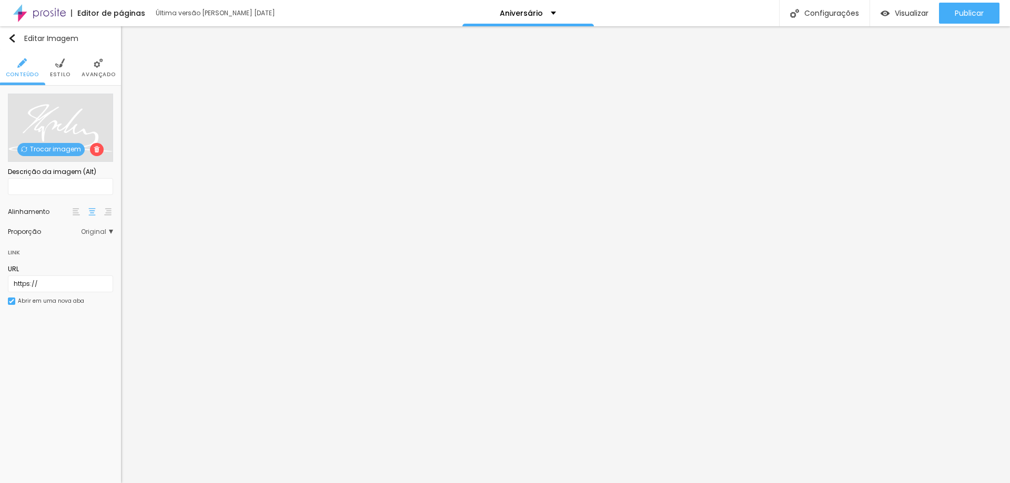
click at [95, 153] on img at bounding box center [97, 149] width 6 height 6
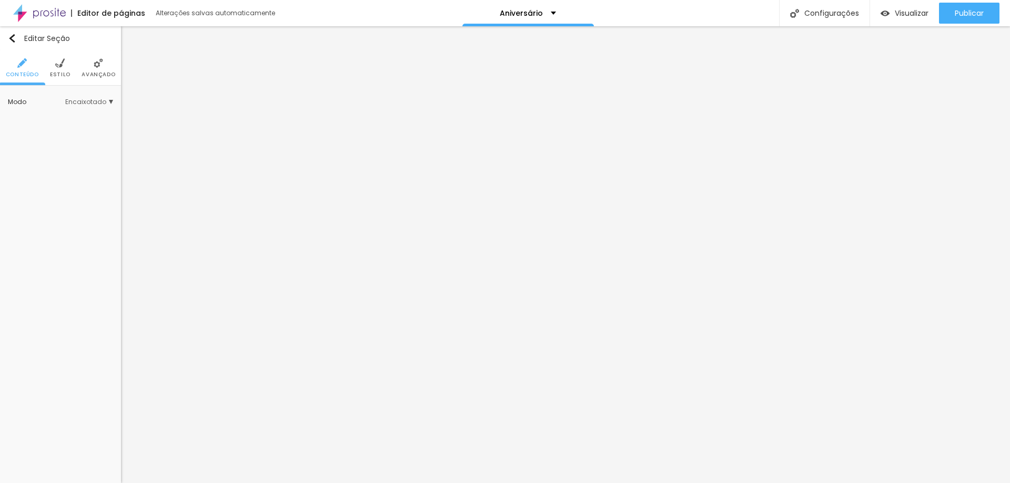
click at [67, 73] on span "Estilo" at bounding box center [60, 74] width 21 height 5
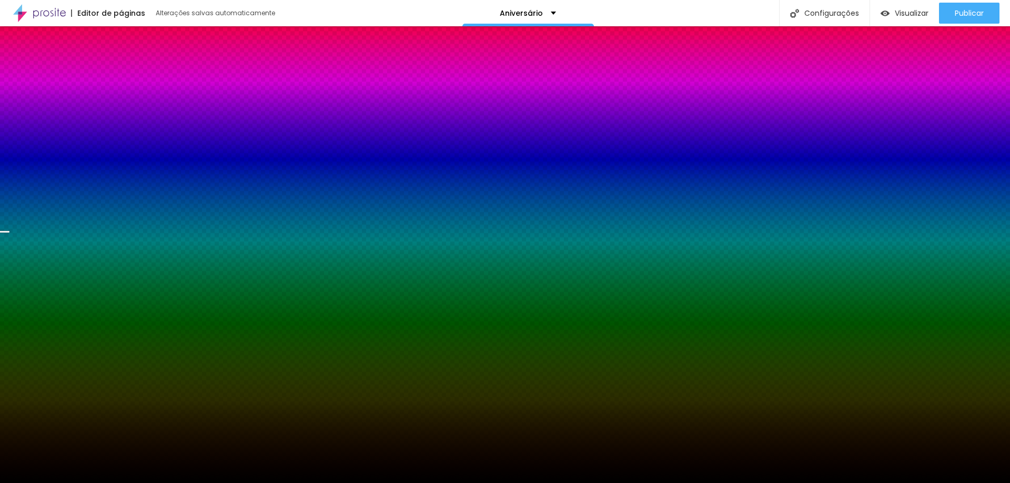
click at [54, 149] on span "Trocar imagem" at bounding box center [50, 150] width 67 height 13
drag, startPoint x: 392, startPoint y: 221, endPoint x: 380, endPoint y: 221, distance: 12.6
click at [48, 154] on span "Trocar imagem" at bounding box center [50, 150] width 67 height 13
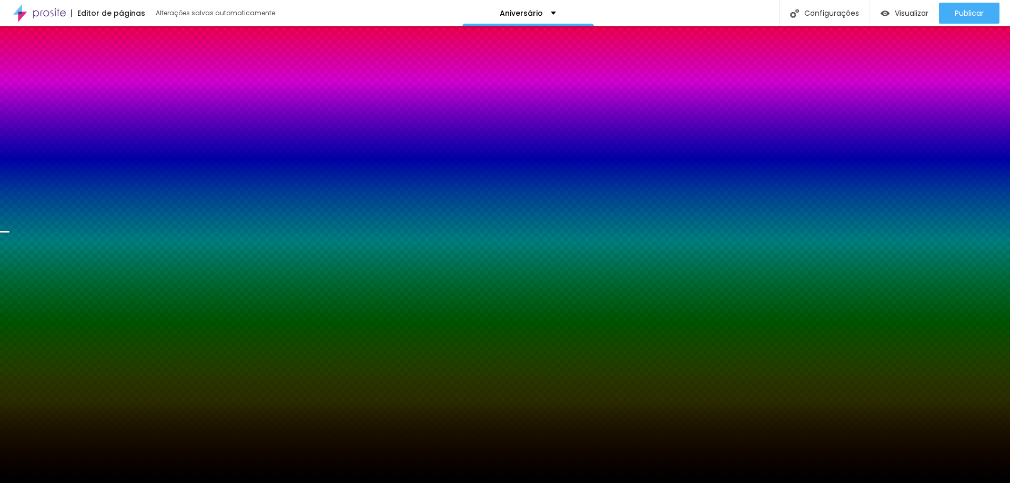
click at [59, 147] on span "Trocar imagem" at bounding box center [50, 150] width 67 height 13
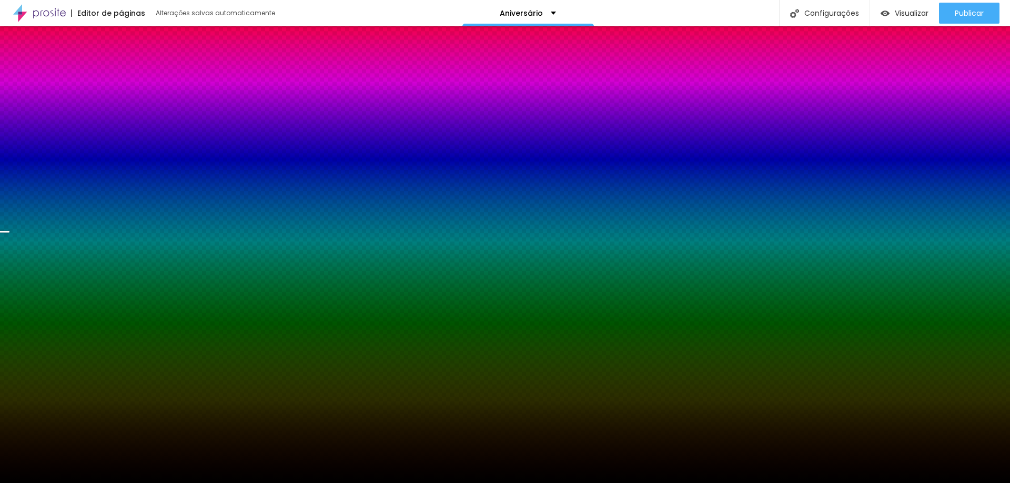
click at [19, 192] on icon "button" at bounding box center [15, 190] width 7 height 7
click at [56, 145] on span "Trocar imagem" at bounding box center [50, 150] width 67 height 13
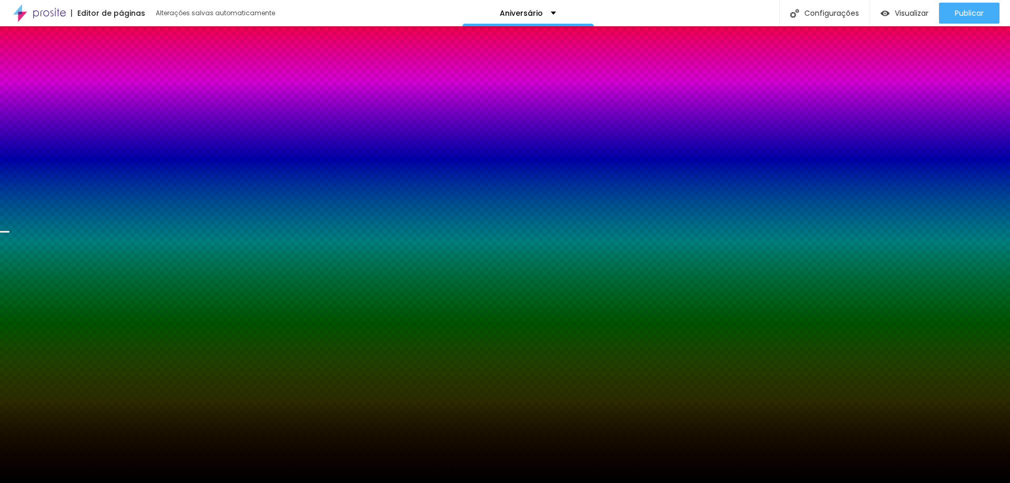
click at [50, 149] on span "Trocar imagem" at bounding box center [50, 150] width 67 height 13
click at [30, 150] on span "Trocar imagem" at bounding box center [50, 150] width 67 height 13
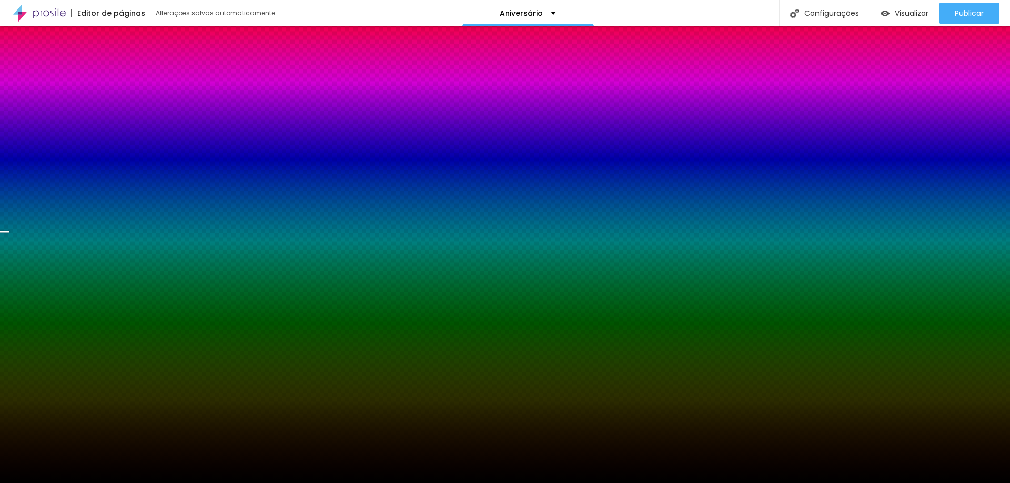
click at [60, 153] on span "Trocar imagem" at bounding box center [50, 150] width 67 height 13
click at [72, 151] on span "Trocar imagem" at bounding box center [50, 150] width 67 height 13
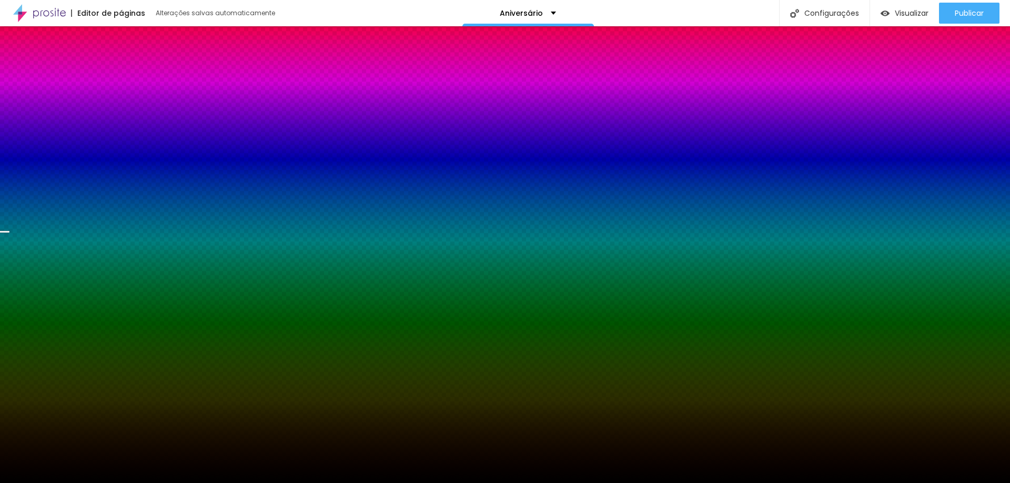
click at [72, 197] on div at bounding box center [60, 197] width 105 height 0
drag, startPoint x: 105, startPoint y: 242, endPoint x: 106, endPoint y: 226, distance: 15.9
click at [9, 136] on div at bounding box center [4, 136] width 11 height 2
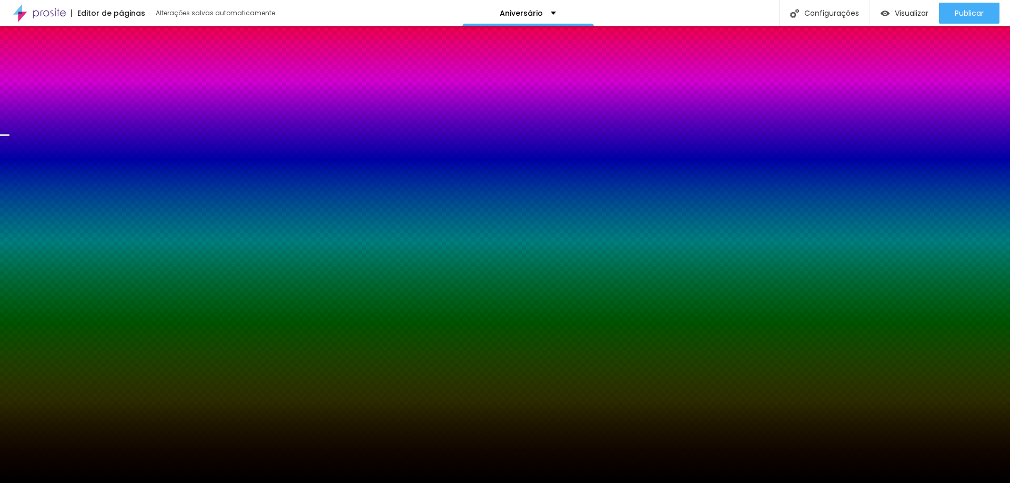
click at [56, 145] on span "Trocar imagem" at bounding box center [50, 150] width 67 height 13
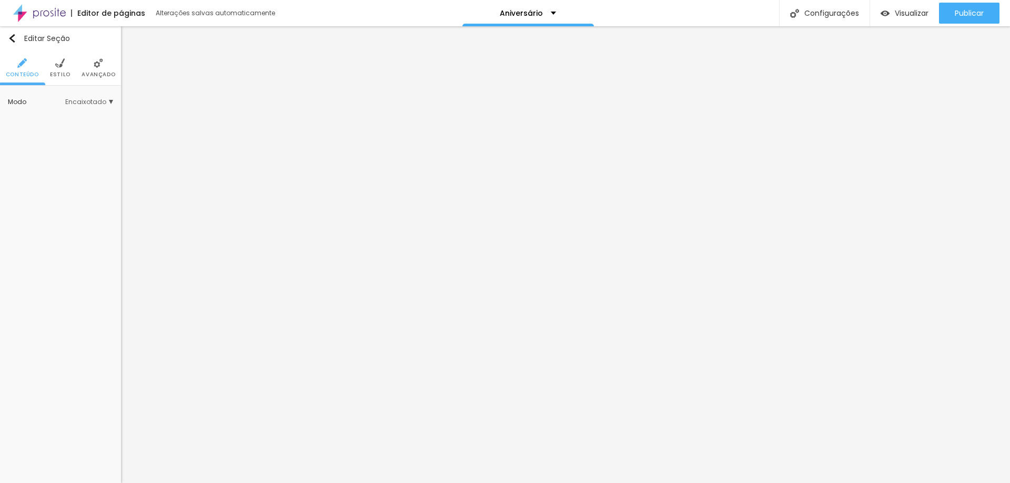
click at [64, 72] on span "Estilo" at bounding box center [60, 74] width 21 height 5
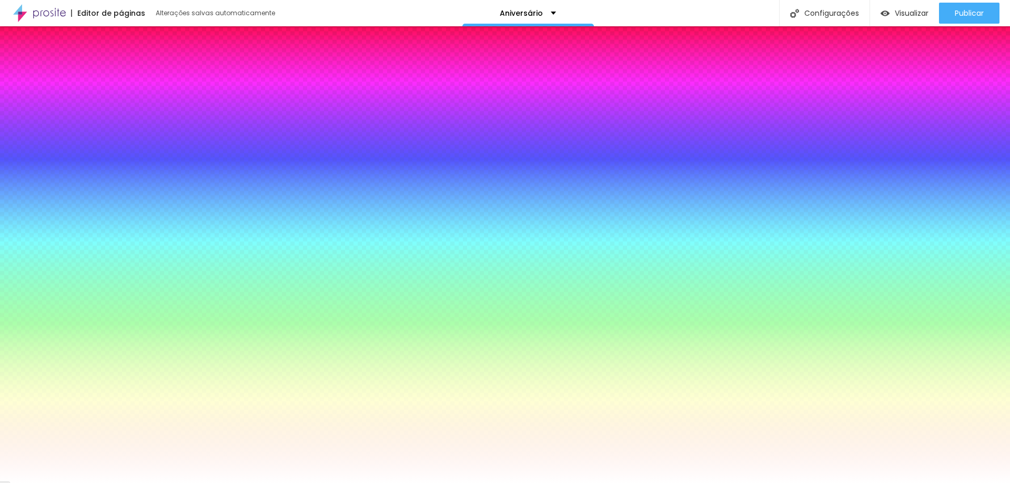
click at [98, 66] on img at bounding box center [98, 62] width 9 height 9
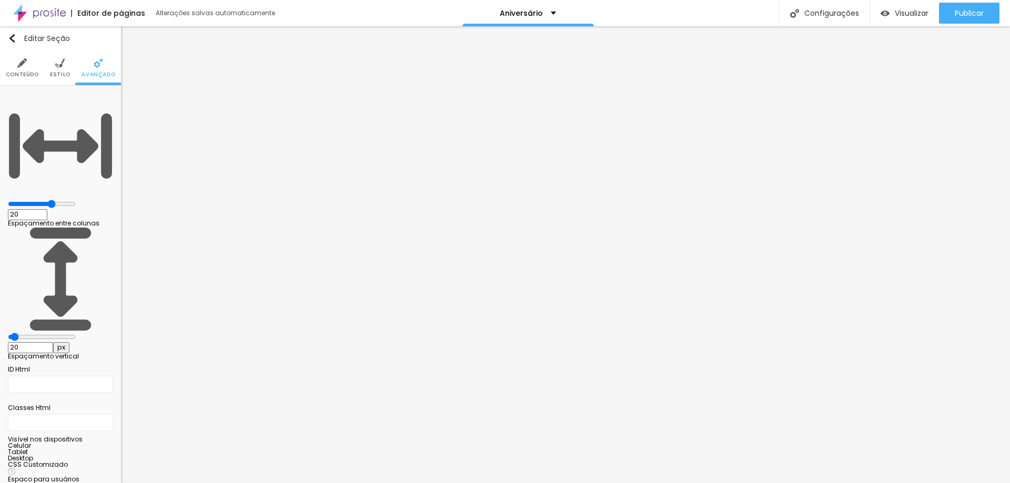
click at [24, 60] on img at bounding box center [21, 62] width 9 height 9
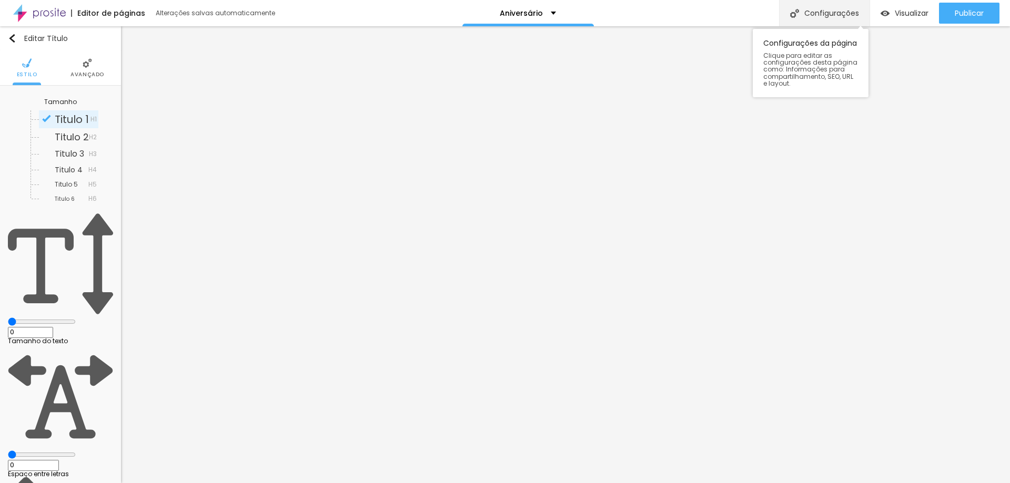
click at [843, 12] on div "Configurações" at bounding box center [824, 13] width 90 height 26
click at [10, 40] on img "button" at bounding box center [12, 38] width 8 height 8
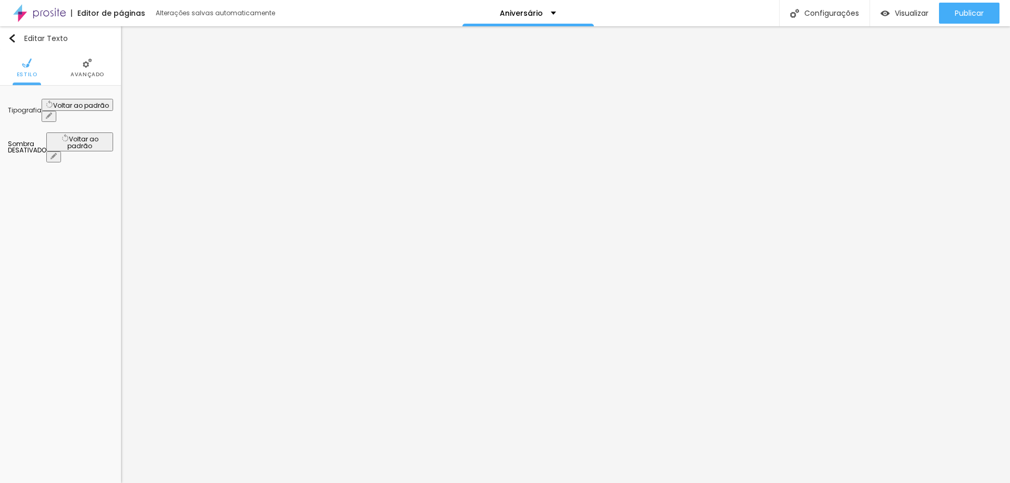
click at [56, 111] on button "button" at bounding box center [49, 116] width 15 height 11
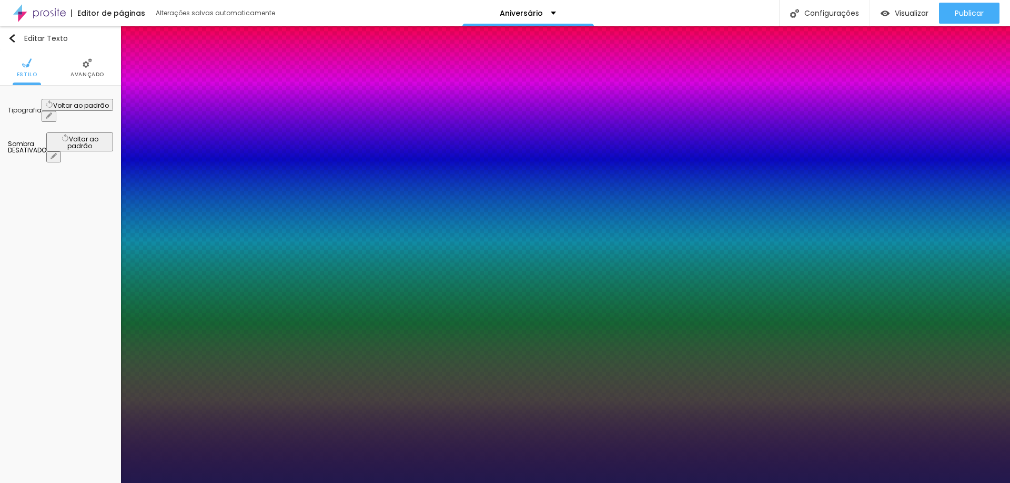
type input "1"
type input "19"
type input "1"
type input "54"
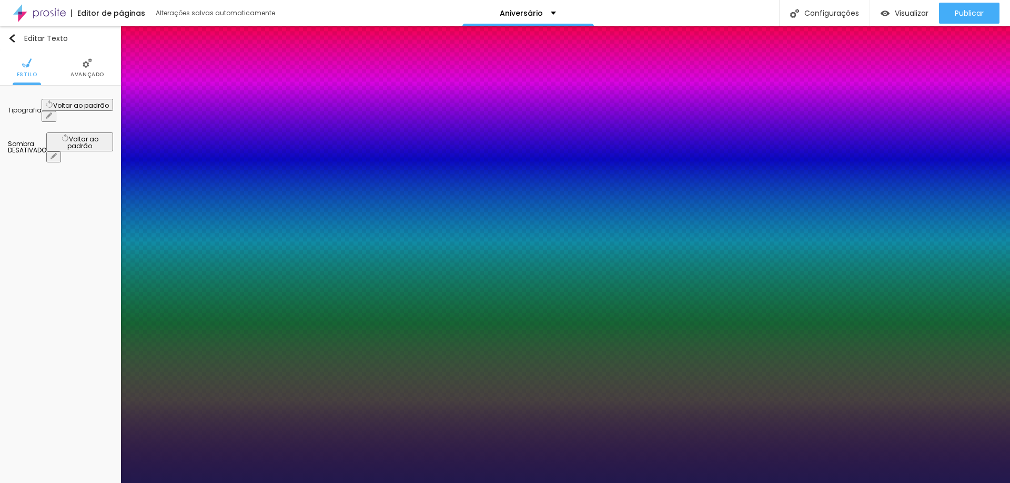
type input "54"
type input "1"
type input "57"
type input "1"
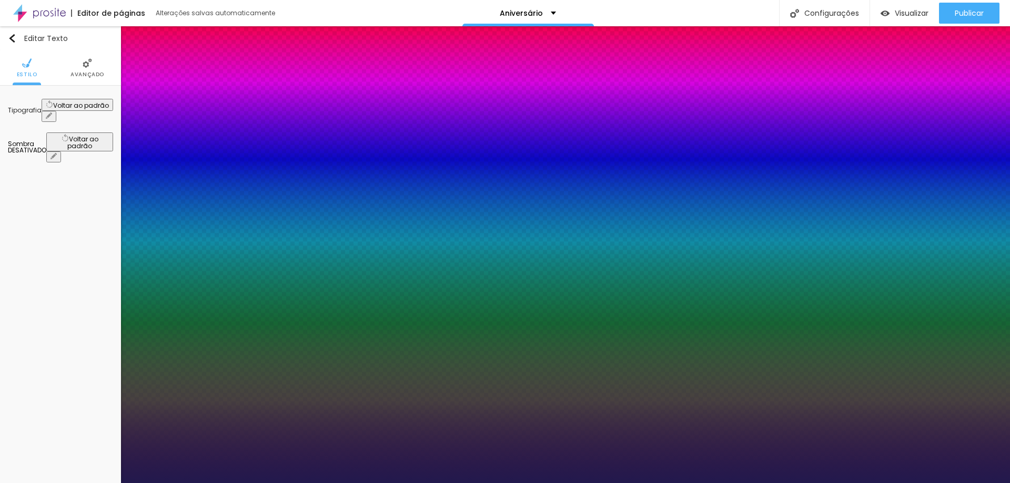
type input "58"
type input "1"
type input "55"
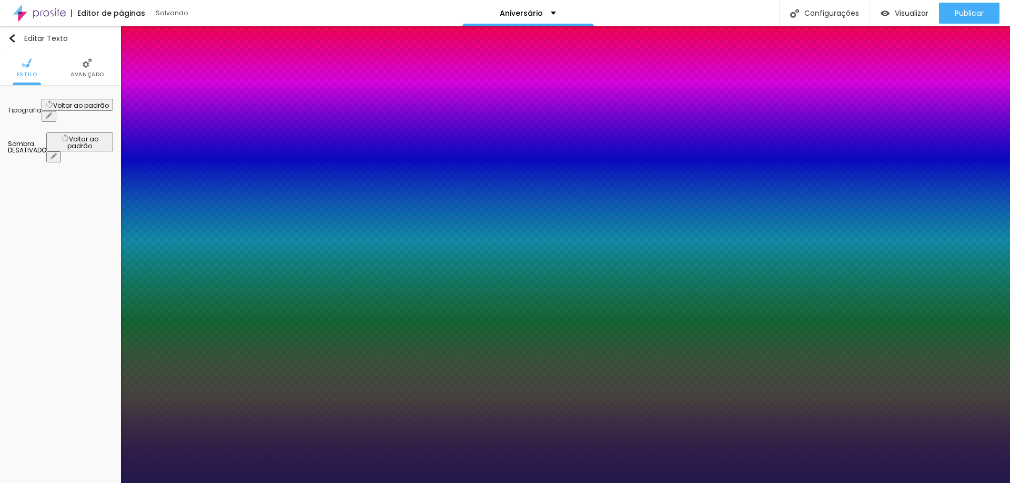
type input "1"
type input "46"
type input "1"
type input "45"
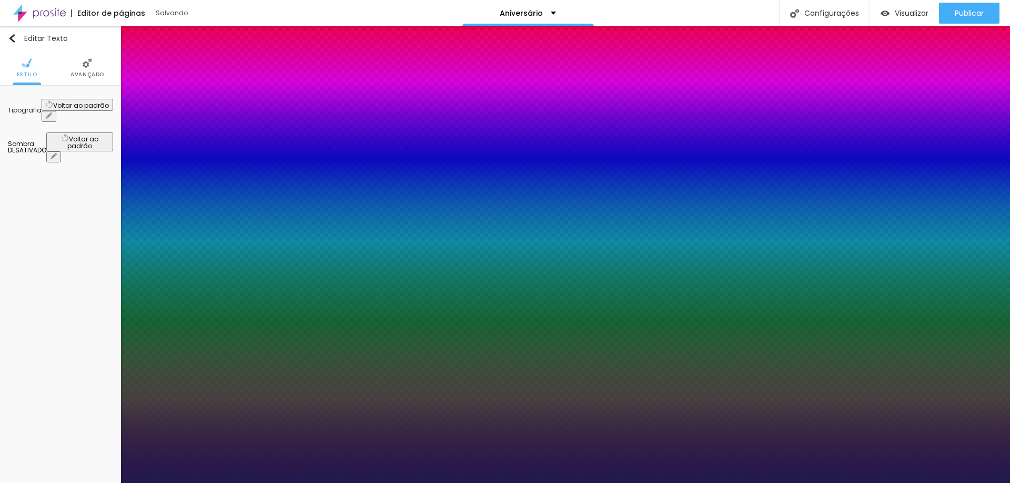
type input "45"
type input "1"
type input "44"
type input "1"
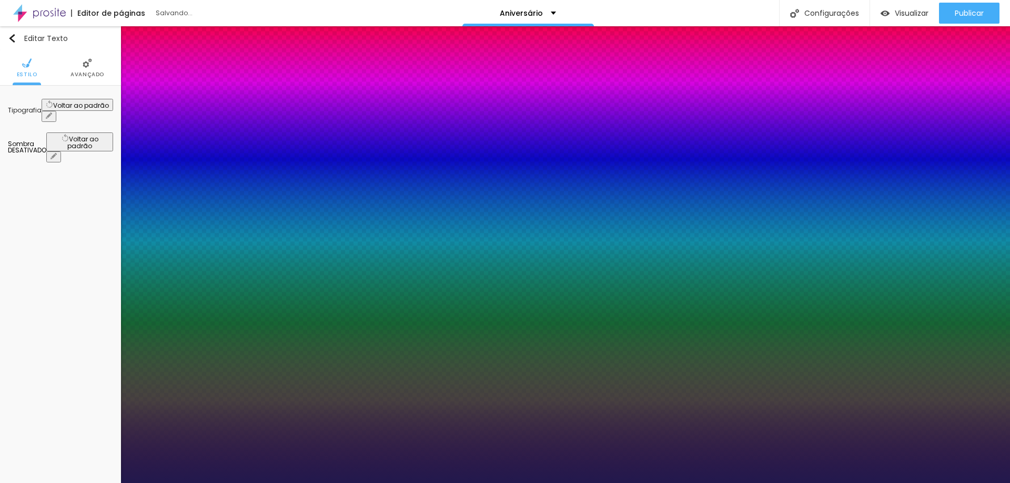
type input "42"
type input "1"
type input "30"
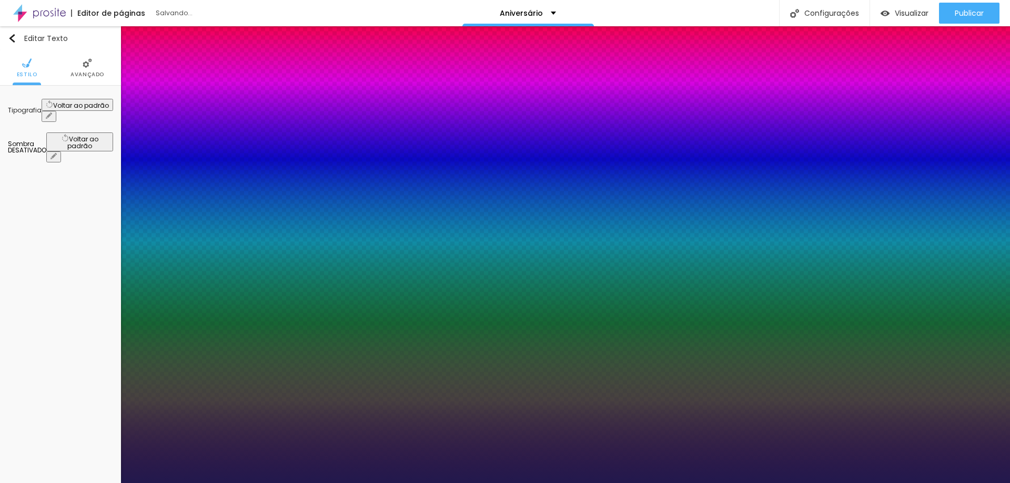
type input "1"
type input "27"
type input "1"
type input "26"
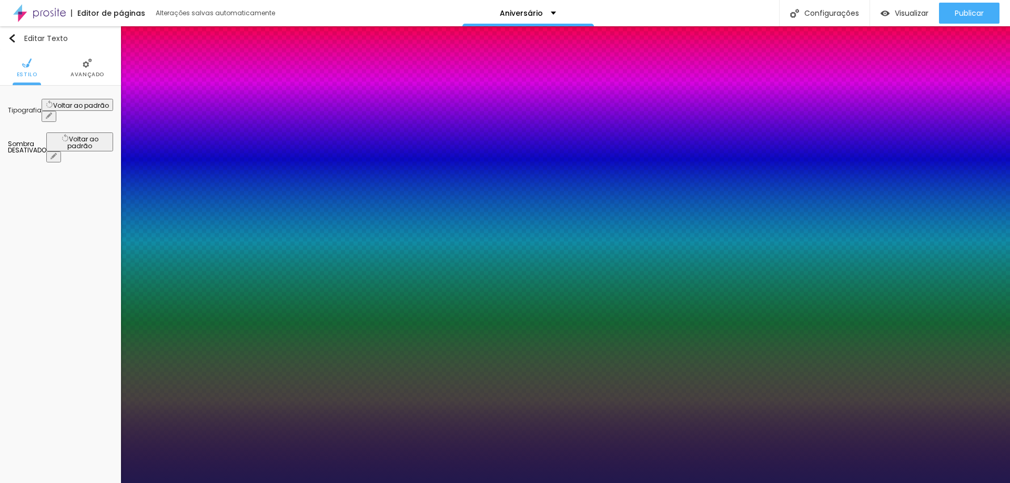
type input "26"
type input "1"
type input "24"
type input "1"
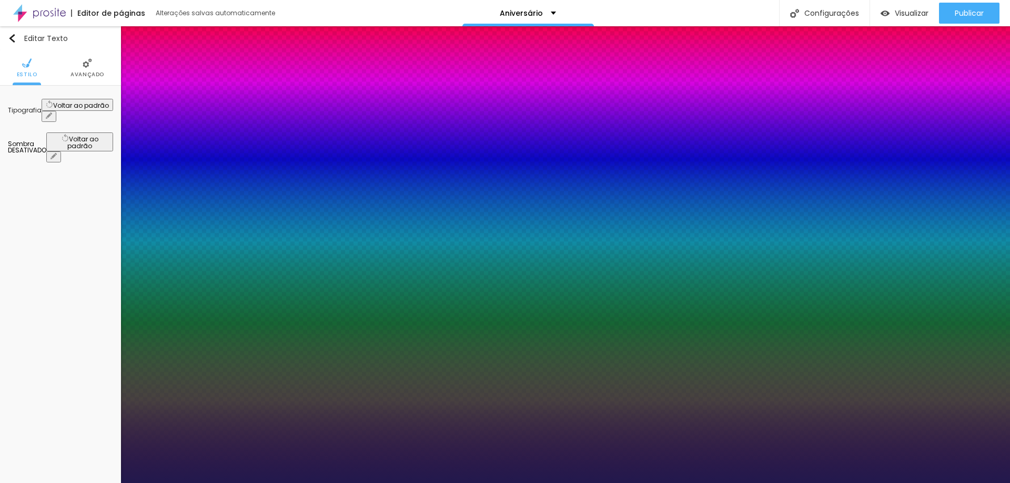
type input "16"
type input "1"
type input "13"
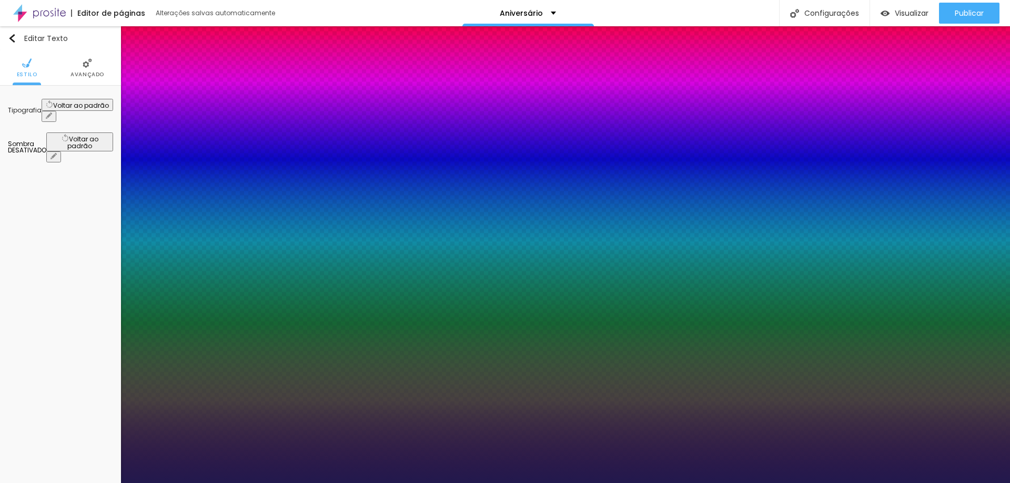
type input "1"
type input "14"
type input "1"
type input "16"
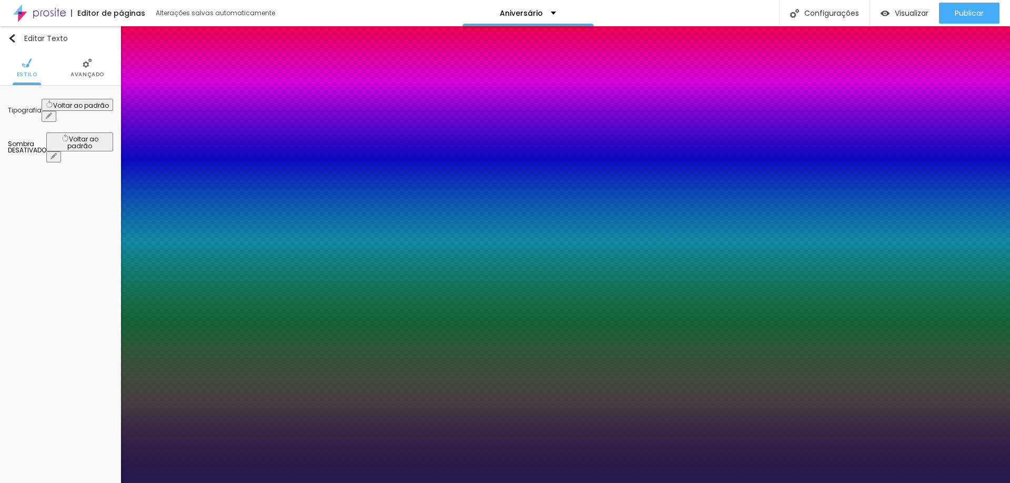
type input "16"
type input "1"
type input "18"
type input "1"
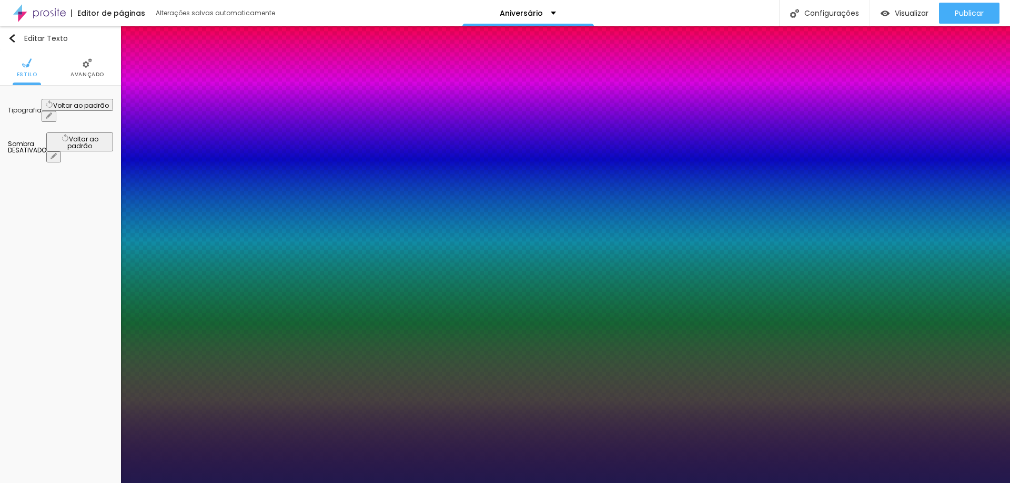
type input "19"
type input "1"
type input "20"
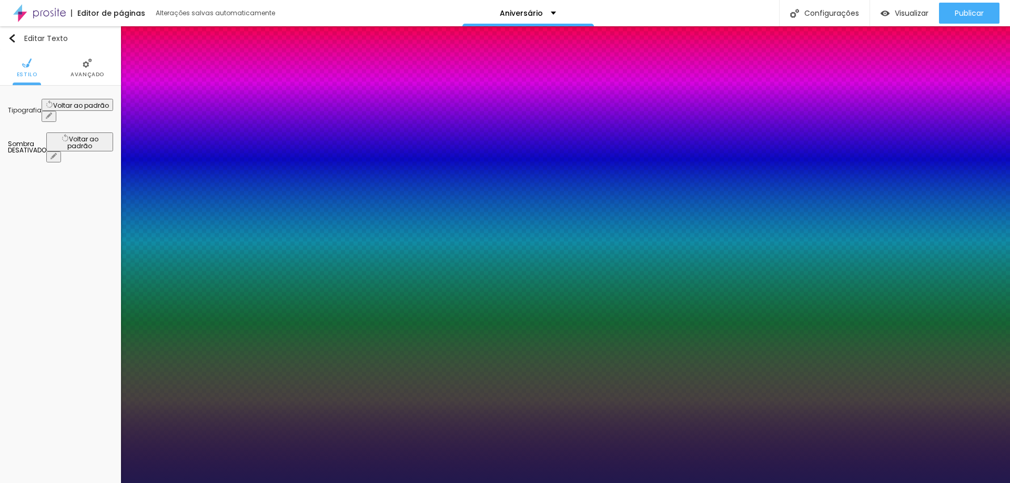
type input "1"
type input "21"
type input "1"
type input "22"
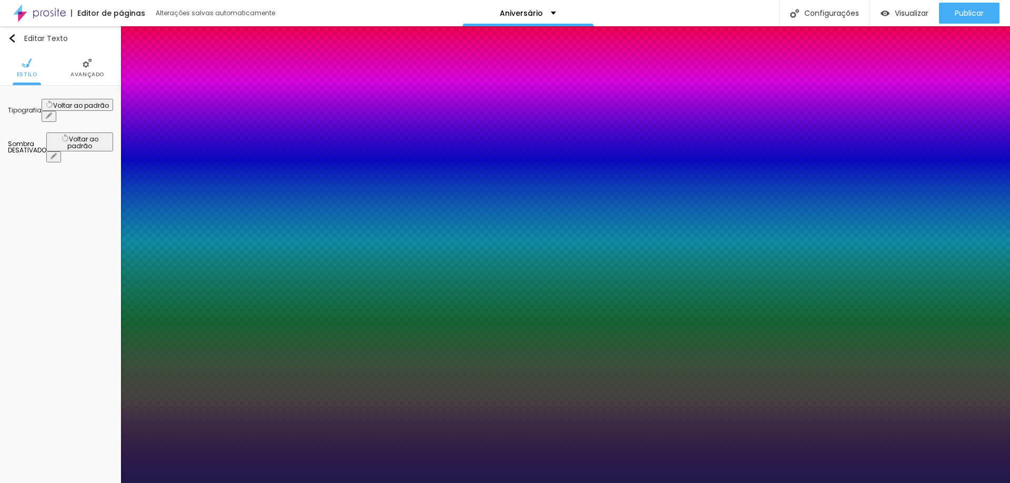
type input "22"
type input "1"
type input "23"
type input "1"
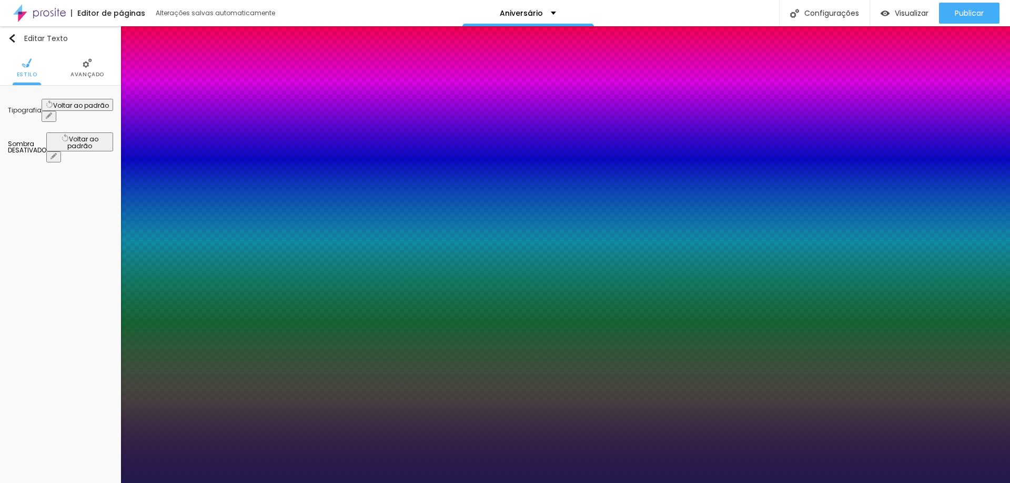
type input "24"
type input "1"
type input "25"
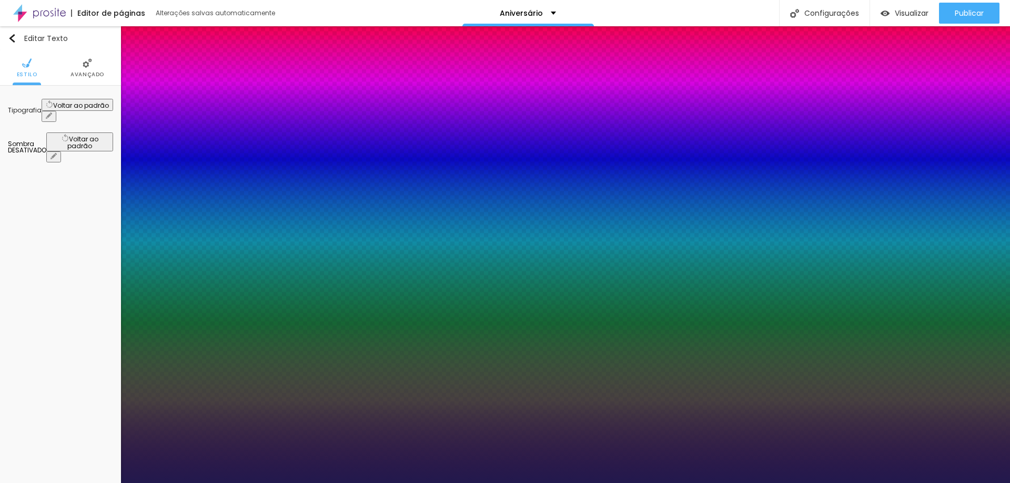
type input "1"
type input "26"
type input "1"
type input "27"
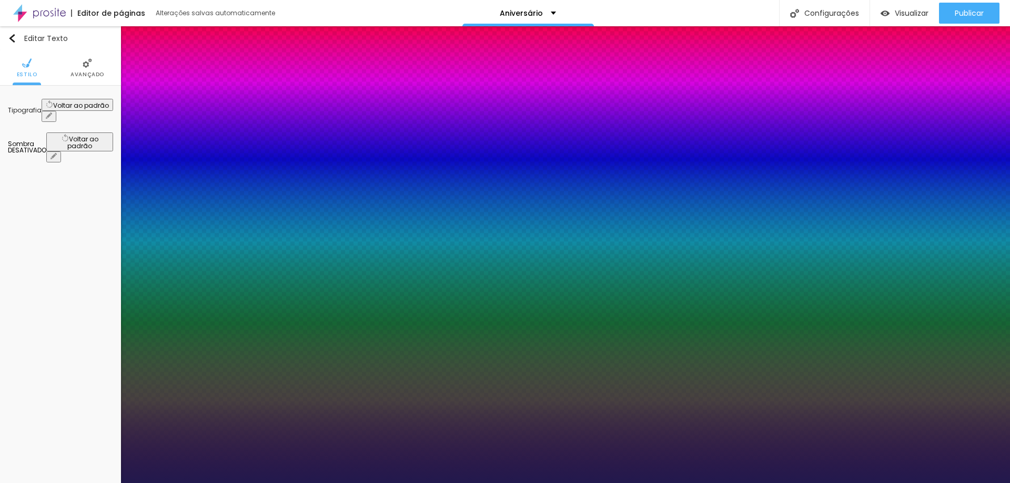
type input "27"
type input "1"
type input "28"
type input "1"
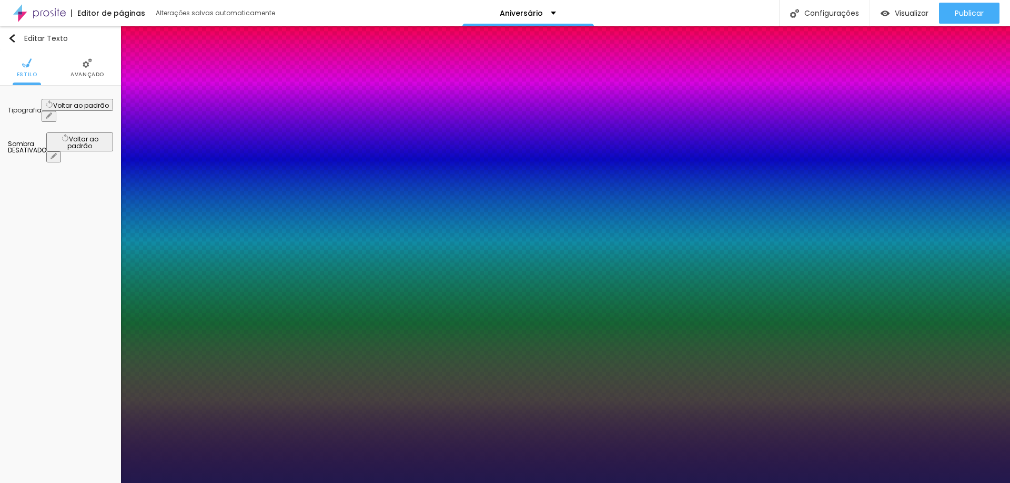
type input "31"
type input "1"
type input "29"
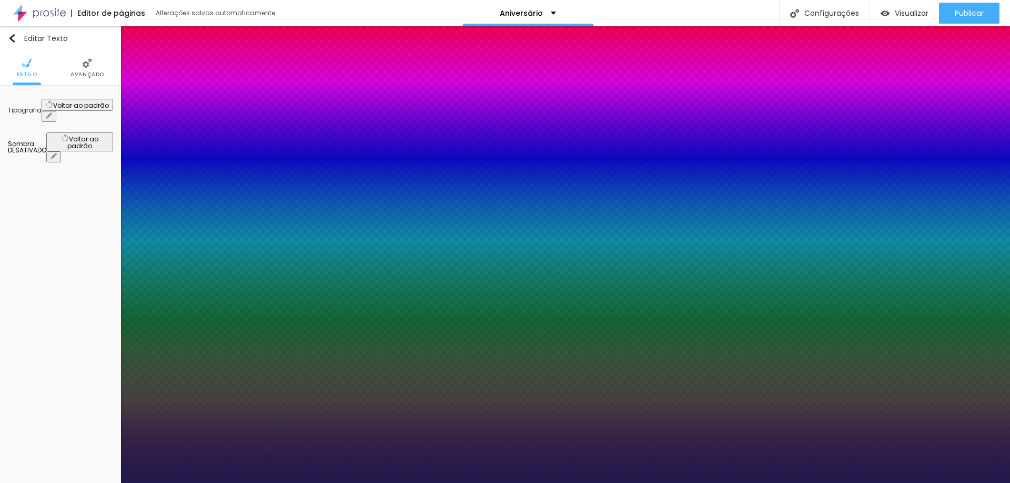
type input "1"
type input "26"
type input "1"
type input "27"
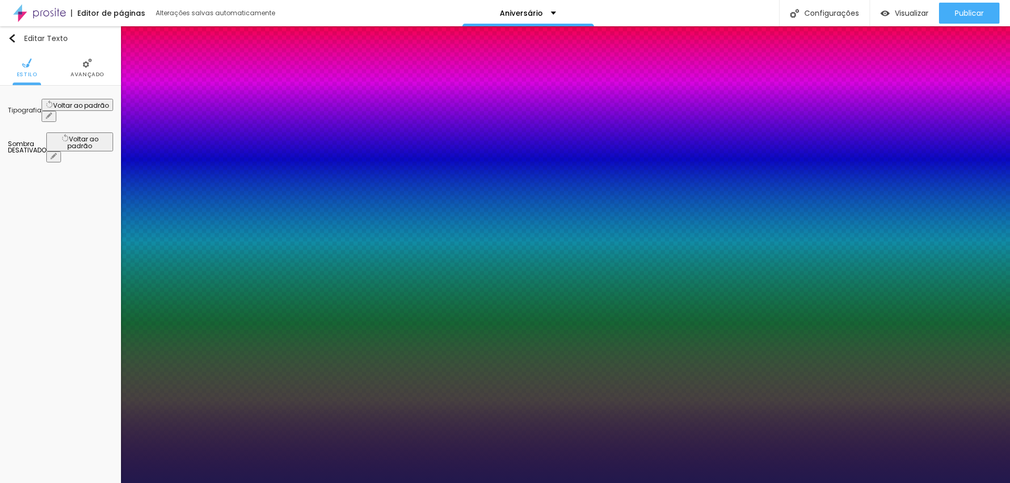
type input "27"
type input "1"
type input "29"
type input "1"
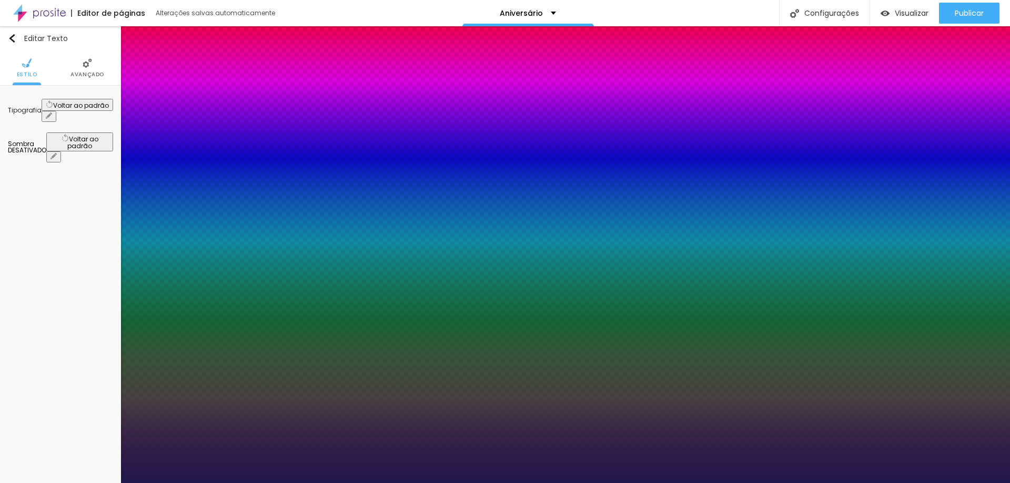
type input "30"
type input "1"
type input "29"
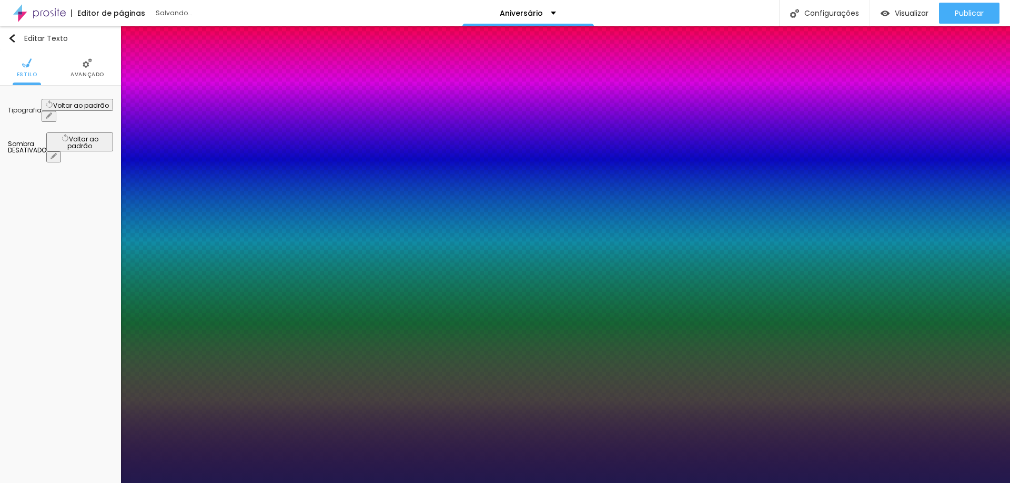
type input "1"
type input "24"
type input "1"
type input "23"
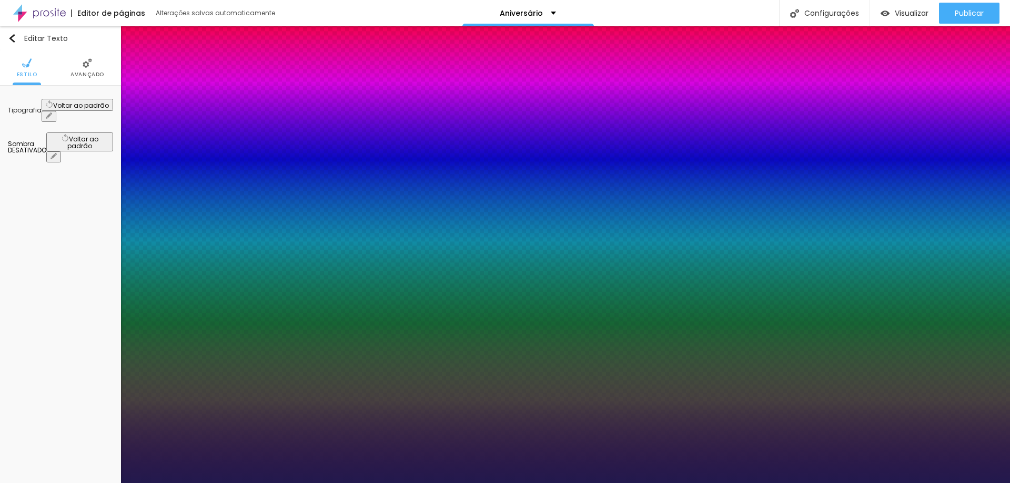
type input "23"
type input "1"
type input "22"
type input "1"
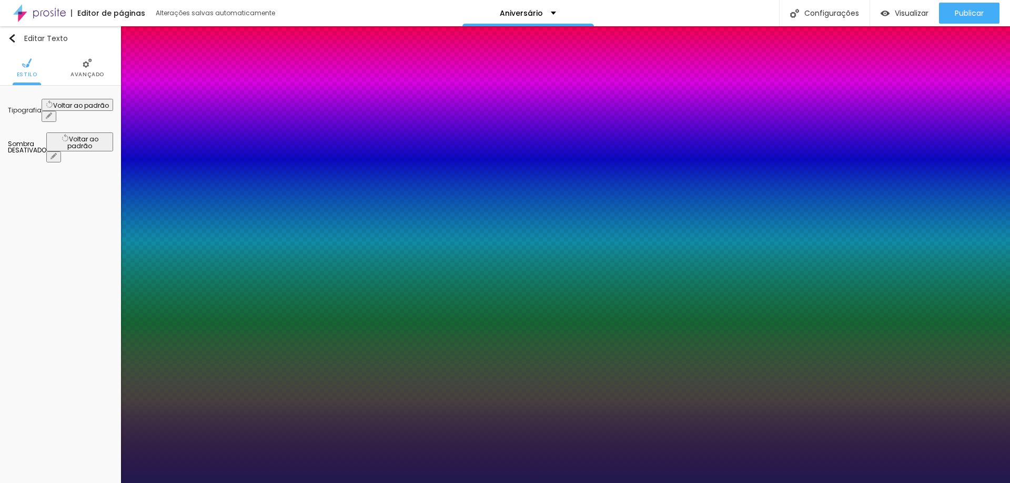
type input "20"
type input "1"
type input "19"
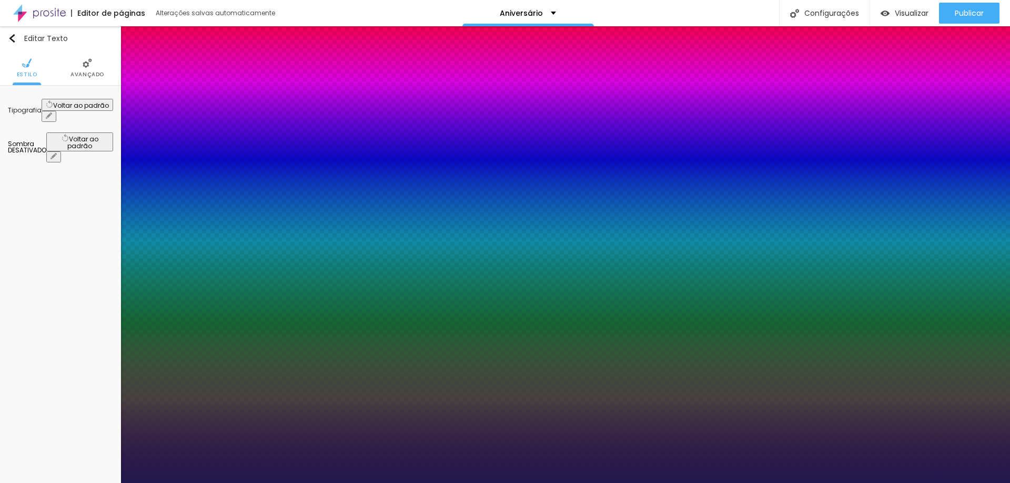
type input "1"
type input "20"
type input "1"
type input "21"
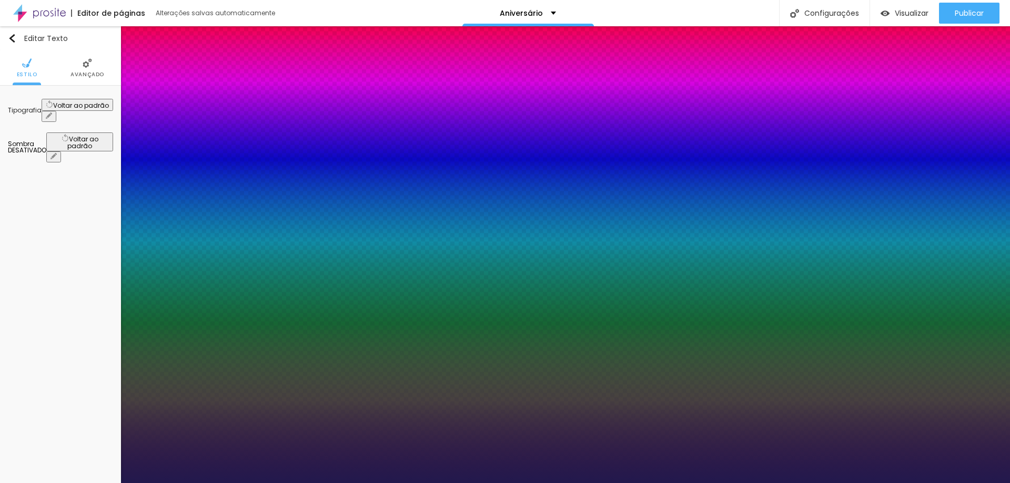
type input "21"
type input "1"
type input "22"
type input "1"
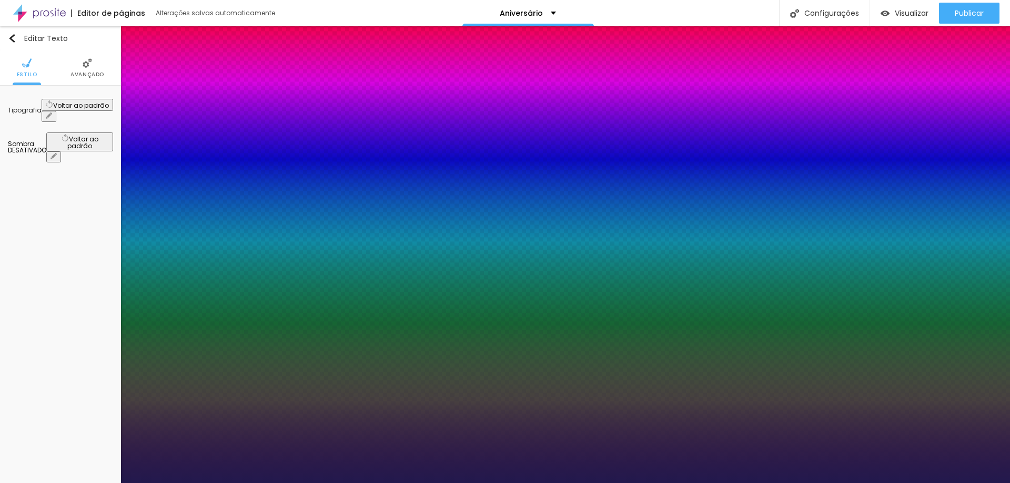
type input "23"
type input "1"
type input "24"
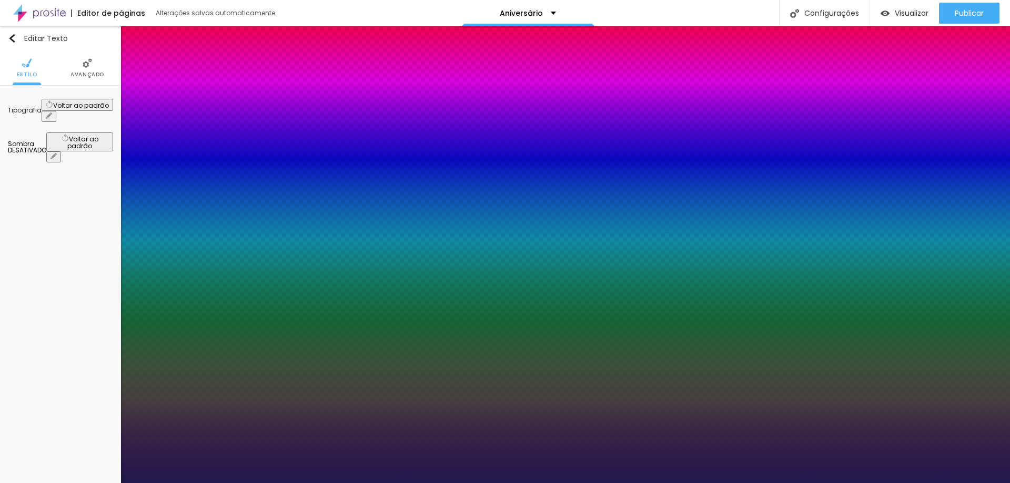
type input "1"
type input "25"
type input "1"
type input "26"
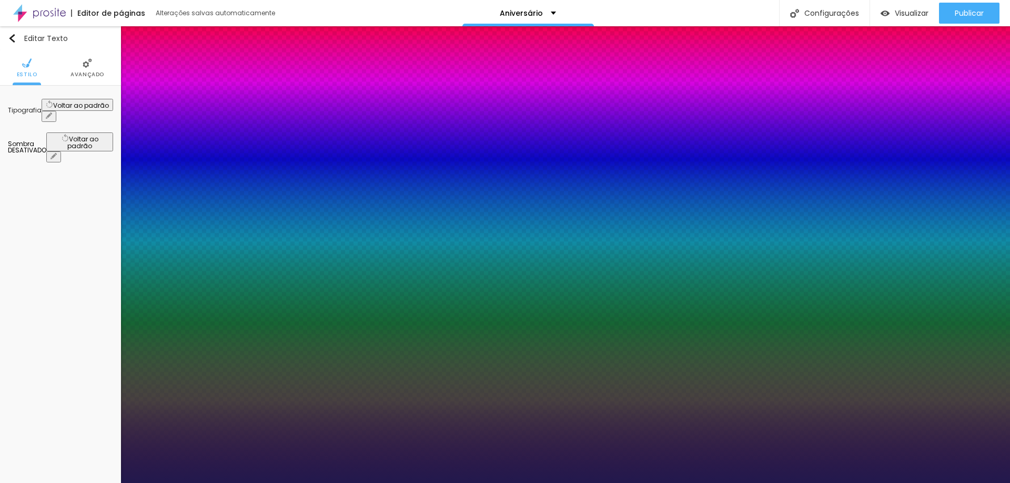
type input "26"
type input "1"
type input "27"
type input "1"
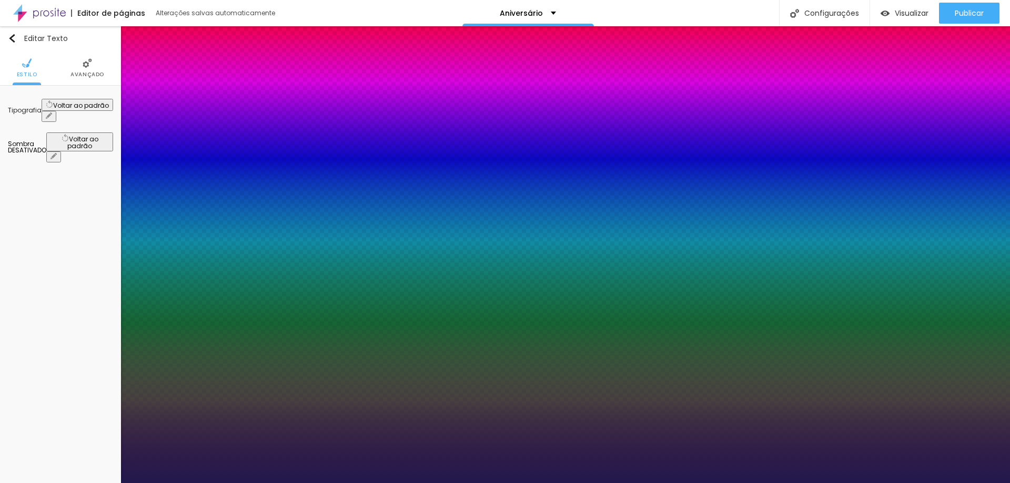
type input "29"
type input "1"
type input "30"
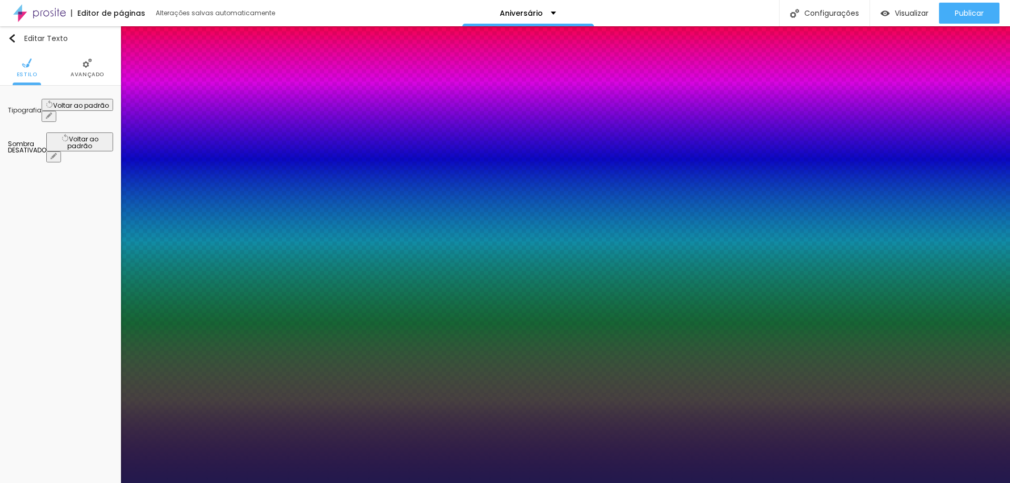
type input "1"
type input "31"
type input "1"
type input "30"
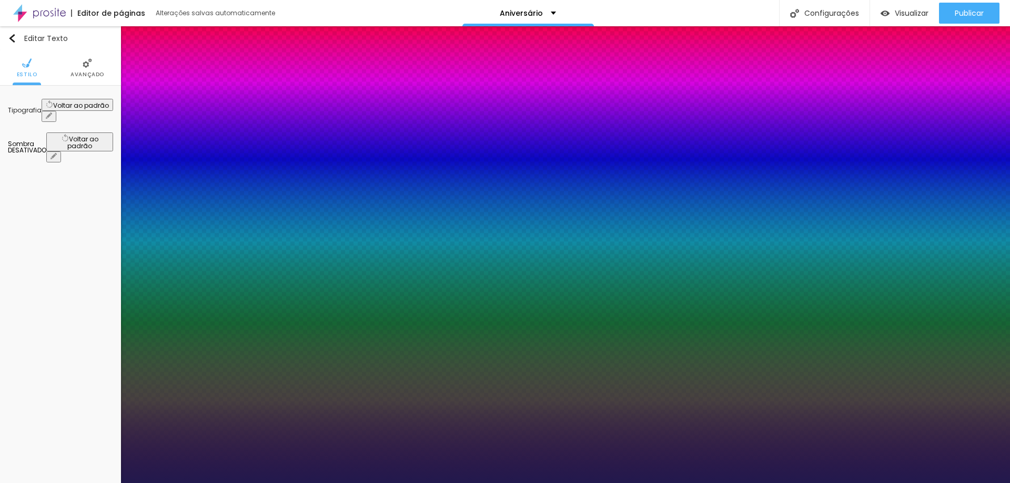
type input "30"
type input "1"
type input "29"
type input "1"
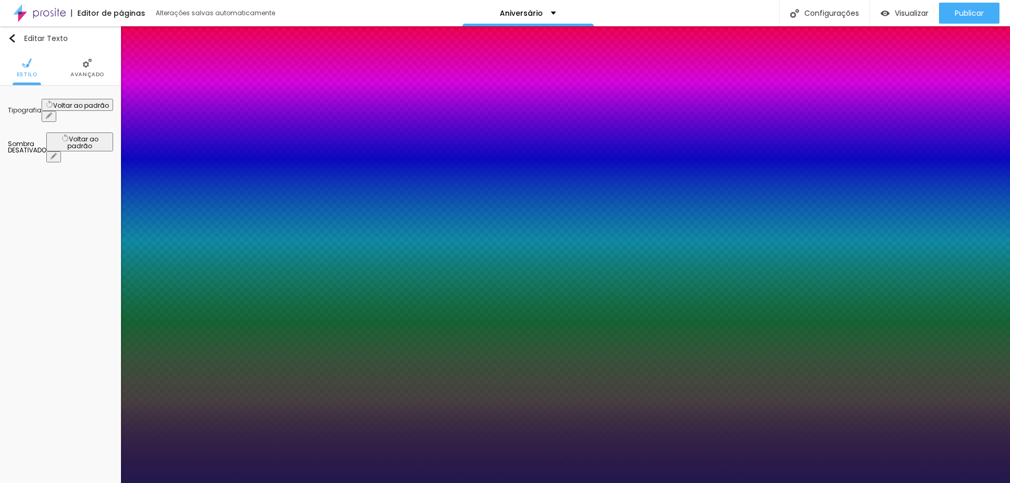
type input "28"
type input "1"
type input "27"
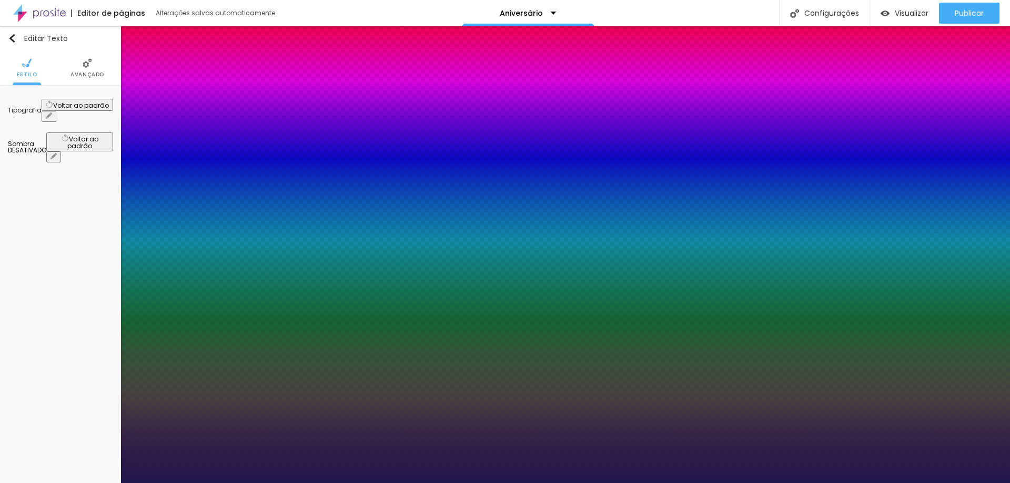
type input "1"
type input "26"
type input "1"
drag, startPoint x: 144, startPoint y: 179, endPoint x: 150, endPoint y: 176, distance: 7.1
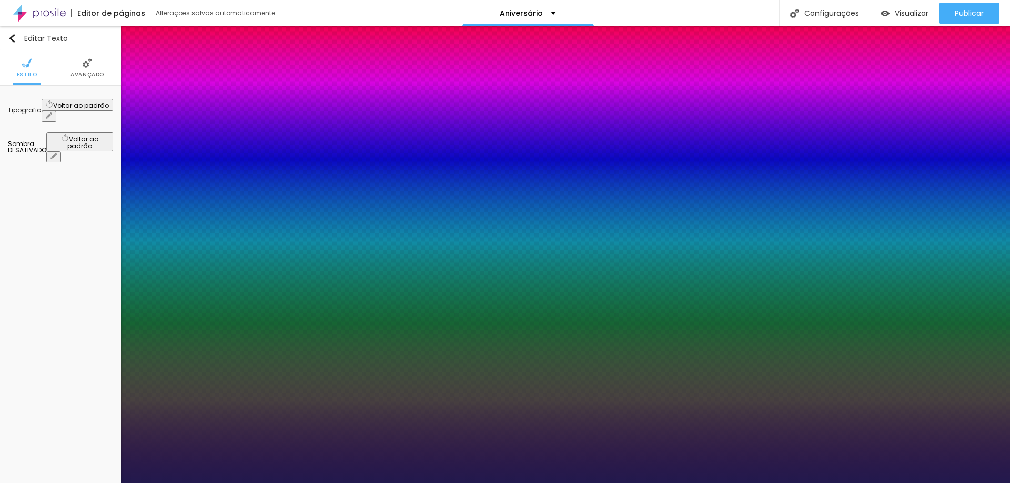
type input "26"
type input "1"
click at [417, 483] on div at bounding box center [505, 483] width 1010 height 0
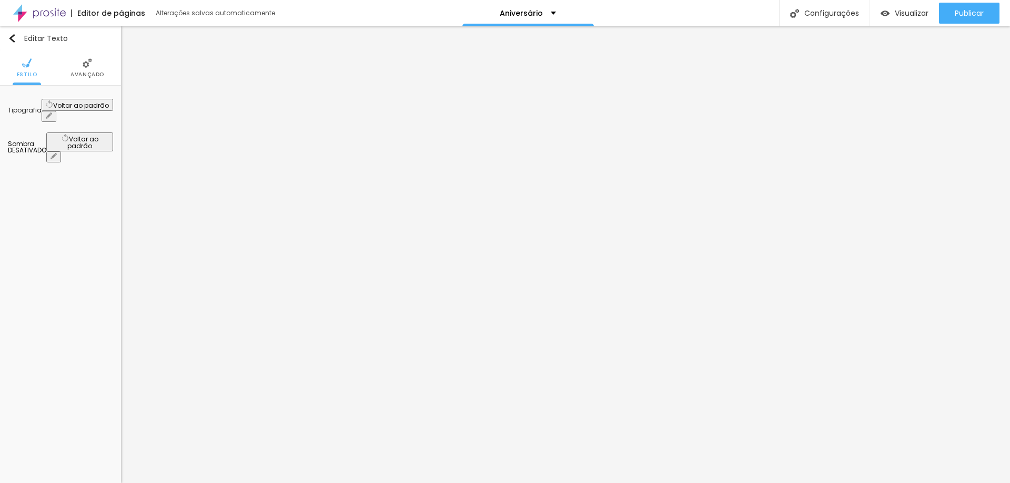
click at [93, 65] on li "Avançado" at bounding box center [87, 67] width 34 height 35
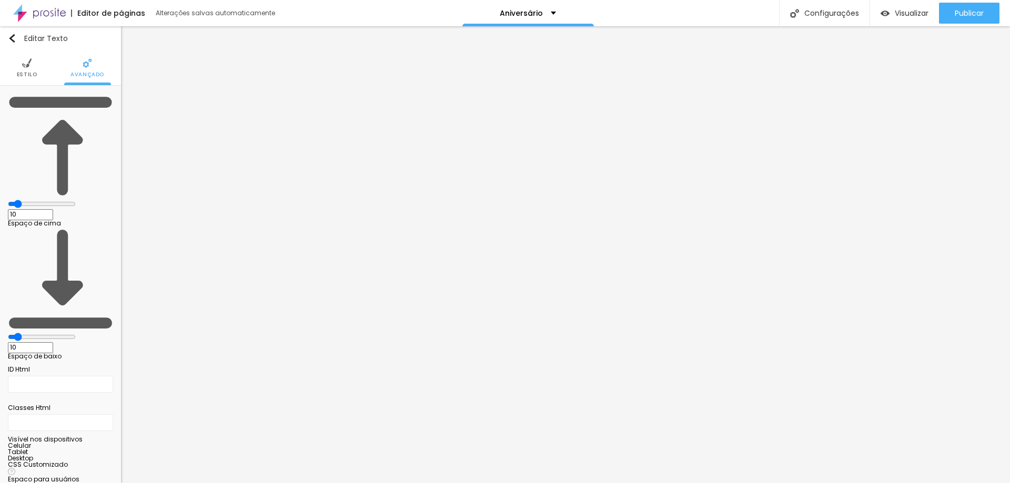
type input "20"
type input "35"
type input "38"
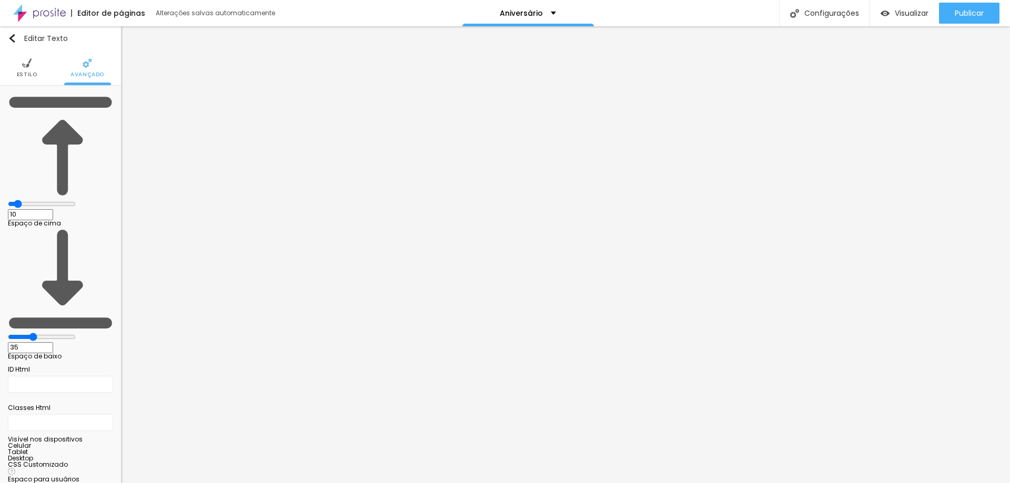
type input "38"
type input "41"
type input "44"
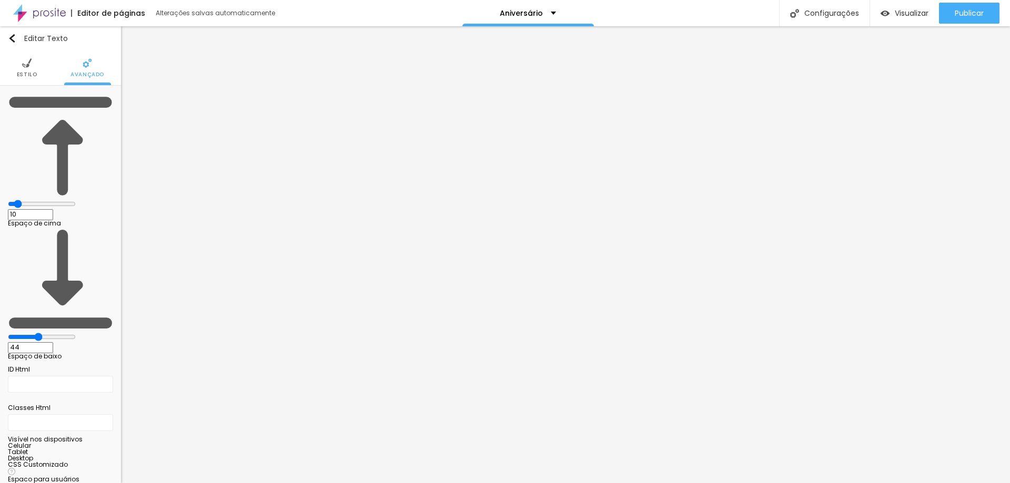
type input "45"
type input "50"
type input "51"
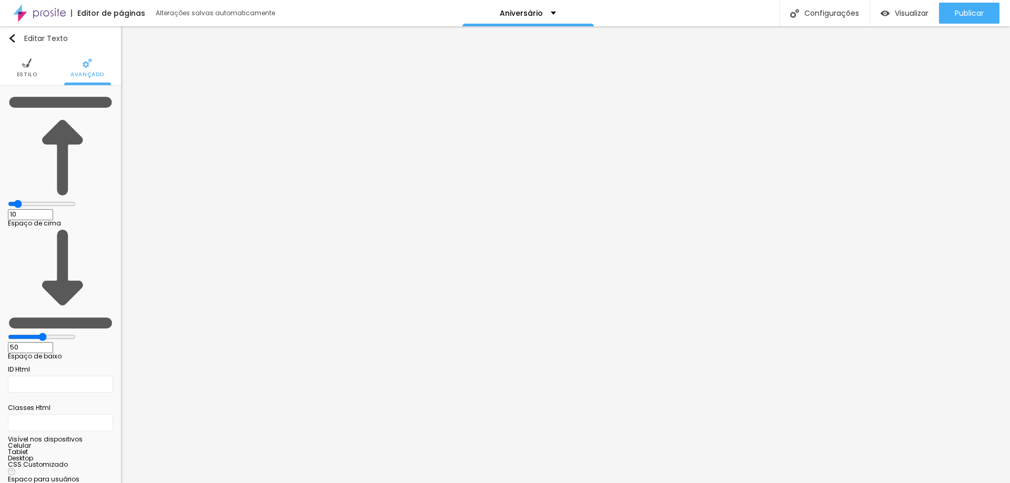
type input "51"
type input "54"
type input "55"
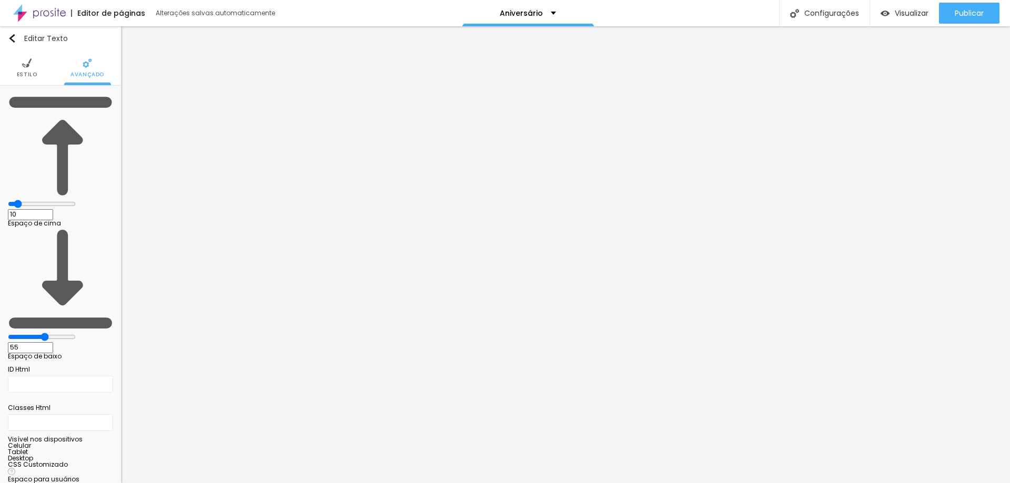
type input "53"
type input "49"
type input "44"
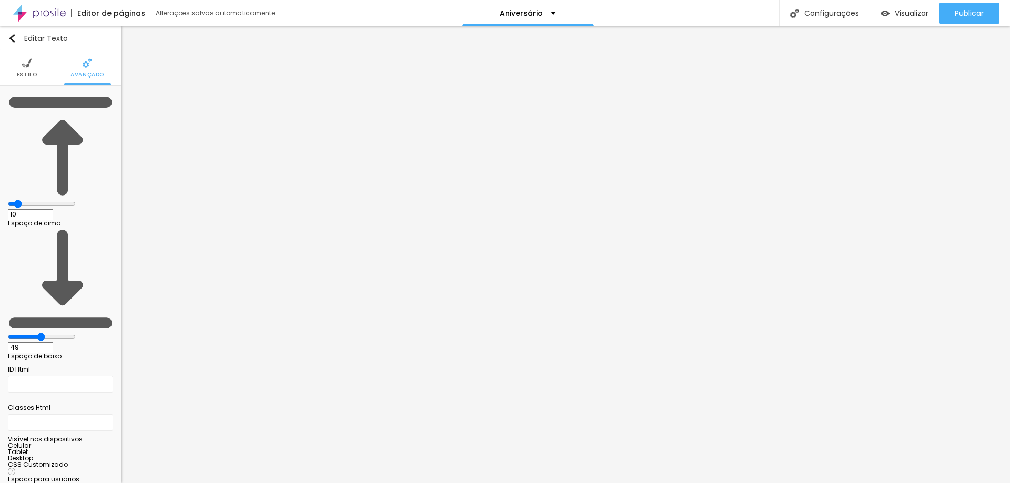
type input "44"
type input "39"
type input "11"
click at [33, 333] on input "range" at bounding box center [42, 337] width 68 height 8
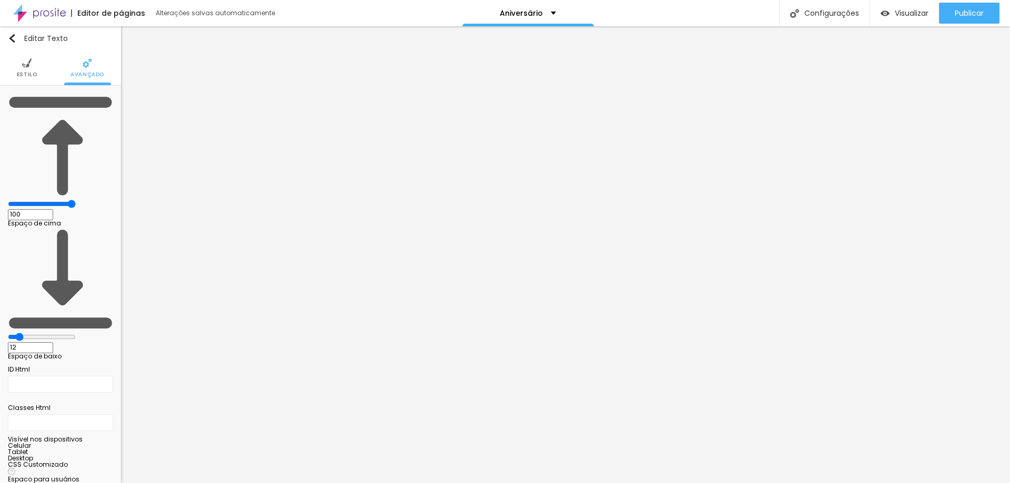
drag, startPoint x: 31, startPoint y: 103, endPoint x: 227, endPoint y: 144, distance: 200.4
click at [76, 200] on input "range" at bounding box center [42, 204] width 68 height 8
drag, startPoint x: 34, startPoint y: 123, endPoint x: 198, endPoint y: 147, distance: 165.8
click at [76, 333] on input "range" at bounding box center [42, 337] width 68 height 8
drag, startPoint x: 44, startPoint y: 102, endPoint x: 194, endPoint y: 99, distance: 150.5
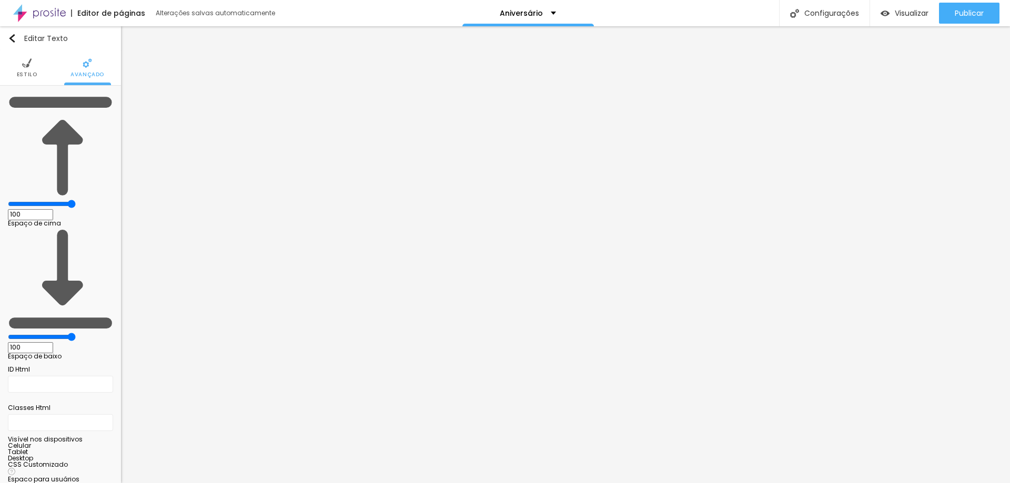
click at [76, 200] on input "range" at bounding box center [42, 204] width 68 height 8
drag, startPoint x: 92, startPoint y: 122, endPoint x: 33, endPoint y: 125, distance: 59.0
click at [33, 333] on input "range" at bounding box center [42, 337] width 68 height 8
drag, startPoint x: 77, startPoint y: 104, endPoint x: 95, endPoint y: 102, distance: 18.0
click at [76, 200] on input "range" at bounding box center [42, 204] width 68 height 8
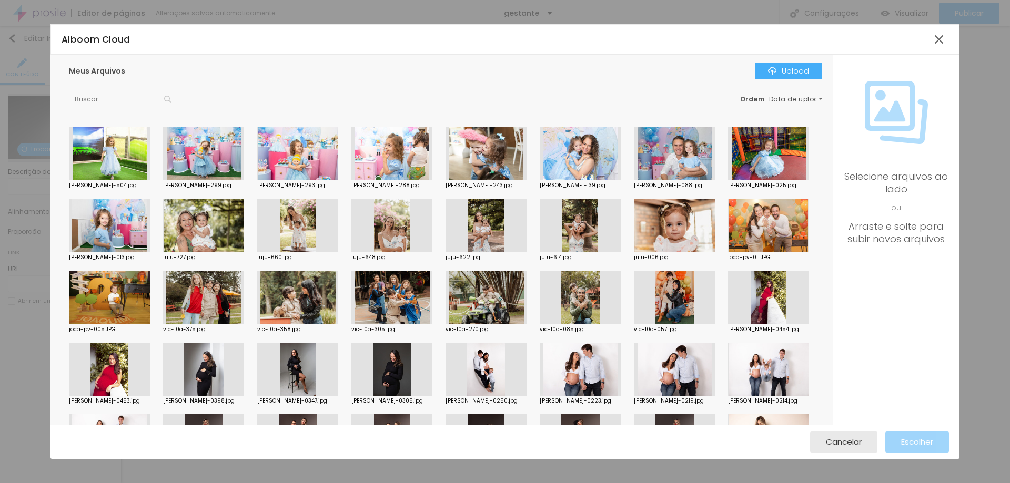
click at [244, 223] on div at bounding box center [203, 226] width 81 height 54
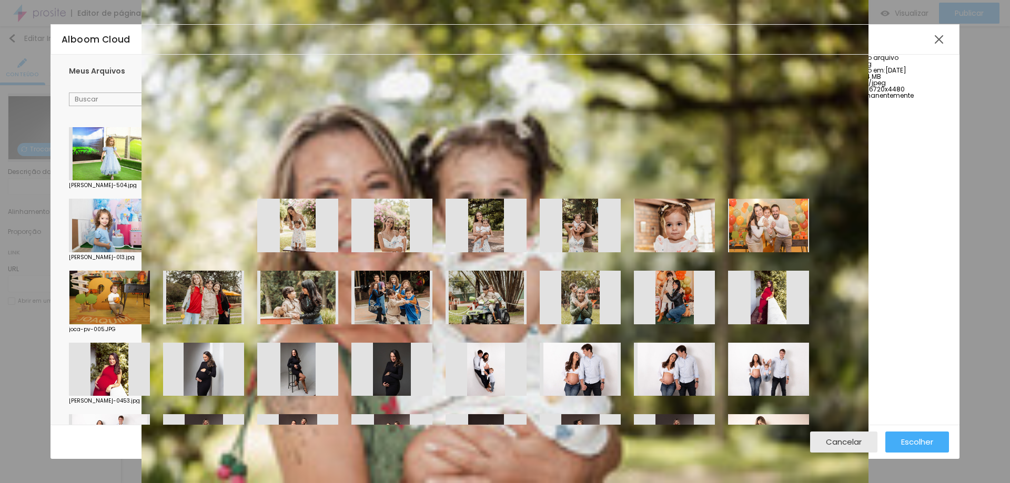
click at [728, 252] on div at bounding box center [768, 226] width 81 height 54
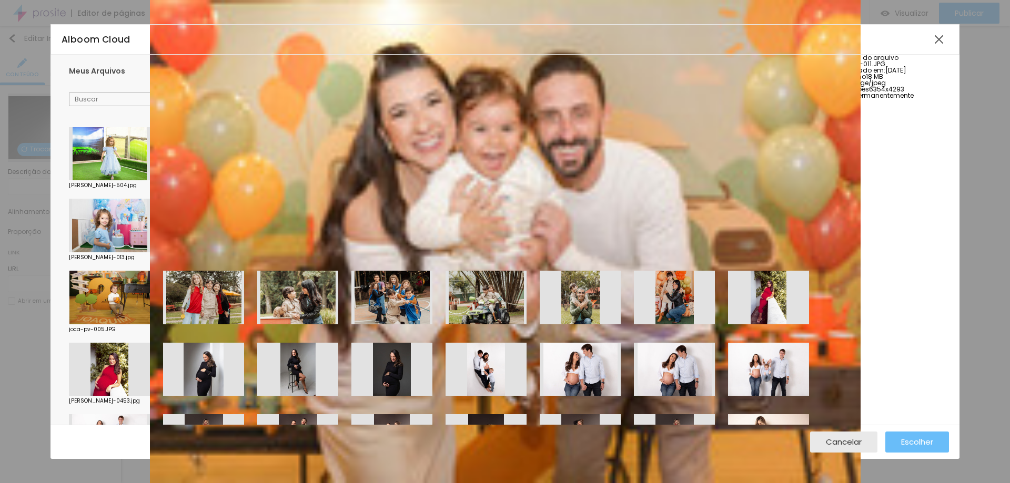
click at [919, 442] on span "Escolher" at bounding box center [917, 442] width 32 height 9
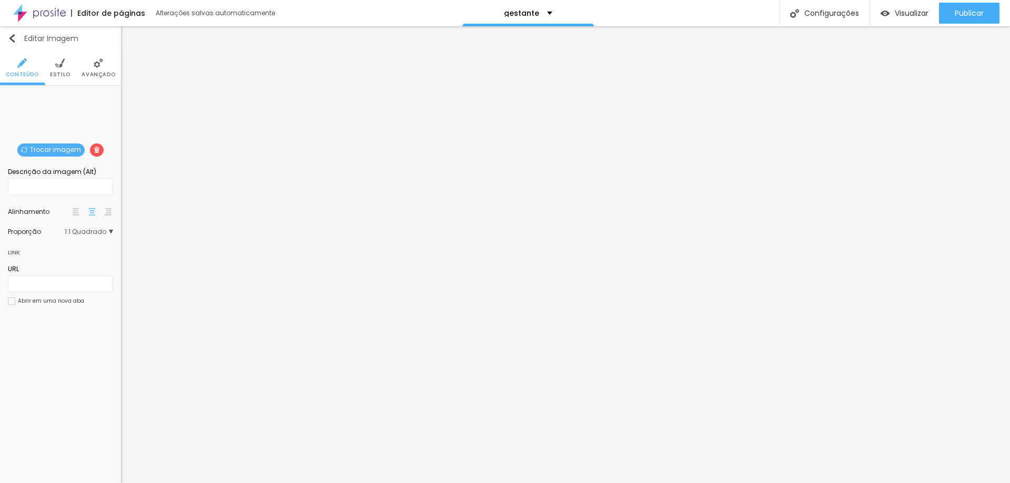
click at [14, 33] on button "Editar Imagem" at bounding box center [60, 38] width 121 height 24
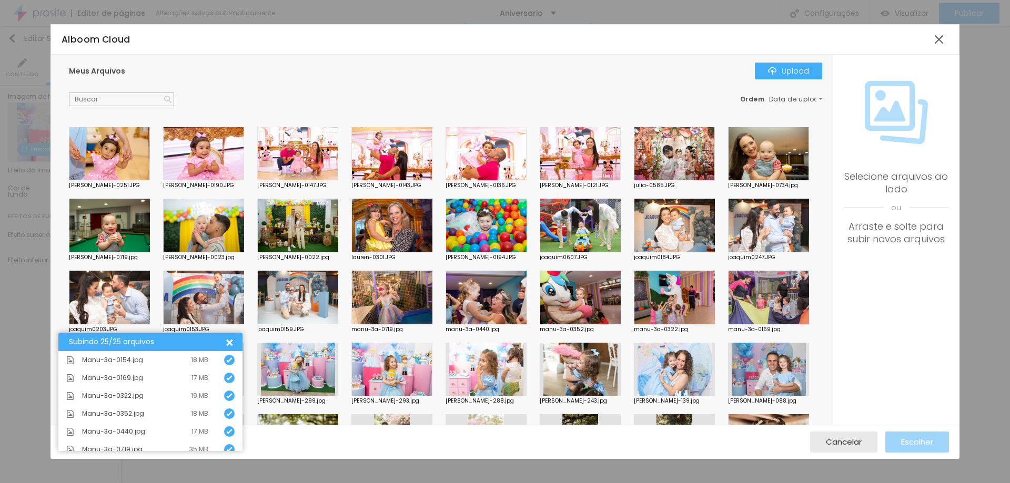
scroll to position [347, 0]
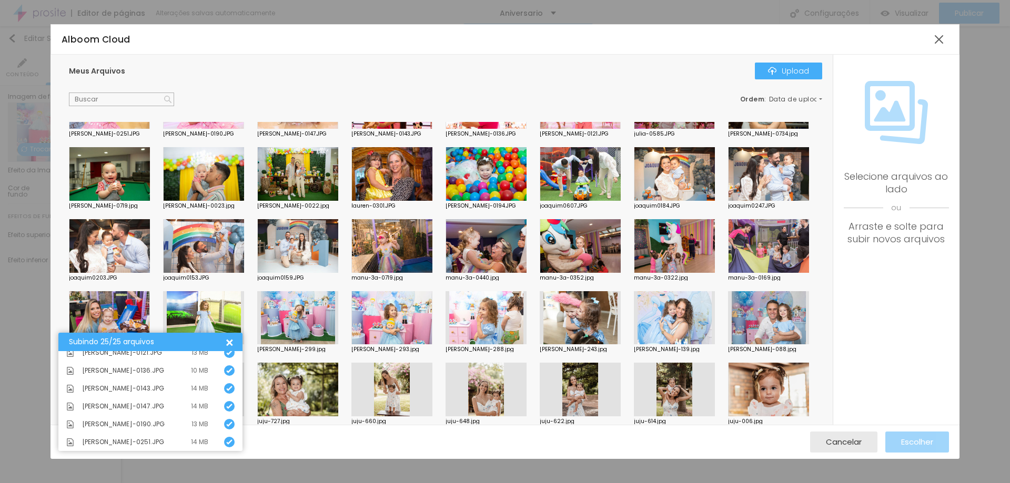
scroll to position [0, 0]
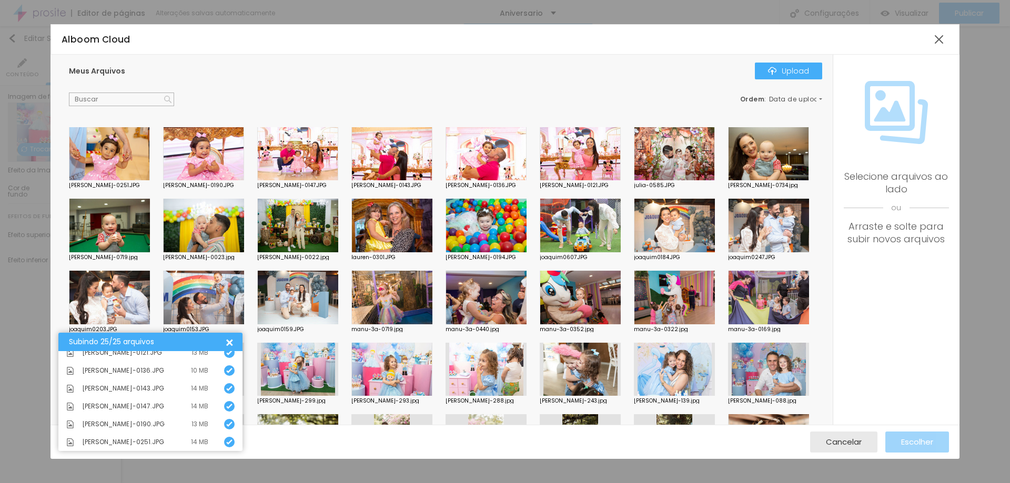
click at [150, 288] on div at bounding box center [109, 298] width 81 height 54
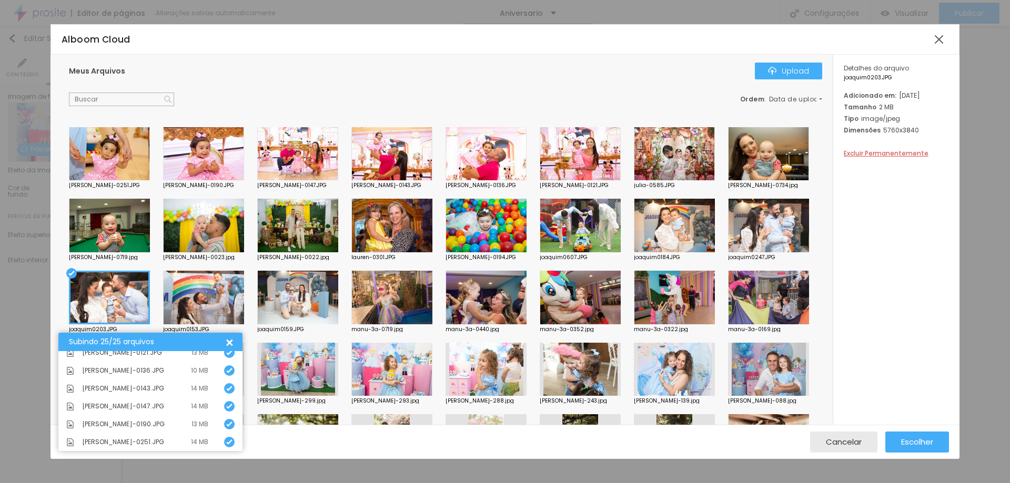
click at [244, 298] on div at bounding box center [203, 298] width 81 height 54
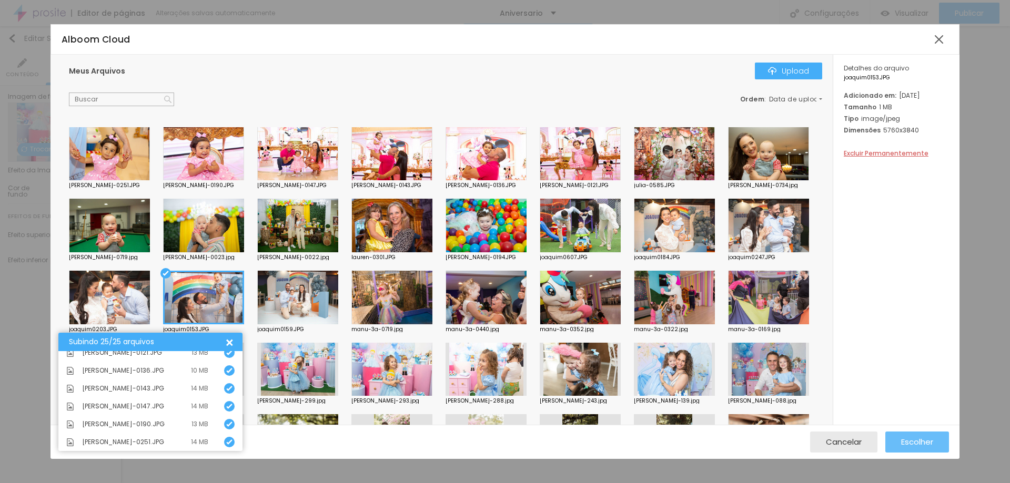
click at [913, 436] on div "Escolher" at bounding box center [917, 442] width 32 height 21
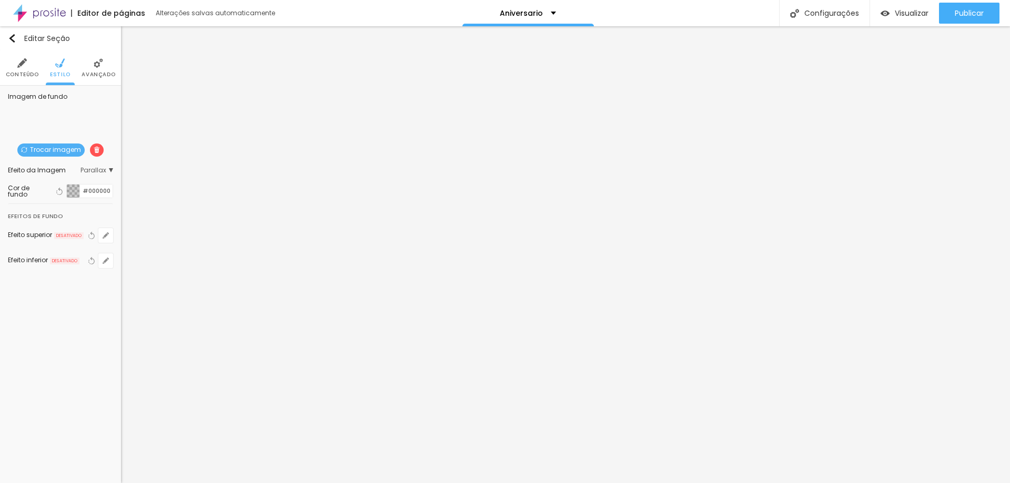
click at [42, 145] on span "Trocar imagem" at bounding box center [50, 150] width 67 height 13
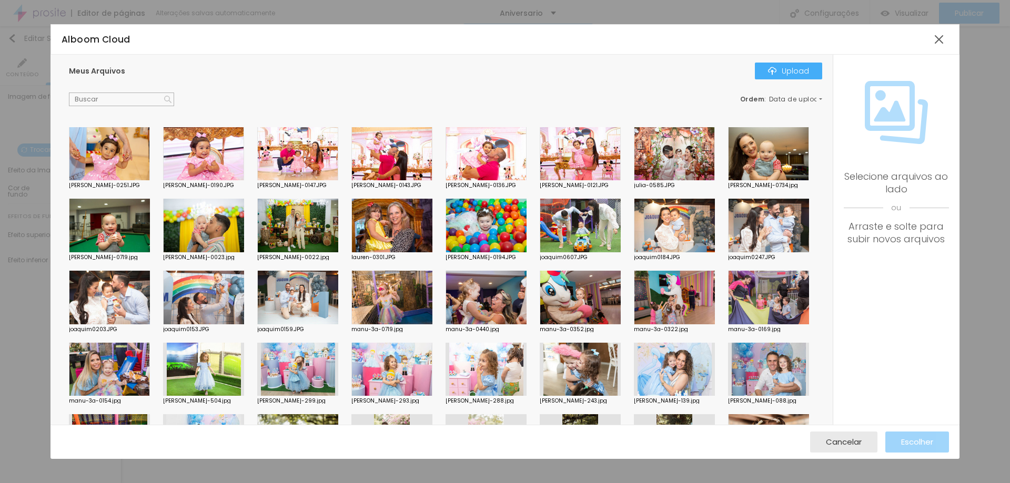
click at [244, 238] on div at bounding box center [203, 226] width 81 height 54
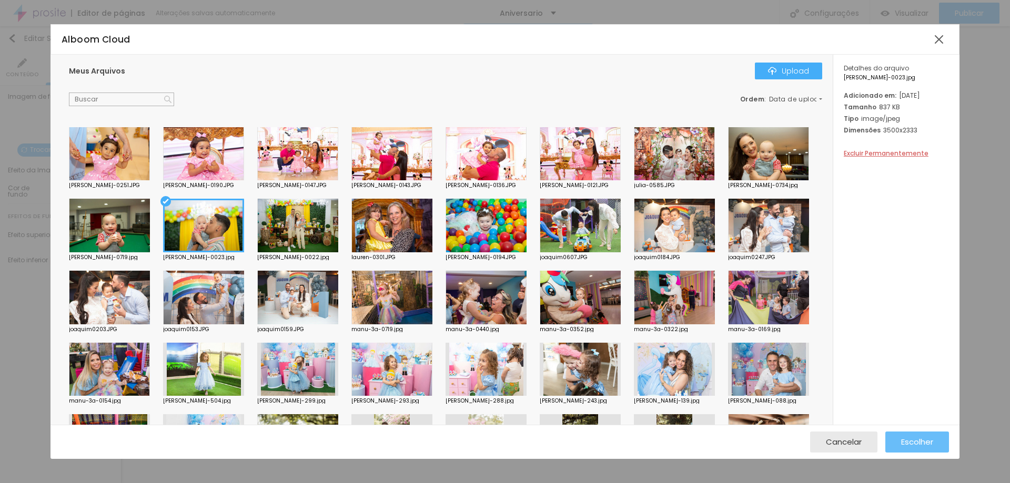
click at [903, 442] on span "Escolher" at bounding box center [917, 442] width 32 height 9
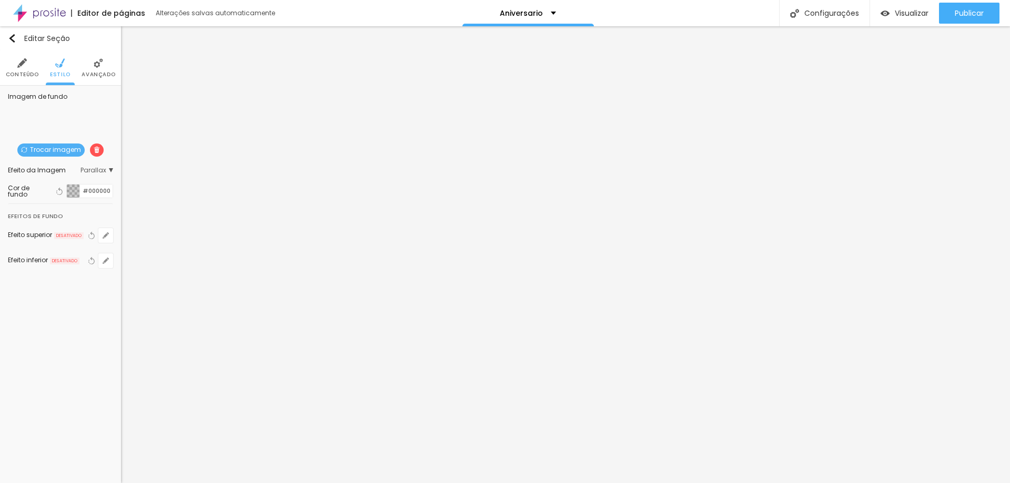
click at [52, 144] on span "Trocar imagem" at bounding box center [50, 150] width 67 height 13
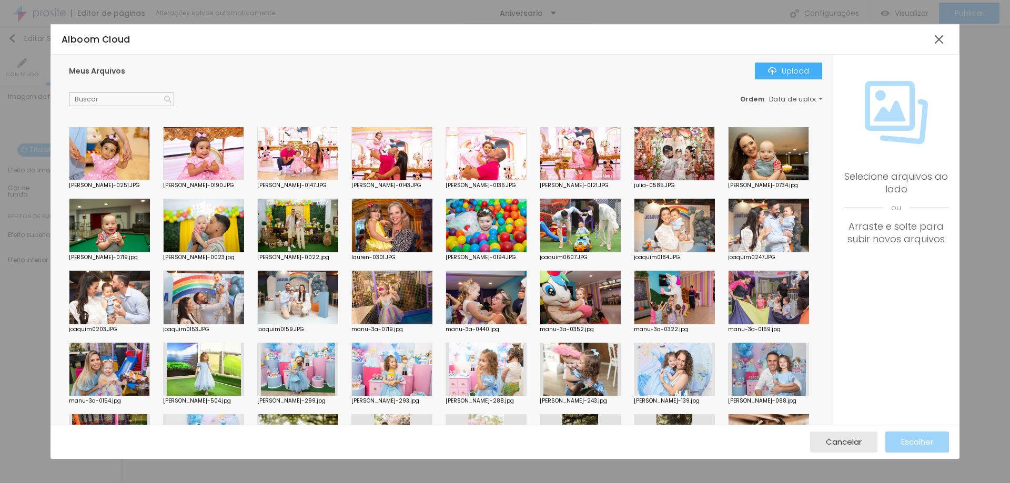
click at [527, 219] on div at bounding box center [486, 226] width 81 height 54
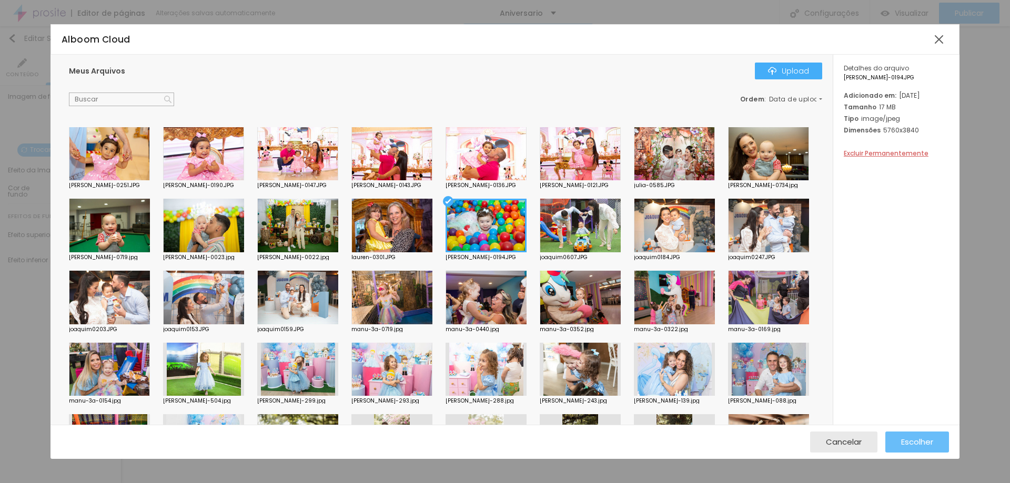
click at [915, 438] on span "Escolher" at bounding box center [917, 442] width 32 height 9
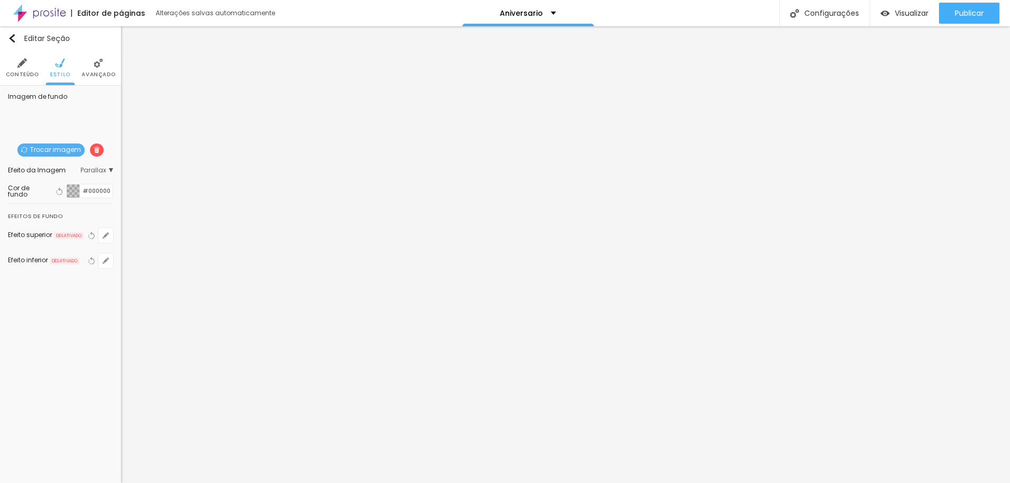
click at [67, 151] on span "Trocar imagem" at bounding box center [50, 150] width 67 height 13
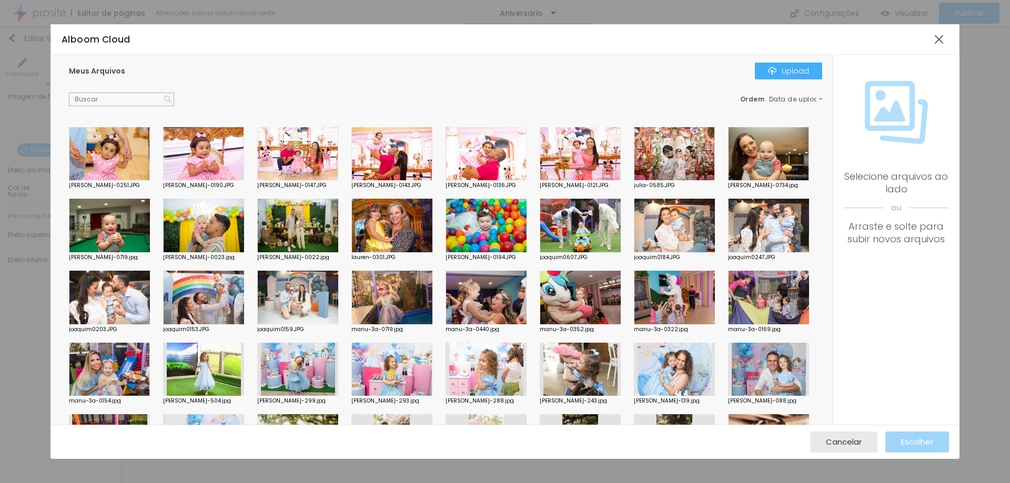
click at [338, 299] on div at bounding box center [297, 298] width 81 height 54
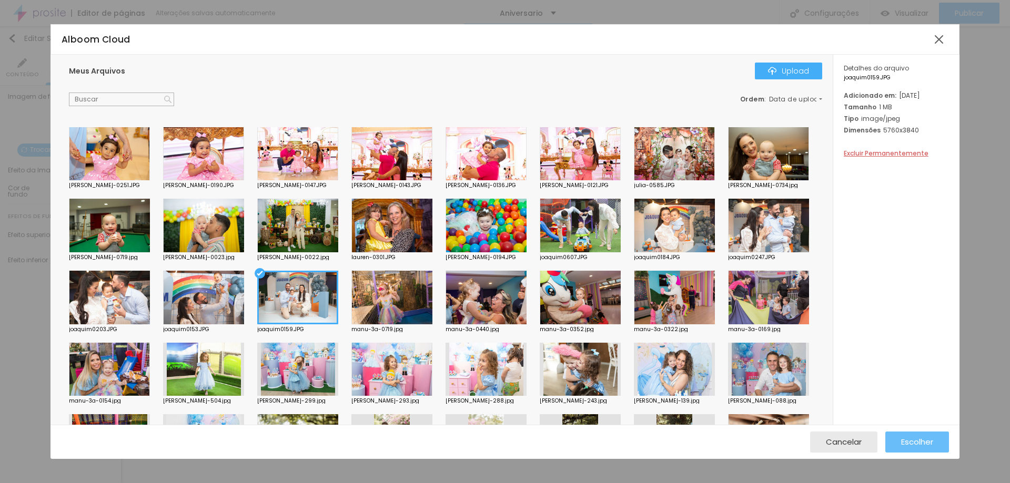
click at [916, 435] on div "Escolher" at bounding box center [917, 442] width 32 height 21
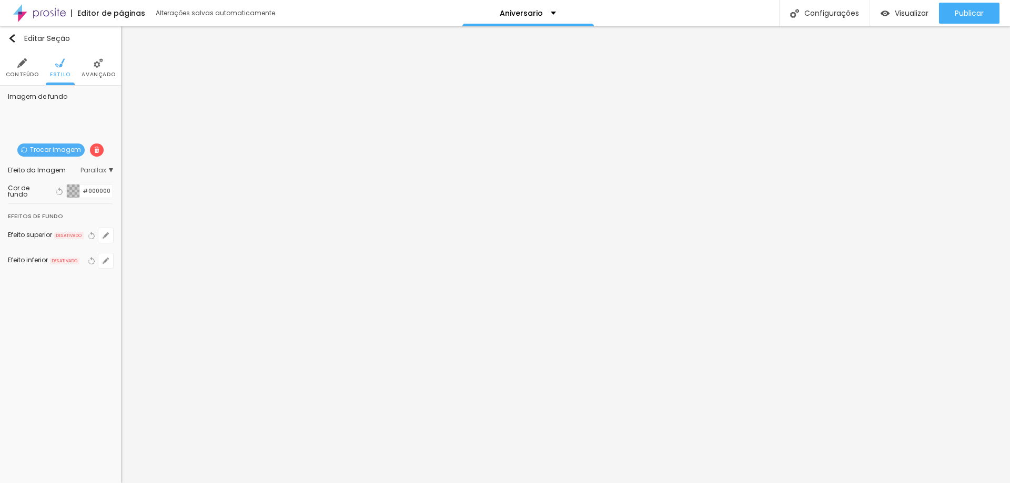
click at [51, 146] on span "Trocar imagem" at bounding box center [50, 150] width 67 height 13
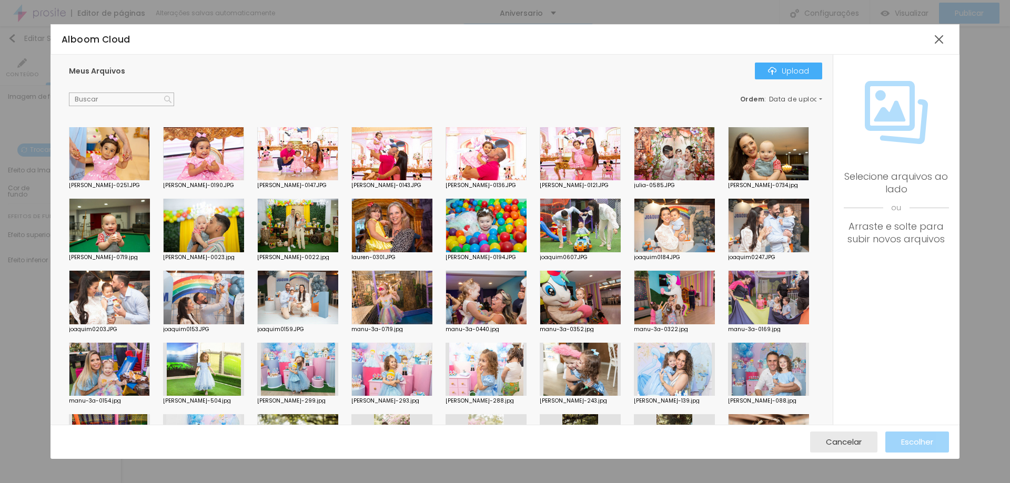
click at [432, 289] on div at bounding box center [391, 298] width 81 height 54
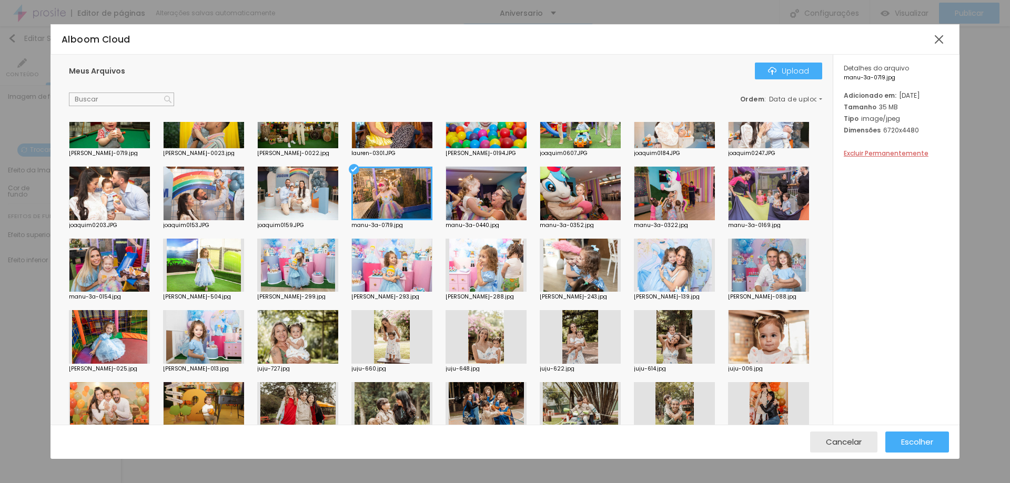
scroll to position [105, 0]
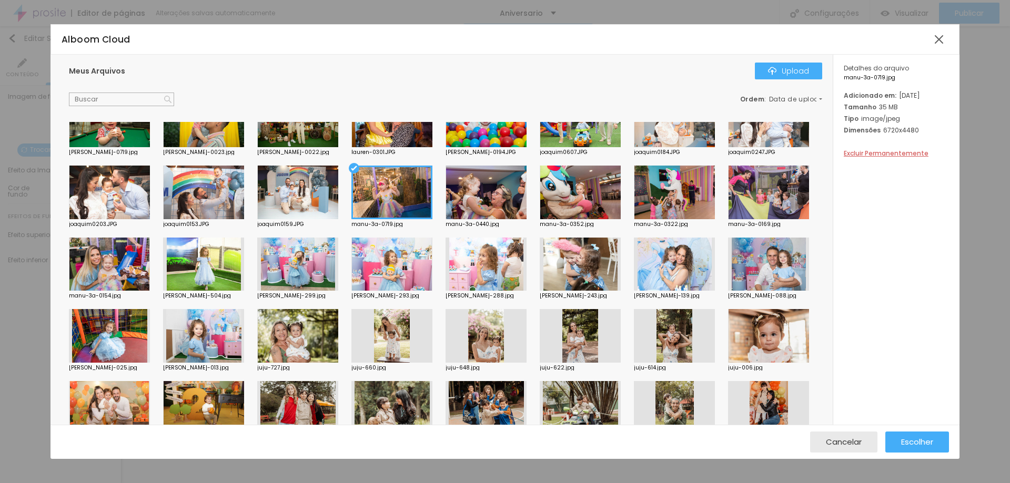
click at [150, 277] on div at bounding box center [109, 265] width 81 height 54
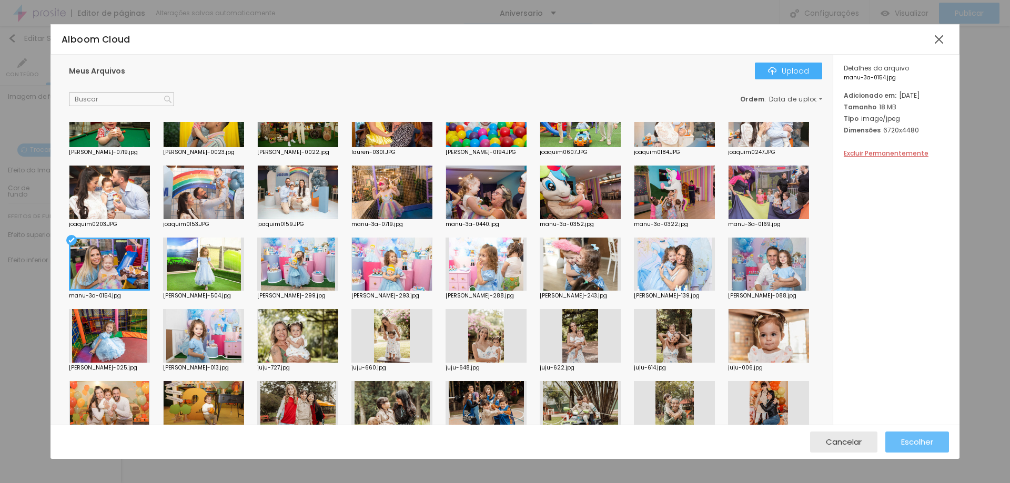
click at [898, 434] on button "Escolher" at bounding box center [917, 442] width 64 height 21
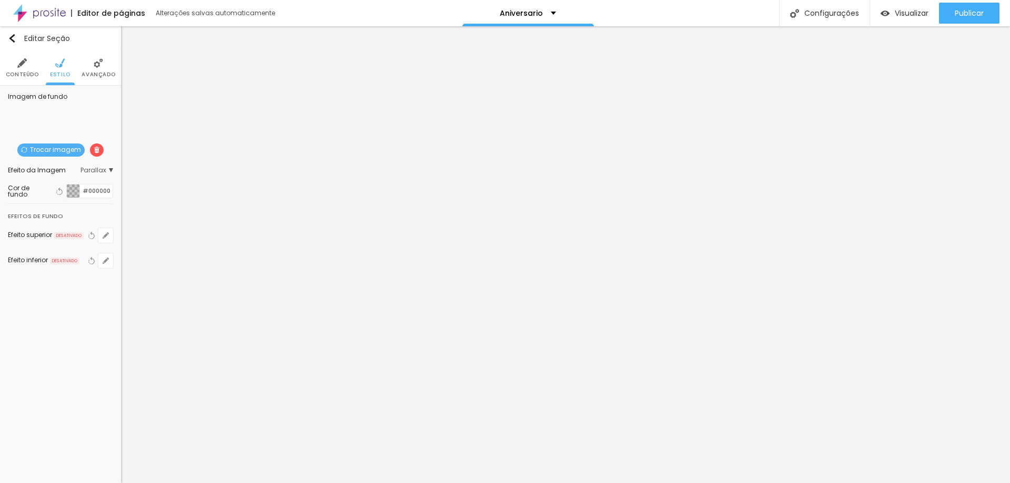
click at [50, 145] on span "Trocar imagem" at bounding box center [50, 150] width 67 height 13
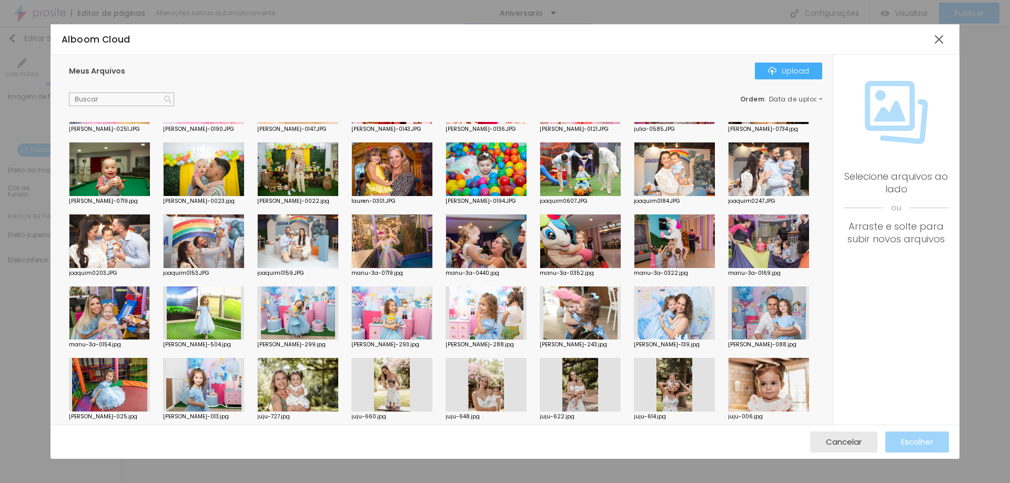
scroll to position [0, 0]
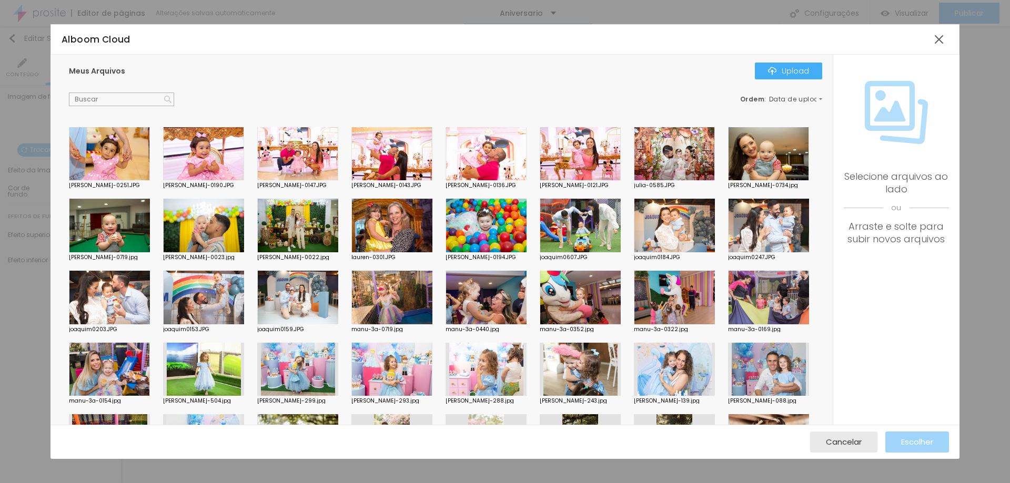
click at [621, 229] on div at bounding box center [580, 226] width 81 height 54
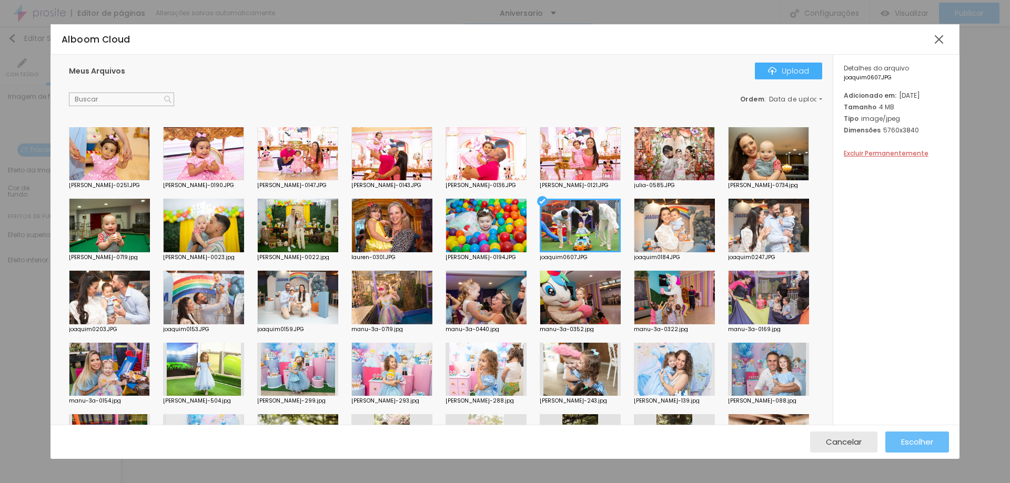
click at [937, 437] on button "Escolher" at bounding box center [917, 442] width 64 height 21
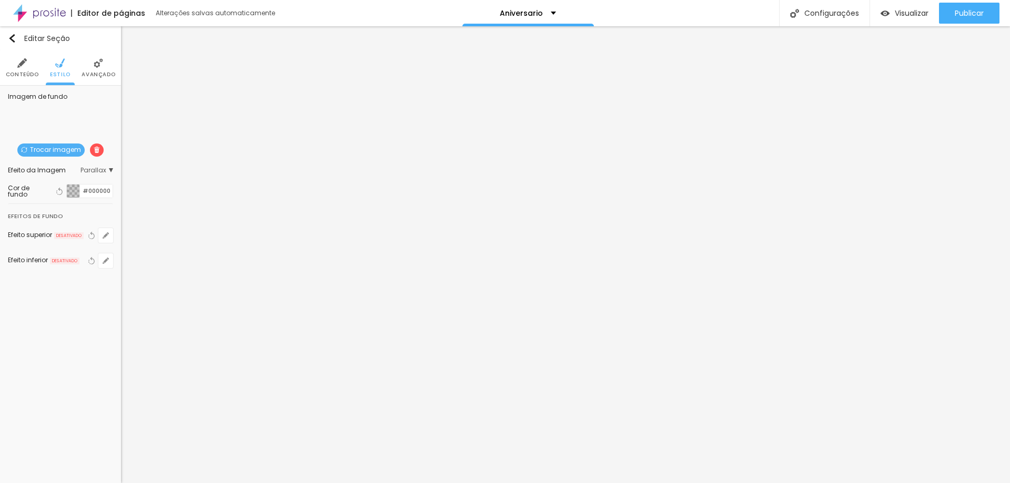
click at [46, 145] on span "Trocar imagem" at bounding box center [50, 150] width 67 height 13
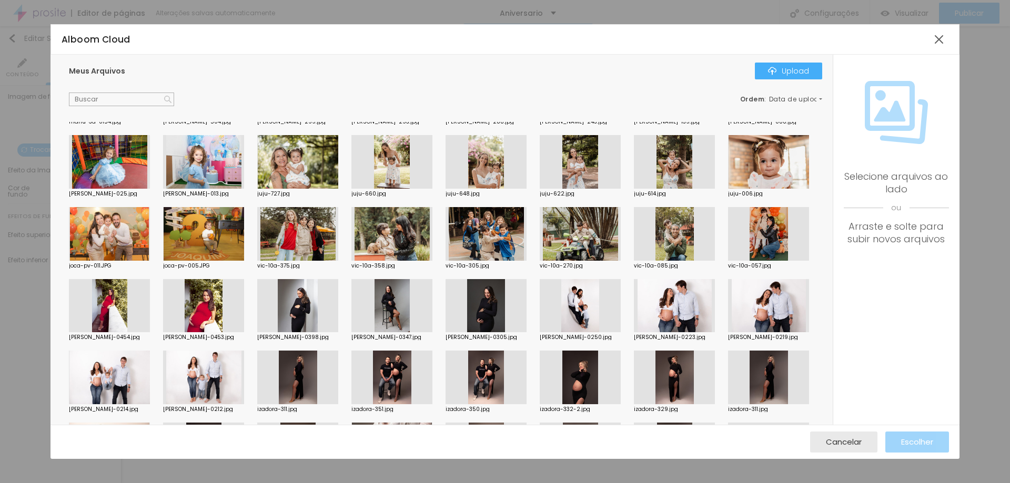
scroll to position [263, 0]
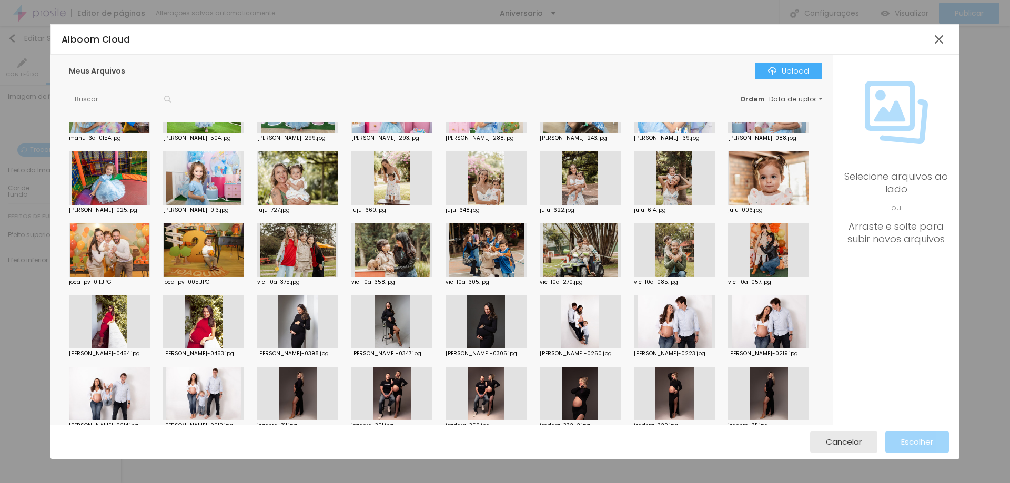
click at [150, 246] on div at bounding box center [109, 251] width 81 height 54
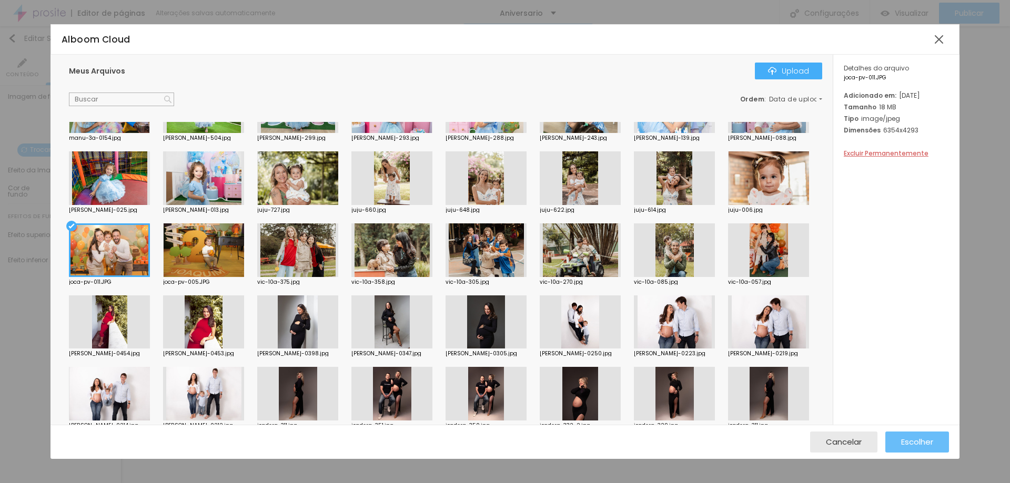
click at [935, 443] on button "Escolher" at bounding box center [917, 442] width 64 height 21
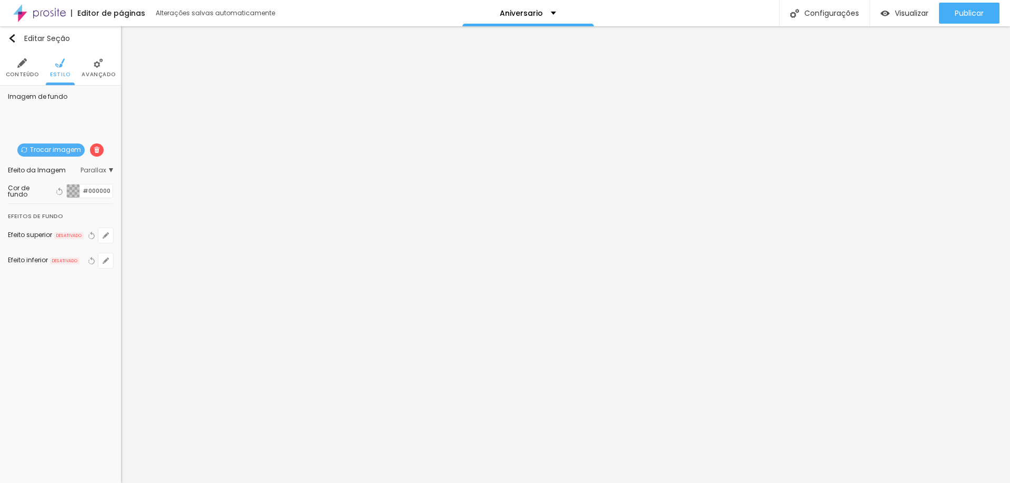
click at [53, 145] on span "Trocar imagem" at bounding box center [50, 150] width 67 height 13
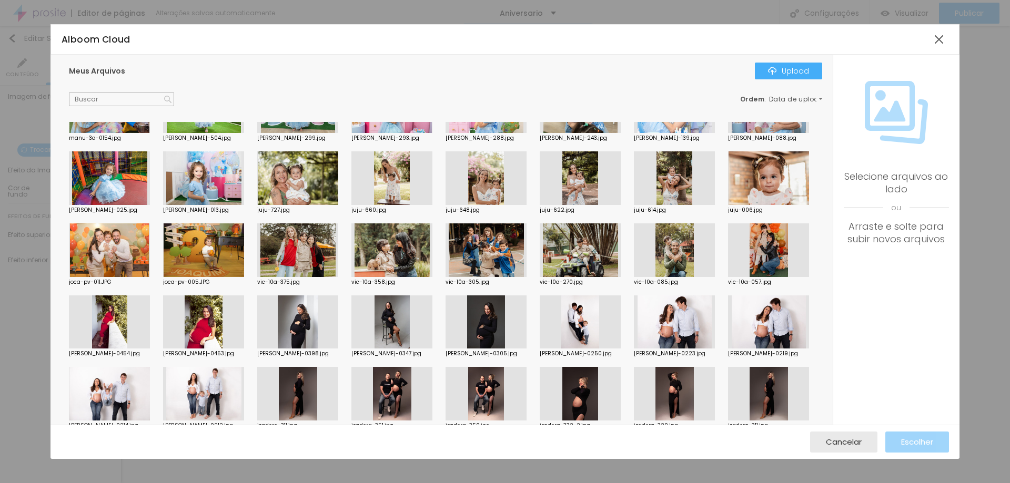
scroll to position [530, 0]
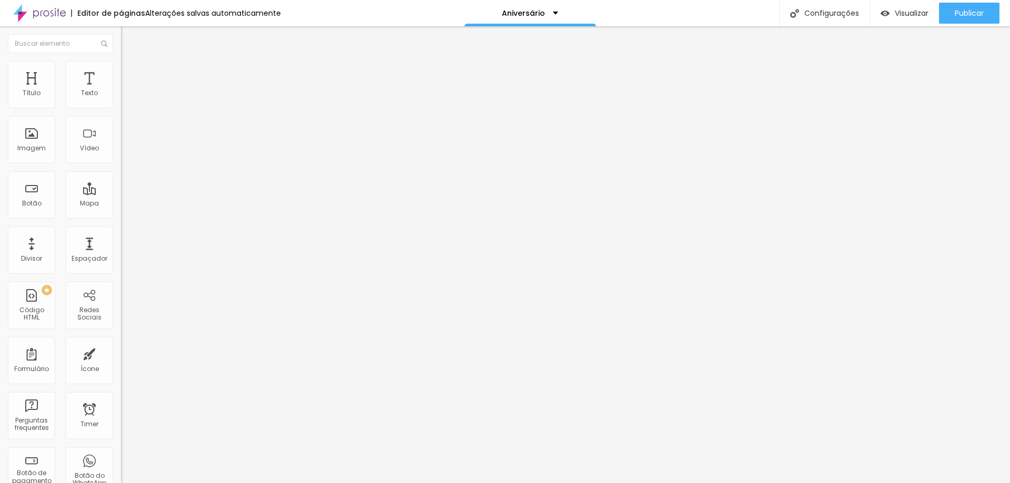
click at [125, 98] on icon "button" at bounding box center [128, 95] width 6 height 6
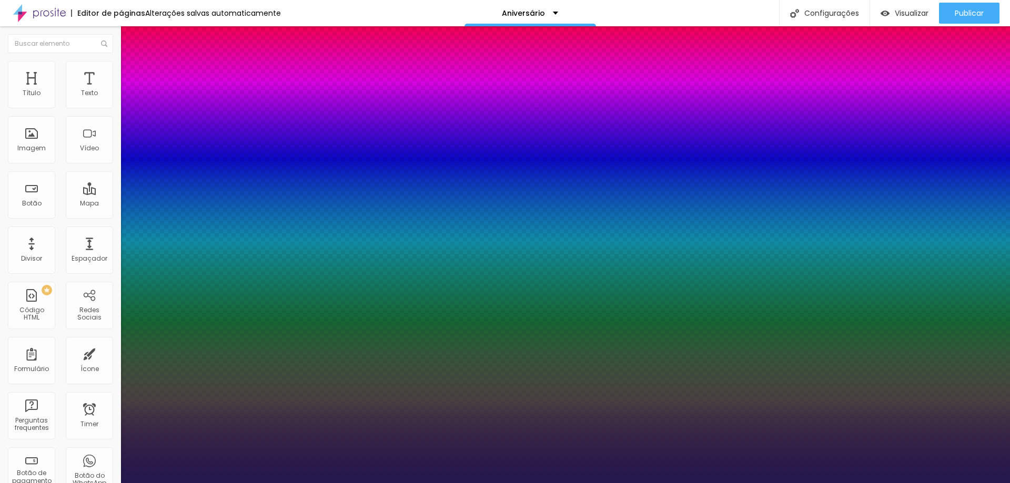
type input "6"
type input "13"
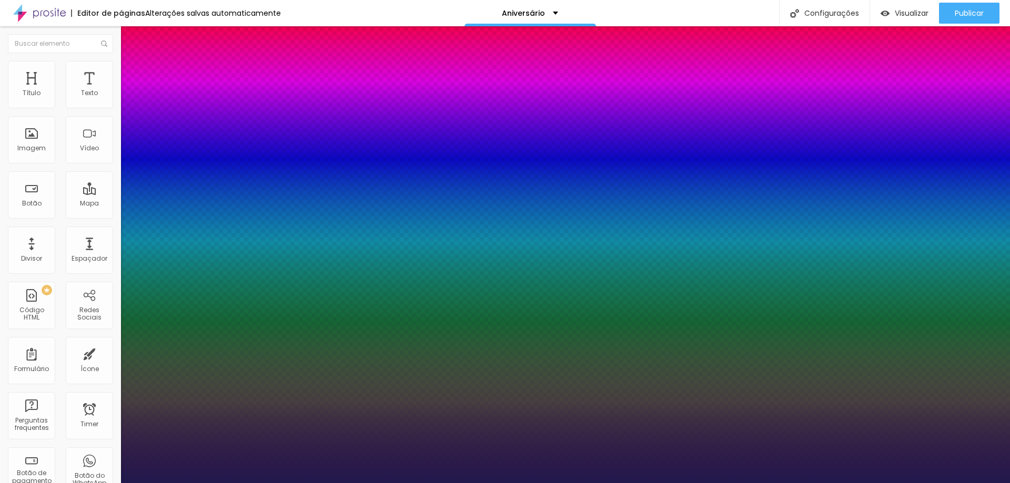
type input "14"
type input "15"
type input "16"
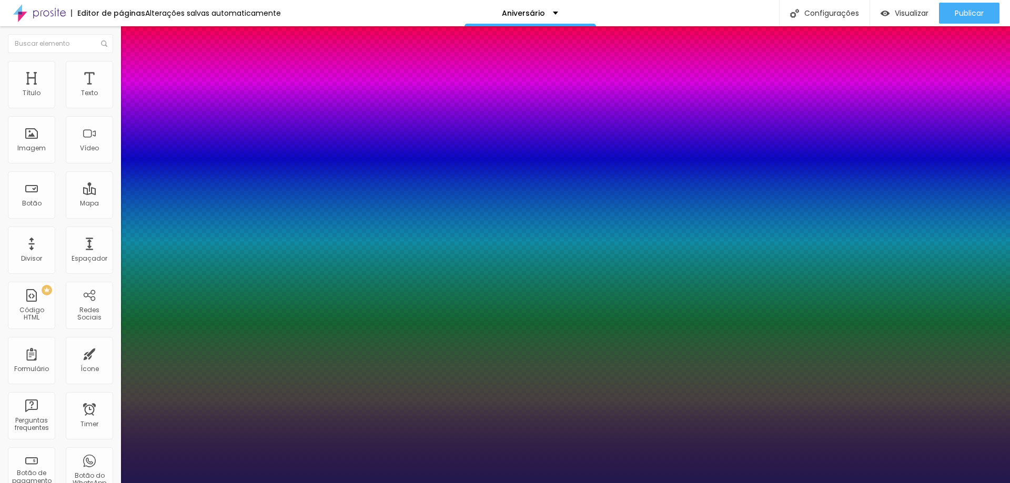
type input "16"
type input "15"
type input "14"
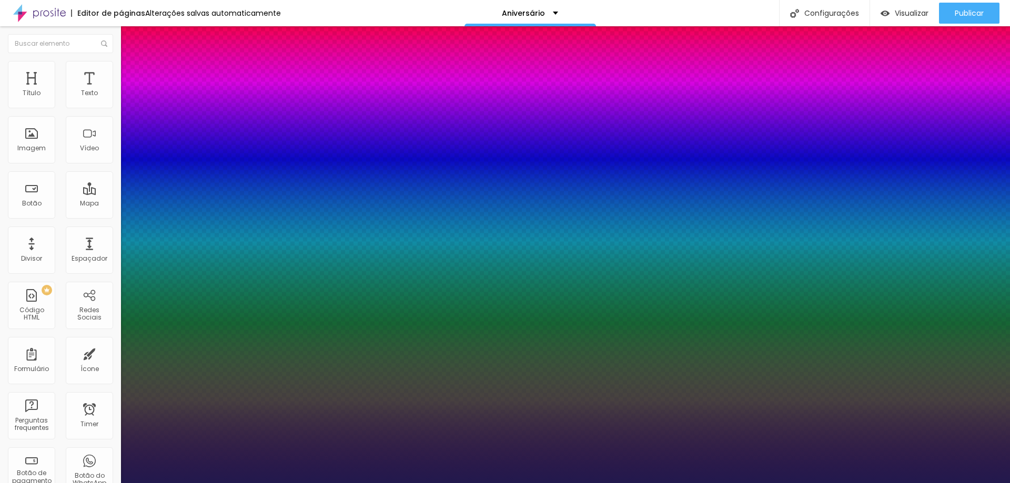
type input "13"
type input "12"
type input "11"
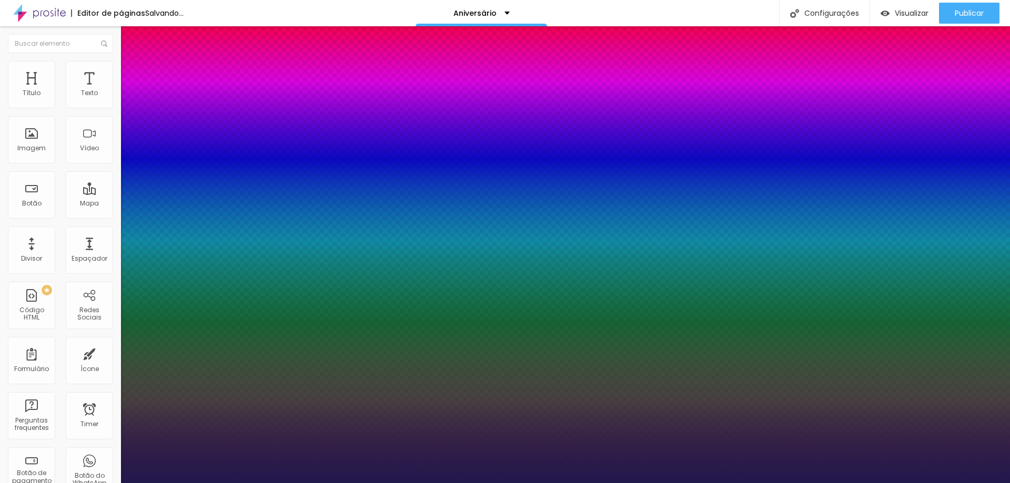
type input "11"
type input "12"
type input "14"
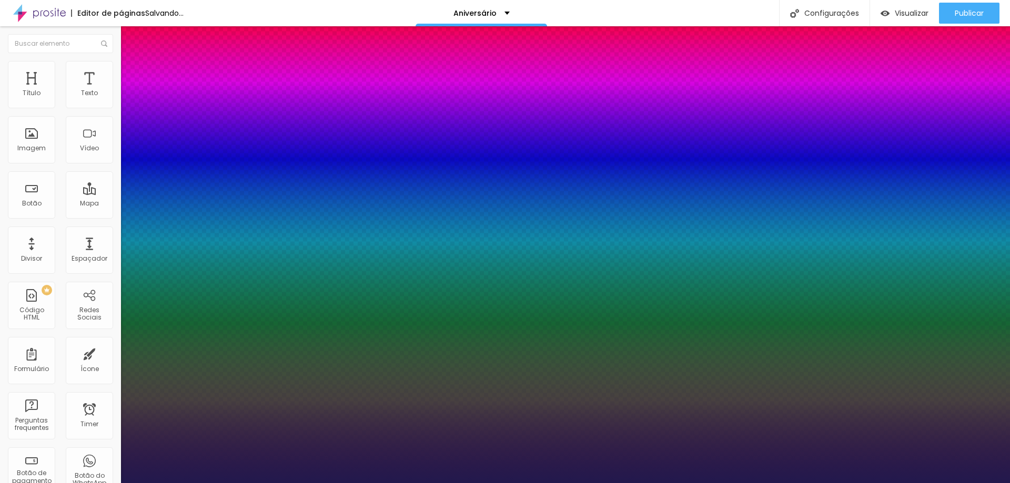
type input "15"
type input "16"
type input "17"
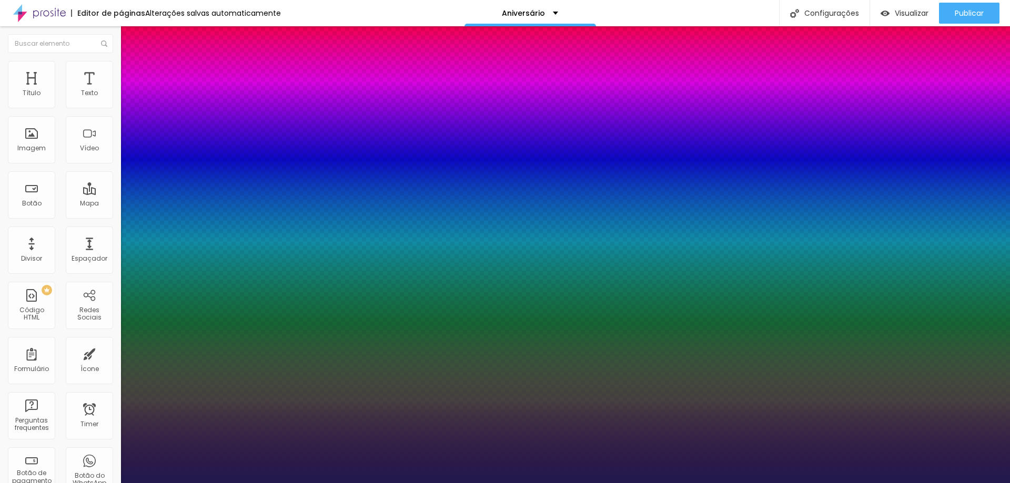
type input "17"
type input "18"
type input "20"
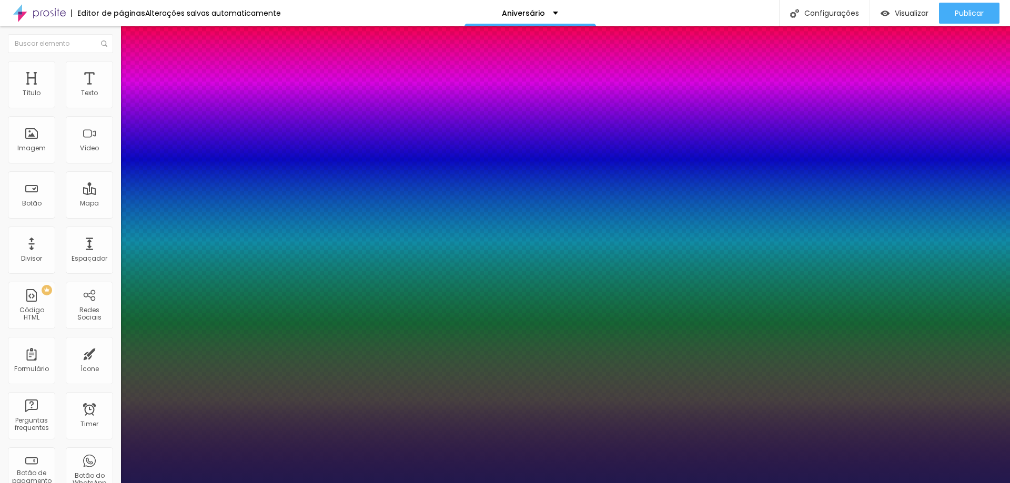
type input "23"
type input "19"
type input "17"
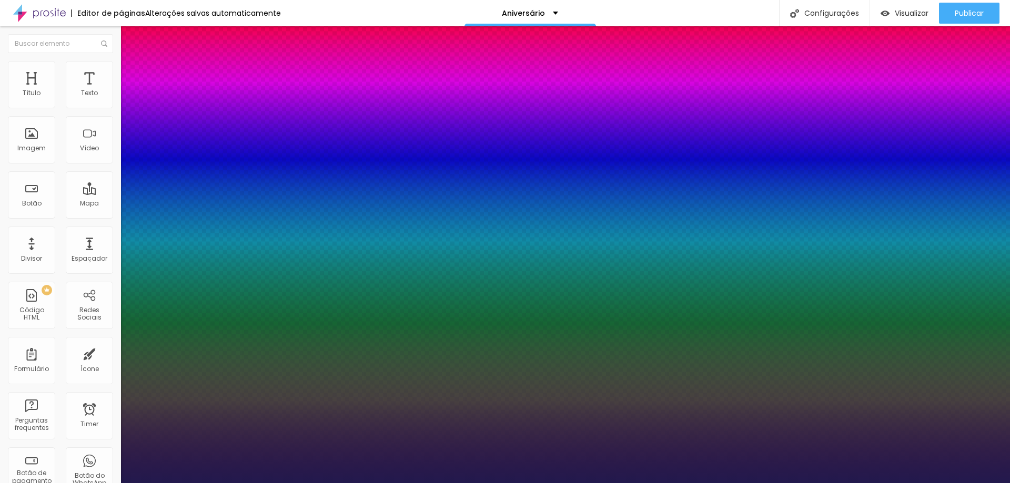
type input "17"
type input "16"
type input "15"
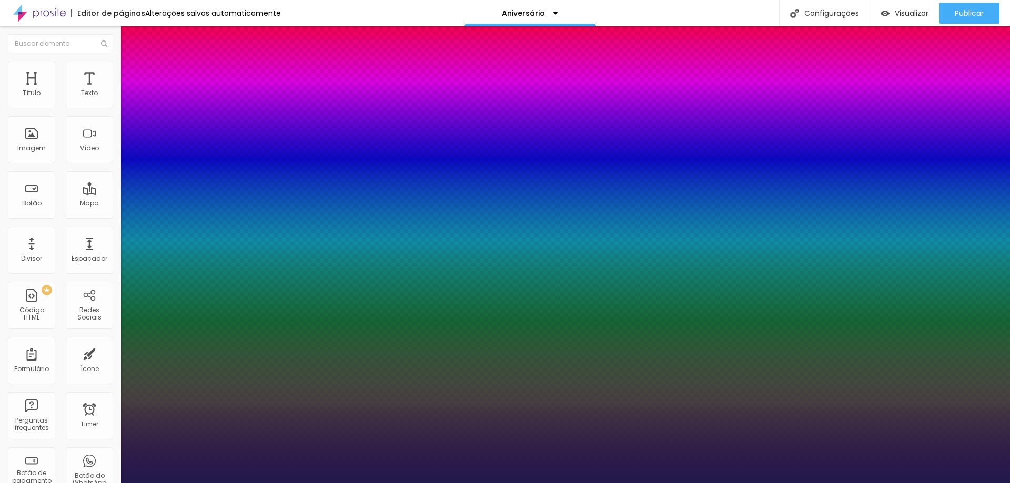
type input "14"
drag, startPoint x: 137, startPoint y: 229, endPoint x: 146, endPoint y: 236, distance: 11.4
type input "14"
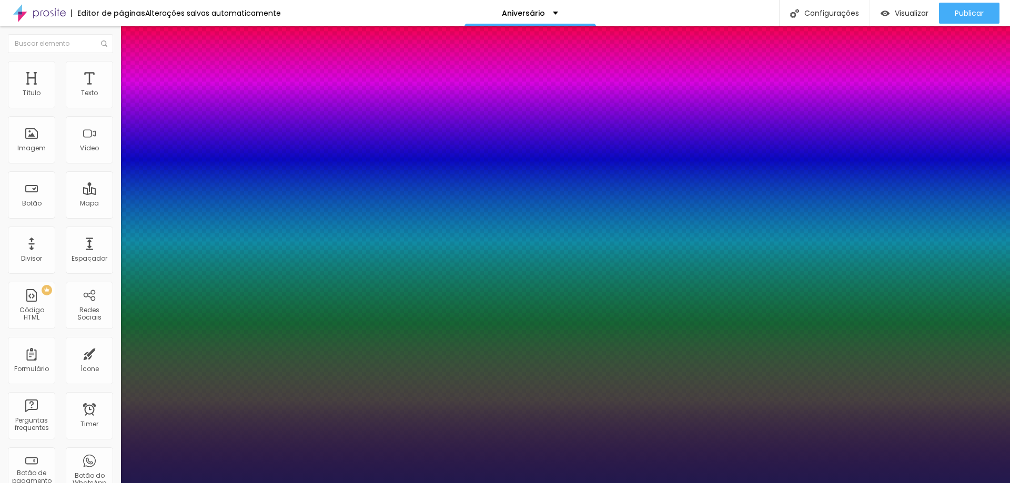
type input "0.3"
type input "0.5"
type input "0.6"
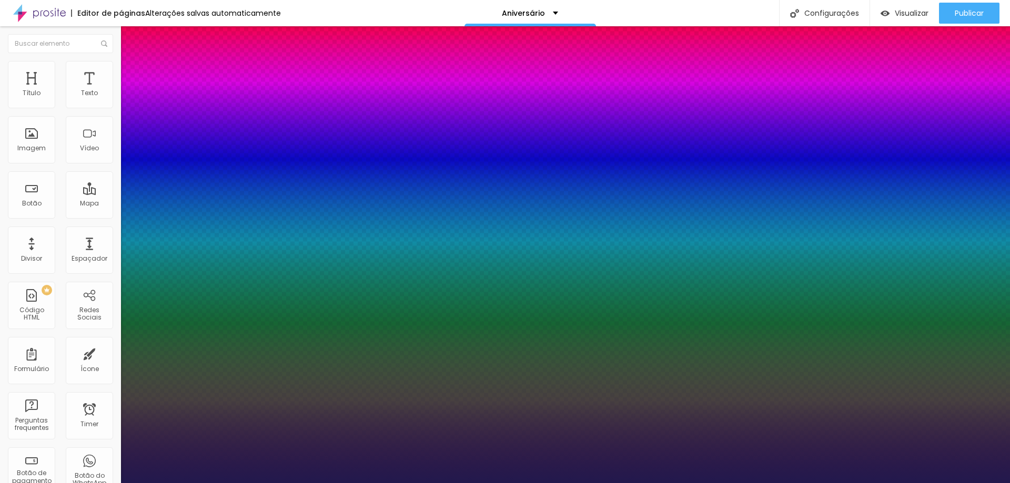
type input "0.6"
type input "0.8"
type input "1.1"
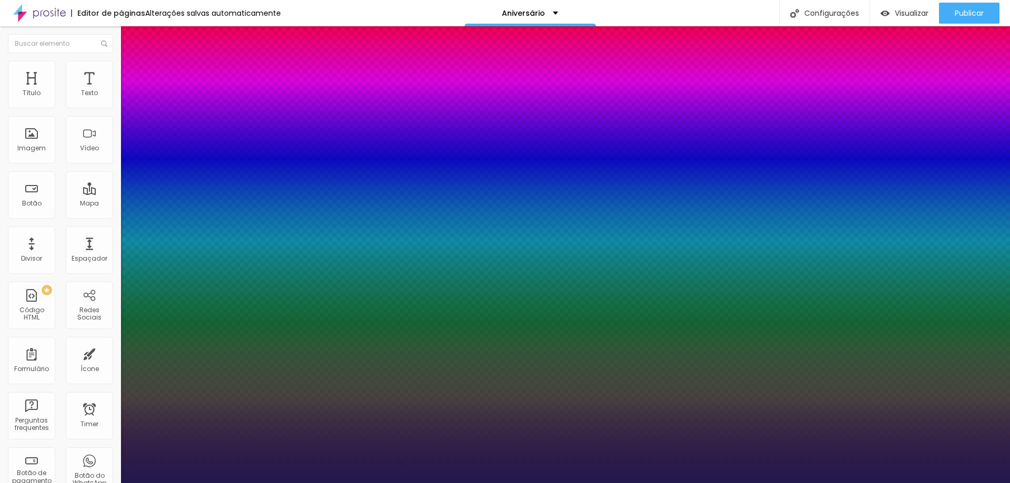
type input "1.2"
type input "1.4"
type input "1.5"
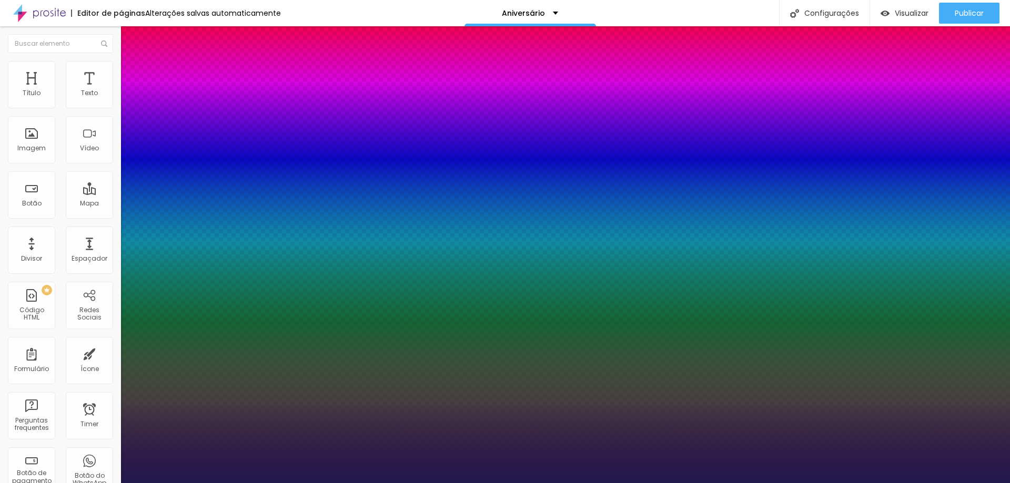
type input "1.5"
type input "1.6"
type input "1.7"
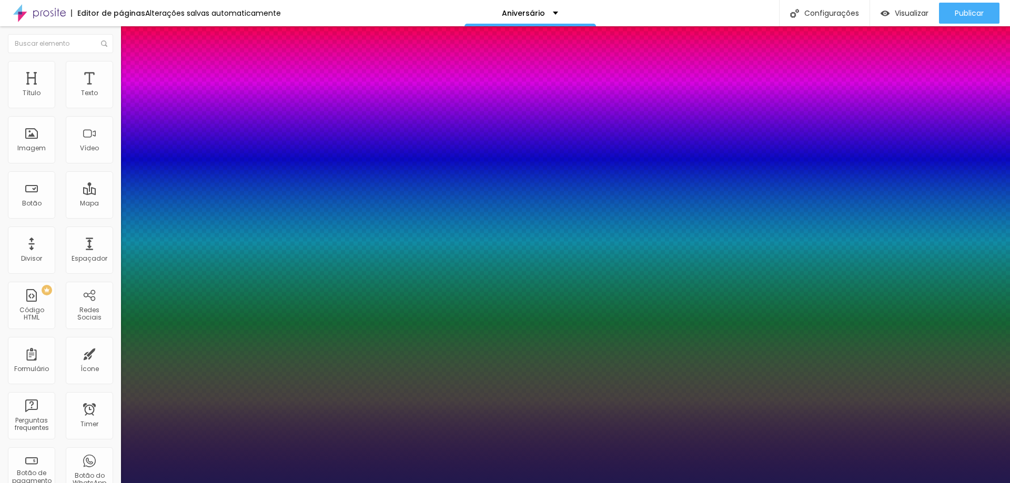
type input "1.8"
type input "1.9"
type input "2"
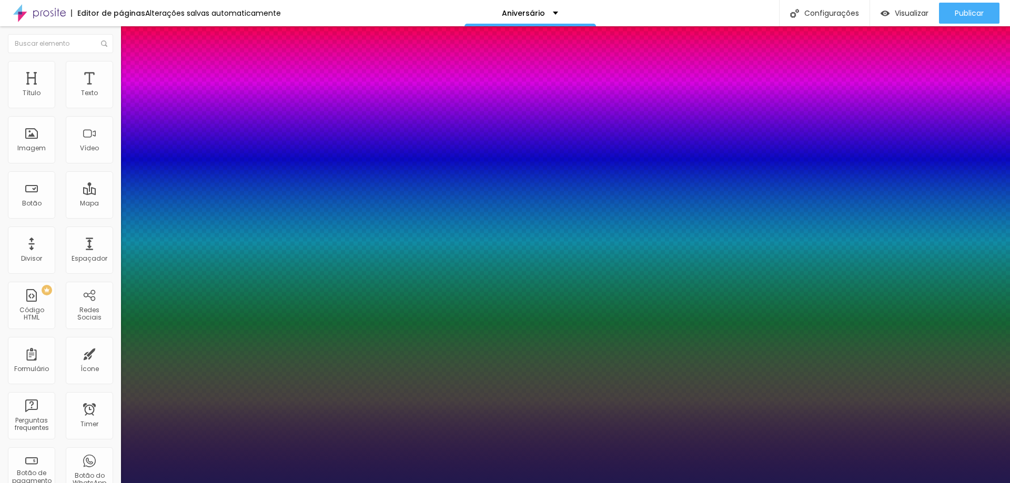
type input "2"
type input "2.1"
type input "2.3"
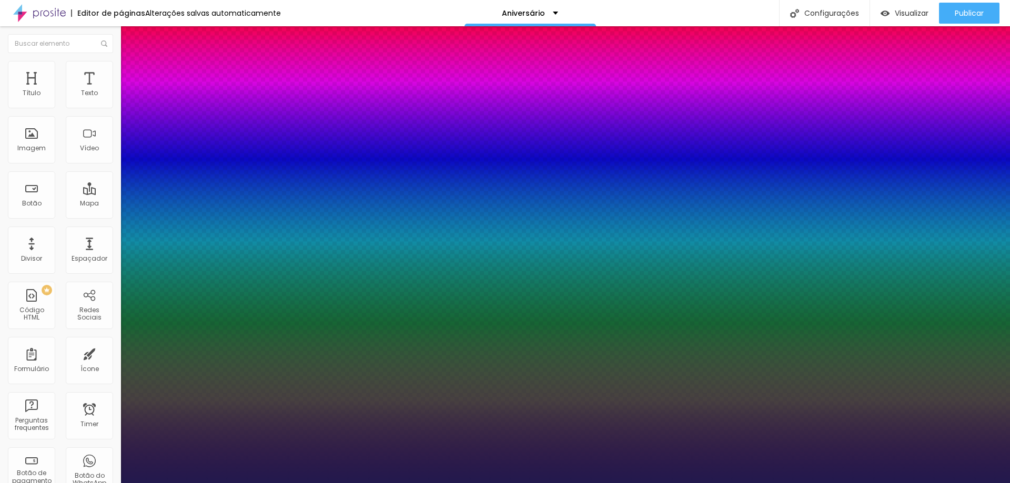
type input "2.2"
type input "2.1"
type input "2.3"
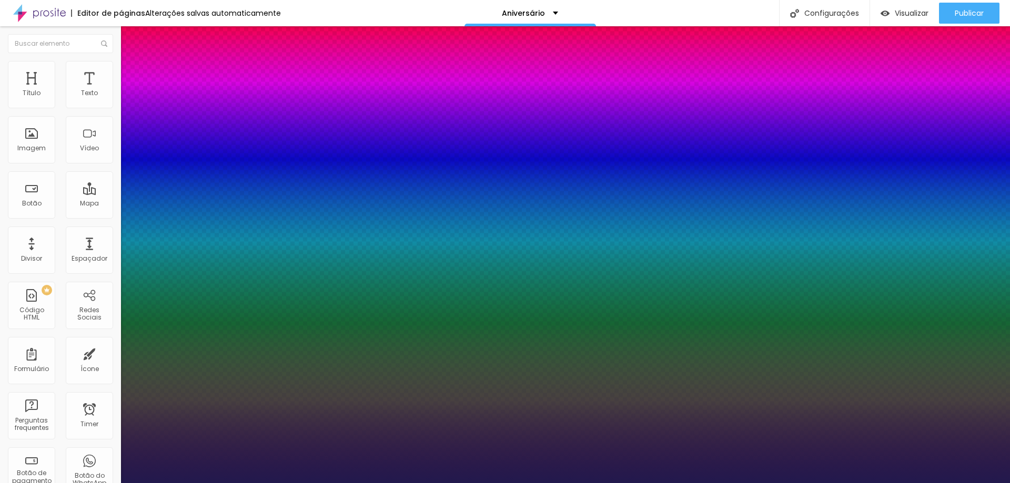
type input "2.3"
type input "2.5"
type input "2.6"
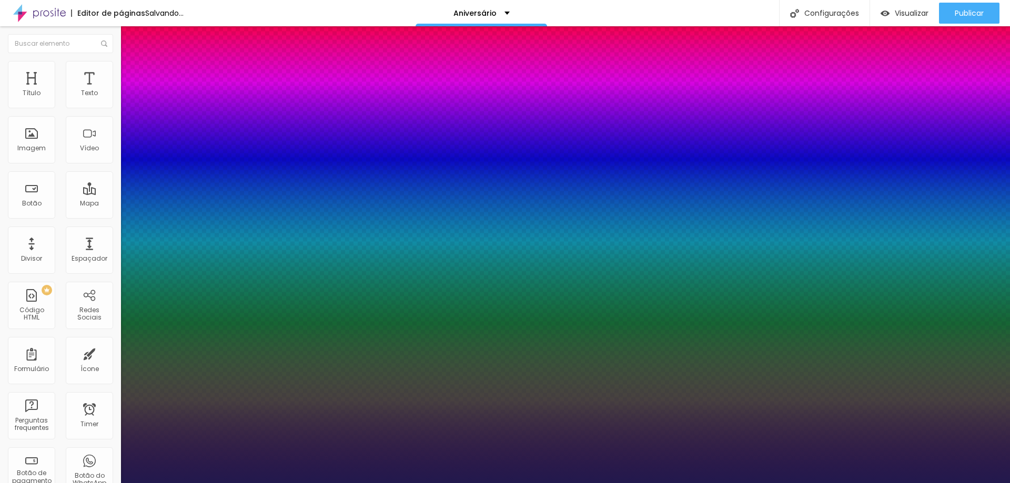
type input "2.7"
type input "2.8"
type input "2.9"
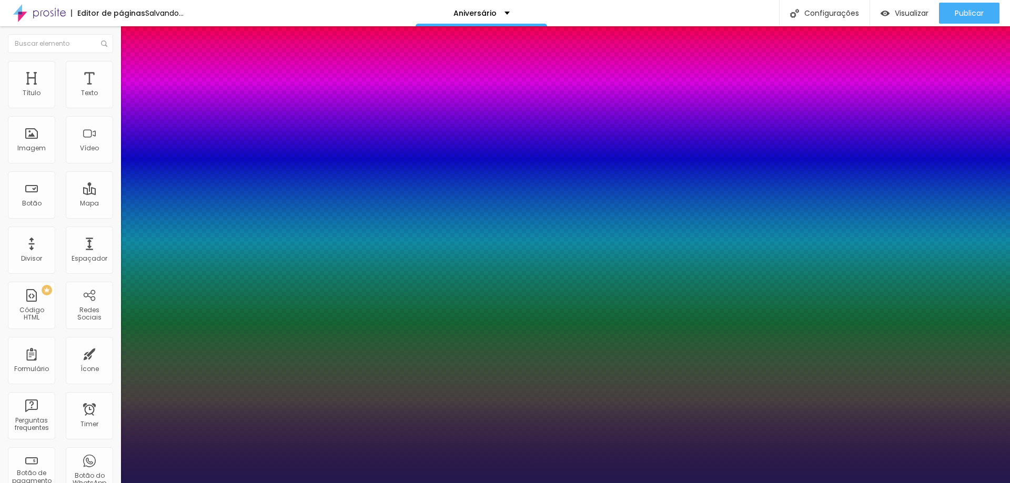
type input "2.9"
type input "3"
type input "3.1"
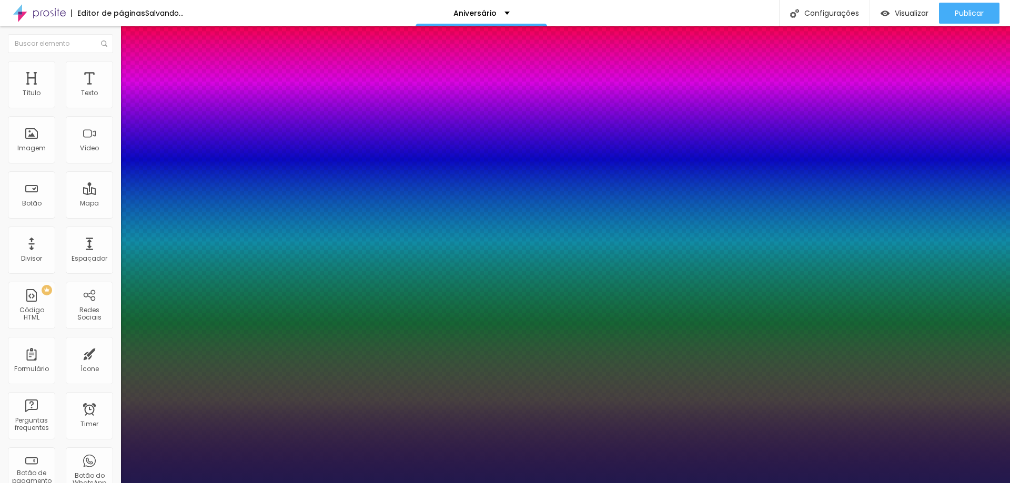
type input "3.2"
type input "3.3"
type input "3.5"
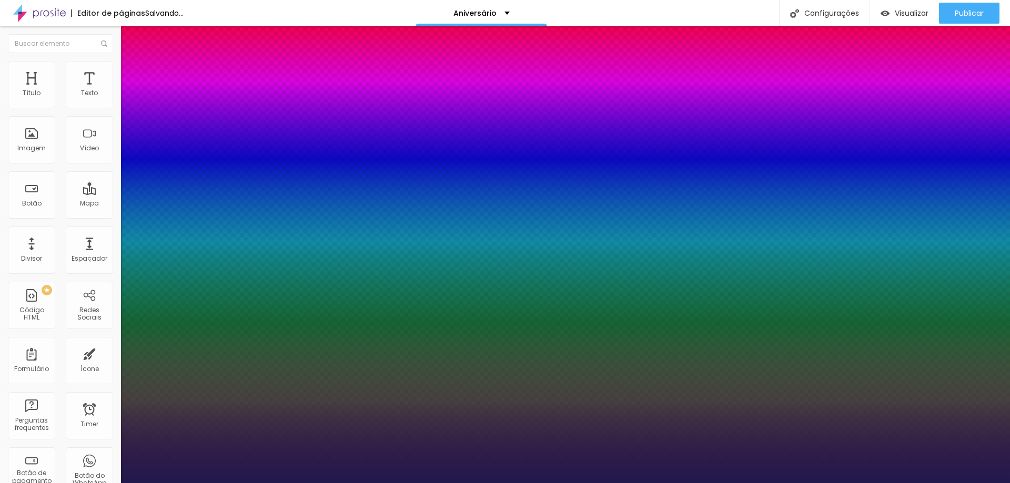
type input "3.5"
type input "3.6"
type input "3.8"
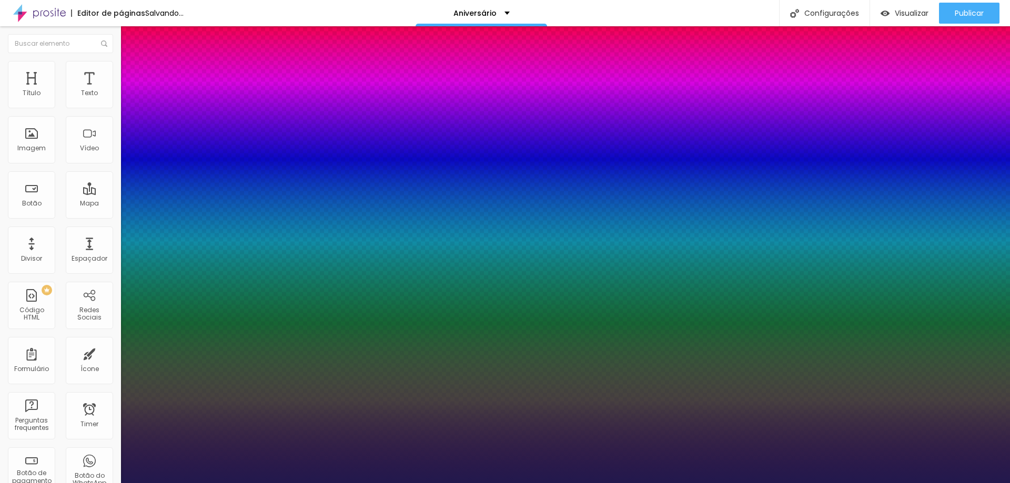
type input "4"
drag, startPoint x: 138, startPoint y: 204, endPoint x: 166, endPoint y: 206, distance: 28.0
type input "4"
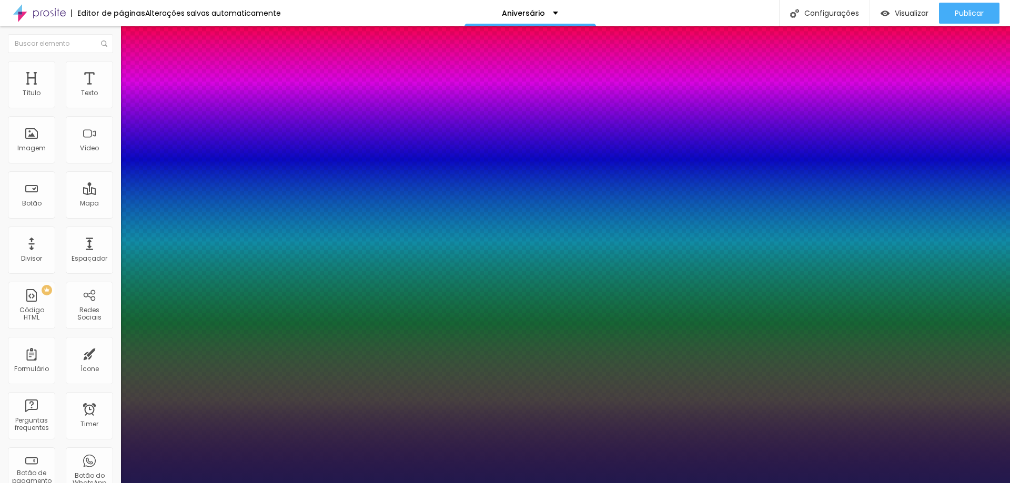
drag, startPoint x: 146, startPoint y: 224, endPoint x: 157, endPoint y: 225, distance: 11.2
type input "16"
type input "17"
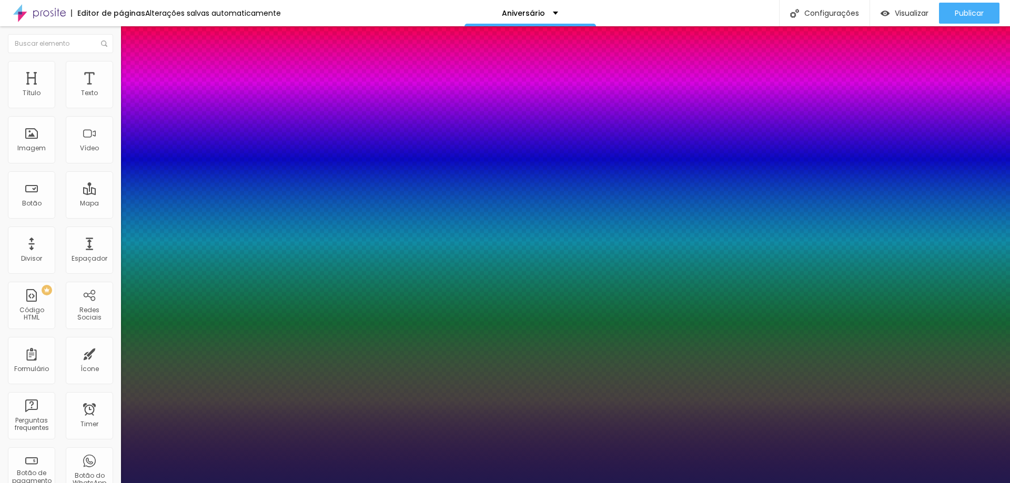
type input "17"
type input "18"
type input "19"
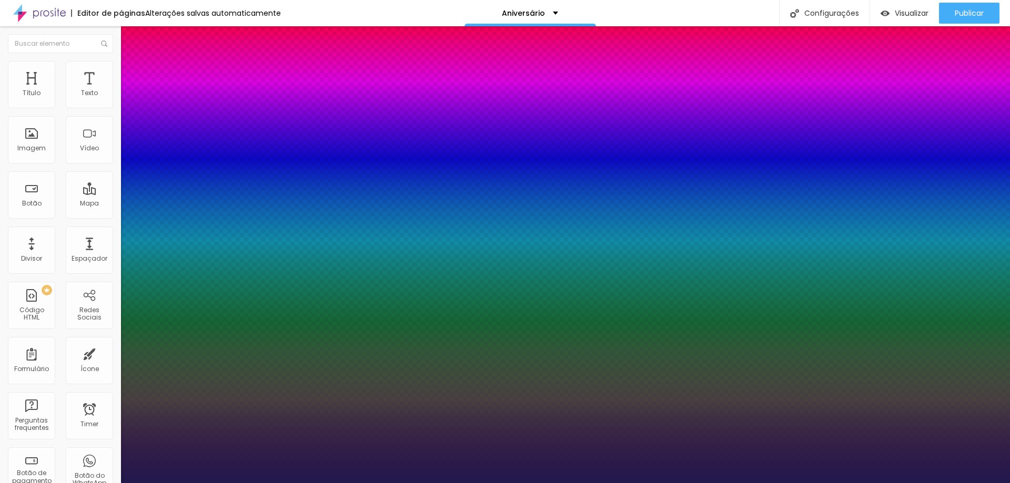
type input "20"
type input "22"
type input "23"
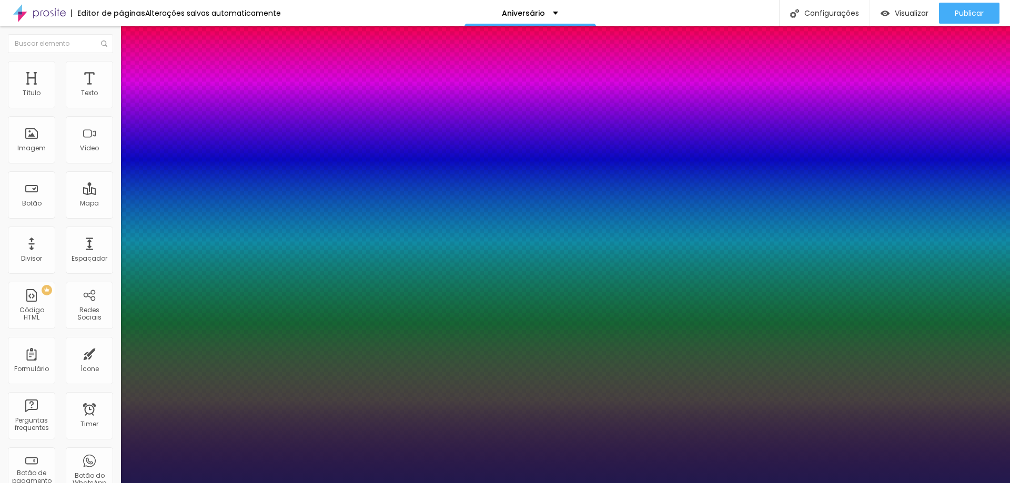
type input "23"
type input "24"
type input "25"
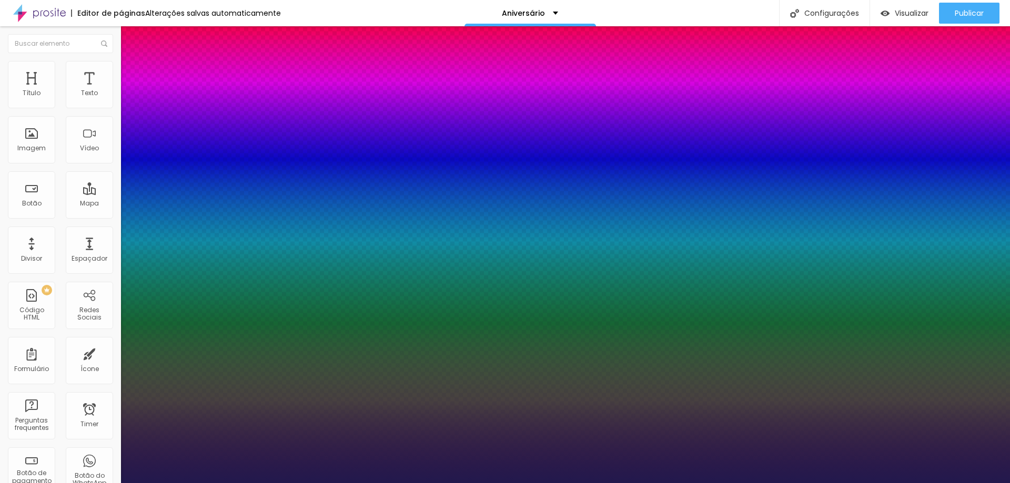
type input "26"
type input "28"
type input "29"
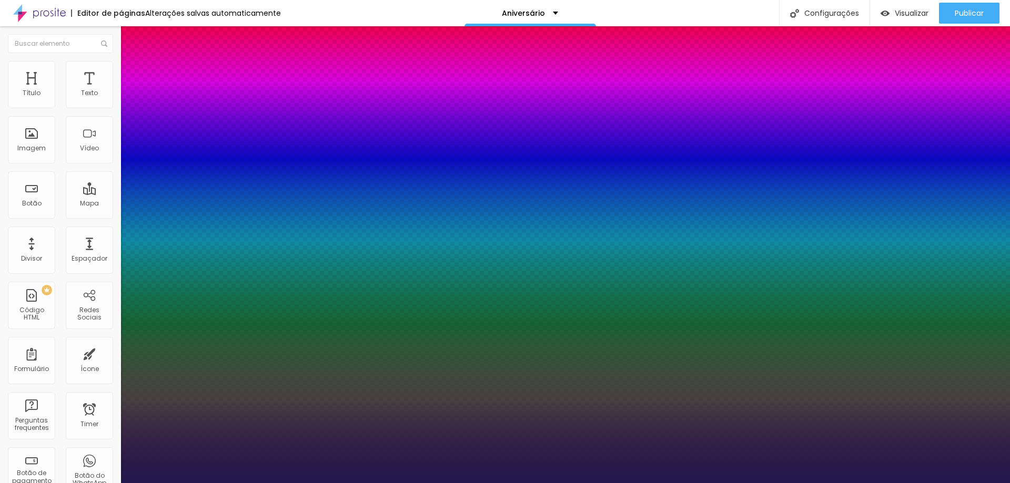
type input "29"
type input "30"
type input "31"
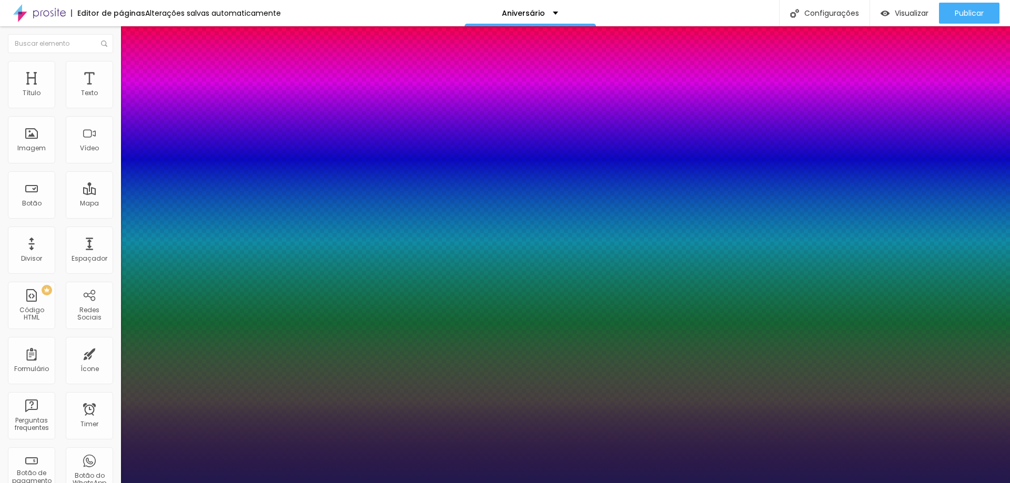
type input "32"
type input "31"
type input "30"
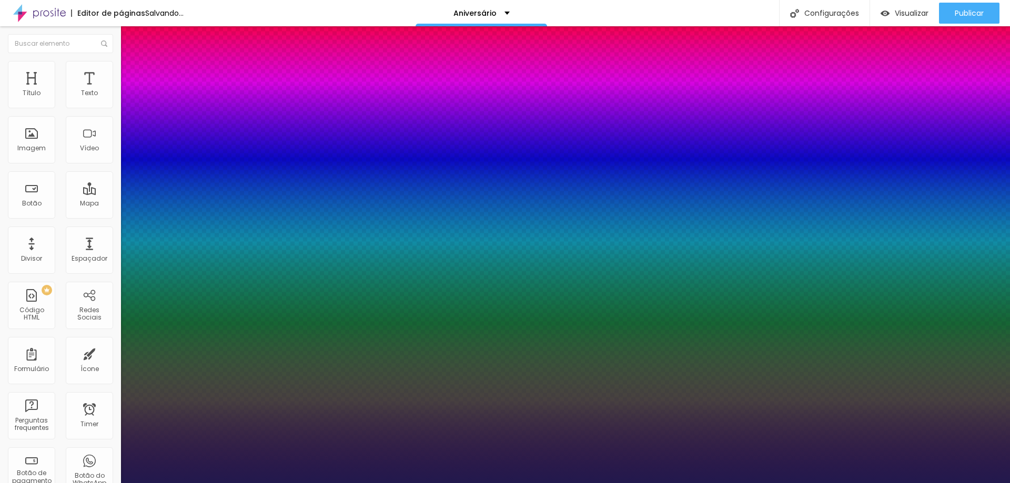
type input "30"
type input "29"
type input "28"
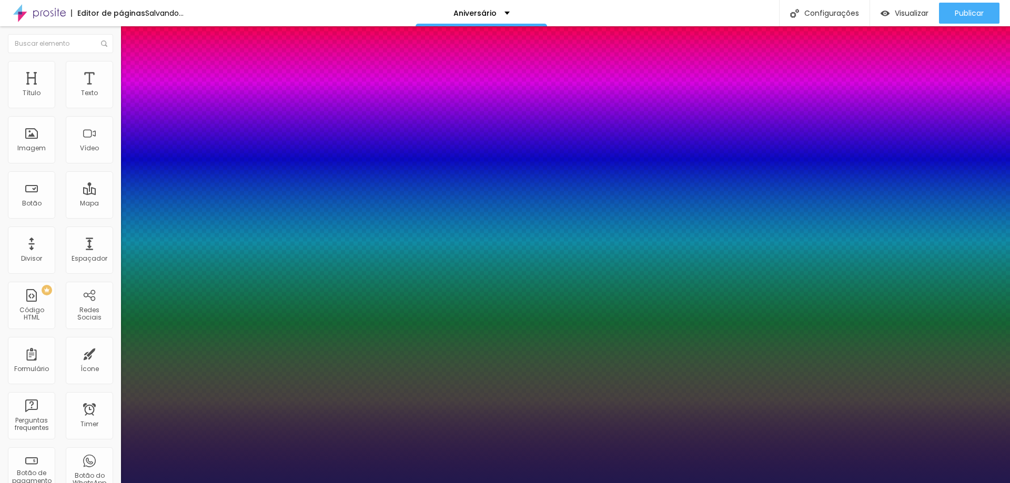
type input "27"
type input "25"
type input "23"
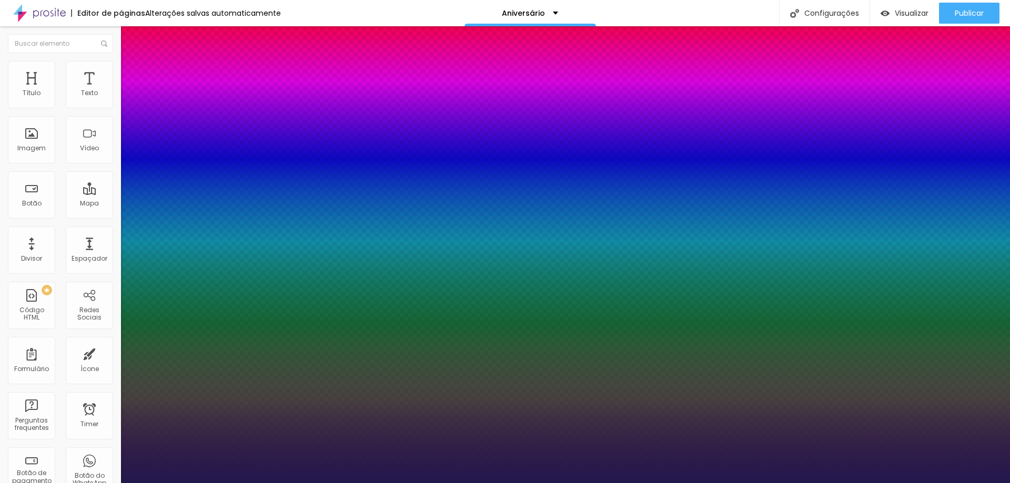
type input "23"
type input "21"
type input "20"
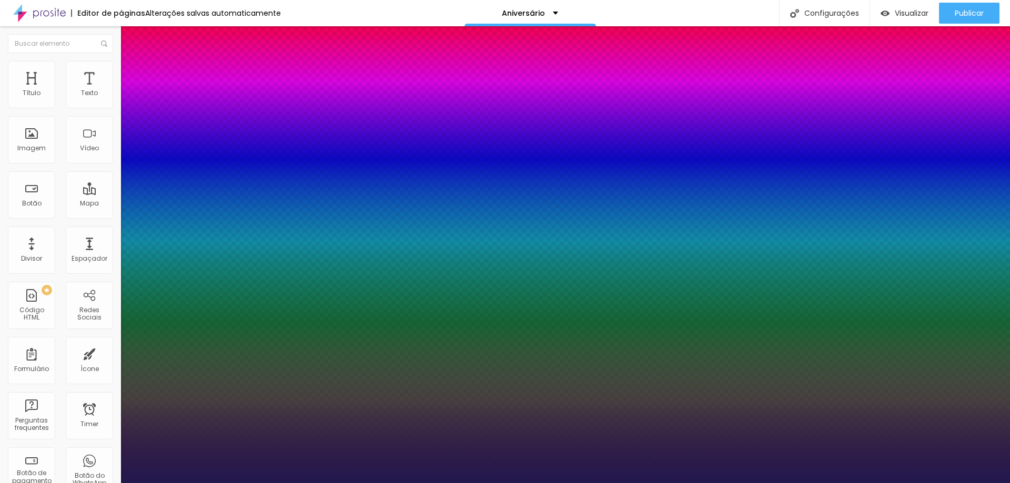
type input "18"
type input "17"
type input "18"
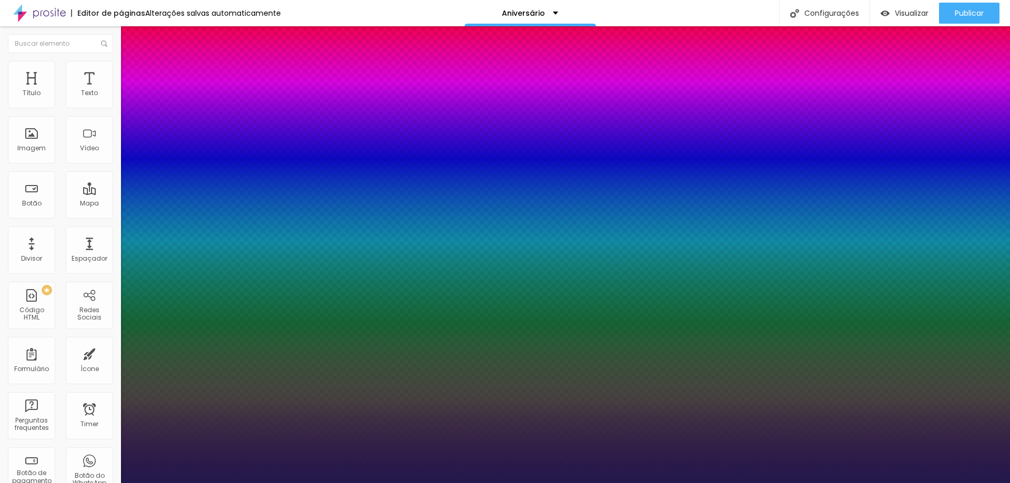
type input "18"
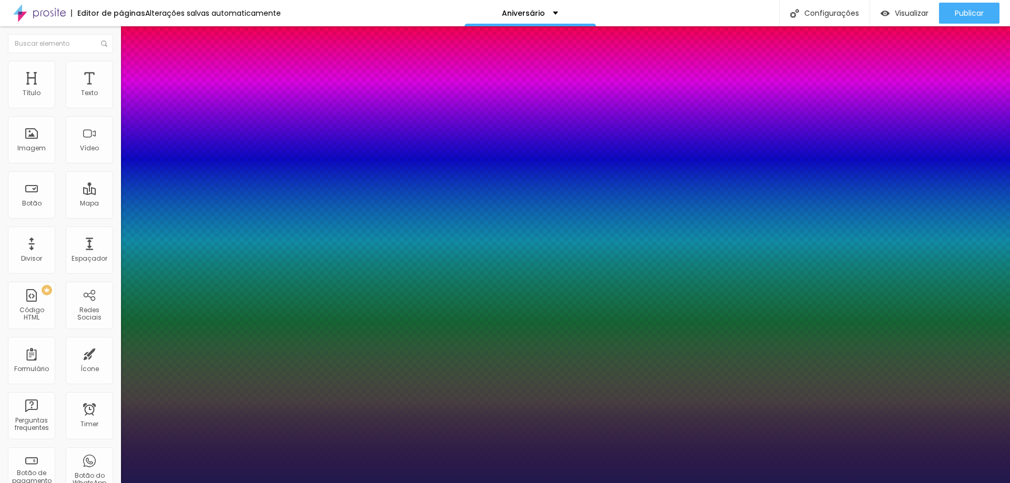
select select "AnonymousPro-Bold"
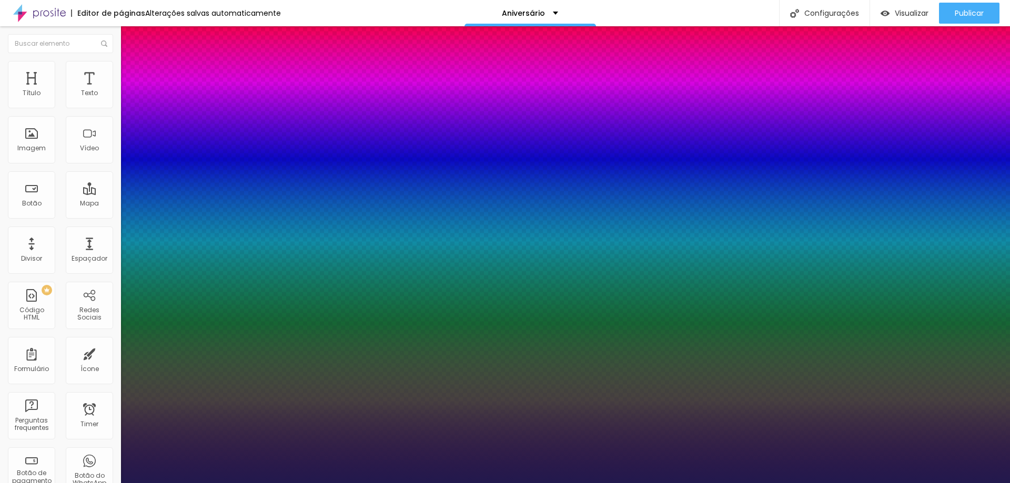
click at [527, 483] on div at bounding box center [505, 483] width 1010 height 0
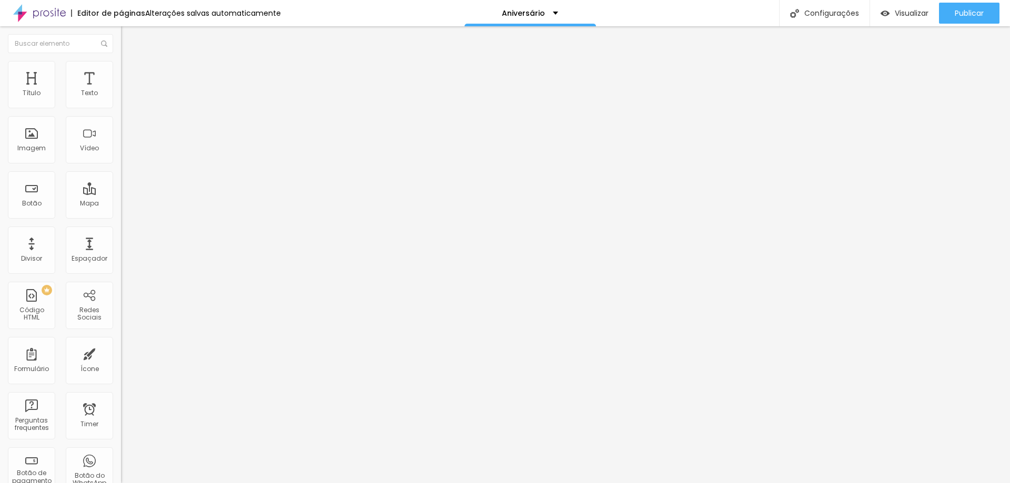
click at [125, 98] on icon "button" at bounding box center [128, 95] width 6 height 6
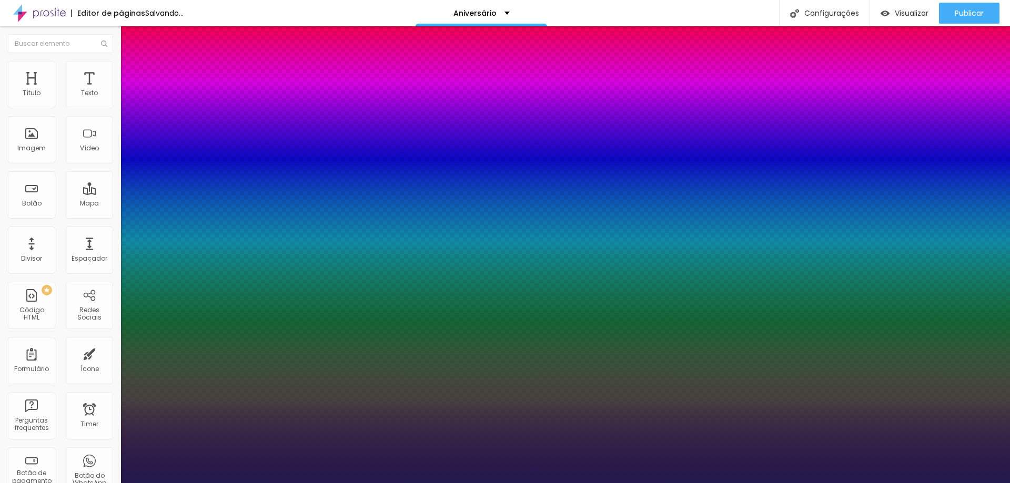
select select "Actor-Regular"
click at [612, 483] on div at bounding box center [505, 483] width 1010 height 0
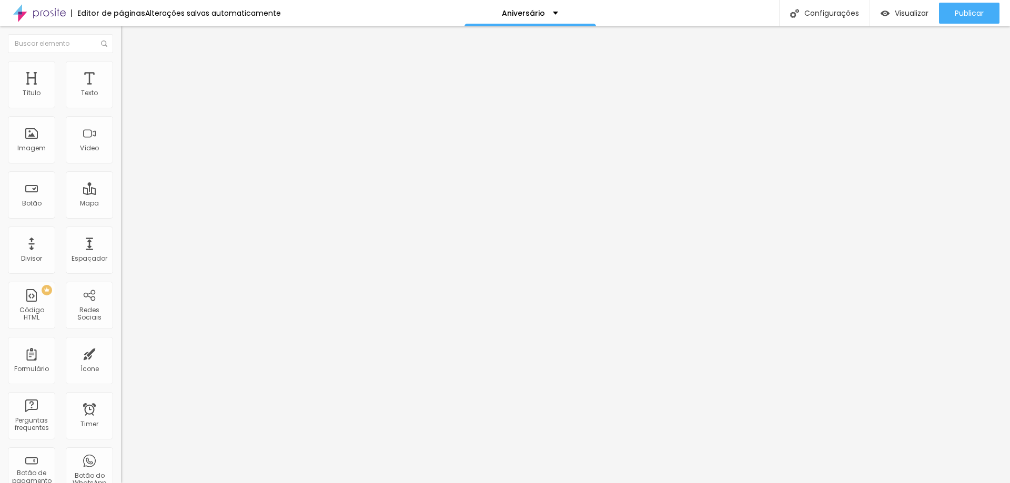
click at [125, 134] on icon "button" at bounding box center [126, 133] width 2 height 2
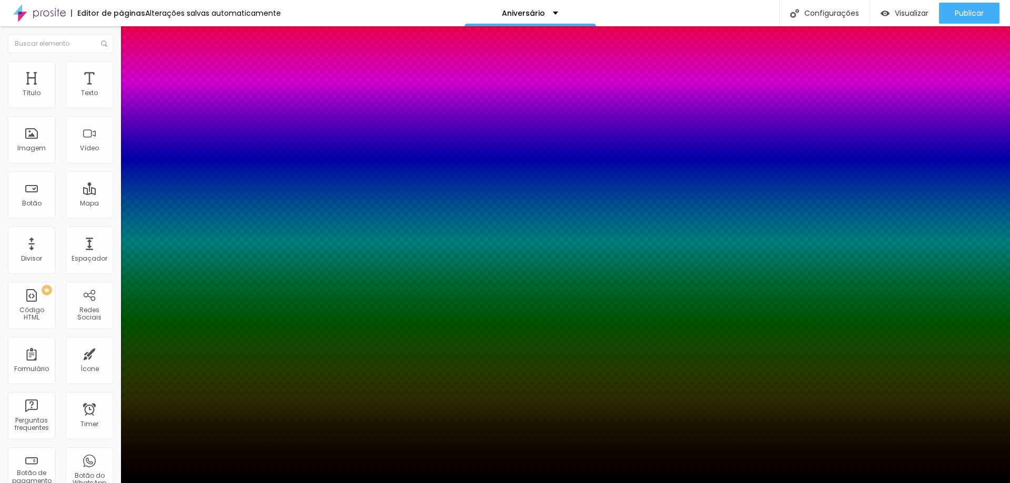
click at [104, 483] on div at bounding box center [505, 483] width 1010 height 0
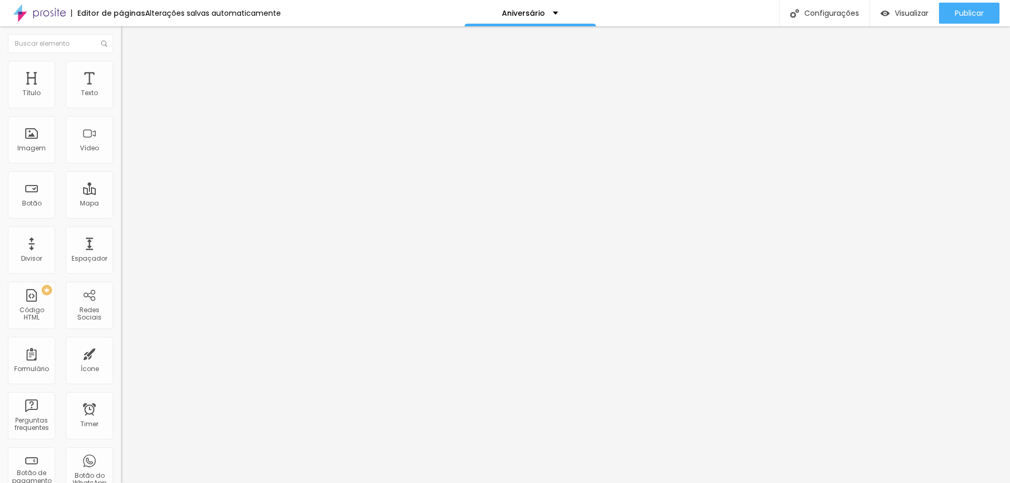
click at [129, 94] on icon "button" at bounding box center [130, 93] width 2 height 2
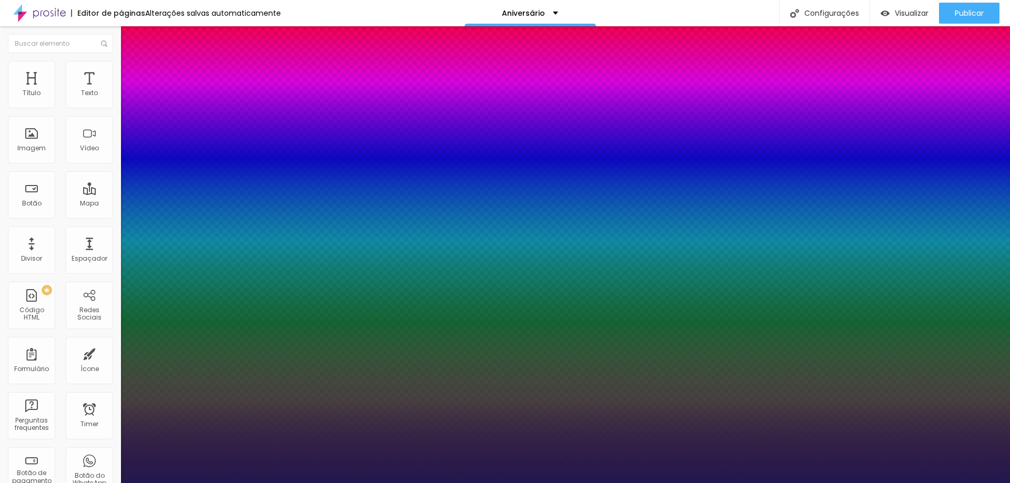
type input "1.2"
type input "1.1"
type input "1"
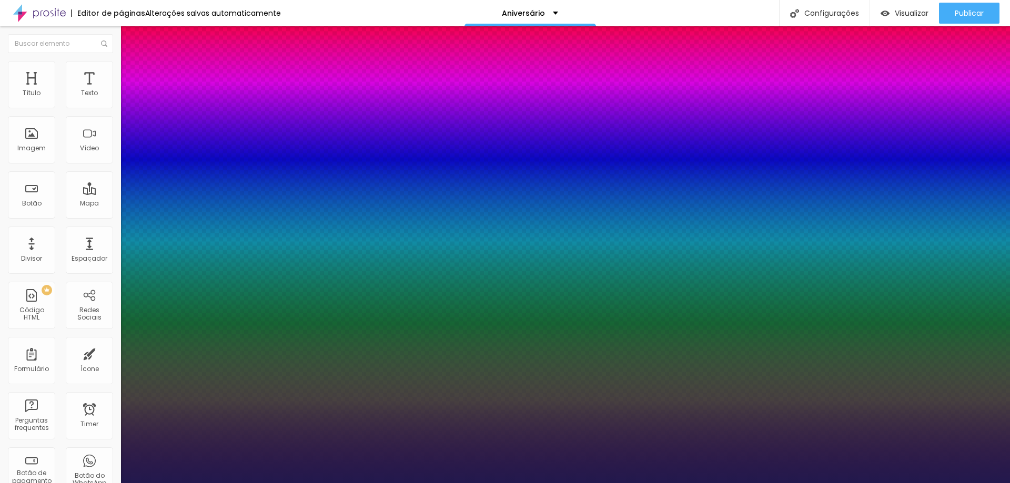
type input "1"
type input "1.1"
type input "1.5"
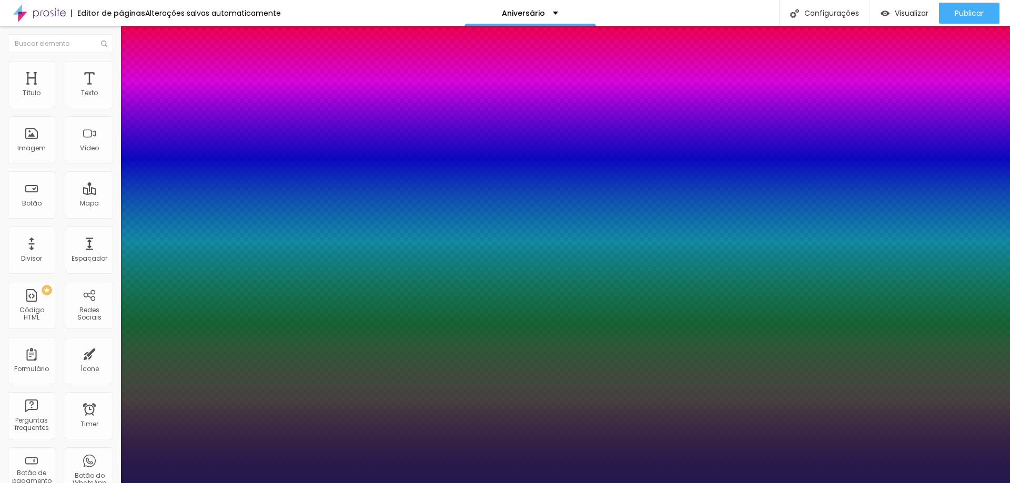
type input "1.6"
type input "1.7"
type input "1.6"
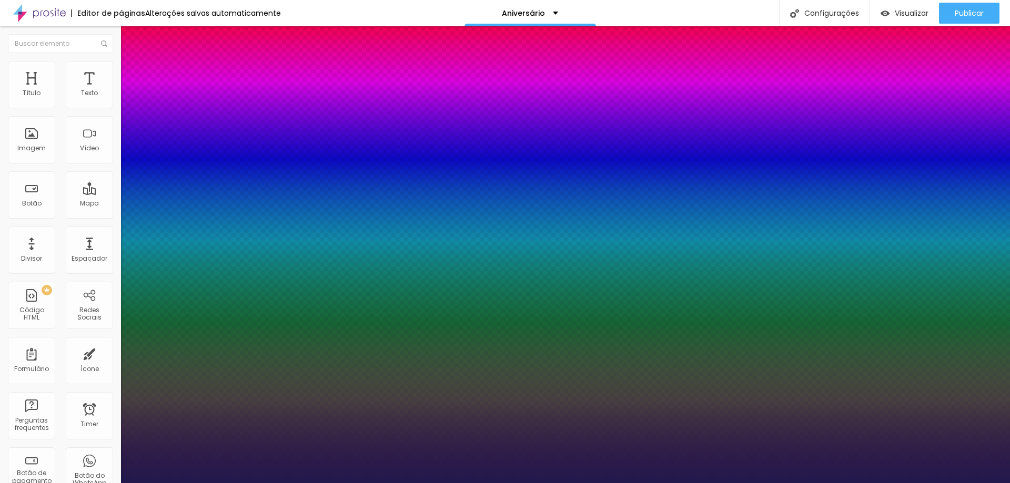
type input "1.6"
type input "1.5"
type input "1.4"
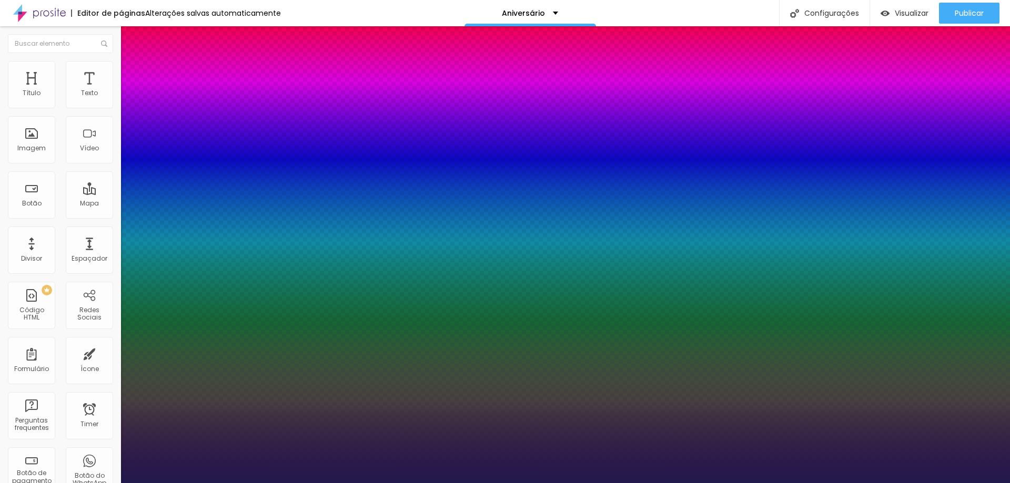
type input "1.3"
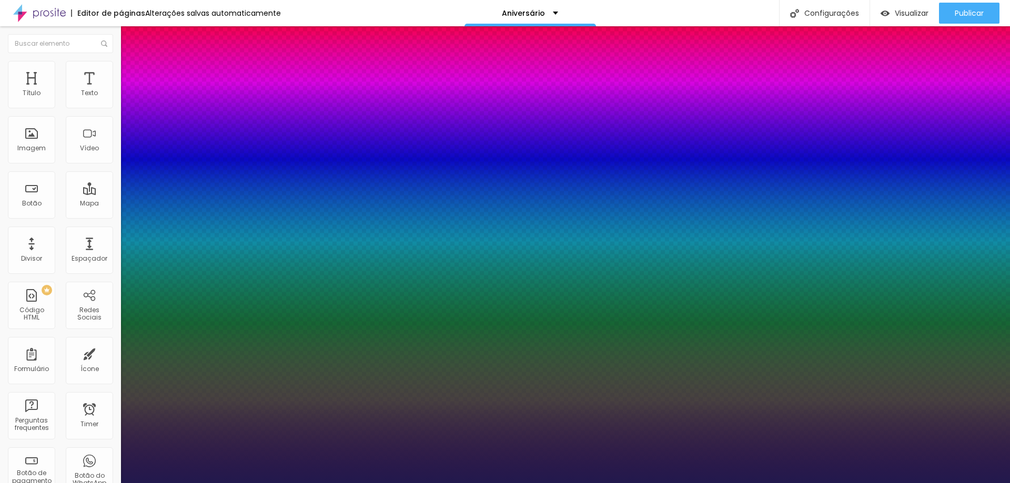
click at [90, 483] on div at bounding box center [505, 483] width 1010 height 0
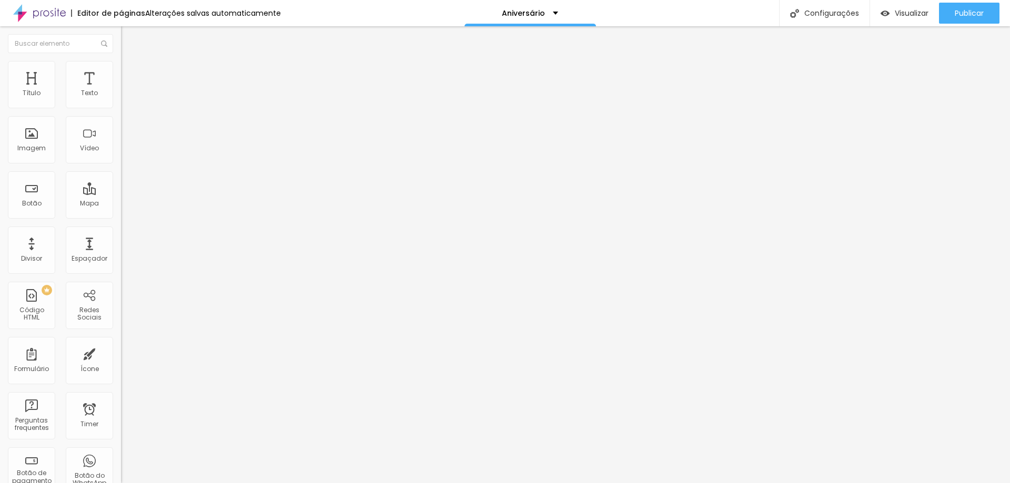
click at [130, 71] on span "Avançado" at bounding box center [147, 68] width 35 height 9
click at [121, 61] on li "Estilo" at bounding box center [181, 55] width 121 height 11
click at [125, 98] on icon "button" at bounding box center [128, 95] width 6 height 6
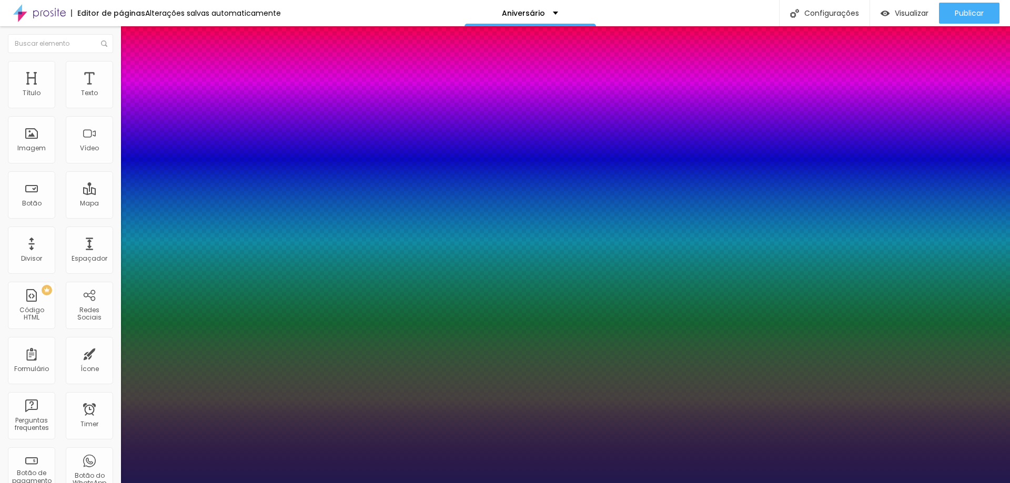
type input "3.1"
type input "3"
type input "2.9"
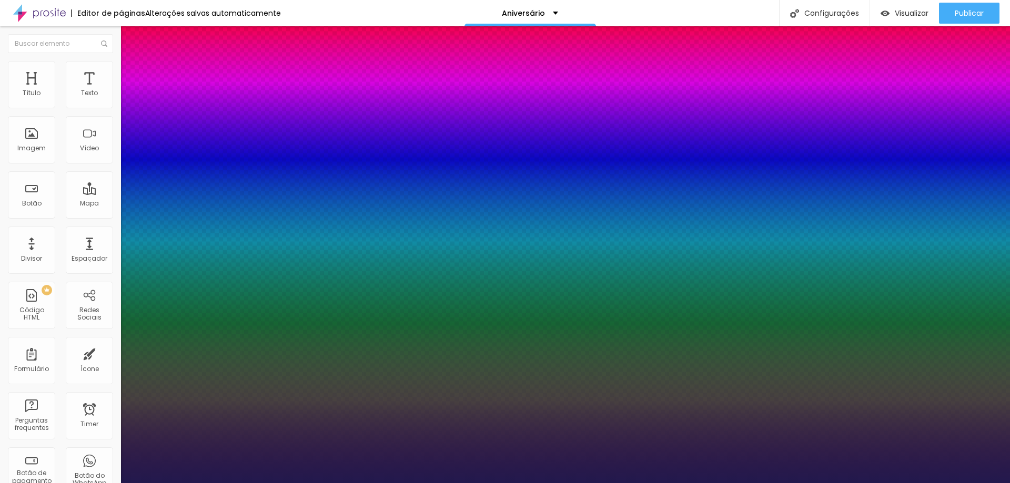
type input "2.9"
type input "2.8"
type input "2.7"
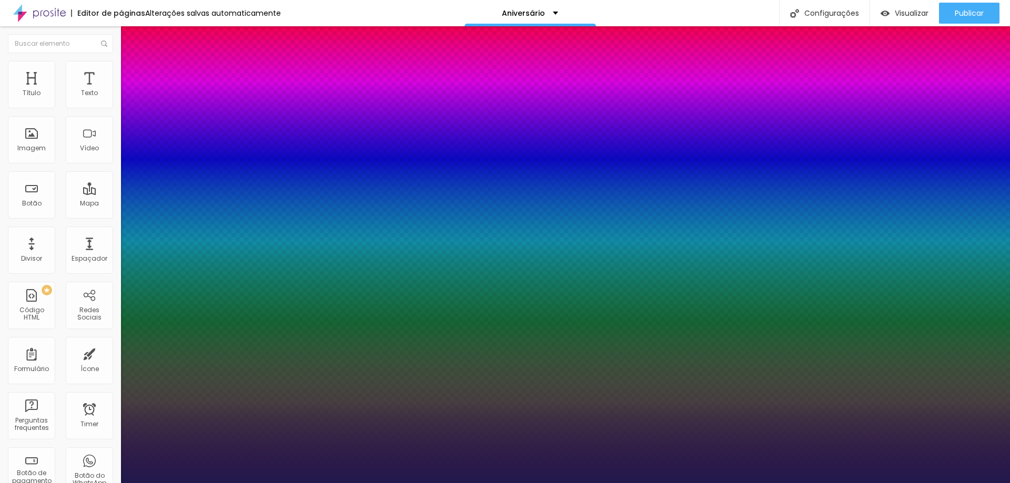
type input "2.6"
drag, startPoint x: 166, startPoint y: 205, endPoint x: 142, endPoint y: 205, distance: 23.7
click at [260, 483] on div at bounding box center [505, 483] width 1010 height 0
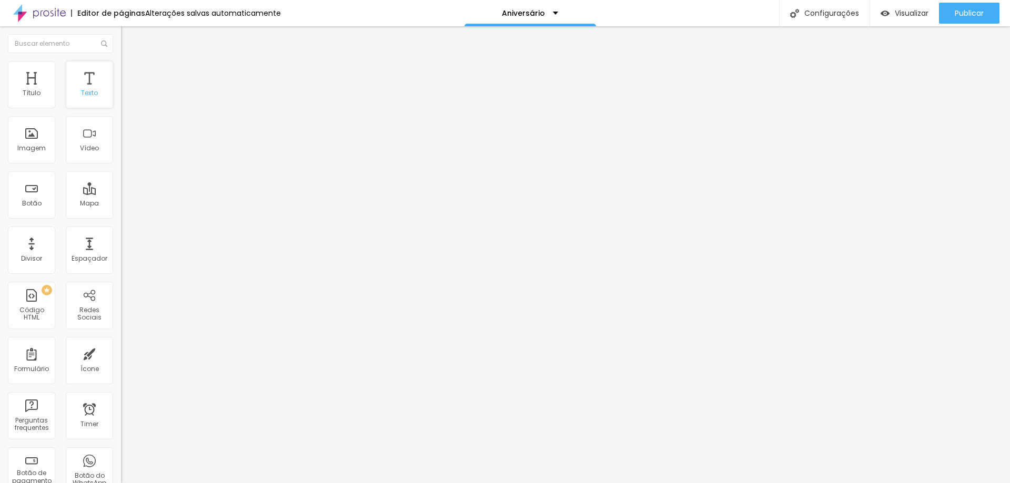
click at [86, 82] on div "Texto" at bounding box center [89, 84] width 47 height 47
click at [121, 101] on button "button" at bounding box center [128, 95] width 15 height 11
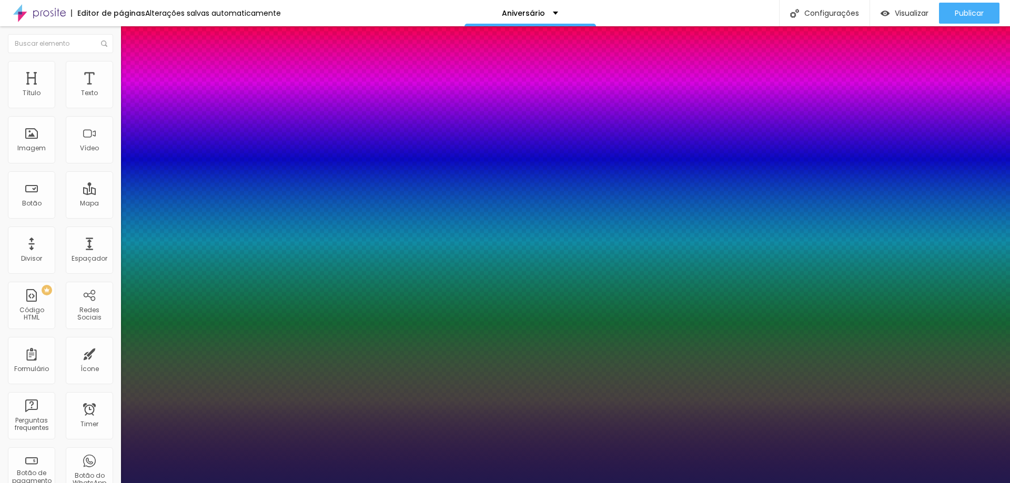
drag, startPoint x: 141, startPoint y: 203, endPoint x: 163, endPoint y: 199, distance: 21.9
click at [186, 483] on div at bounding box center [505, 483] width 1010 height 0
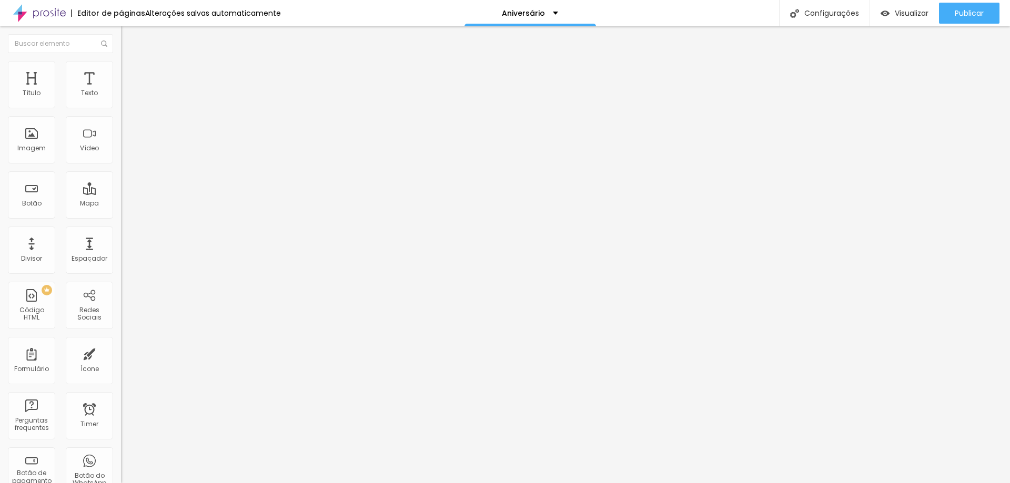
click at [121, 70] on li "Avançado" at bounding box center [181, 66] width 121 height 11
drag, startPoint x: 35, startPoint y: 122, endPoint x: 47, endPoint y: 125, distance: 12.5
click at [121, 342] on input "range" at bounding box center [155, 346] width 68 height 8
drag, startPoint x: 90, startPoint y: 104, endPoint x: 37, endPoint y: 102, distance: 53.2
click at [121, 194] on input "range" at bounding box center [155, 198] width 68 height 8
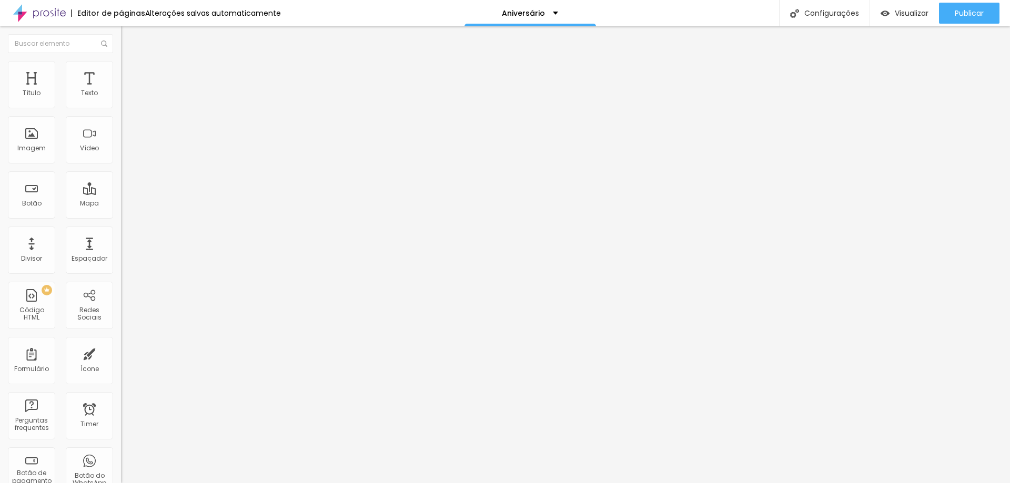
click at [130, 73] on span "Avançado" at bounding box center [147, 68] width 35 height 9
drag, startPoint x: 92, startPoint y: 103, endPoint x: 60, endPoint y: 103, distance: 32.1
click at [121, 194] on input "range" at bounding box center [155, 198] width 68 height 8
click at [130, 62] on span "Estilo" at bounding box center [138, 57] width 16 height 9
click at [130, 71] on span "Avançado" at bounding box center [147, 68] width 35 height 9
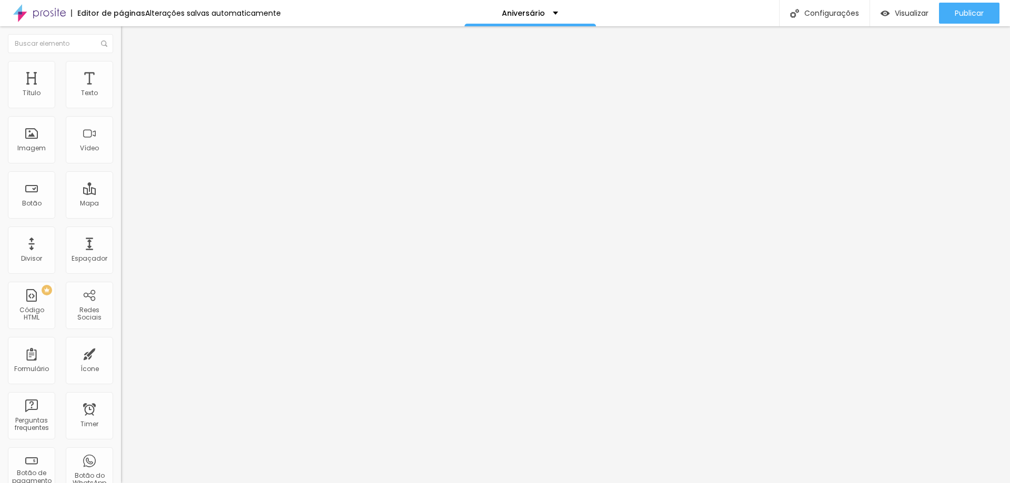
drag, startPoint x: 47, startPoint y: 126, endPoint x: 57, endPoint y: 124, distance: 10.1
click at [121, 342] on input "range" at bounding box center [155, 346] width 68 height 8
drag, startPoint x: 35, startPoint y: 101, endPoint x: 55, endPoint y: 101, distance: 20.0
click at [121, 194] on input "range" at bounding box center [155, 198] width 68 height 8
drag, startPoint x: 57, startPoint y: 120, endPoint x: 37, endPoint y: 118, distance: 20.6
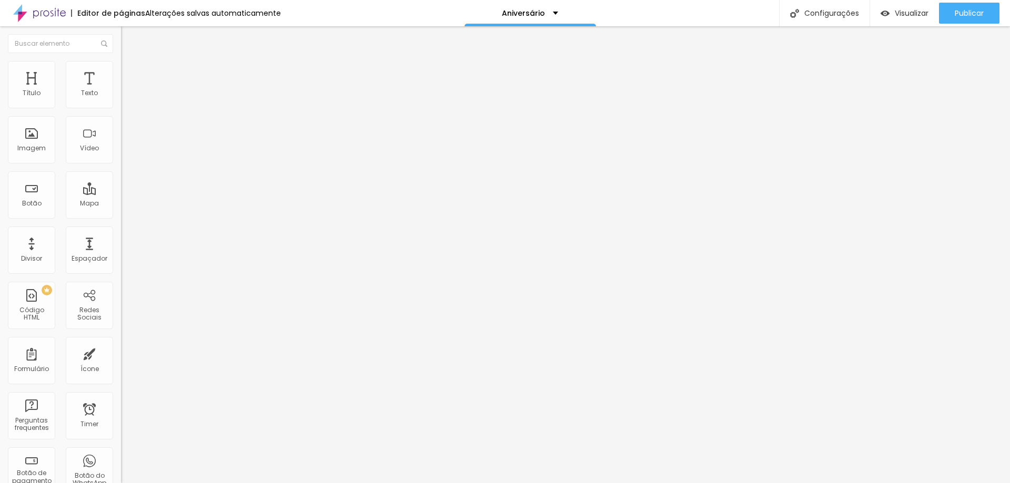
click at [121, 342] on input "range" at bounding box center [155, 346] width 68 height 8
click at [121, 61] on li "Estilo" at bounding box center [181, 55] width 121 height 11
click at [121, 101] on button "button" at bounding box center [128, 95] width 15 height 11
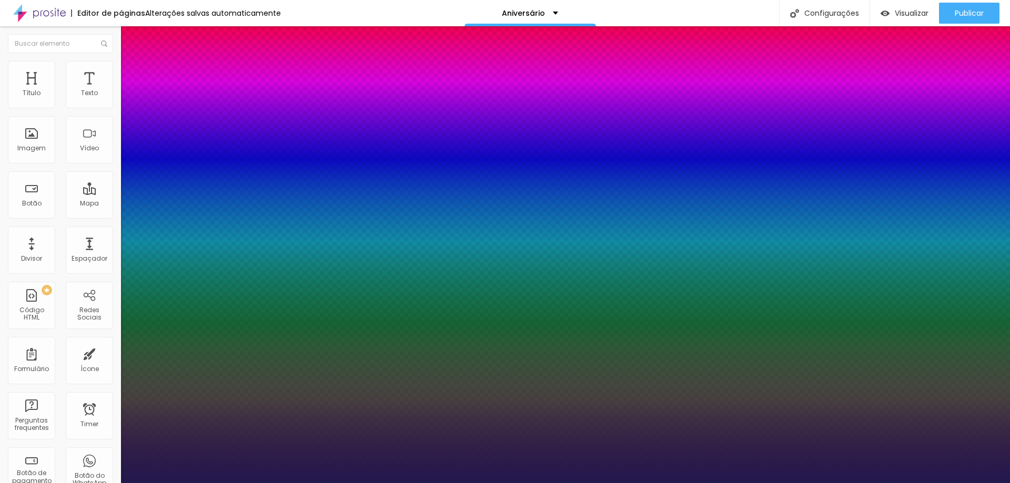
drag, startPoint x: 162, startPoint y: 205, endPoint x: 183, endPoint y: 204, distance: 20.5
drag, startPoint x: 148, startPoint y: 228, endPoint x: 159, endPoint y: 228, distance: 10.5
drag, startPoint x: 173, startPoint y: 253, endPoint x: 168, endPoint y: 247, distance: 7.5
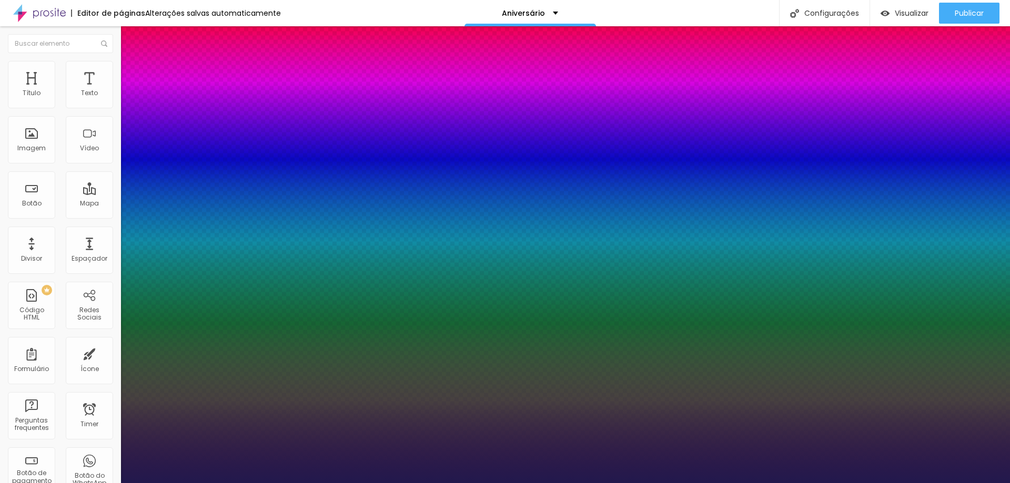
drag, startPoint x: 147, startPoint y: 180, endPoint x: 161, endPoint y: 184, distance: 14.5
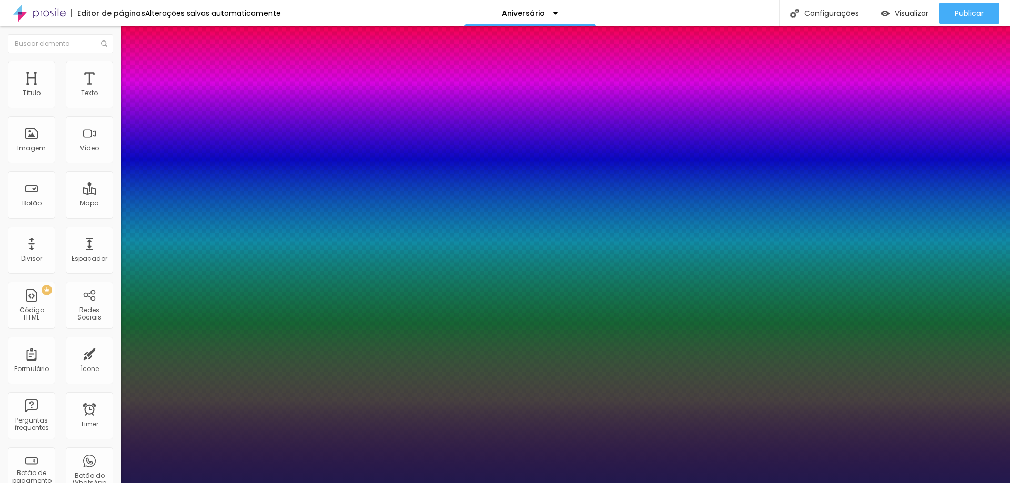
click at [44, 483] on div at bounding box center [505, 483] width 1010 height 0
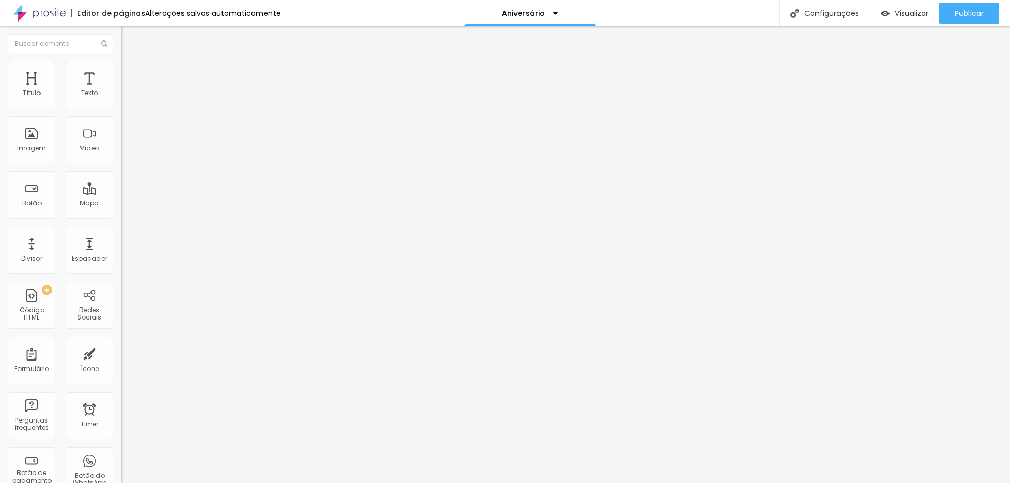
click at [121, 72] on img at bounding box center [125, 76] width 9 height 9
click at [121, 62] on img at bounding box center [125, 65] width 9 height 9
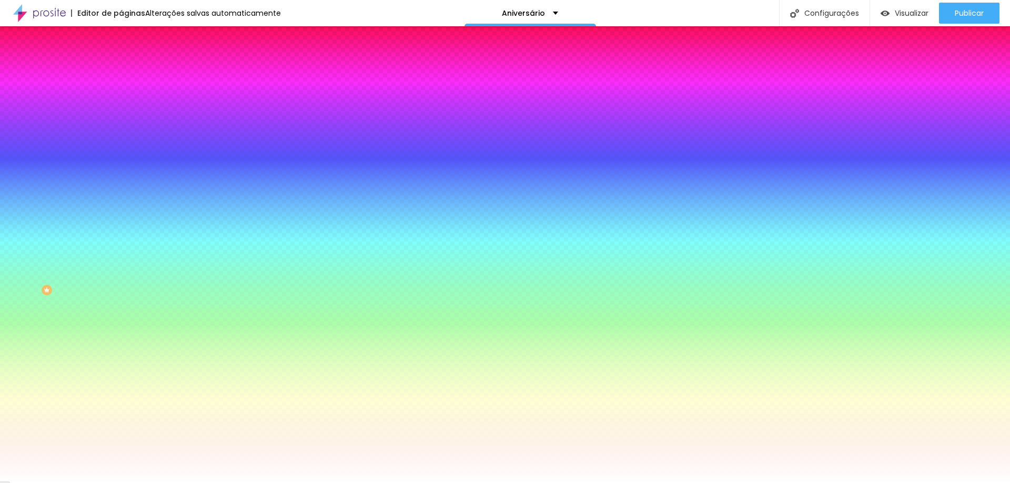
click at [121, 154] on div "Cor de fundo Voltar ao padrão #FFFFFF" at bounding box center [181, 139] width 121 height 29
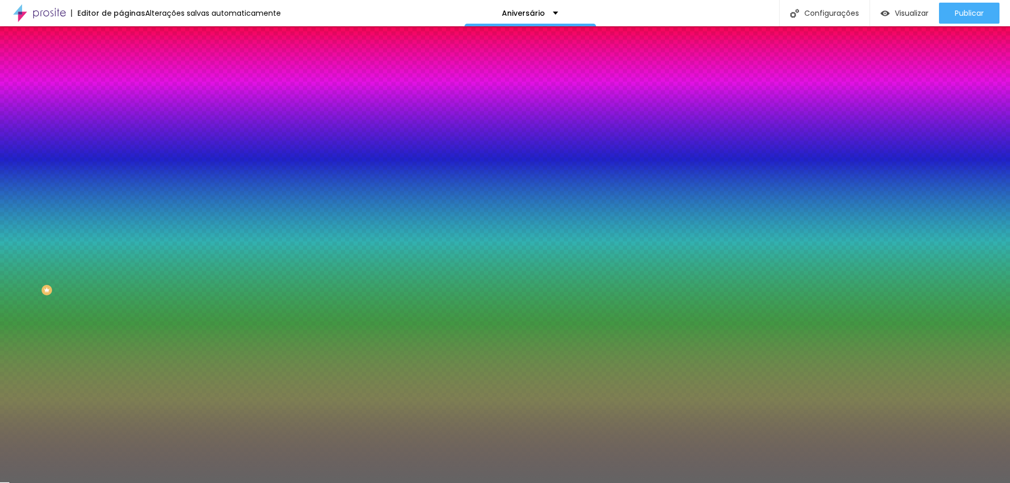
drag, startPoint x: 19, startPoint y: 207, endPoint x: 2, endPoint y: 252, distance: 48.0
click at [121, 218] on div "Imagem de fundo Adicionar imagem Efeito da Imagem Nenhum Nenhum Parallax Cor de…" at bounding box center [181, 150] width 121 height 136
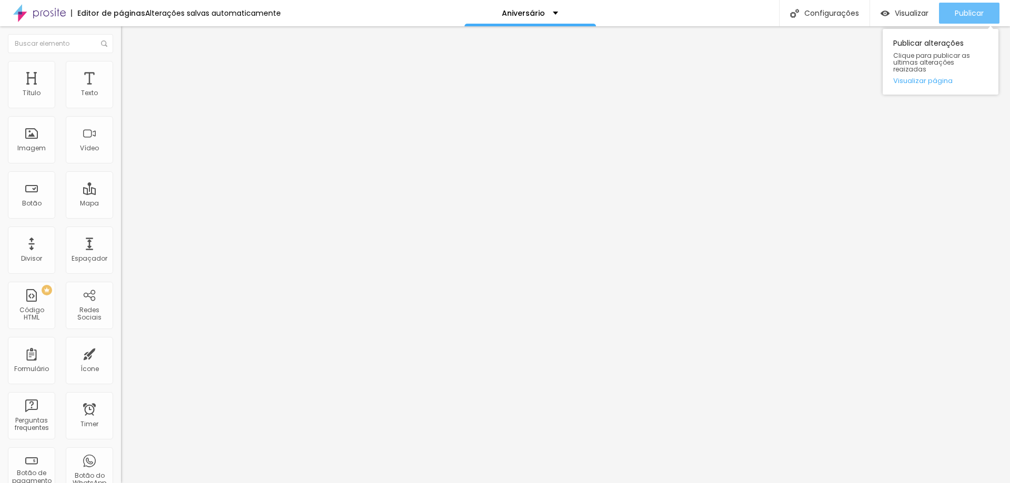
click at [961, 17] on span "Publicar" at bounding box center [969, 13] width 29 height 8
click at [121, 90] on span "Trocar imagem" at bounding box center [149, 86] width 57 height 9
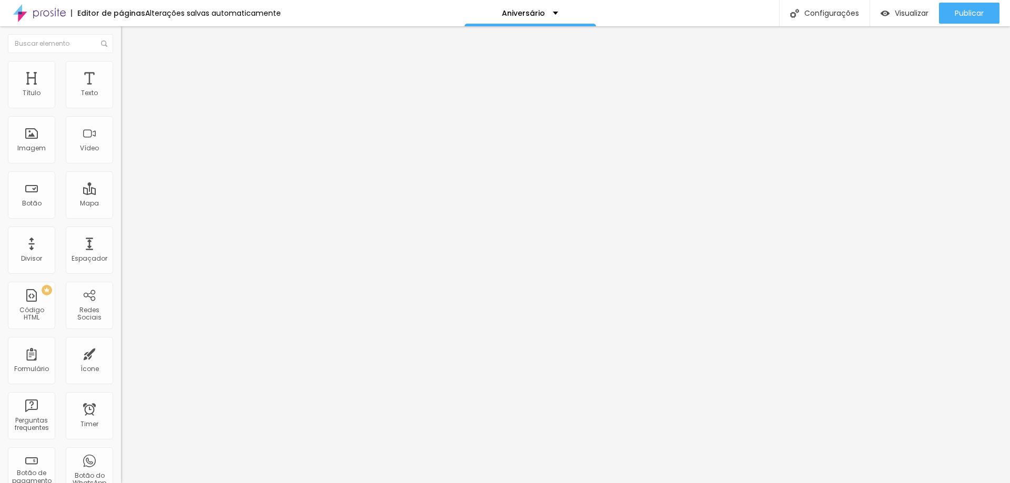
click at [121, 66] on li "Estilo" at bounding box center [181, 66] width 121 height 11
drag, startPoint x: 108, startPoint y: 113, endPoint x: 71, endPoint y: 115, distance: 36.9
click at [121, 108] on input "range" at bounding box center [155, 103] width 68 height 8
drag, startPoint x: 57, startPoint y: 145, endPoint x: 64, endPoint y: 146, distance: 6.9
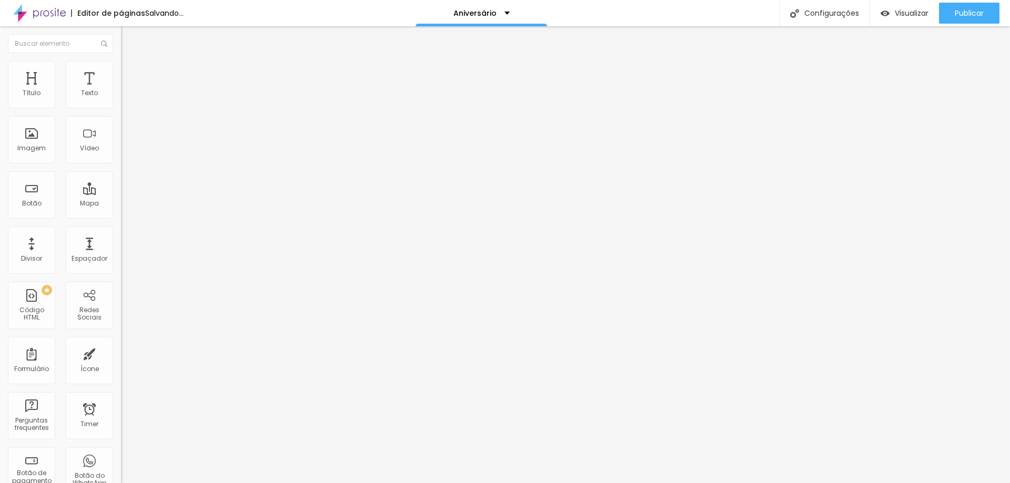
drag, startPoint x: 47, startPoint y: 105, endPoint x: 58, endPoint y: 106, distance: 11.6
click at [121, 194] on input "range" at bounding box center [155, 198] width 68 height 8
drag, startPoint x: 25, startPoint y: 163, endPoint x: 34, endPoint y: 164, distance: 9.1
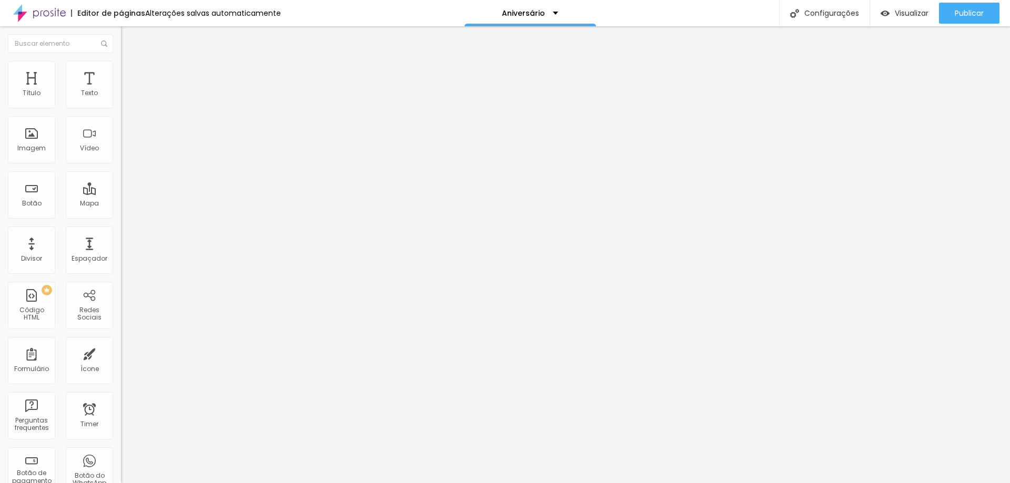
click at [130, 73] on span "Avançado" at bounding box center [147, 68] width 35 height 9
click at [121, 90] on span "Trocar imagem" at bounding box center [149, 86] width 57 height 9
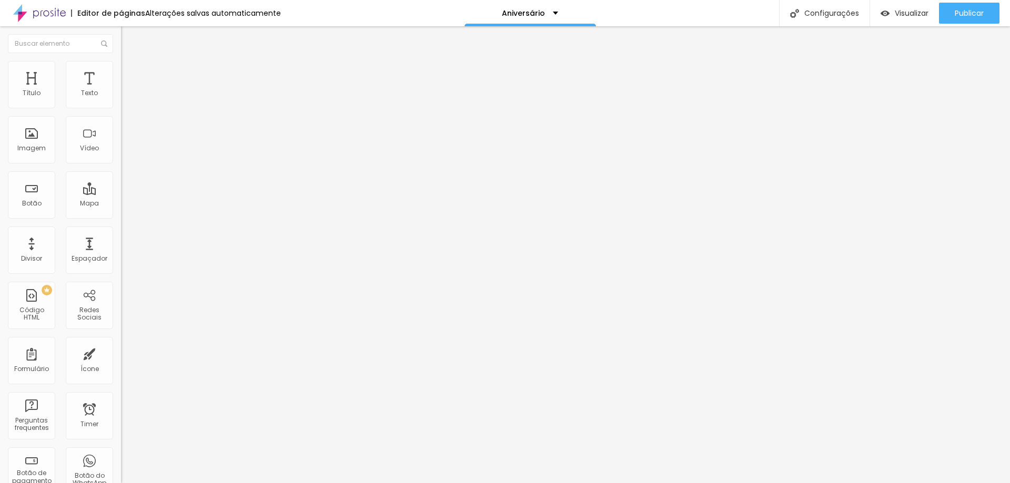
click at [121, 90] on span "Adicionar imagem" at bounding box center [155, 86] width 68 height 9
click at [121, 67] on li "Estilo" at bounding box center [181, 66] width 121 height 11
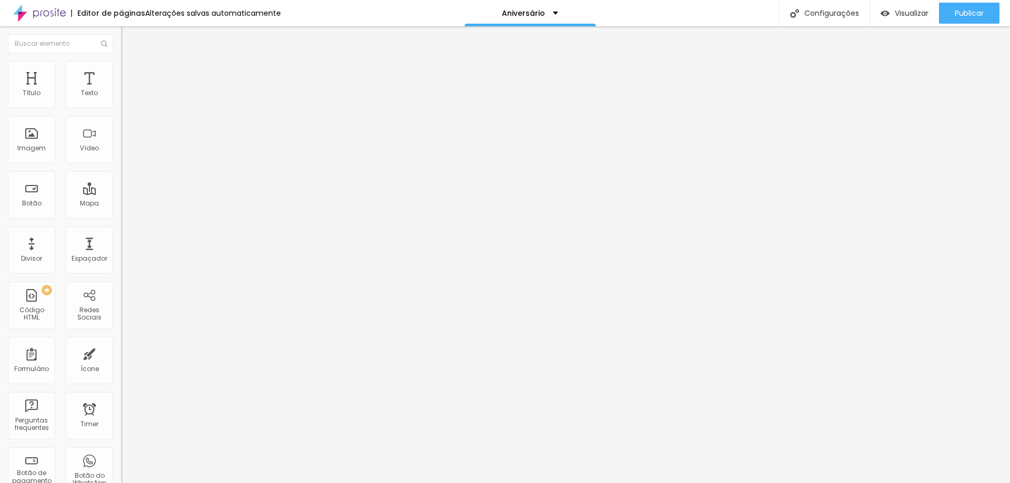
type input "95"
type input "90"
type input "85"
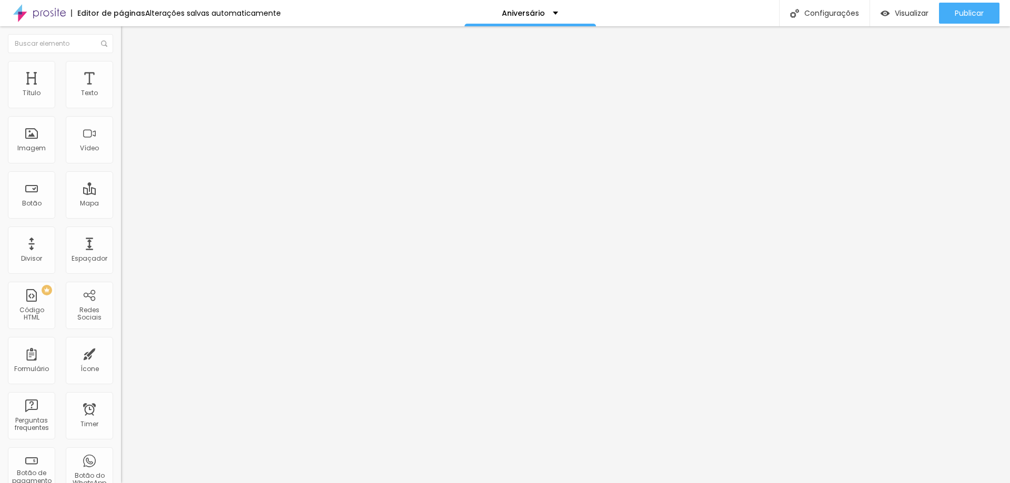
type input "85"
type input "80"
type input "75"
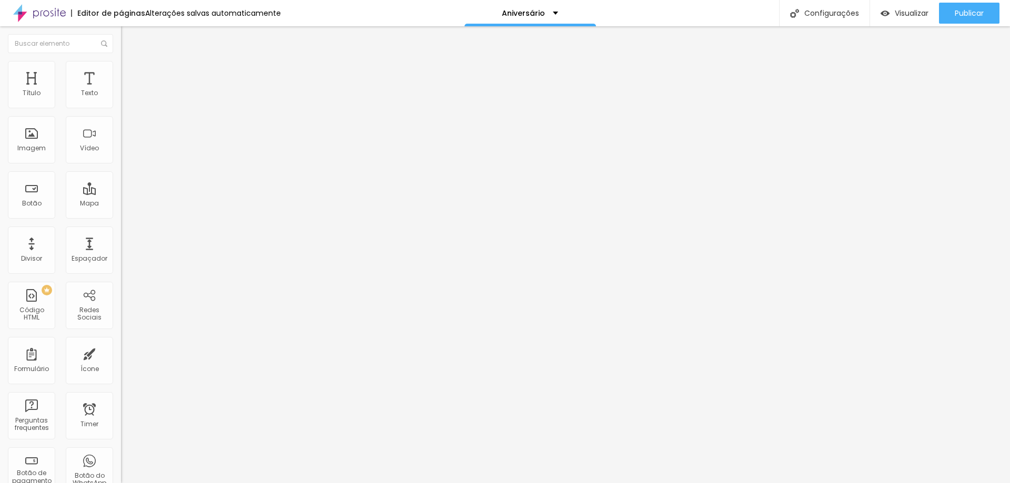
type input "70"
type input "65"
type input "60"
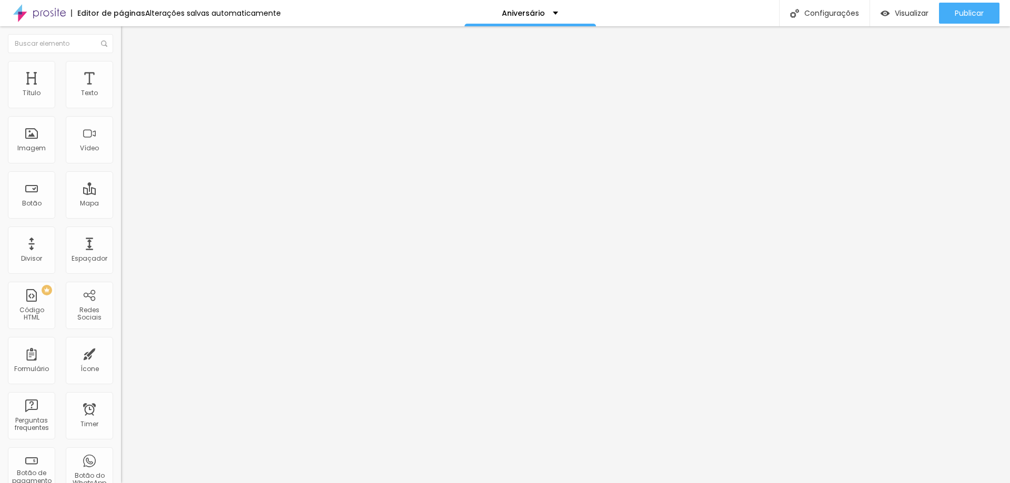
type input "60"
type input "55"
drag, startPoint x: 108, startPoint y: 111, endPoint x: 60, endPoint y: 116, distance: 47.6
type input "55"
click at [121, 108] on input "range" at bounding box center [155, 103] width 68 height 8
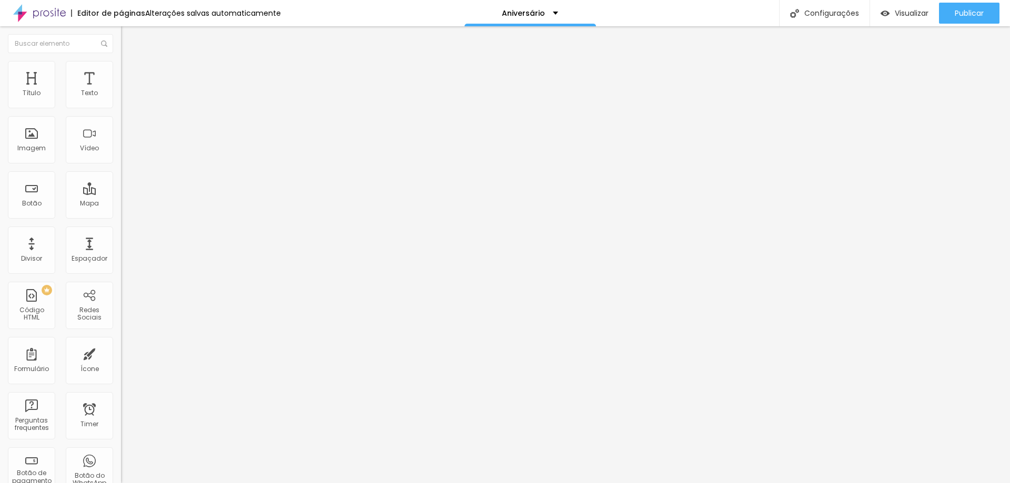
type input "50"
type input "45"
drag, startPoint x: 60, startPoint y: 116, endPoint x: 47, endPoint y: 114, distance: 13.2
type input "45"
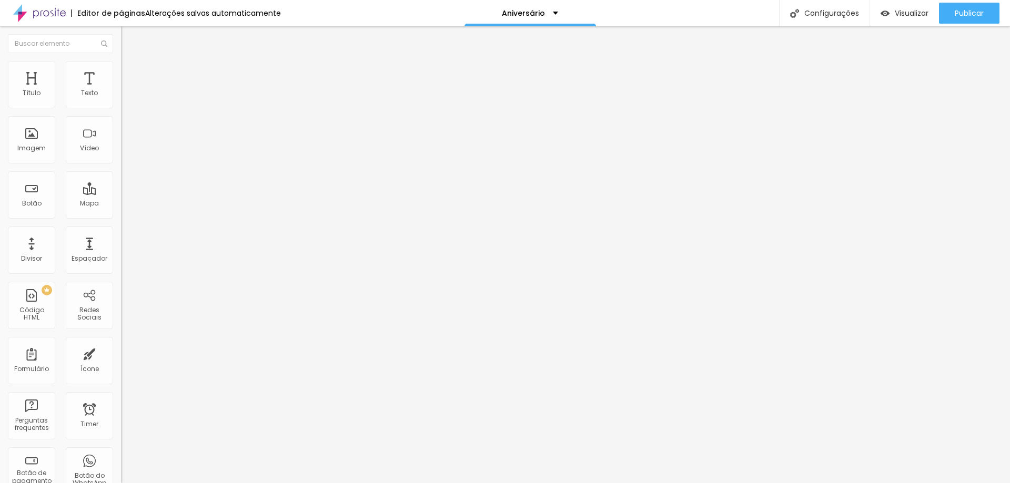
click at [121, 108] on input "range" at bounding box center [155, 103] width 68 height 8
click at [130, 75] on span "Avançado" at bounding box center [147, 78] width 35 height 9
click at [130, 62] on span "Conteúdo" at bounding box center [146, 57] width 33 height 9
click at [121, 90] on span "Adicionar imagem" at bounding box center [155, 86] width 68 height 9
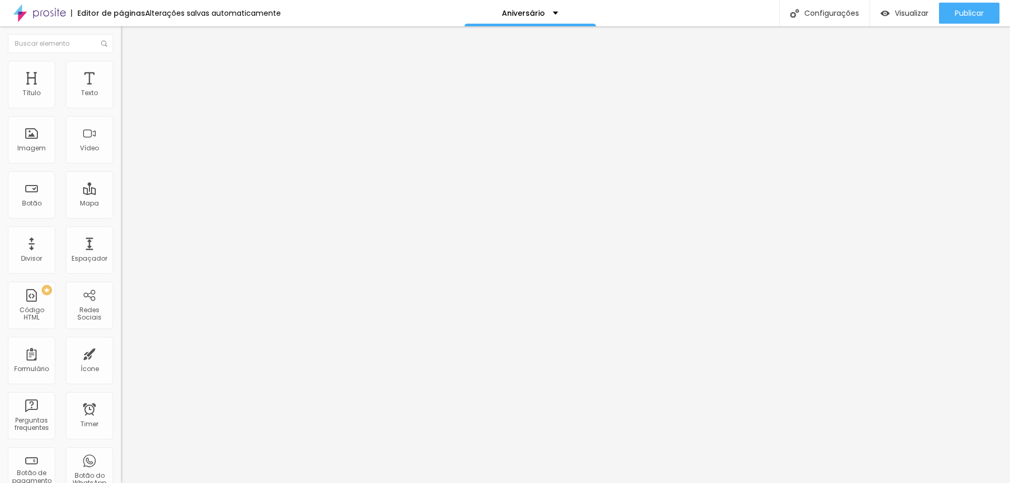
click at [121, 72] on img at bounding box center [125, 76] width 9 height 9
click at [121, 72] on li "Avançado" at bounding box center [181, 77] width 121 height 11
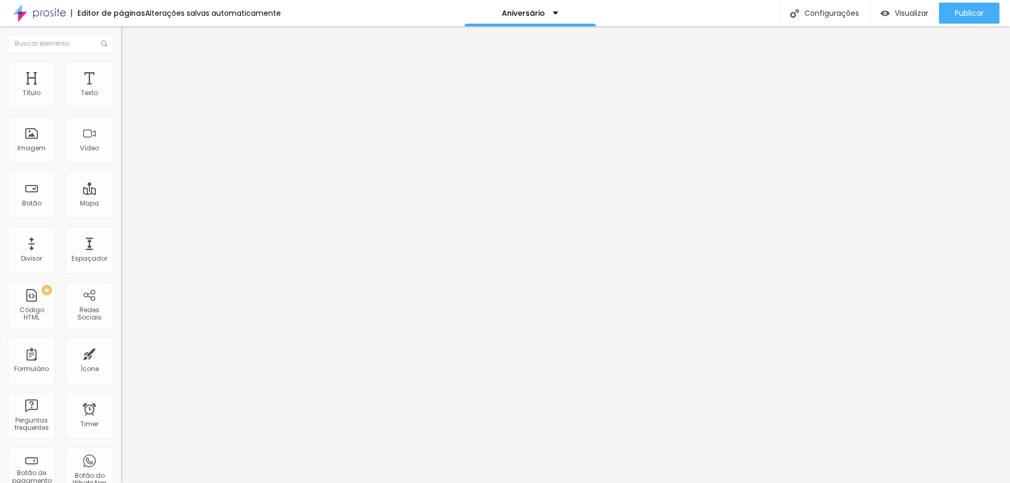
click at [121, 64] on li "Estilo" at bounding box center [181, 66] width 121 height 11
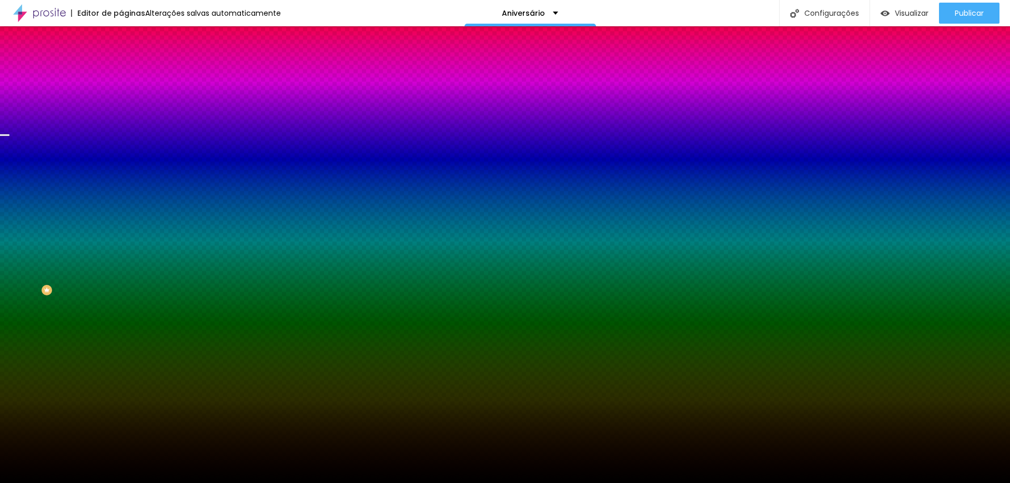
click at [121, 97] on span "Trocar imagem" at bounding box center [149, 92] width 57 height 9
click at [121, 143] on div at bounding box center [181, 143] width 121 height 0
drag, startPoint x: 103, startPoint y: 224, endPoint x: 102, endPoint y: 237, distance: 12.7
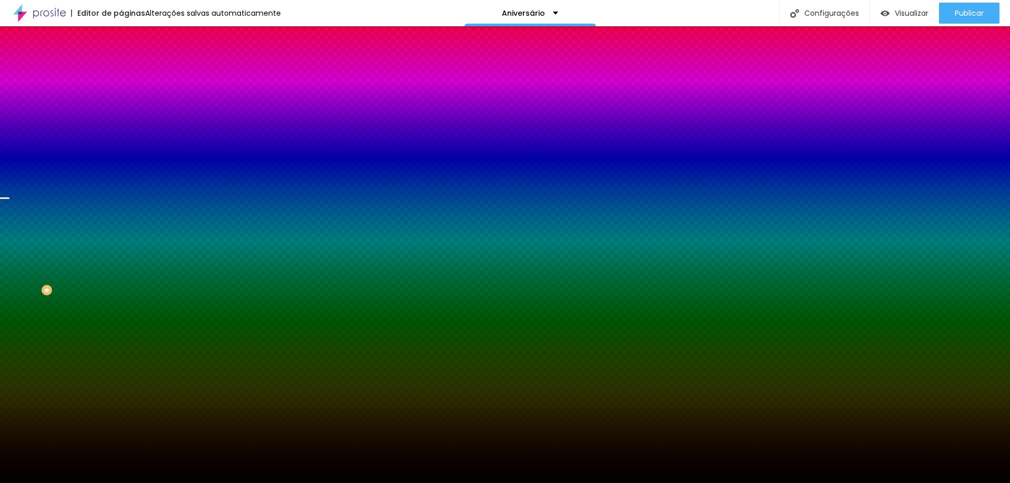
click at [102, 237] on div at bounding box center [505, 241] width 1010 height 483
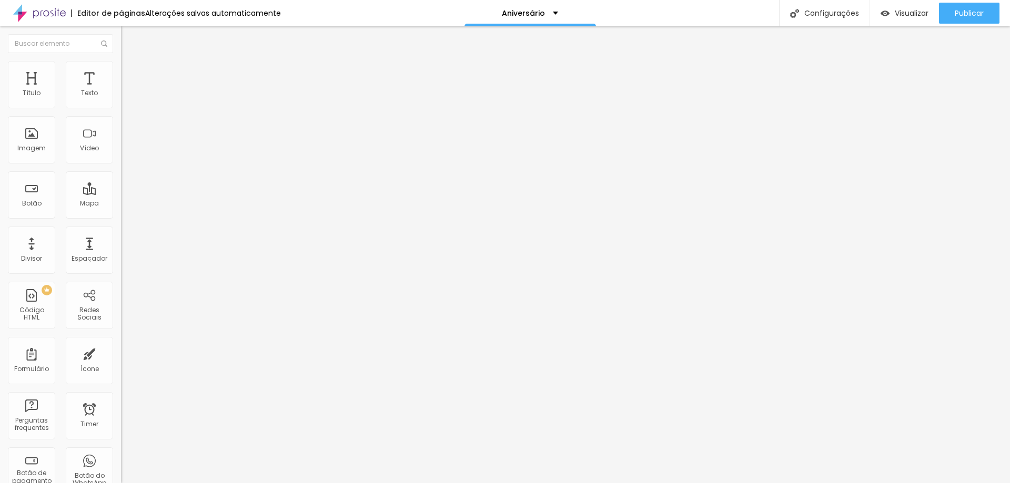
click at [129, 42] on img "button" at bounding box center [133, 38] width 8 height 8
click at [121, 60] on img at bounding box center [125, 54] width 9 height 9
click at [121, 31] on button "Editar Imagem" at bounding box center [181, 38] width 121 height 24
click at [121, 90] on span "Adicionar imagem" at bounding box center [155, 86] width 68 height 9
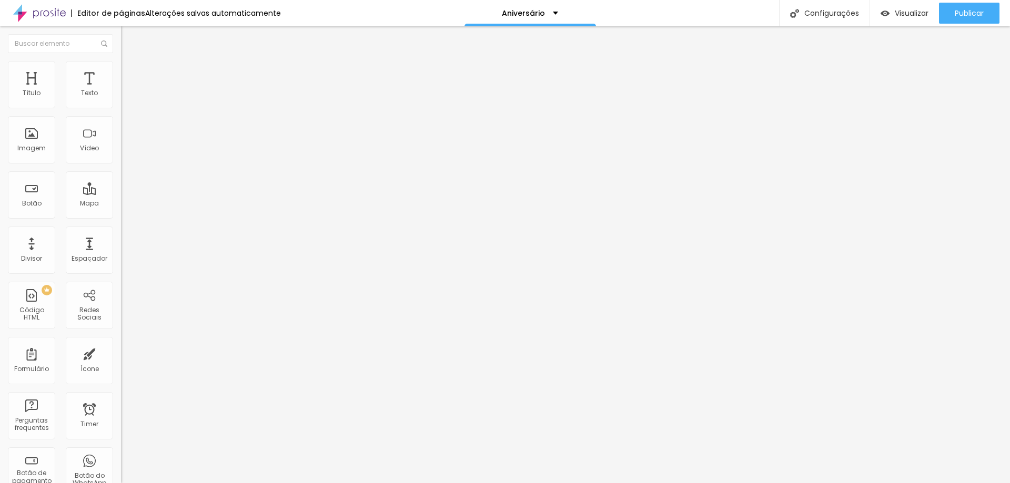
click at [121, 90] on span "Adicionar imagem" at bounding box center [155, 86] width 68 height 9
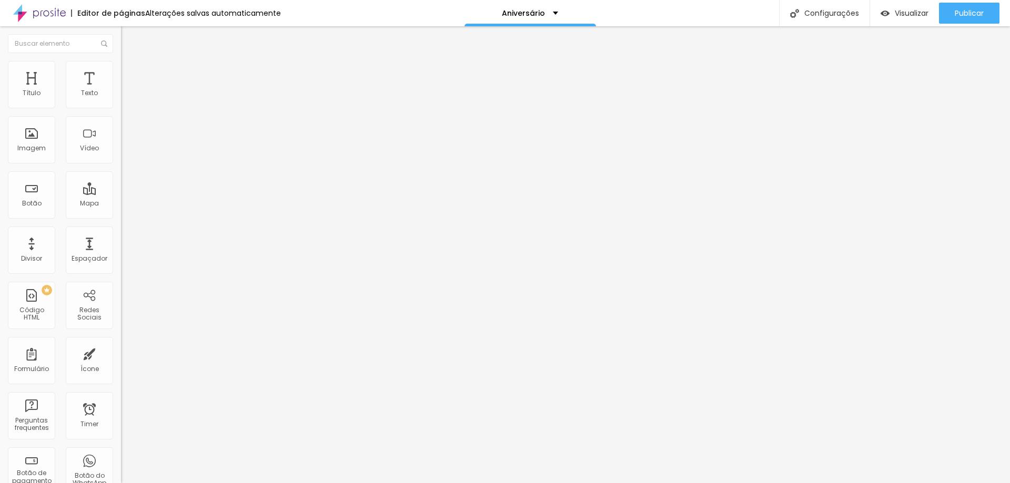
click at [121, 90] on span "Adicionar imagem" at bounding box center [155, 86] width 68 height 9
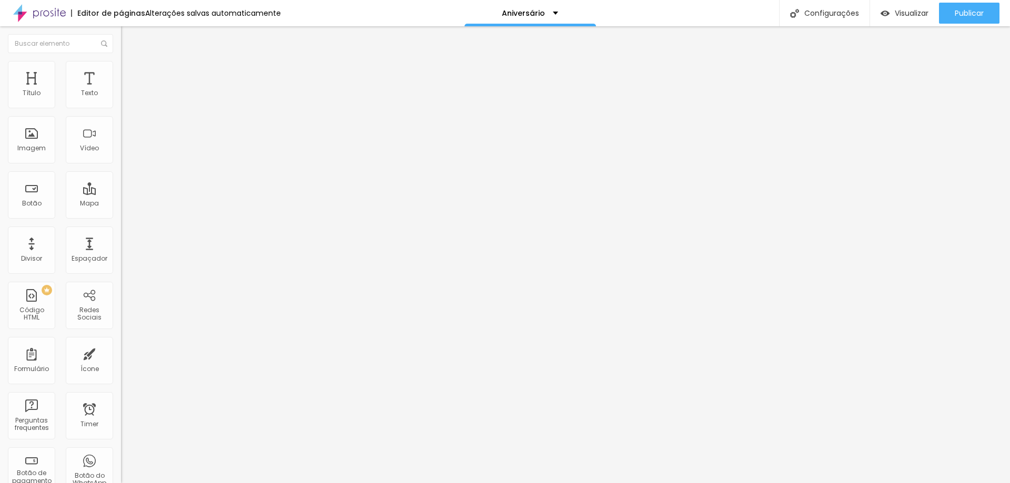
click at [121, 90] on span "Adicionar imagem" at bounding box center [155, 86] width 68 height 9
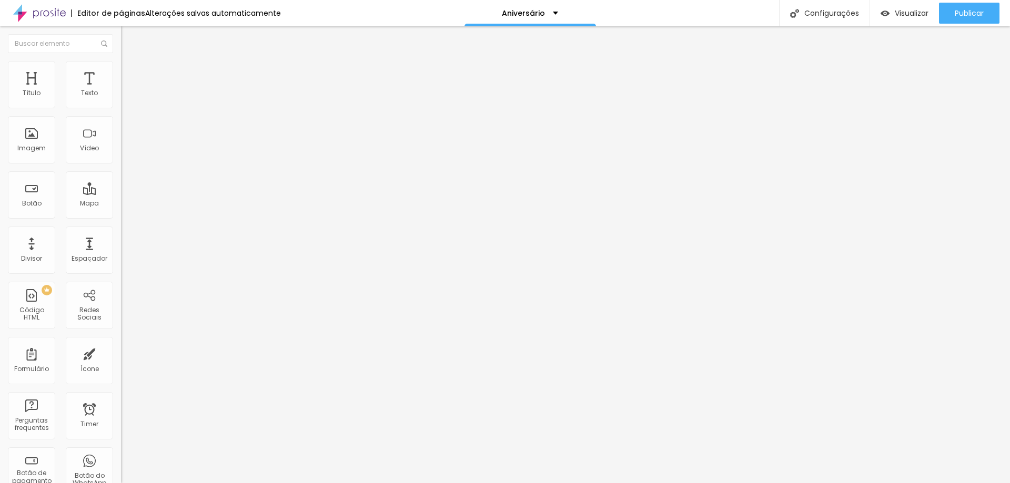
click at [121, 90] on span "Adicionar imagem" at bounding box center [155, 86] width 68 height 9
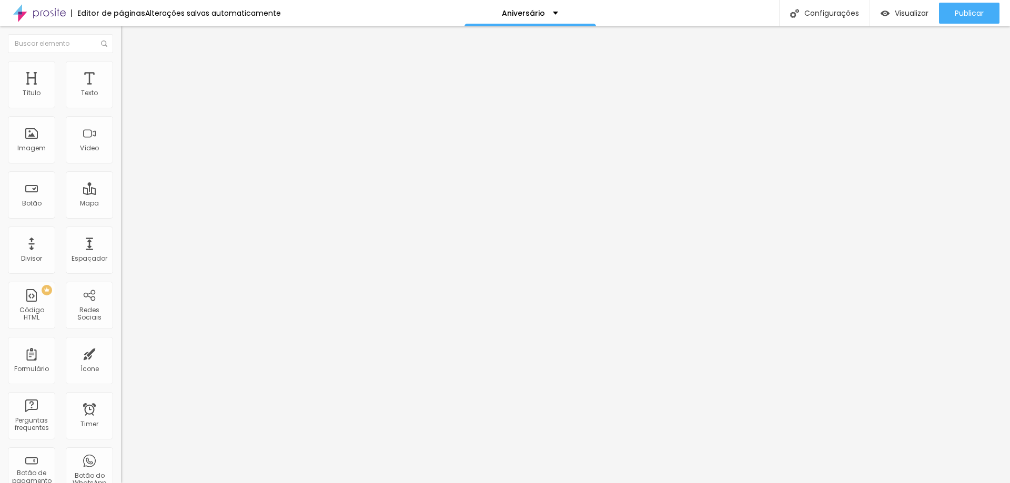
click at [121, 96] on img at bounding box center [124, 91] width 7 height 7
click at [121, 69] on li "Estilo" at bounding box center [181, 66] width 121 height 11
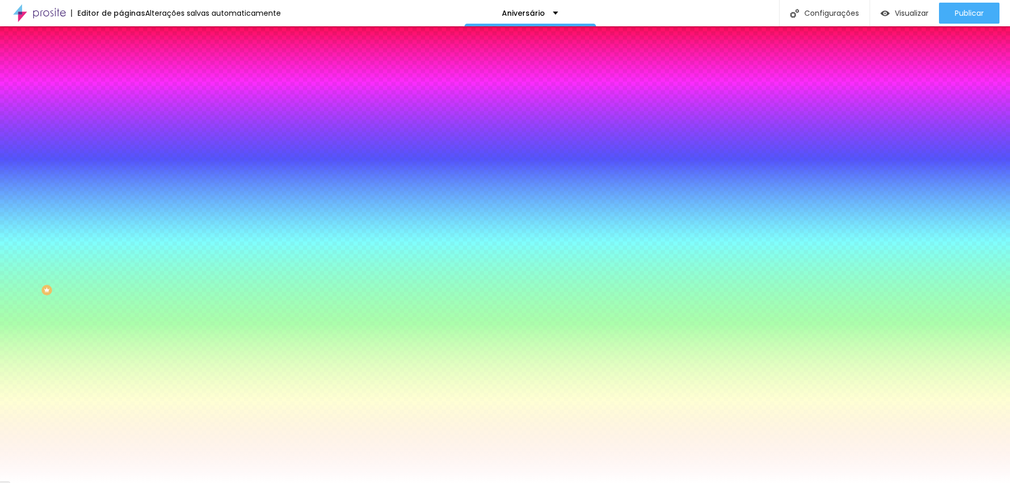
click at [121, 72] on li "Avançado" at bounding box center [181, 77] width 121 height 11
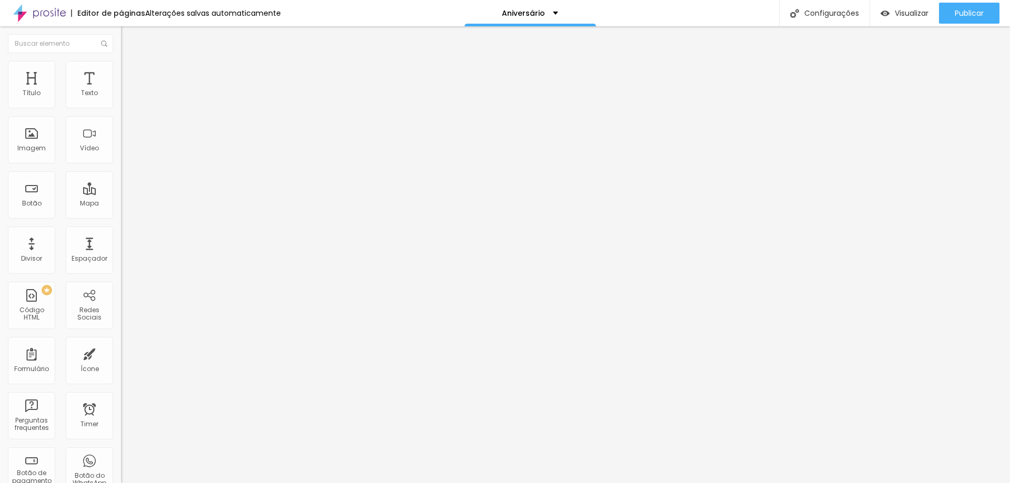
type input "25"
type input "30"
type input "35"
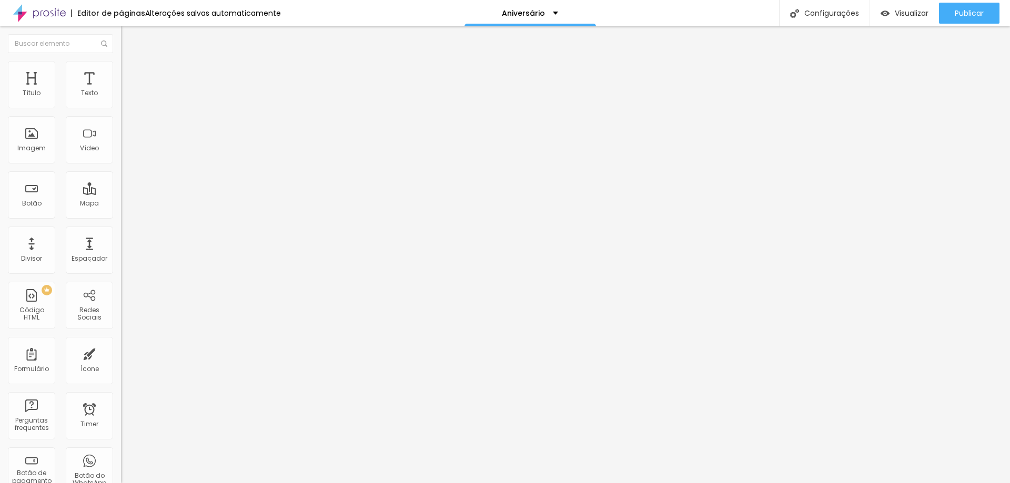
type input "35"
type input "30"
type input "15"
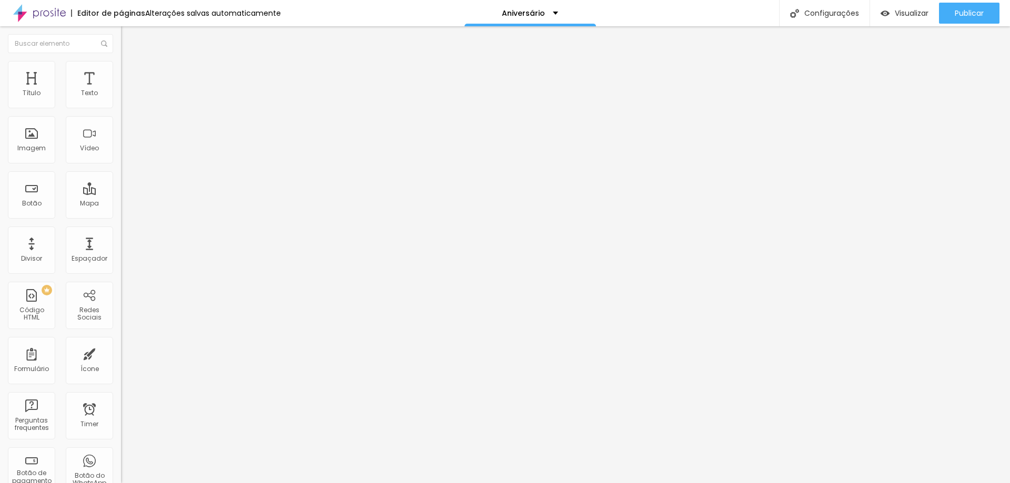
type input "10"
type input "5"
type input "0"
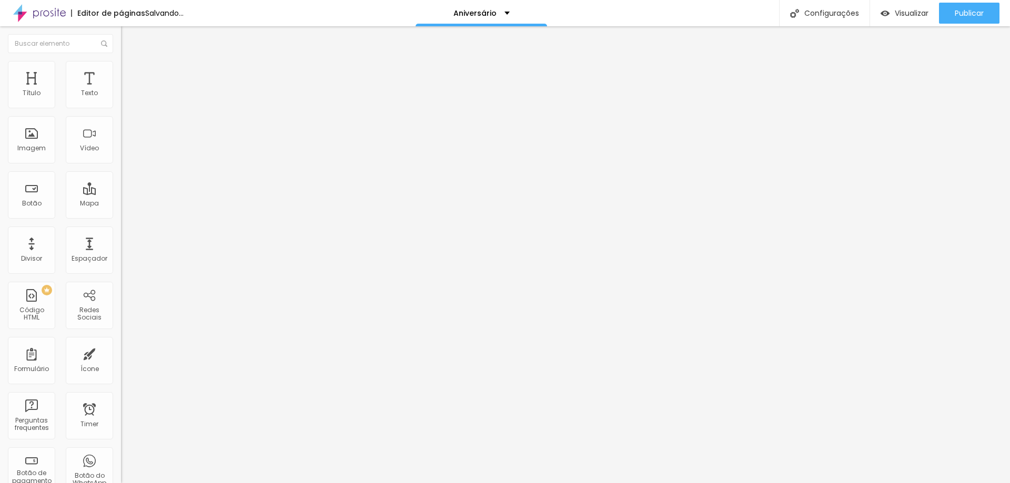
type input "0"
drag, startPoint x: 43, startPoint y: 104, endPoint x: 15, endPoint y: 103, distance: 27.9
type input "0"
click at [121, 204] on input "range" at bounding box center [155, 208] width 68 height 8
click at [130, 74] on span "Avançado" at bounding box center [147, 78] width 35 height 9
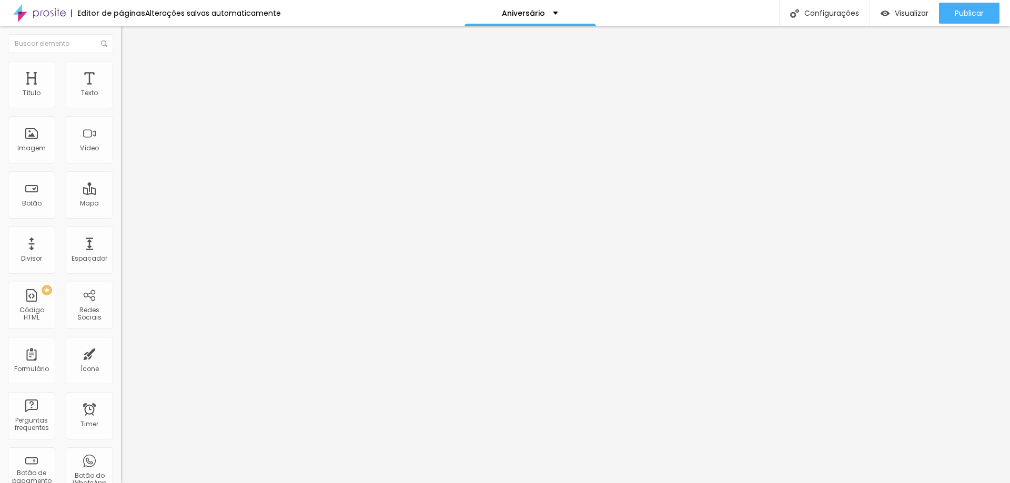
type input "11"
type input "13"
type input "20"
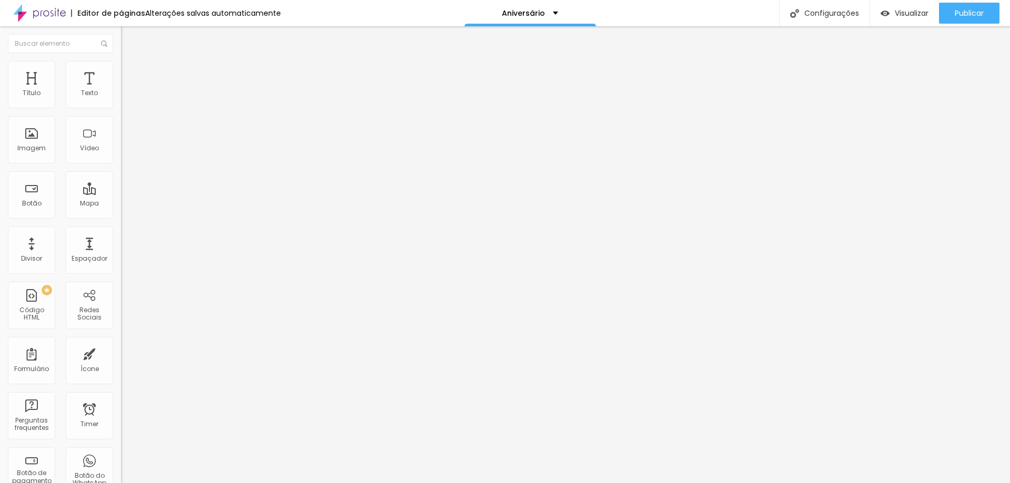
type input "20"
type input "37"
type input "39"
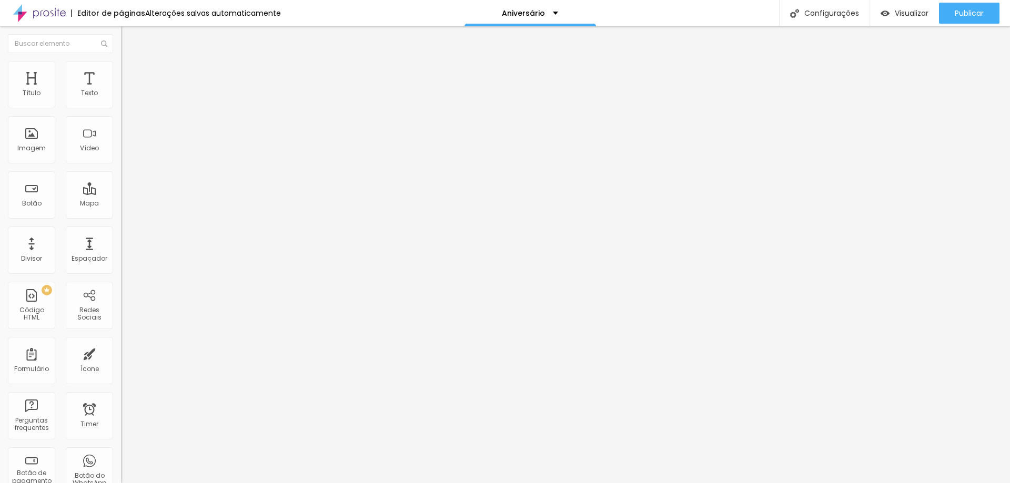
type input "41"
type input "43"
type input "44"
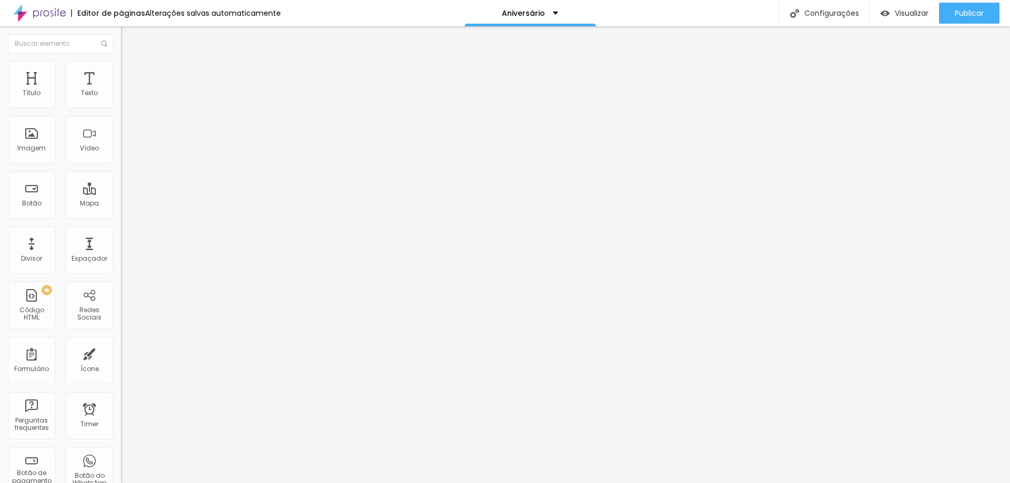
type input "44"
type input "42"
type input "38"
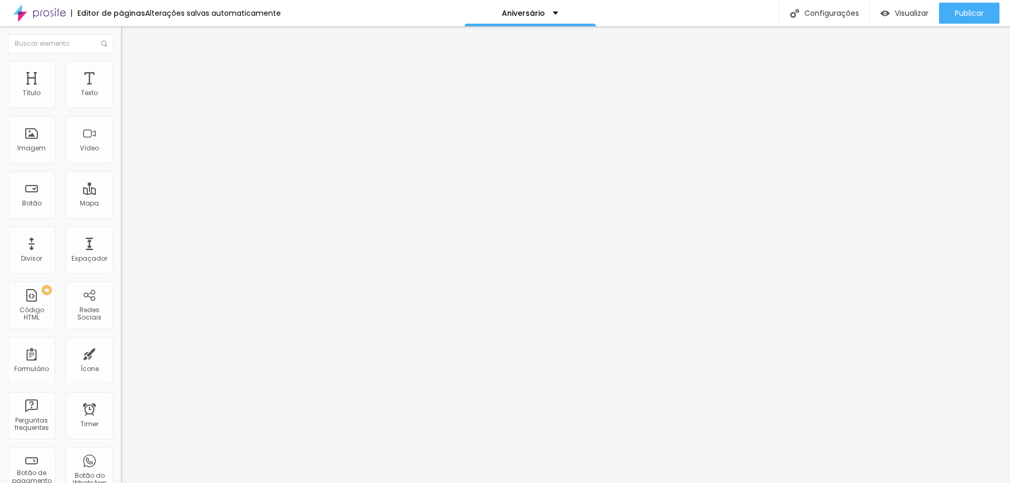
type input "34"
type input "32"
type input "29"
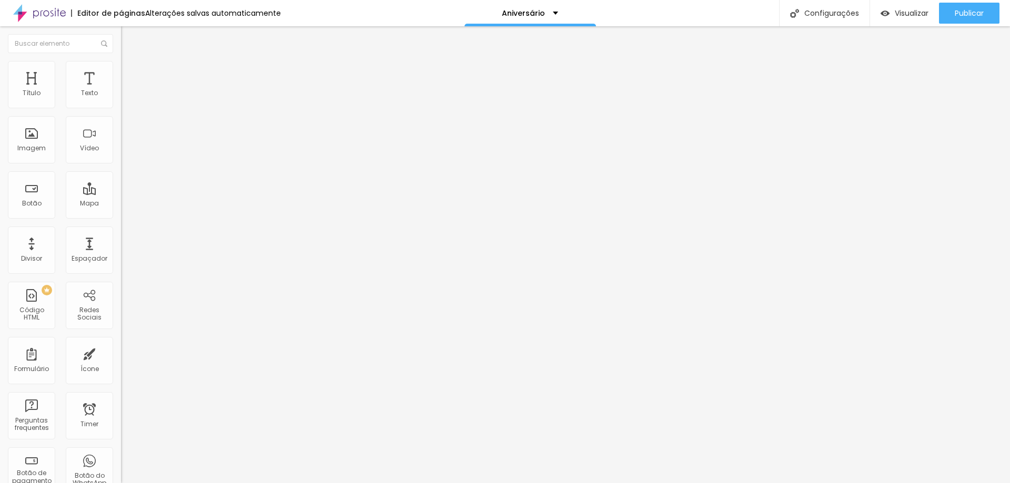
type input "29"
type input "28"
type input "25"
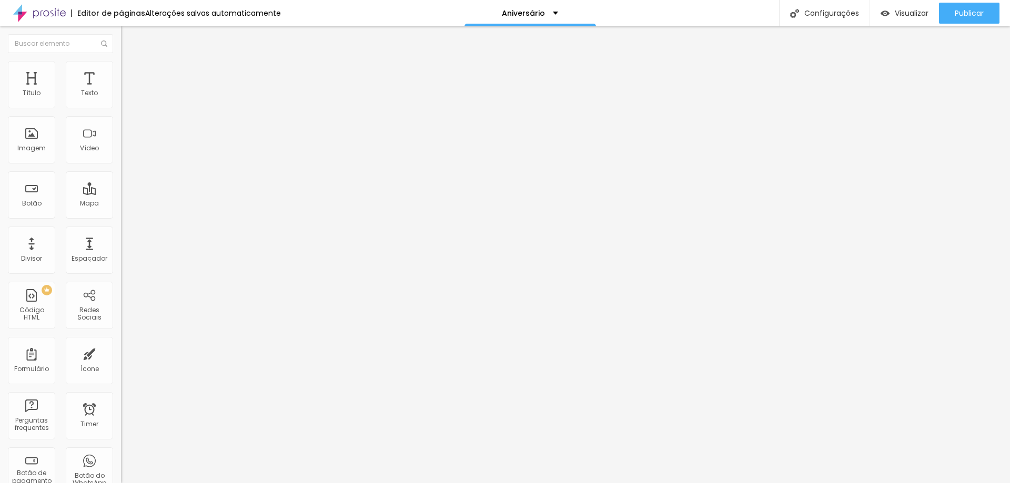
type input "22"
type input "20"
type input "18"
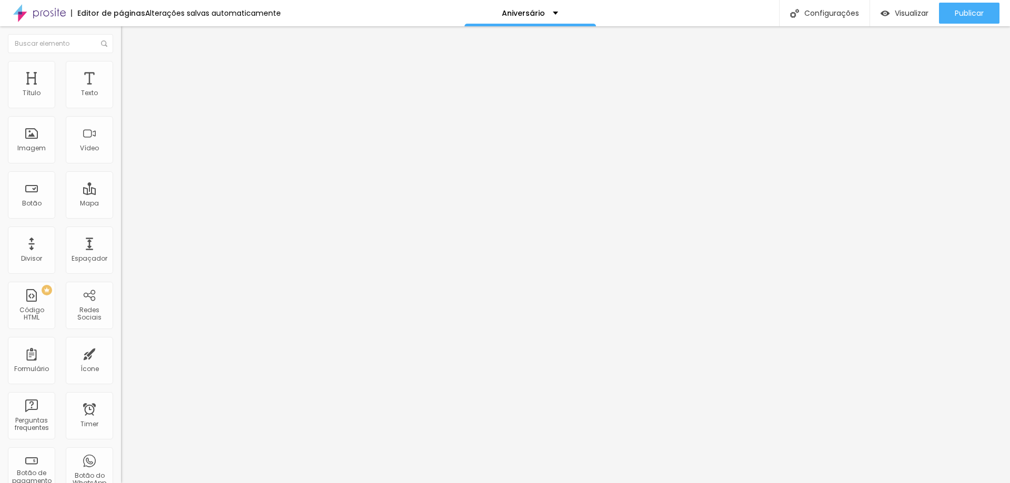
type input "18"
type input "16"
type input "15"
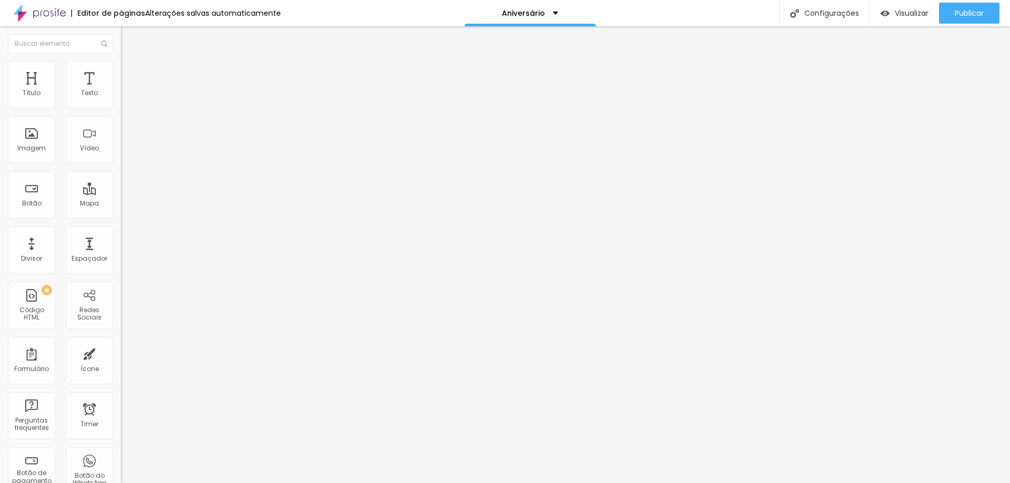
type input "12"
type input "11"
type input "10"
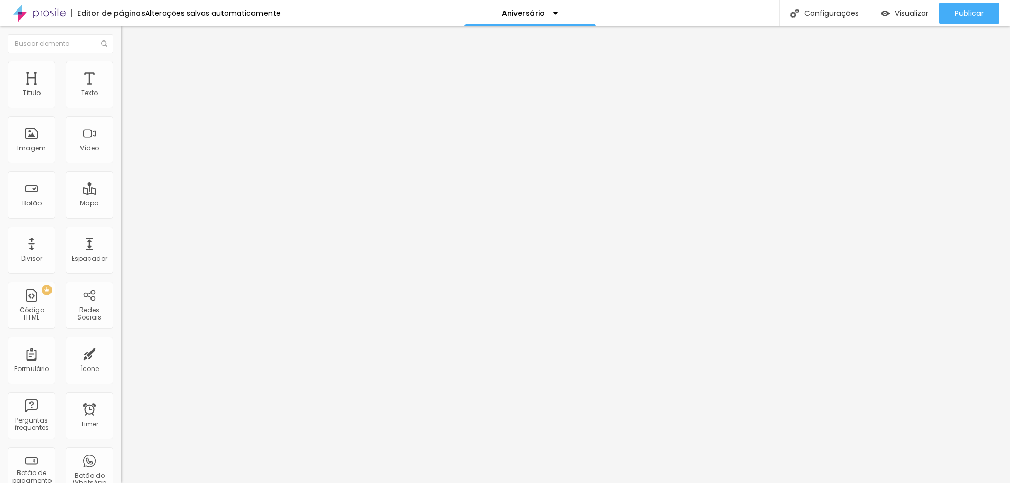
type input "10"
type input "7"
type input "6"
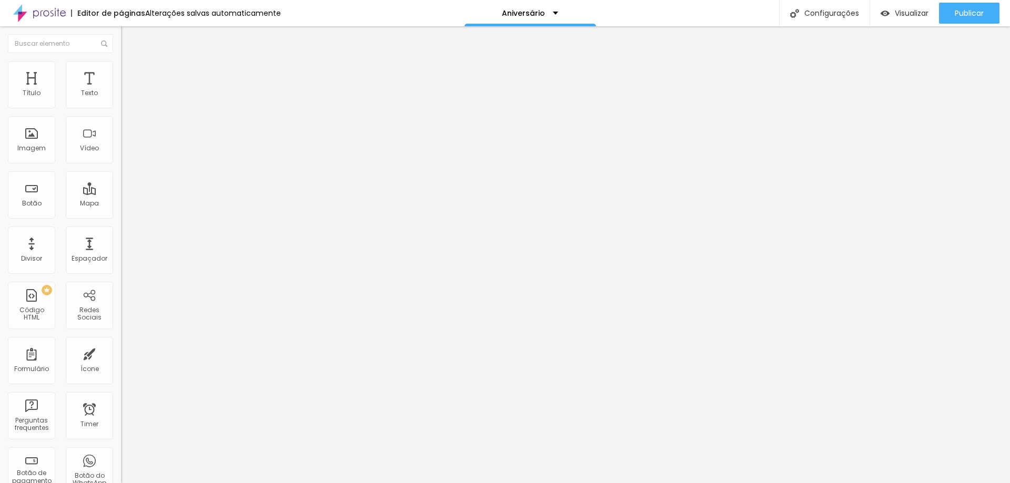
type input "5"
type input "3"
type input "2"
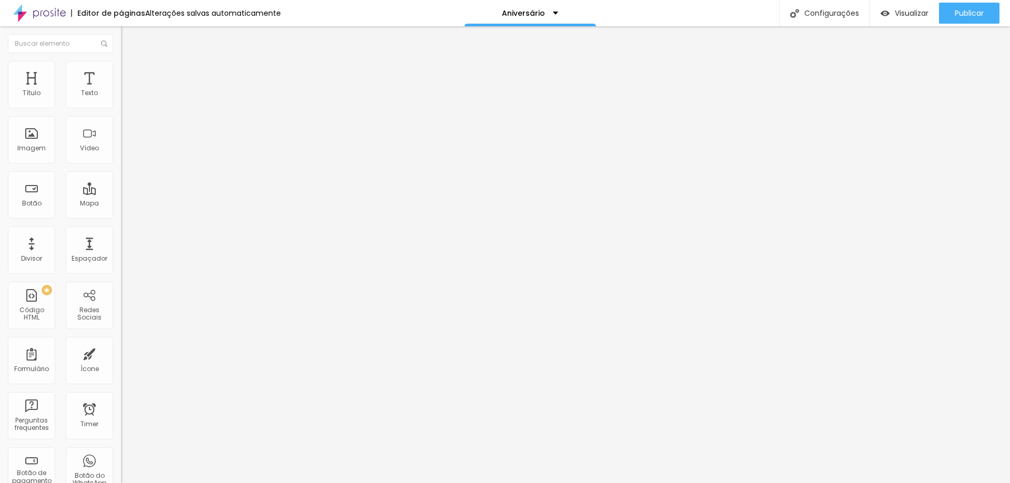
type input "2"
type input "1"
type input "0"
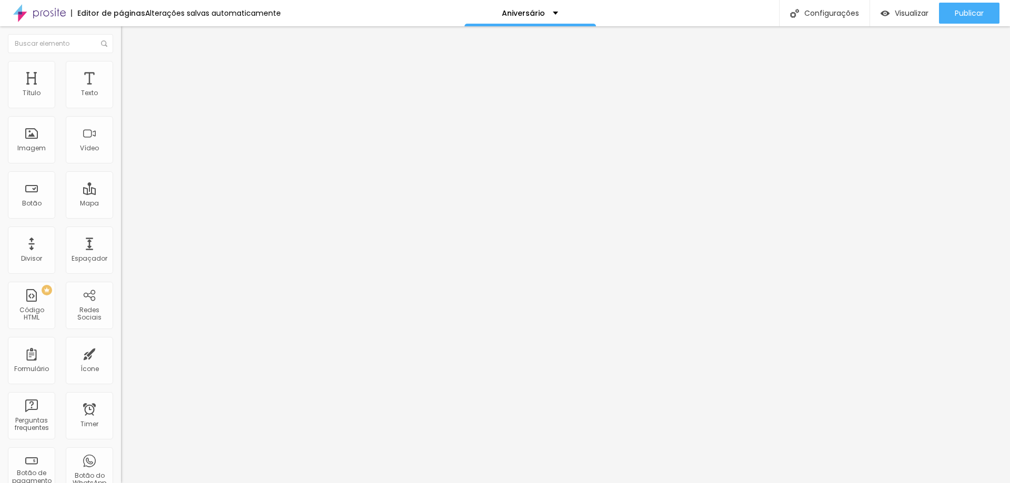
drag, startPoint x: 33, startPoint y: 104, endPoint x: 13, endPoint y: 104, distance: 19.5
type input "0"
click at [121, 204] on input "range" at bounding box center [155, 208] width 68 height 8
type input "7"
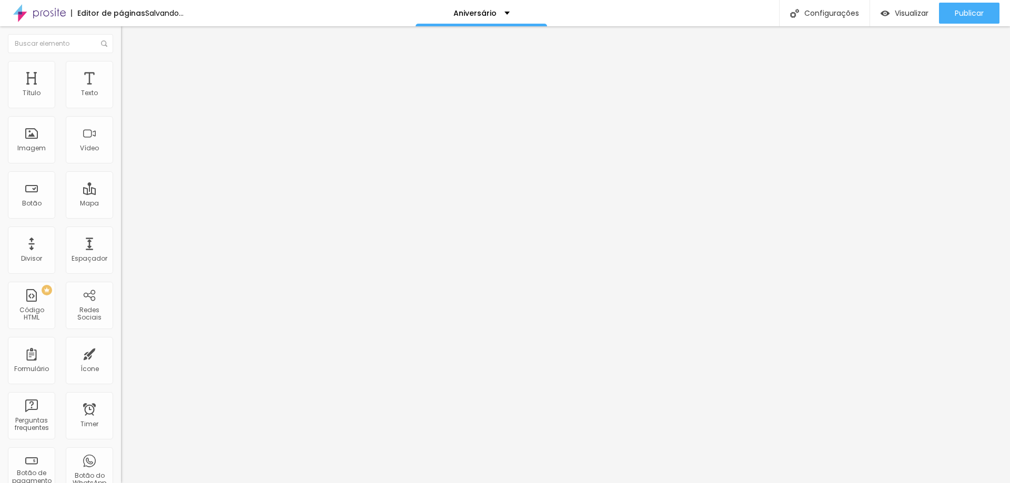
type input "8"
type input "9"
type input "12"
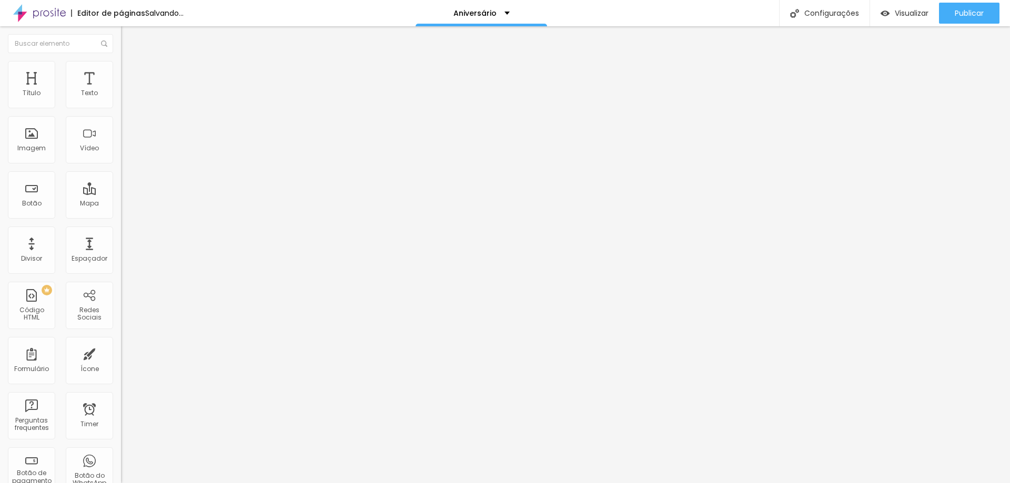
type input "12"
type input "15"
type input "17"
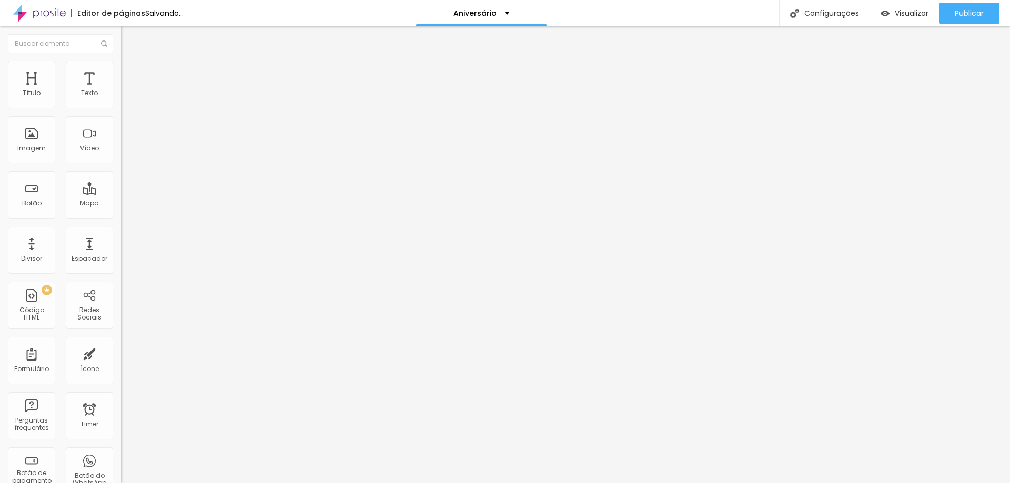
type input "27"
type input "33"
type input "39"
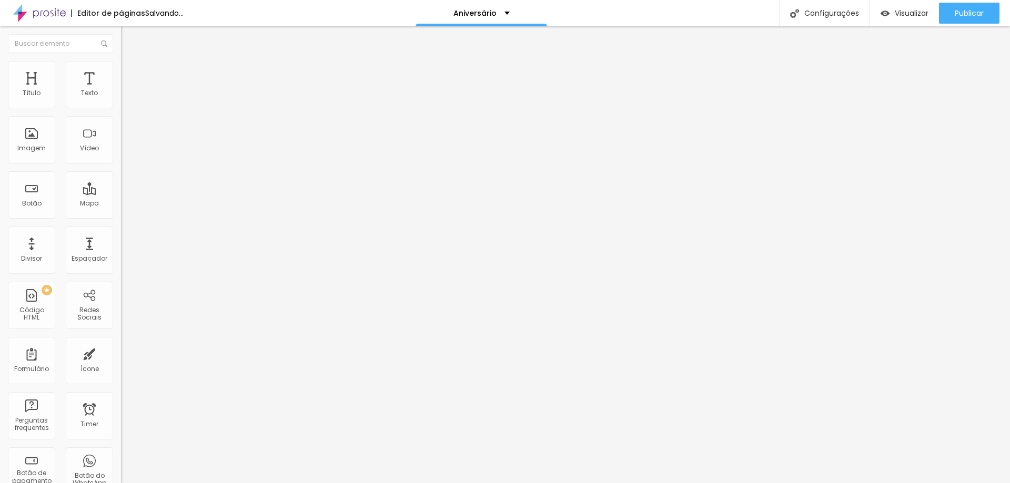
type input "39"
type input "46"
type input "54"
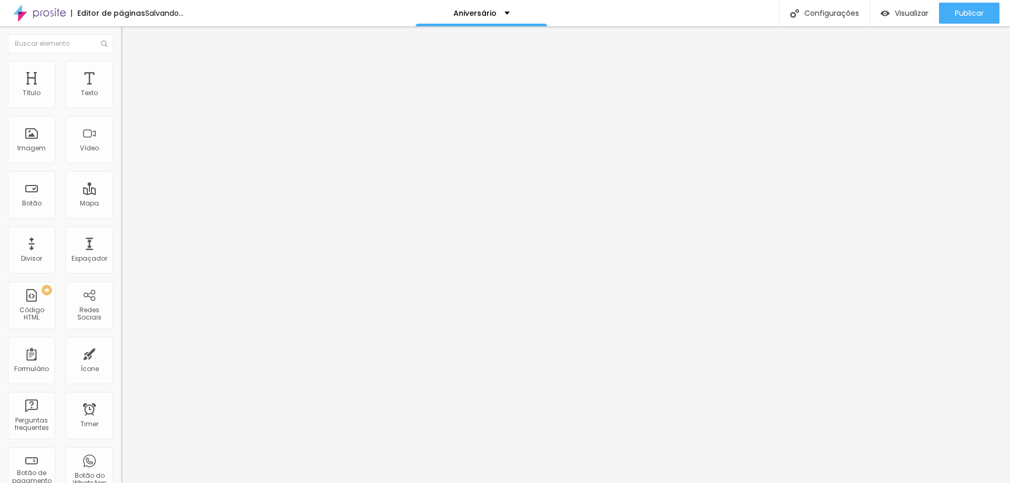
type input "57"
type input "58"
type input "59"
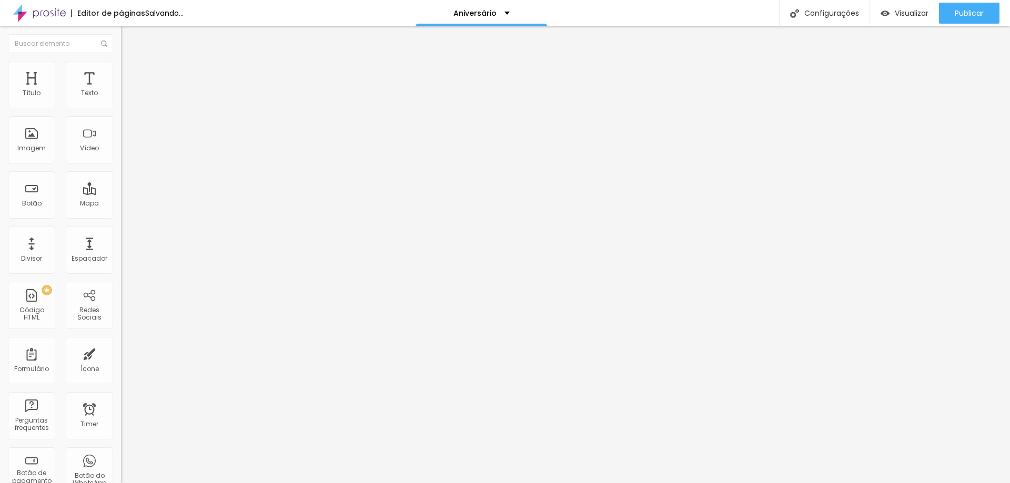
type input "59"
type input "58"
type input "55"
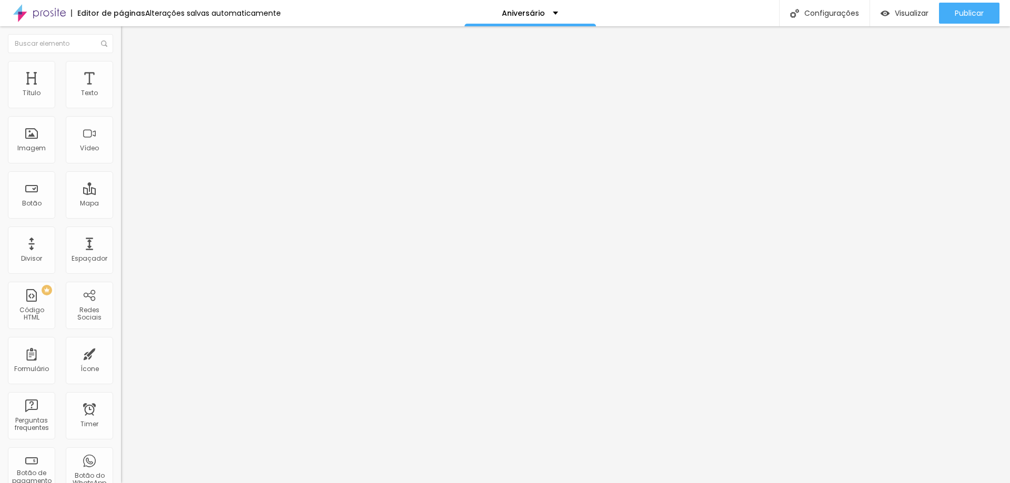
type input "51"
type input "47"
type input "43"
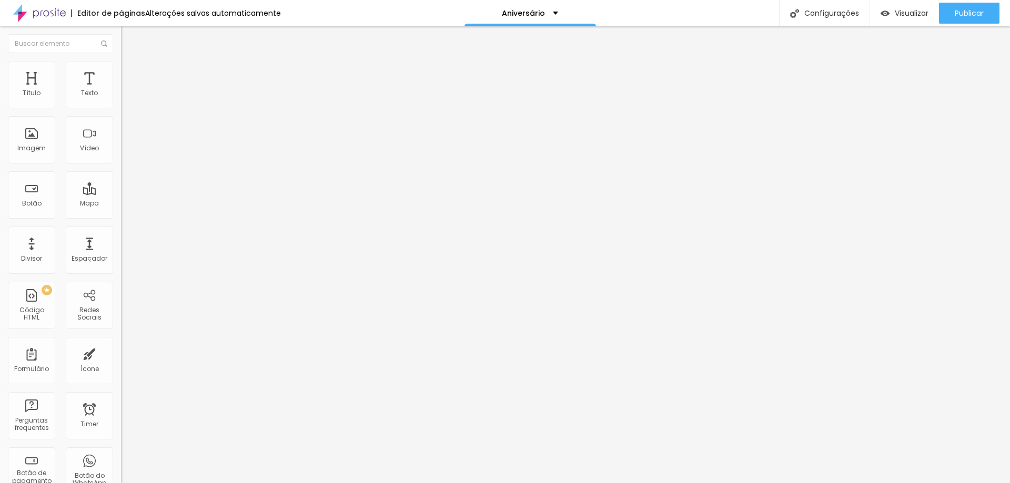
type input "43"
type input "35"
type input "31"
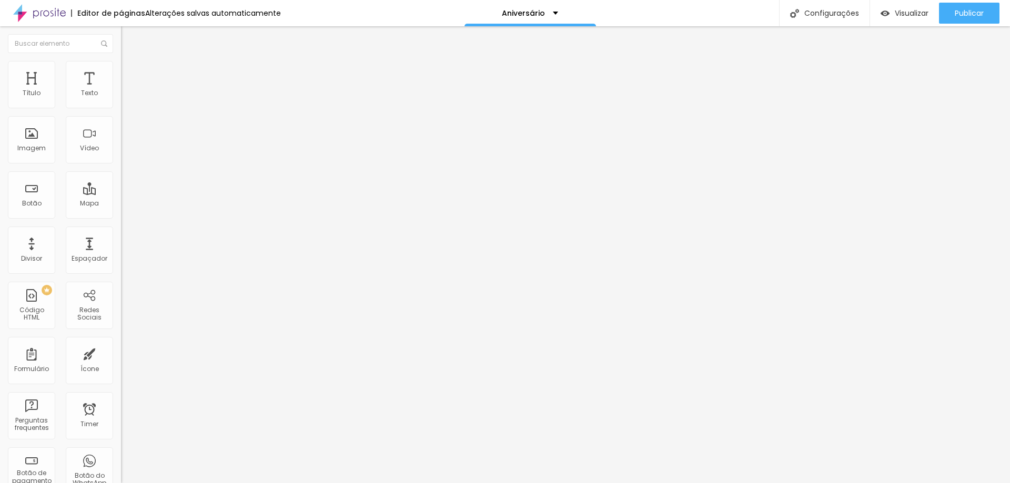
type input "27"
type input "22"
type input "20"
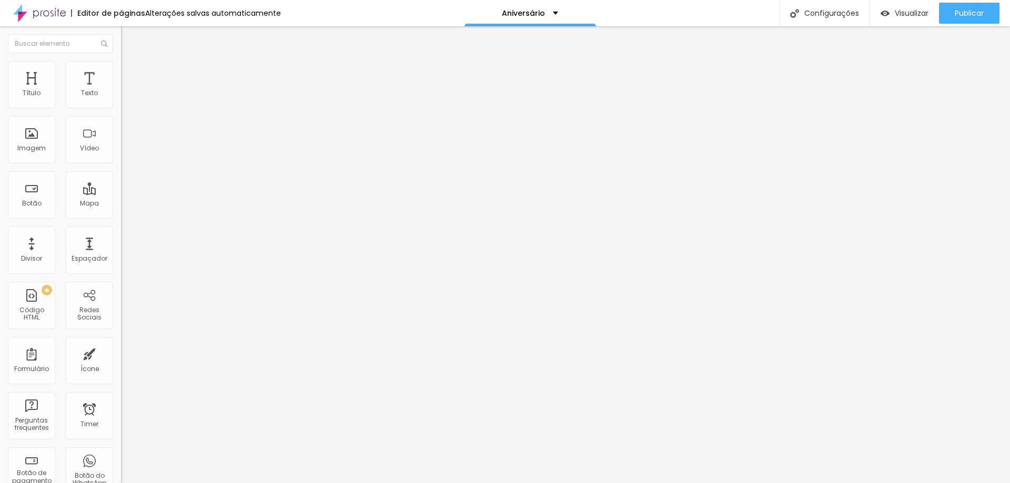
type input "20"
type input "18"
type input "16"
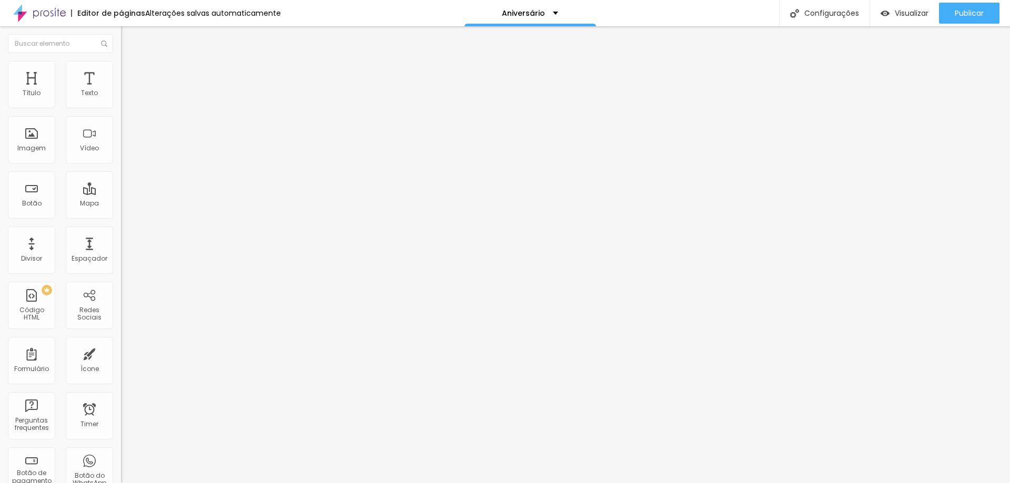
type input "13"
type input "11"
type input "8"
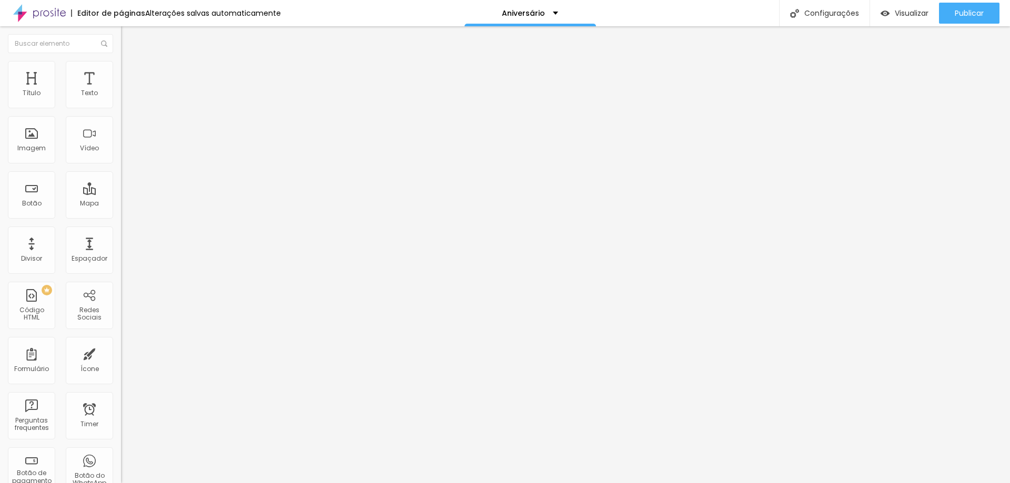
type input "8"
type input "7"
type input "5"
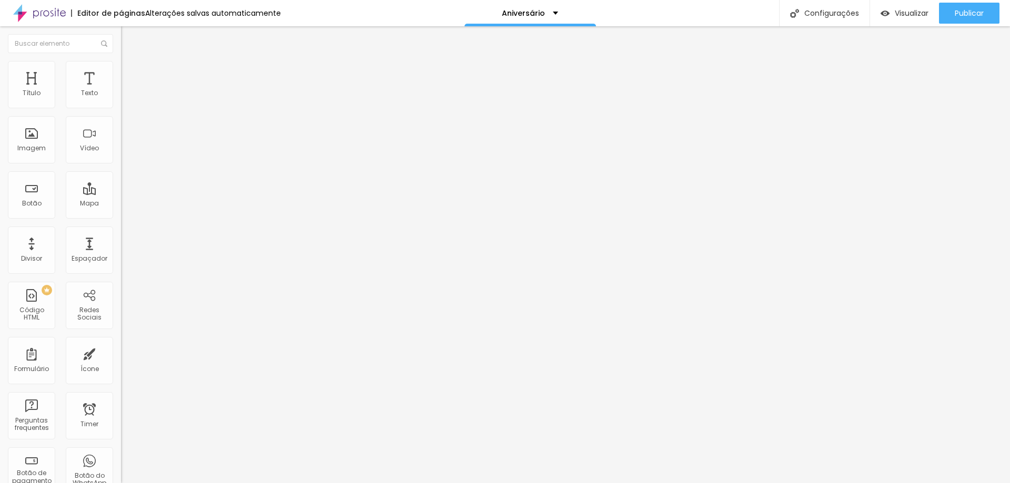
type input "3"
type input "2"
type input "0"
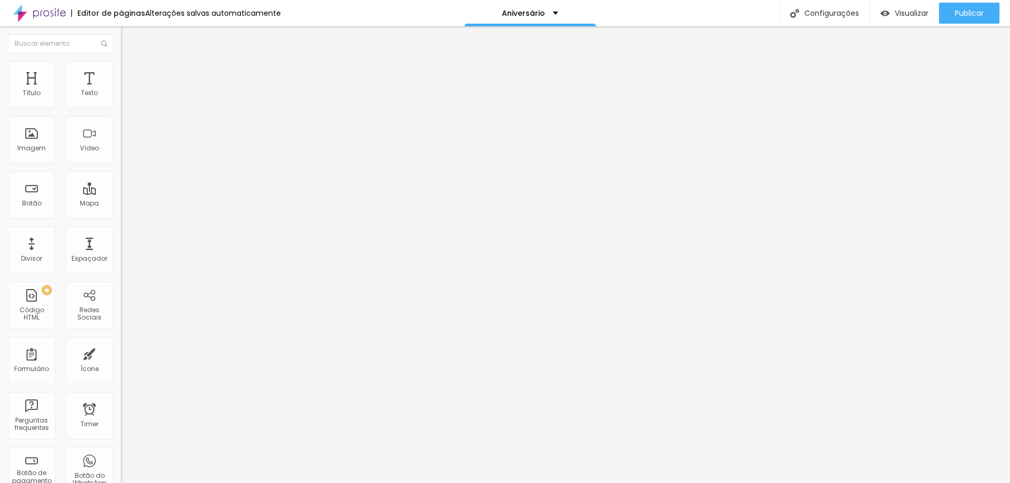
type input "0"
drag, startPoint x: 30, startPoint y: 123, endPoint x: 0, endPoint y: 123, distance: 30.0
type input "0"
click at [121, 353] on input "range" at bounding box center [155, 357] width 68 height 8
click at [121, 68] on ul "Conteúdo Estilo Avançado" at bounding box center [181, 66] width 121 height 32
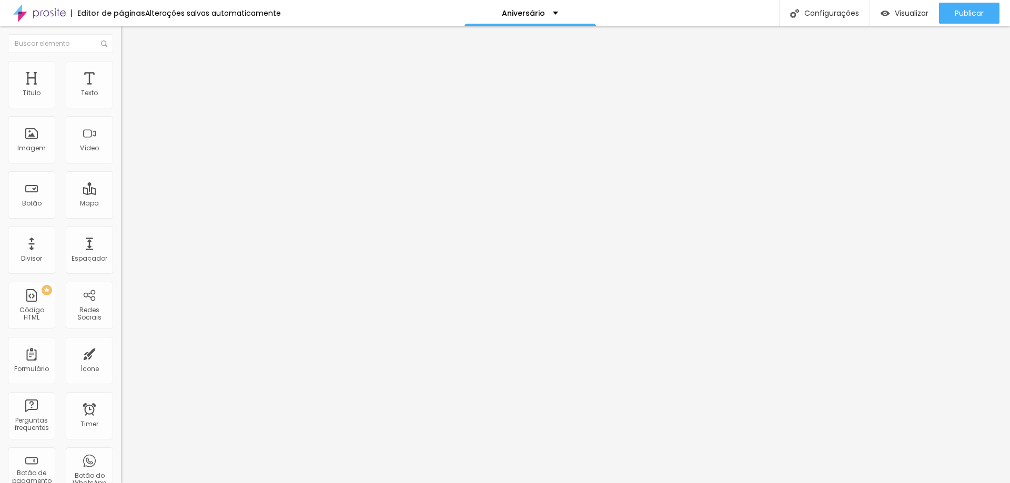
click at [130, 72] on span "Estilo" at bounding box center [138, 68] width 16 height 9
type input "15"
type input "72"
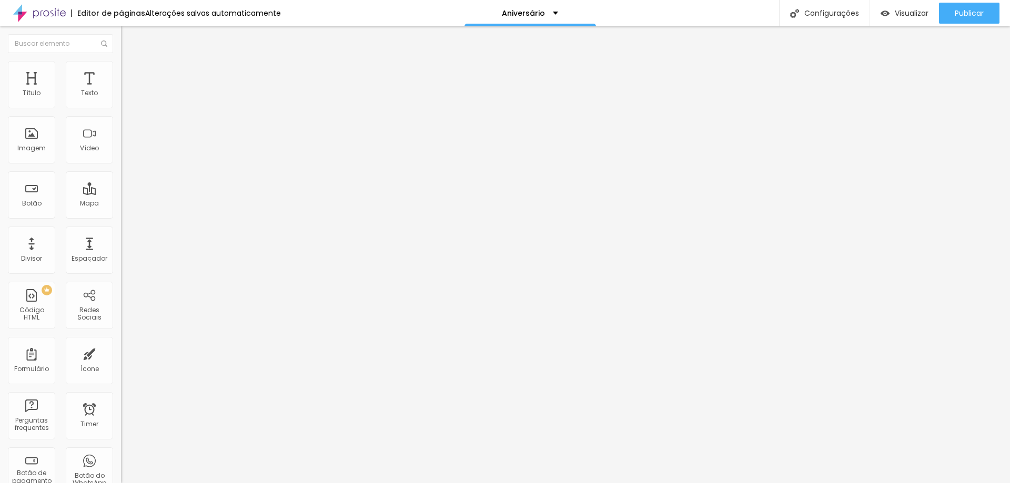
type input "74"
type input "72"
type input "67"
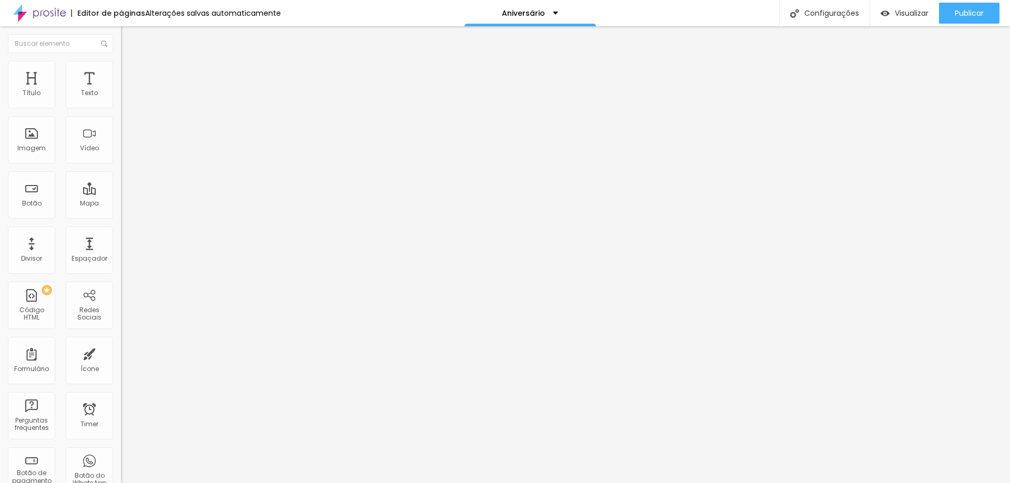
type input "67"
type input "46"
type input "2"
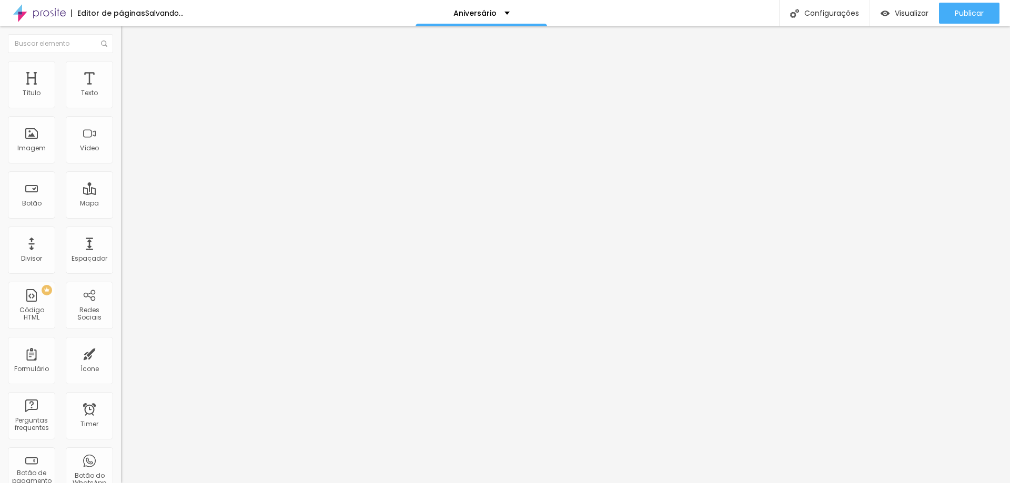
type input "0"
drag, startPoint x: 24, startPoint y: 132, endPoint x: 0, endPoint y: 124, distance: 25.6
click at [121, 231] on input "range" at bounding box center [155, 235] width 68 height 8
click at [121, 61] on li "Conteúdo" at bounding box center [181, 55] width 121 height 11
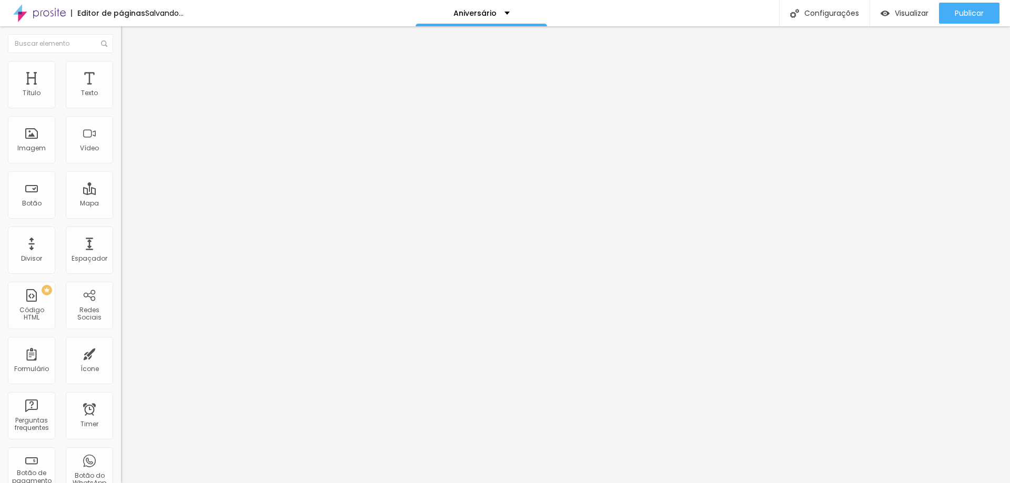
click at [130, 74] on span "Avançado" at bounding box center [147, 78] width 35 height 9
click at [130, 72] on span "Estilo" at bounding box center [138, 68] width 16 height 9
click at [121, 72] on li "Avançado" at bounding box center [181, 77] width 121 height 11
drag, startPoint x: 31, startPoint y: 99, endPoint x: 0, endPoint y: 95, distance: 31.3
click at [121, 95] on div "10 Espaço de cima 10 Espaço de baixo ID Html Classes Html Visível nos dispositi…" at bounding box center [181, 303] width 121 height 442
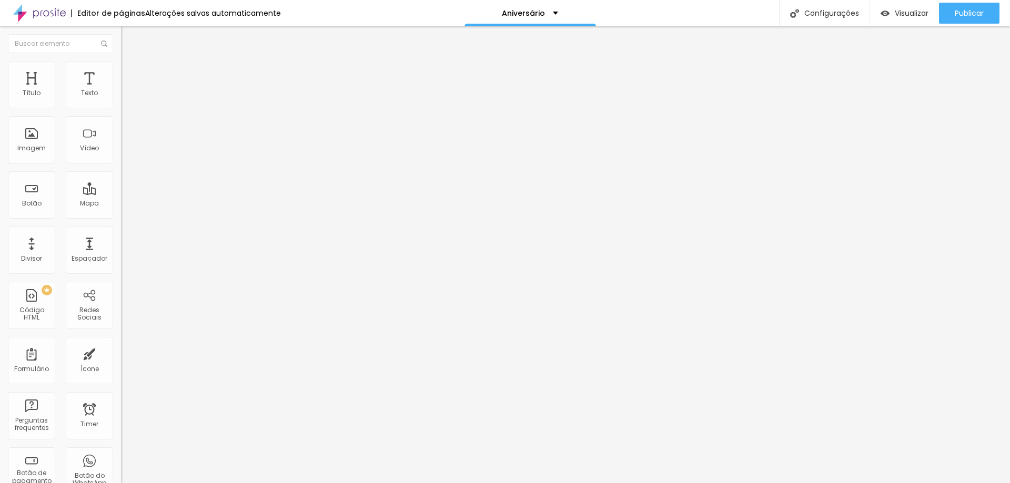
type input "17"
type input "34"
type input "63"
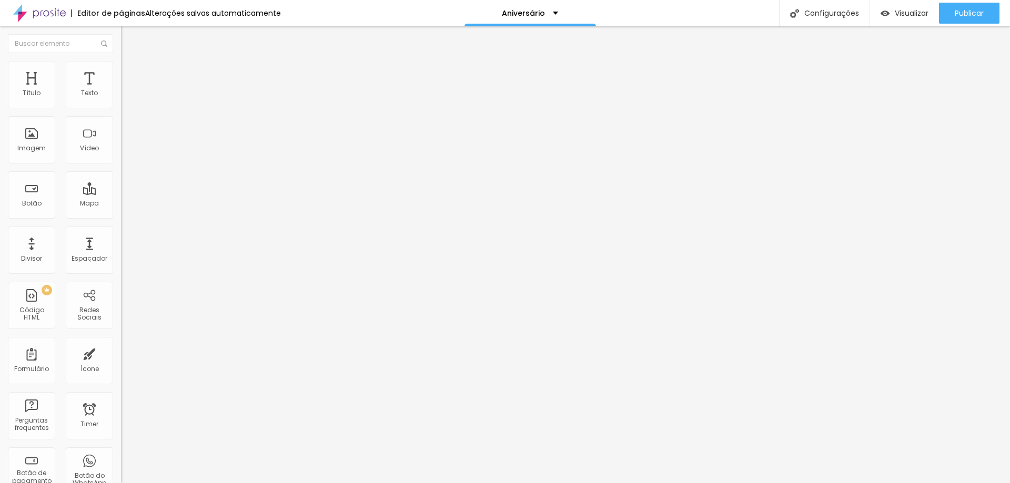
type input "63"
type input "65"
type input "66"
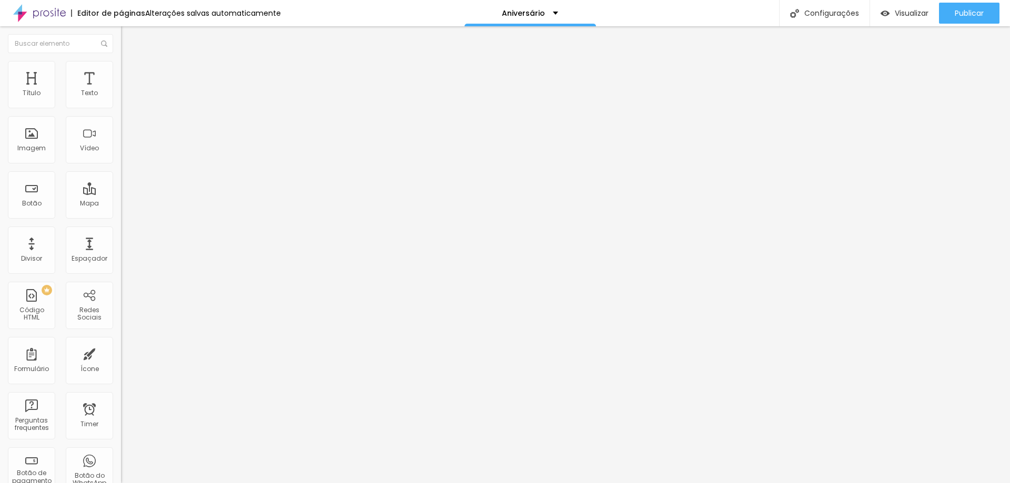
type input "67"
type input "61"
type input "8"
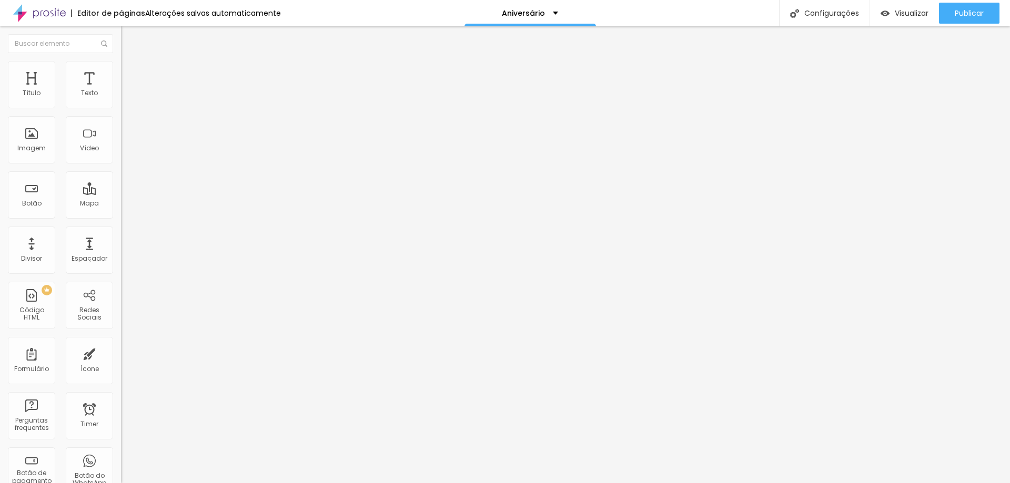
drag, startPoint x: 35, startPoint y: 104, endPoint x: 0, endPoint y: 106, distance: 35.3
click at [121, 204] on input "range" at bounding box center [155, 208] width 68 height 8
drag, startPoint x: 32, startPoint y: 121, endPoint x: 0, endPoint y: 120, distance: 31.6
click at [121, 353] on input "range" at bounding box center [155, 357] width 68 height 8
click at [121, 68] on li "Estilo" at bounding box center [181, 66] width 121 height 11
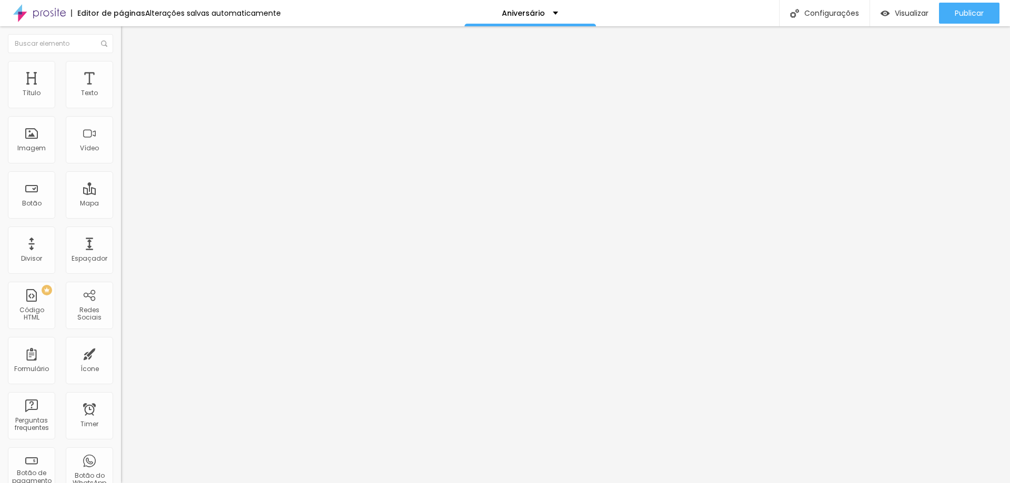
click at [121, 60] on img at bounding box center [125, 54] width 9 height 9
click at [121, 165] on span "Original" at bounding box center [133, 160] width 25 height 9
click at [121, 171] on span "Cinema" at bounding box center [134, 166] width 26 height 9
click at [121, 181] on span "Padrão" at bounding box center [133, 176] width 24 height 9
click at [121, 72] on li "Avançado" at bounding box center [181, 77] width 121 height 11
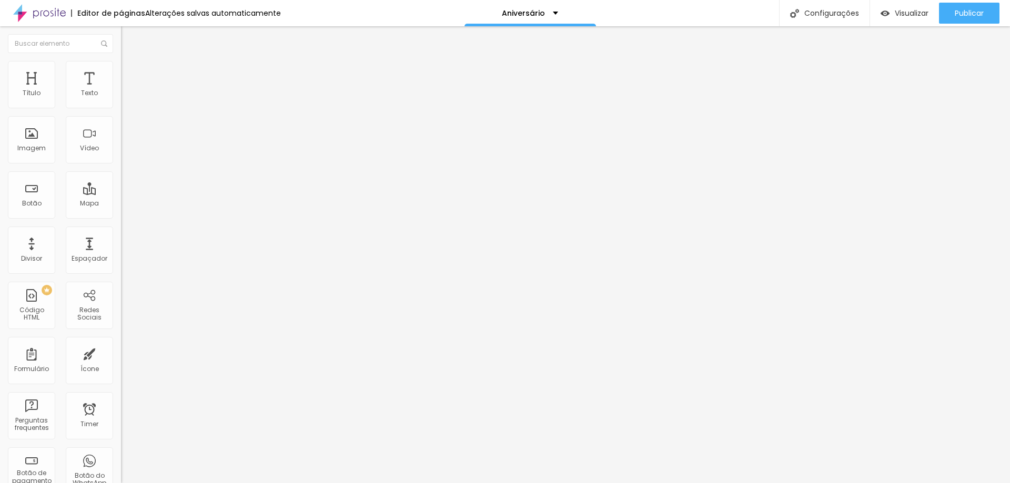
drag, startPoint x: 31, startPoint y: 99, endPoint x: 0, endPoint y: 101, distance: 31.1
click at [121, 204] on input "range" at bounding box center [155, 208] width 68 height 8
drag, startPoint x: 29, startPoint y: 123, endPoint x: 0, endPoint y: 120, distance: 29.6
click at [121, 353] on input "range" at bounding box center [155, 357] width 68 height 8
click at [130, 70] on span "Estilo" at bounding box center [138, 68] width 16 height 9
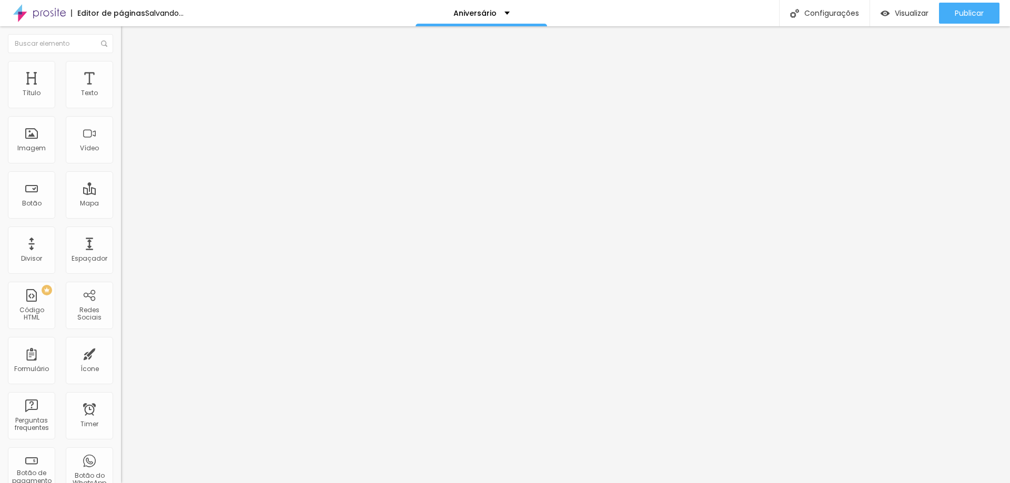
click at [121, 61] on li "Conteúdo" at bounding box center [181, 55] width 121 height 11
click at [121, 165] on span "Original" at bounding box center [133, 160] width 25 height 9
click at [121, 177] on span "Padrão" at bounding box center [133, 172] width 24 height 9
click at [121, 90] on span "Trocar imagem" at bounding box center [149, 86] width 57 height 9
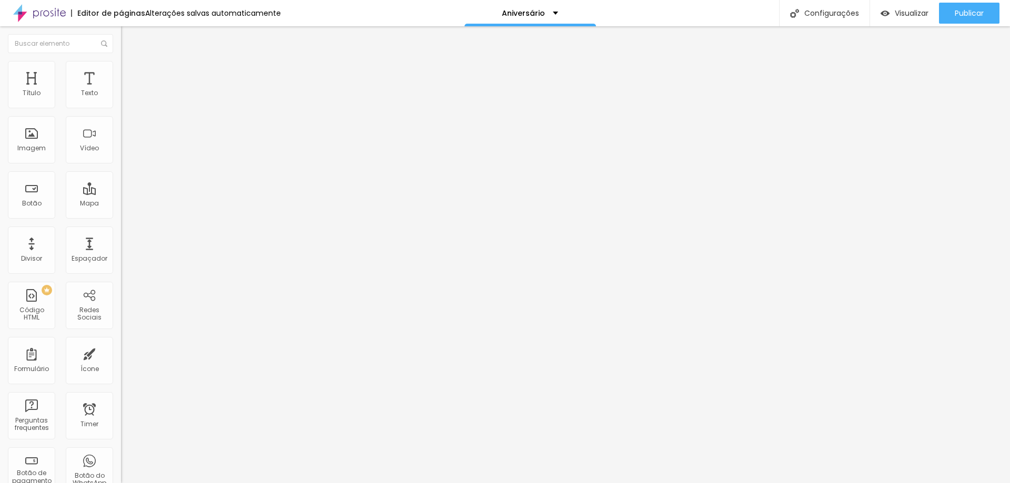
click at [121, 90] on span "Trocar imagem" at bounding box center [149, 86] width 57 height 9
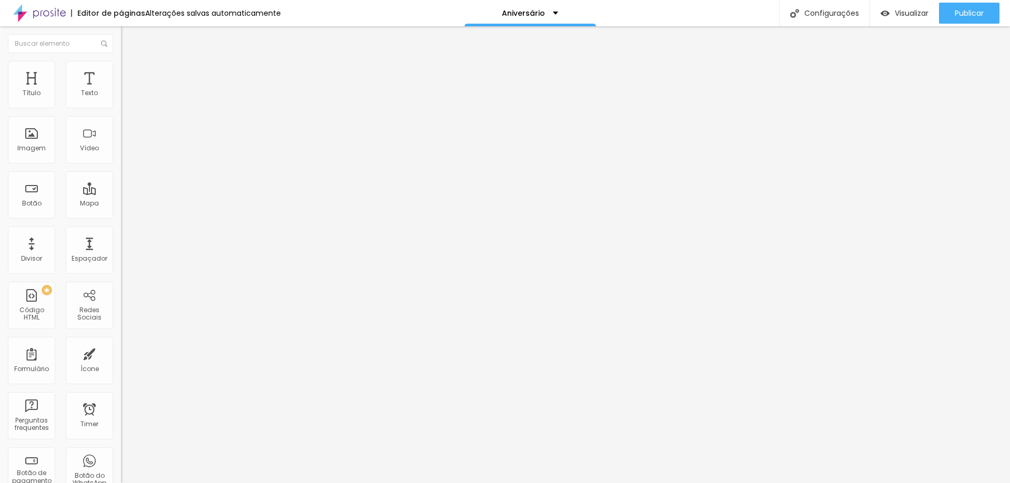
click at [121, 150] on img at bounding box center [124, 146] width 7 height 7
click at [121, 141] on img at bounding box center [124, 137] width 7 height 7
click at [121, 133] on img at bounding box center [124, 129] width 7 height 7
click at [121, 89] on div "Trocar imagem" at bounding box center [181, 85] width 121 height 7
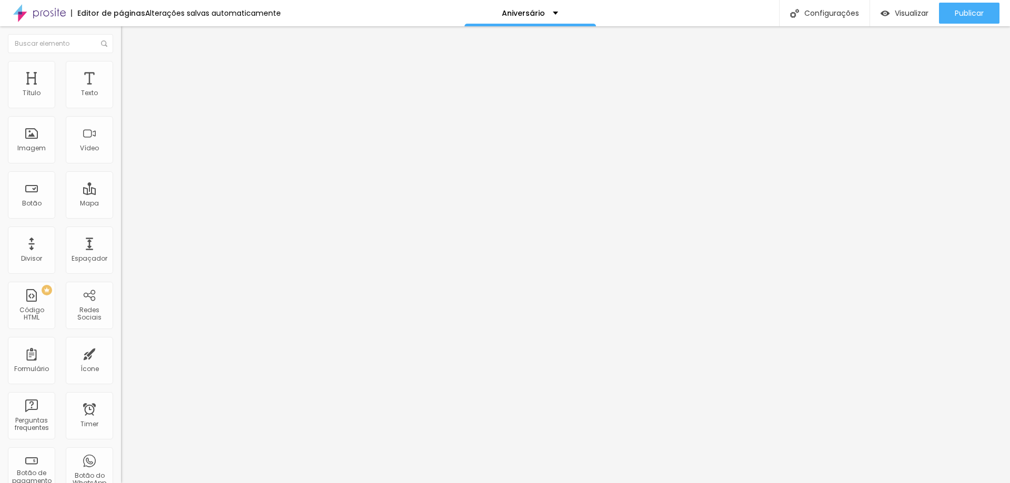
click at [121, 69] on li "Estilo" at bounding box center [181, 66] width 121 height 11
click at [121, 72] on li "Avançado" at bounding box center [181, 77] width 121 height 11
drag, startPoint x: 25, startPoint y: 121, endPoint x: 0, endPoint y: 131, distance: 27.2
click at [121, 353] on input "range" at bounding box center [155, 357] width 68 height 8
click at [121, 70] on li "Estilo" at bounding box center [181, 66] width 121 height 11
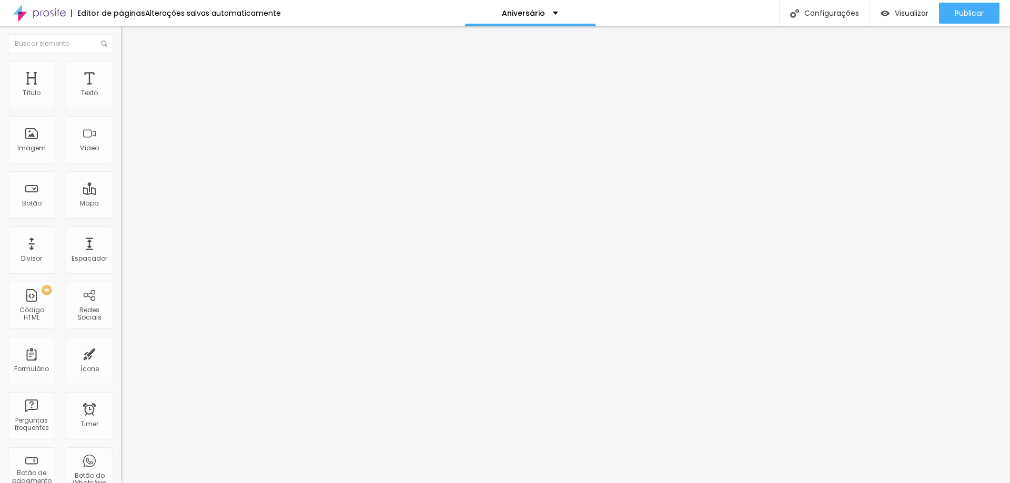
drag, startPoint x: 109, startPoint y: 112, endPoint x: 94, endPoint y: 114, distance: 15.5
click at [121, 108] on input "range" at bounding box center [155, 103] width 68 height 8
drag, startPoint x: 94, startPoint y: 114, endPoint x: 129, endPoint y: 114, distance: 35.2
click at [129, 108] on input "range" at bounding box center [155, 103] width 68 height 8
drag, startPoint x: 24, startPoint y: 133, endPoint x: 0, endPoint y: 129, distance: 24.0
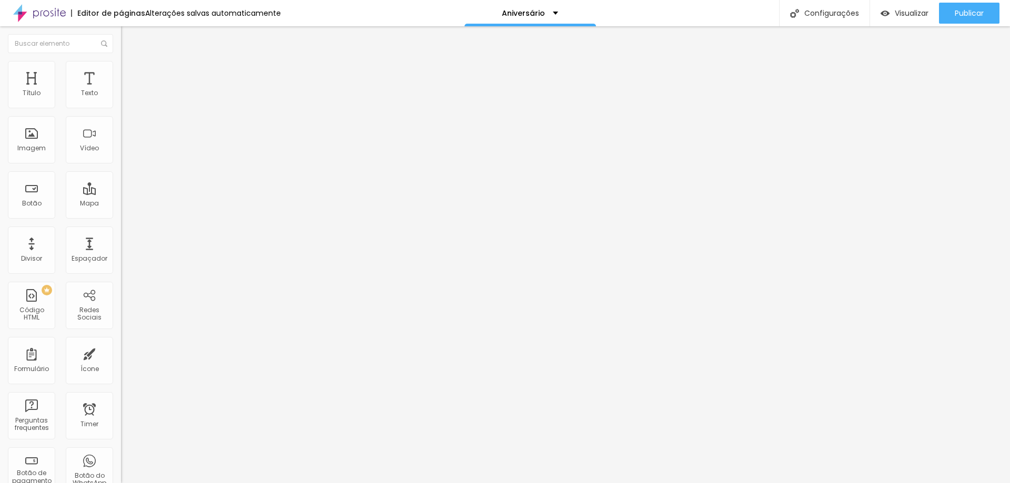
click at [121, 231] on input "range" at bounding box center [155, 235] width 68 height 8
click at [130, 62] on span "Conteúdo" at bounding box center [146, 57] width 33 height 9
drag, startPoint x: 76, startPoint y: 126, endPoint x: 66, endPoint y: 127, distance: 10.0
click at [121, 89] on div "Trocar imagem" at bounding box center [181, 85] width 121 height 7
click at [121, 90] on span "Trocar imagem" at bounding box center [149, 86] width 57 height 9
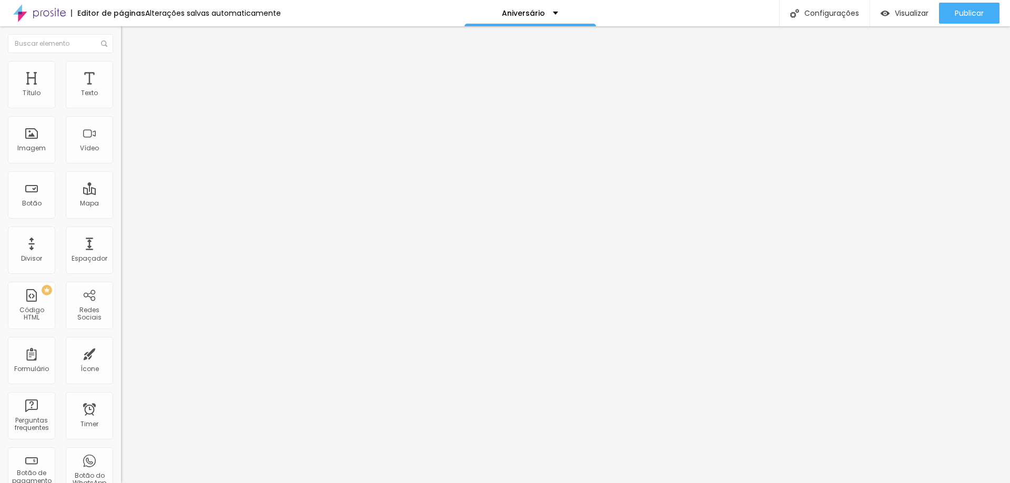
click at [121, 90] on span "Trocar imagem" at bounding box center [149, 86] width 57 height 9
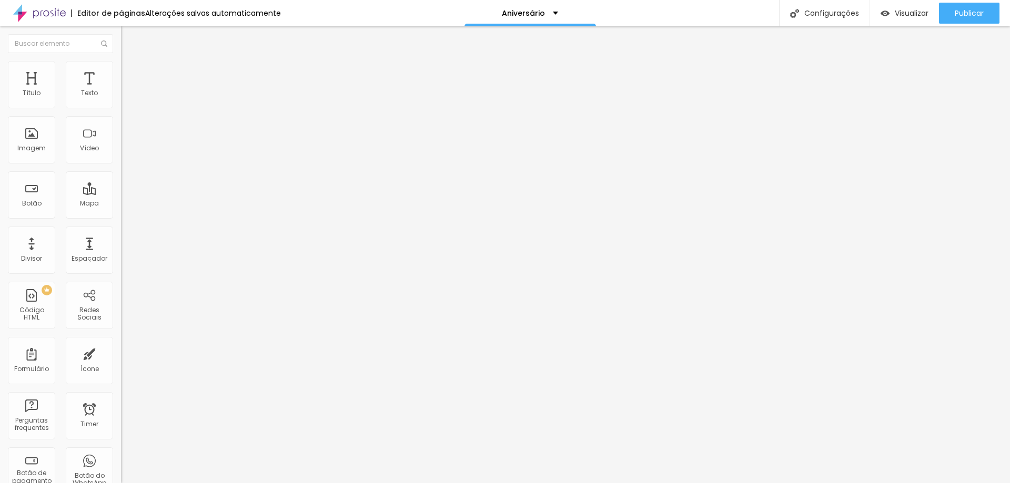
click at [121, 90] on span "Trocar imagem" at bounding box center [149, 86] width 57 height 9
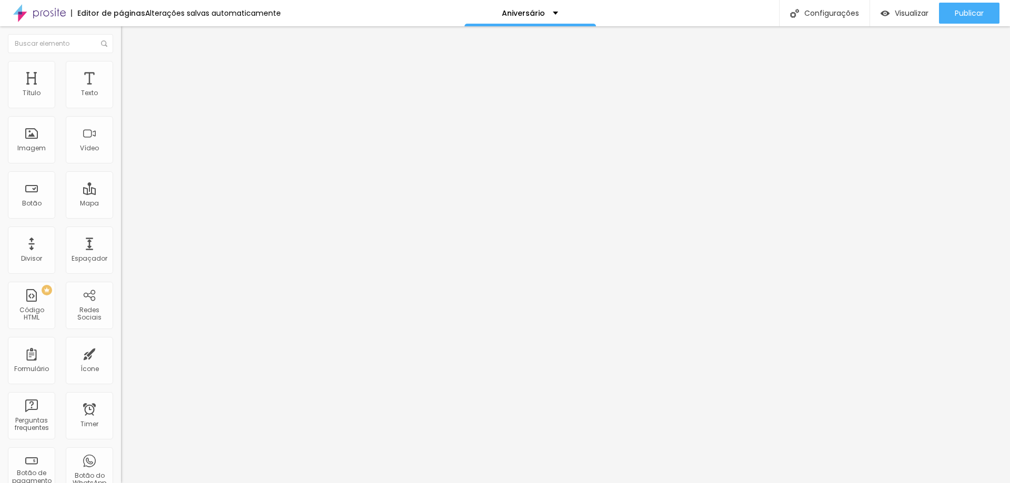
click at [121, 90] on span "Trocar imagem" at bounding box center [149, 86] width 57 height 9
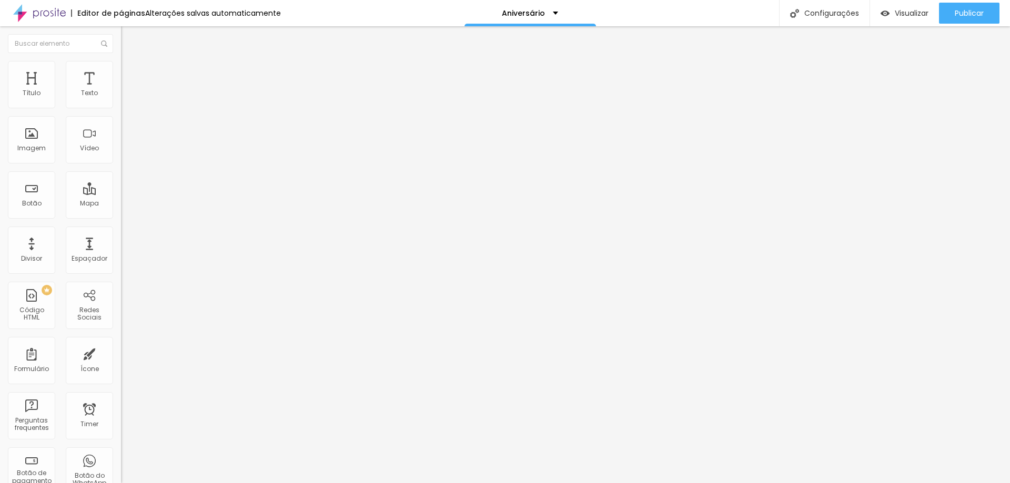
click at [121, 90] on span "Trocar imagem" at bounding box center [149, 86] width 57 height 9
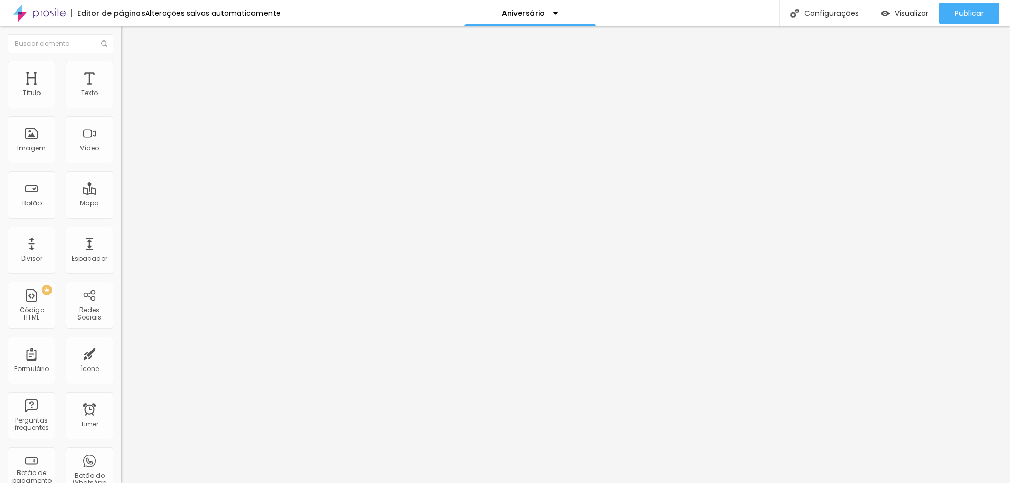
click at [121, 90] on span "Trocar imagem" at bounding box center [149, 86] width 57 height 9
click at [121, 88] on img at bounding box center [124, 85] width 6 height 6
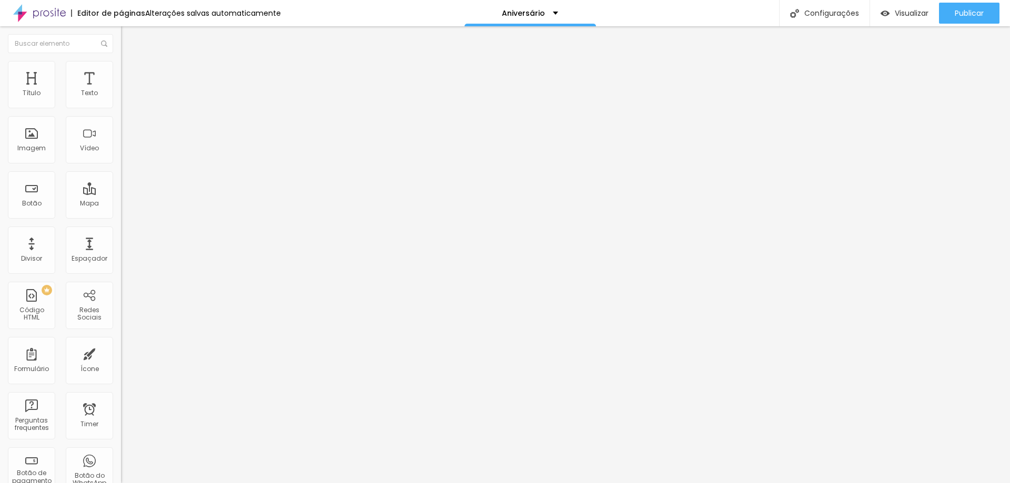
click at [121, 90] on span "Trocar imagem" at bounding box center [149, 86] width 57 height 9
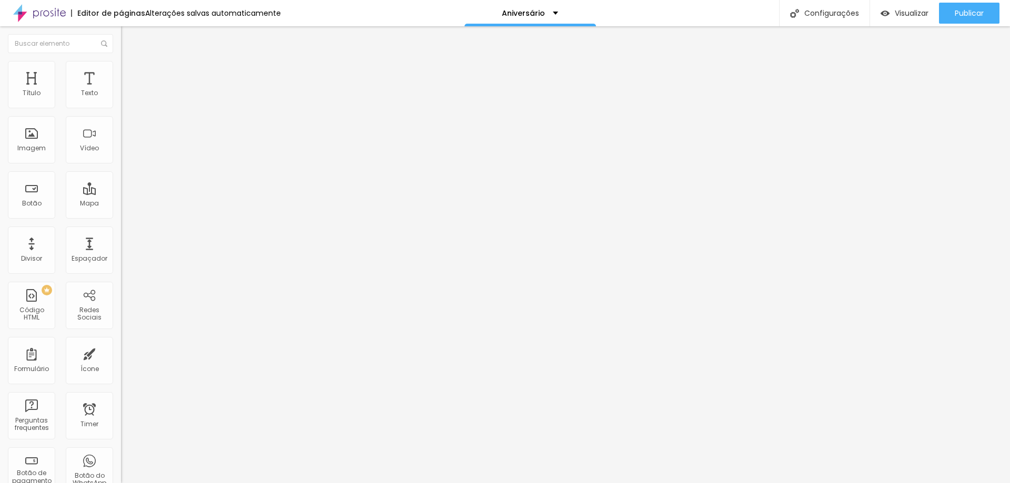
click at [121, 90] on span "Trocar imagem" at bounding box center [149, 86] width 57 height 9
click at [121, 65] on ul "Conteúdo Estilo Avançado" at bounding box center [181, 66] width 121 height 32
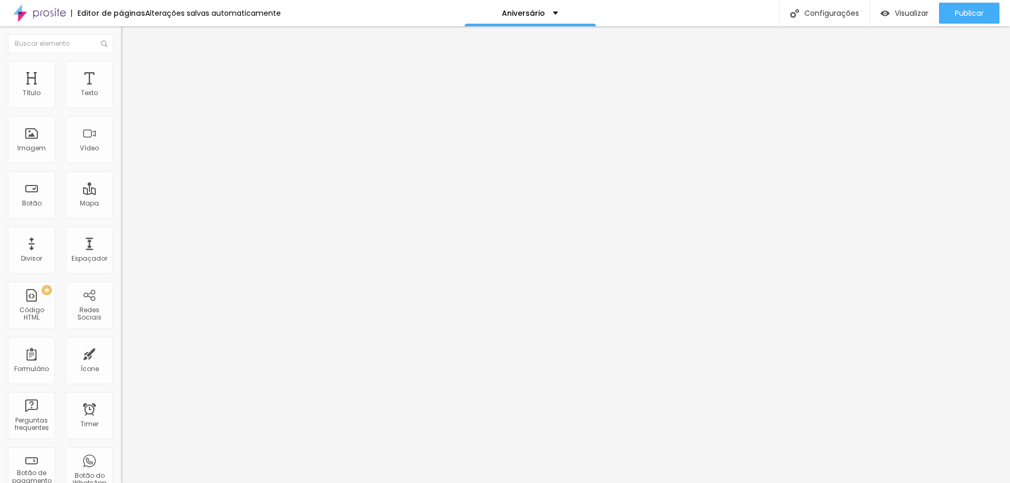
click at [121, 65] on li "Estilo" at bounding box center [181, 66] width 121 height 11
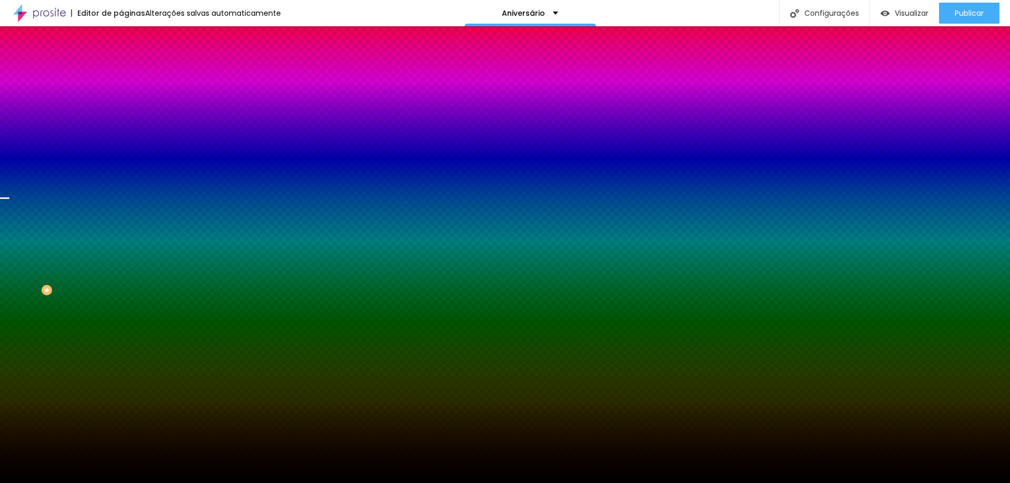
click at [121, 143] on div at bounding box center [181, 143] width 121 height 0
drag, startPoint x: 105, startPoint y: 234, endPoint x: 109, endPoint y: 211, distance: 22.9
click at [109, 211] on div at bounding box center [505, 241] width 1010 height 483
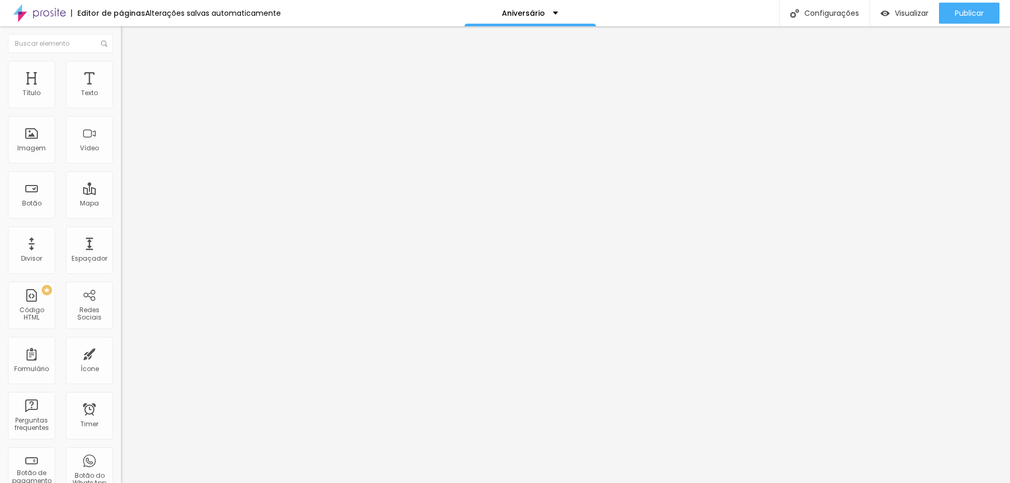
click at [130, 74] on span "Avançado" at bounding box center [147, 78] width 35 height 9
click at [121, 67] on img at bounding box center [125, 65] width 9 height 9
click at [121, 60] on img at bounding box center [125, 54] width 9 height 9
click at [121, 89] on div "Trocar imagem" at bounding box center [181, 85] width 121 height 7
click at [121, 90] on span "Trocar imagem" at bounding box center [149, 86] width 57 height 9
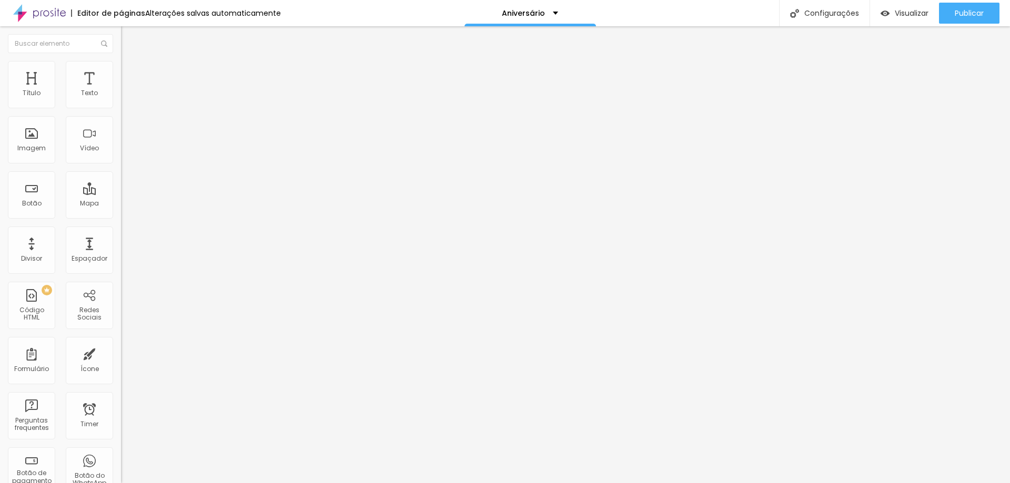
click at [121, 90] on span "Trocar imagem" at bounding box center [149, 86] width 57 height 9
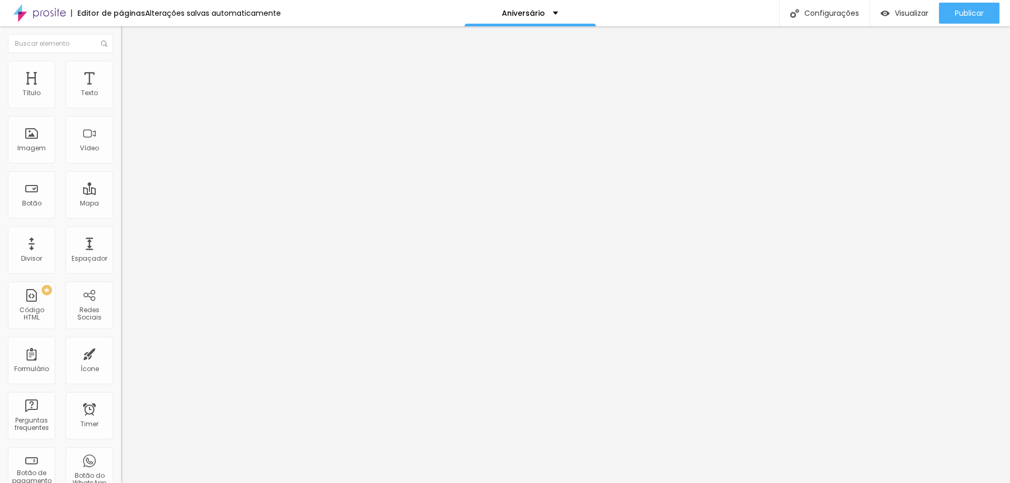
click at [121, 90] on span "Adicionar imagem" at bounding box center [155, 86] width 68 height 9
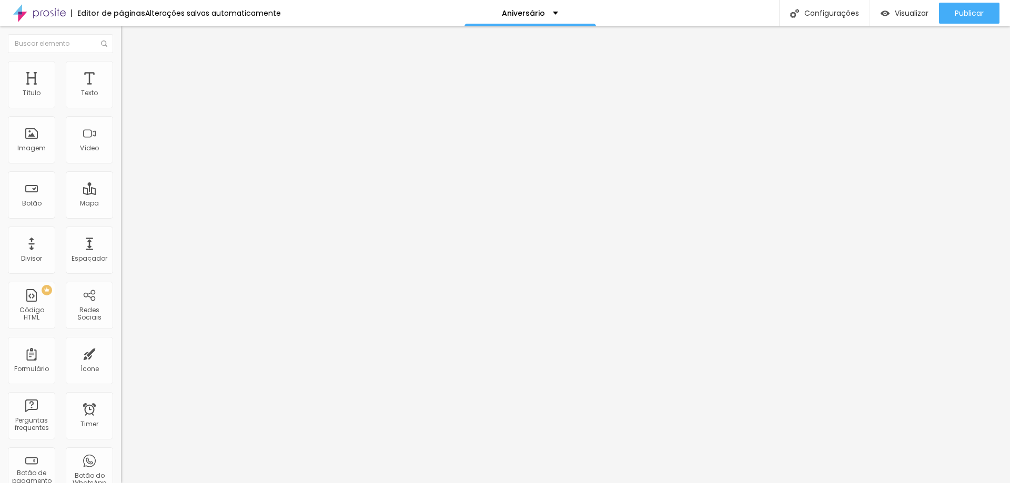
scroll to position [158, 0]
click at [121, 165] on span "Original" at bounding box center [133, 160] width 25 height 9
click at [121, 176] on div "Padrão 4:3" at bounding box center [181, 173] width 121 height 6
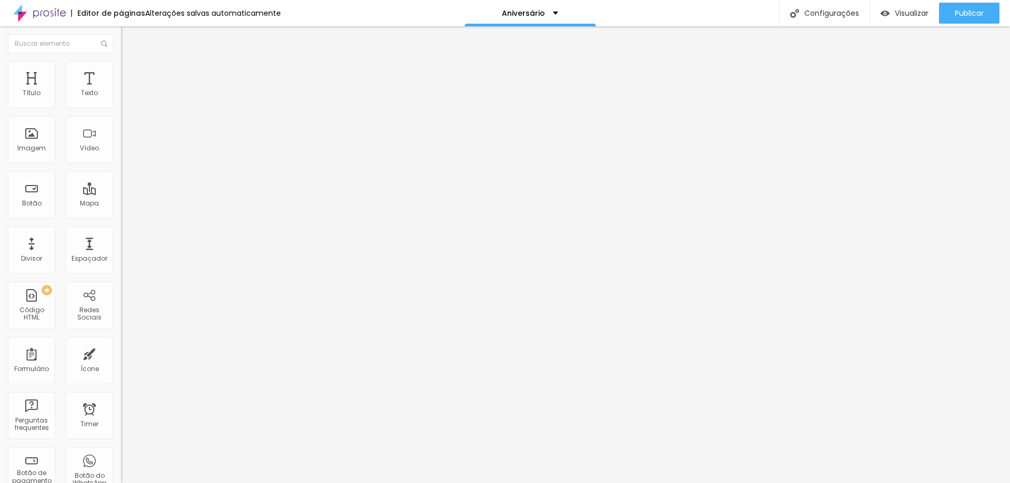
click at [130, 73] on span "Estilo" at bounding box center [138, 68] width 16 height 9
click at [121, 72] on li "Avançado" at bounding box center [181, 77] width 121 height 11
drag, startPoint x: 27, startPoint y: 102, endPoint x: 7, endPoint y: 97, distance: 20.5
click at [121, 204] on input "range" at bounding box center [155, 208] width 68 height 8
drag, startPoint x: 28, startPoint y: 124, endPoint x: 6, endPoint y: 119, distance: 22.7
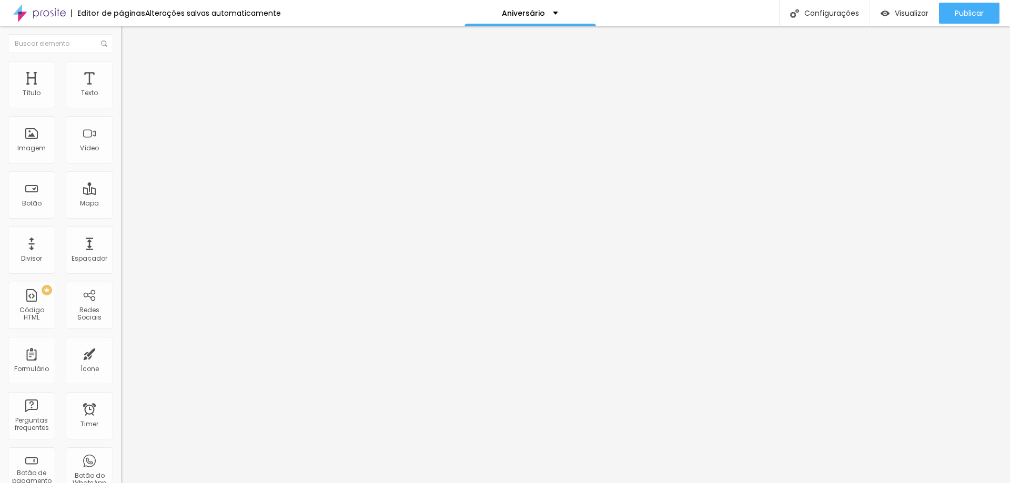
click at [121, 353] on input "range" at bounding box center [155, 357] width 68 height 8
click at [130, 74] on span "Avançado" at bounding box center [147, 78] width 35 height 9
drag, startPoint x: 26, startPoint y: 103, endPoint x: 15, endPoint y: 101, distance: 11.2
click at [121, 204] on input "range" at bounding box center [155, 208] width 68 height 8
drag, startPoint x: 32, startPoint y: 124, endPoint x: 7, endPoint y: 116, distance: 25.8
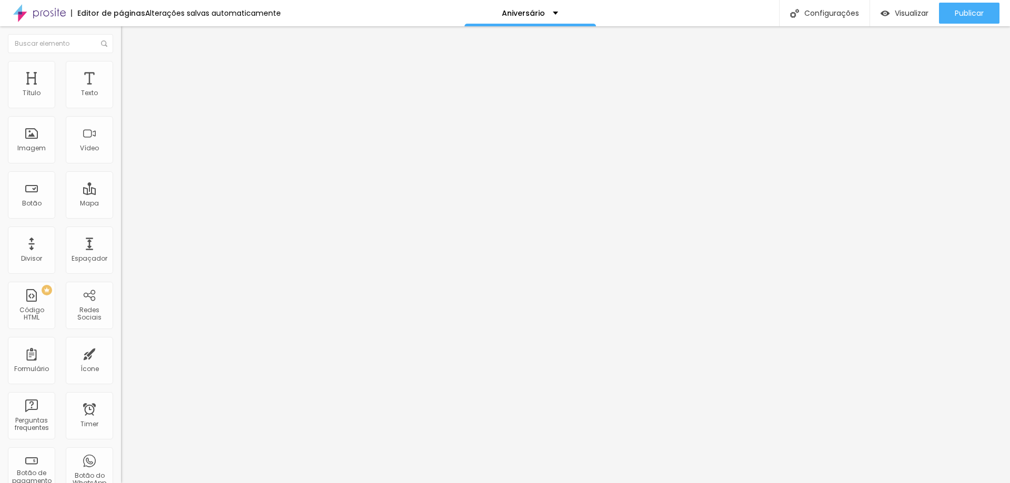
click at [121, 353] on input "range" at bounding box center [155, 357] width 68 height 8
click at [130, 77] on span "Avançado" at bounding box center [147, 78] width 35 height 9
drag, startPoint x: 28, startPoint y: 102, endPoint x: 11, endPoint y: 100, distance: 17.4
click at [121, 204] on input "range" at bounding box center [155, 208] width 68 height 8
drag, startPoint x: 31, startPoint y: 125, endPoint x: 7, endPoint y: 120, distance: 24.1
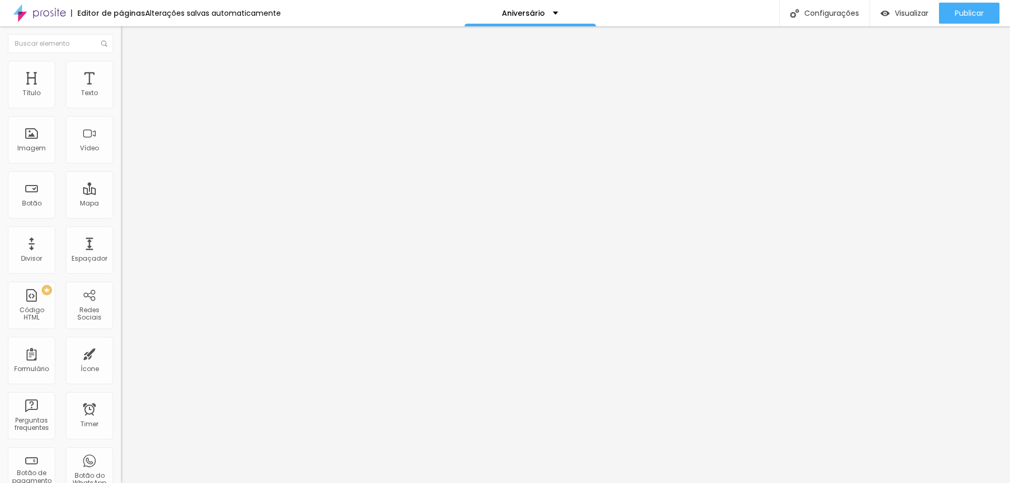
click at [121, 353] on input "range" at bounding box center [155, 357] width 68 height 8
click at [121, 65] on li "Estilo" at bounding box center [181, 66] width 121 height 11
click at [121, 61] on li "Conteúdo" at bounding box center [181, 55] width 121 height 11
click at [121, 90] on span "Adicionar imagem" at bounding box center [155, 86] width 68 height 9
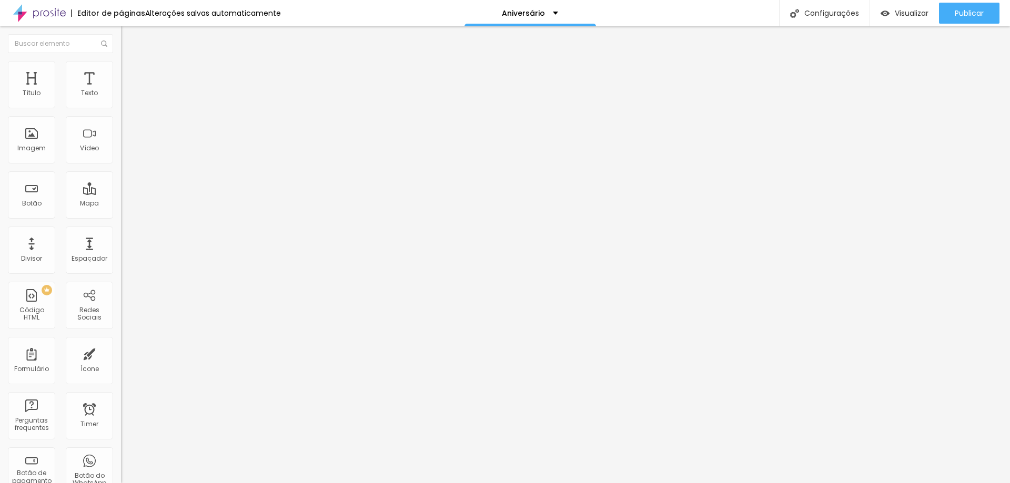
click at [121, 90] on span "Trocar imagem" at bounding box center [149, 86] width 57 height 9
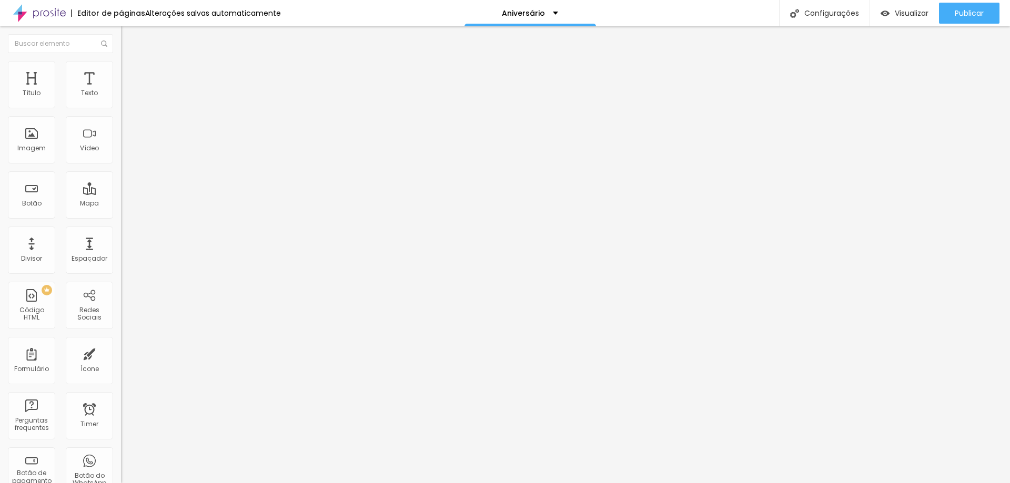
click at [121, 90] on span "Trocar imagem" at bounding box center [149, 86] width 57 height 9
click at [121, 72] on li "Avançado" at bounding box center [181, 77] width 121 height 11
click at [130, 71] on span "Estilo" at bounding box center [138, 68] width 16 height 9
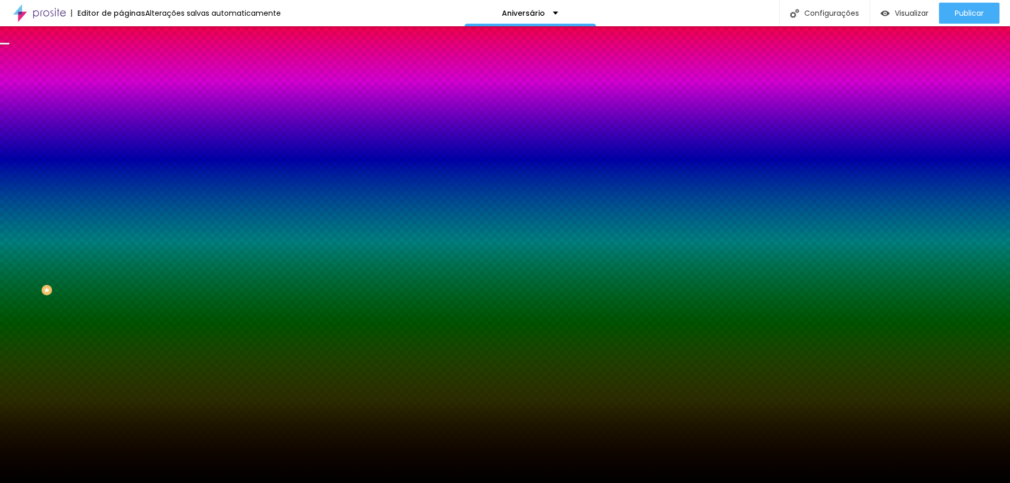
click at [121, 97] on span "Trocar imagem" at bounding box center [149, 92] width 57 height 9
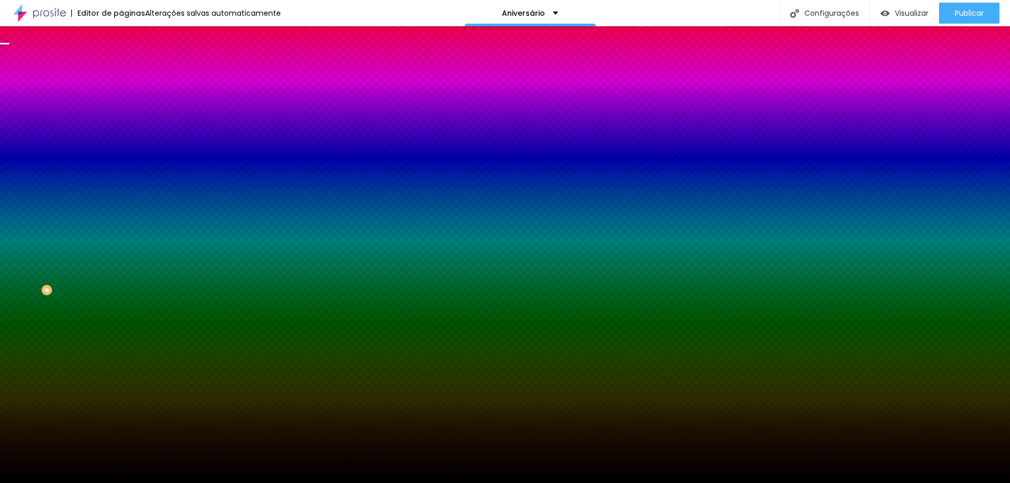
scroll to position [210, 0]
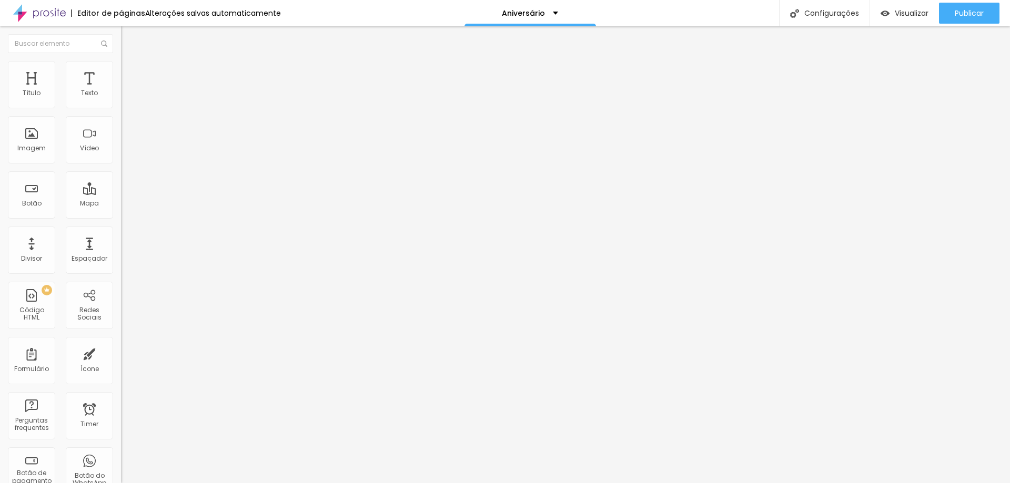
click at [121, 90] on span "Trocar imagem" at bounding box center [149, 86] width 57 height 9
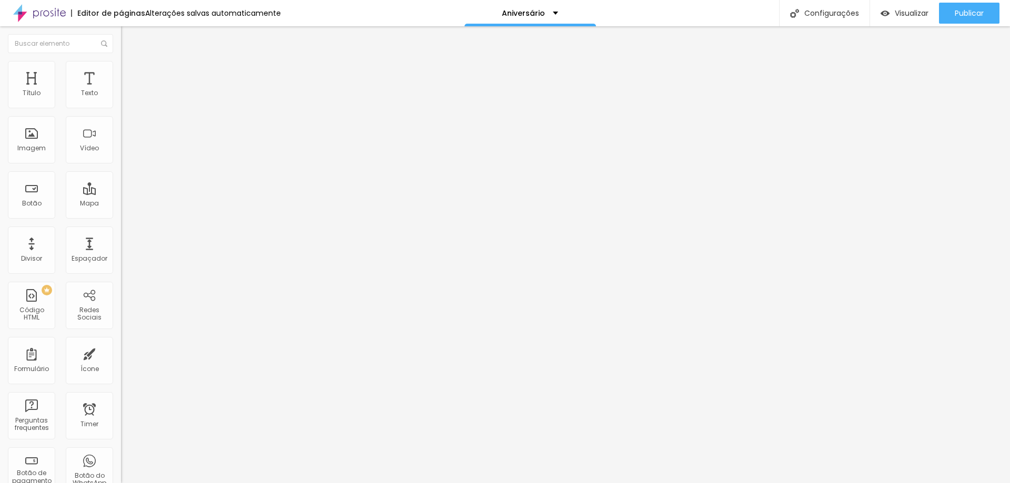
click at [130, 74] on span "Avançado" at bounding box center [147, 78] width 35 height 9
click at [121, 68] on ul "Conteúdo Estilo Avançado" at bounding box center [181, 66] width 121 height 32
click at [130, 73] on span "Estilo" at bounding box center [138, 68] width 16 height 9
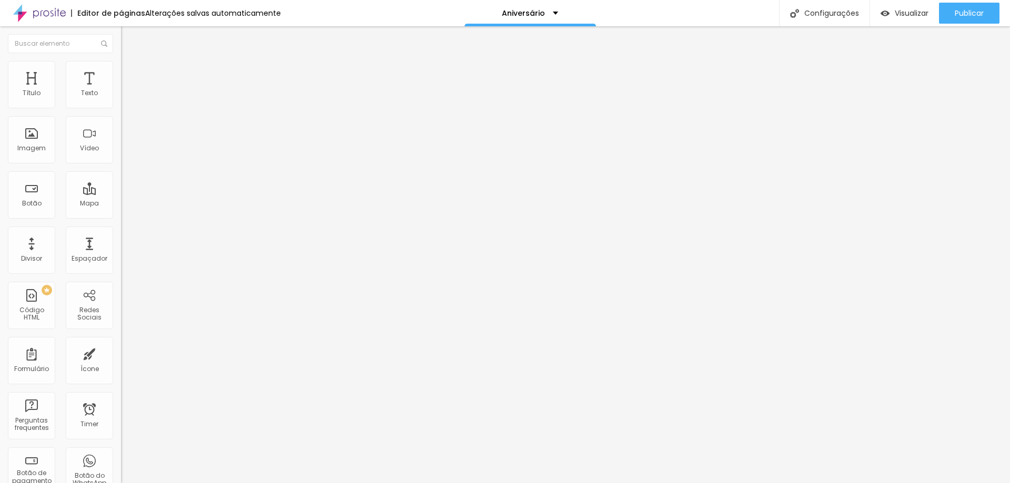
click at [121, 61] on li "Conteúdo" at bounding box center [181, 55] width 121 height 11
click at [121, 99] on input "Alboom Brasil" at bounding box center [184, 93] width 126 height 11
drag, startPoint x: 67, startPoint y: 116, endPoint x: 0, endPoint y: 116, distance: 66.8
click at [121, 116] on div "Endereço Alboom Brasil Alinhamento 15 Zoom" at bounding box center [181, 187] width 121 height 210
click at [121, 268] on div "Editar Mapa Conteúdo Estilo Avançado Endereço estudio daniel martins Alinhament…" at bounding box center [181, 254] width 121 height 457
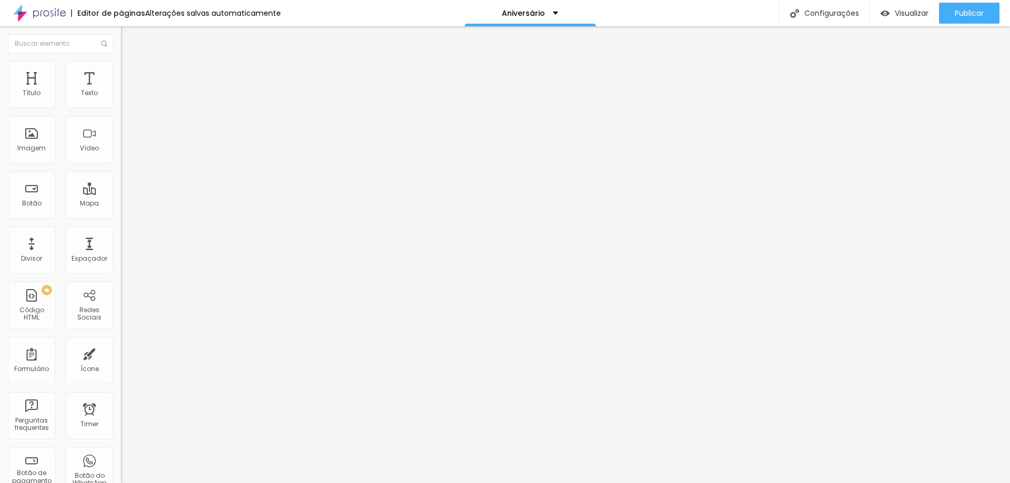
click at [121, 43] on button "Editar Formulário" at bounding box center [181, 38] width 121 height 24
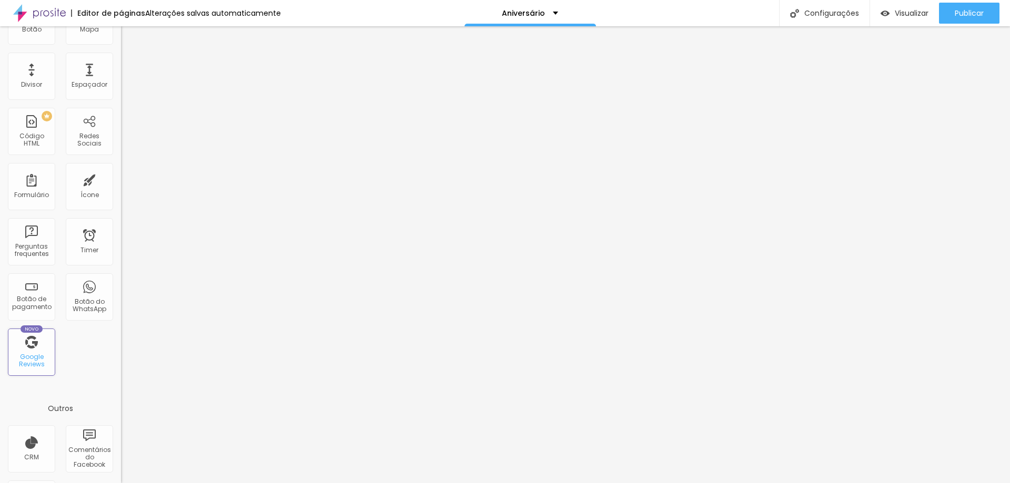
scroll to position [227, 0]
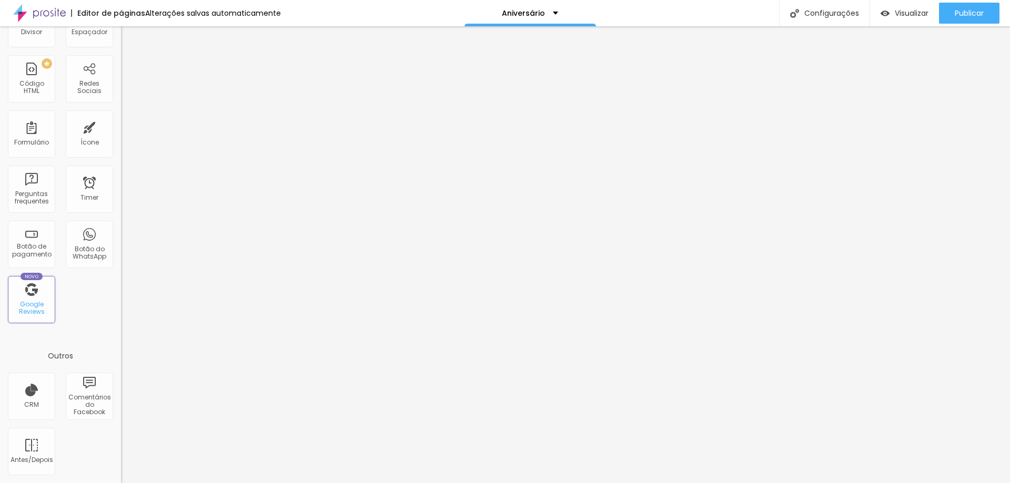
click at [44, 299] on div "Novo Google Reviews" at bounding box center [31, 299] width 47 height 47
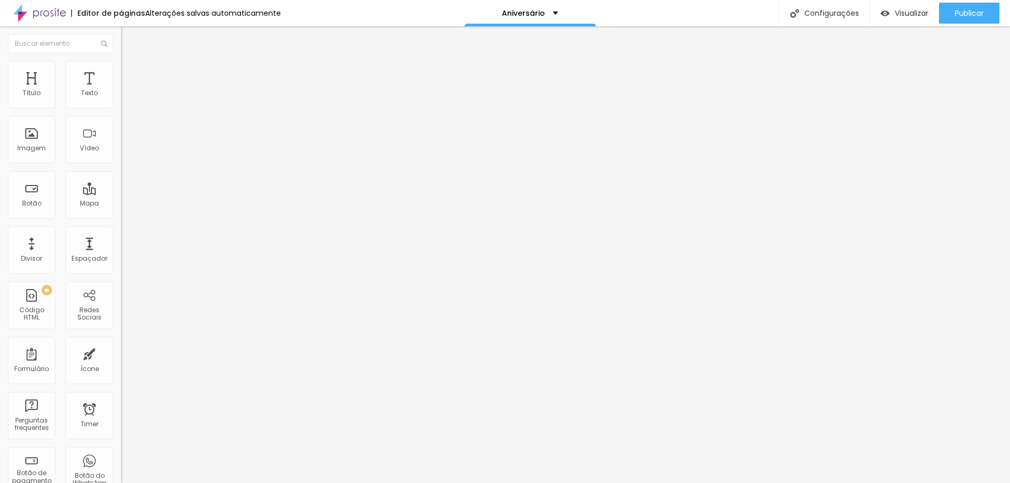
click at [121, 210] on input at bounding box center [192, 215] width 143 height 11
click at [121, 210] on input "estudio daniel martins" at bounding box center [192, 215] width 143 height 11
click at [121, 219] on span "Procure o perfil da empresa pelo nome." at bounding box center [172, 226] width 103 height 15
click at [121, 210] on input "estudio daniel martins" at bounding box center [192, 215] width 143 height 11
click at [121, 210] on input at bounding box center [192, 215] width 143 height 11
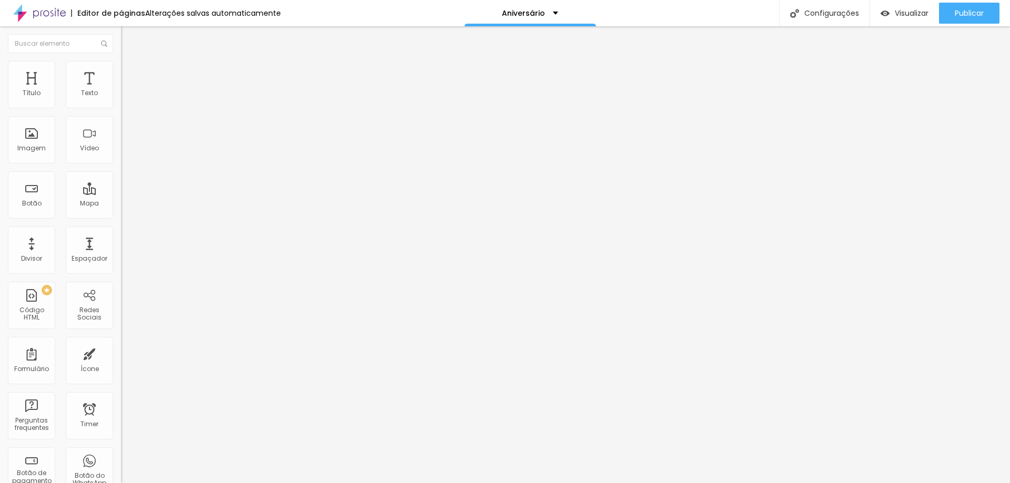
click at [129, 37] on img "button" at bounding box center [133, 38] width 8 height 8
click at [121, 72] on li "Avançado" at bounding box center [181, 77] width 121 height 11
click at [121, 68] on li "Estilo" at bounding box center [181, 66] width 121 height 11
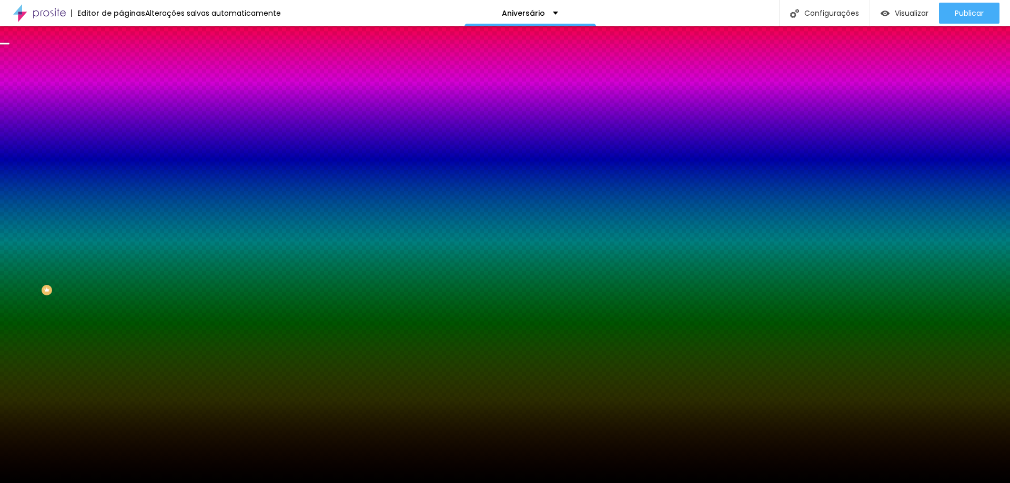
click at [121, 109] on span "Parallax" at bounding box center [134, 104] width 26 height 9
click at [167, 166] on span "DESATIVADO" at bounding box center [186, 163] width 38 height 6
click at [125, 186] on icon "button" at bounding box center [128, 182] width 6 height 6
drag, startPoint x: 136, startPoint y: 378, endPoint x: 0, endPoint y: 346, distance: 139.3
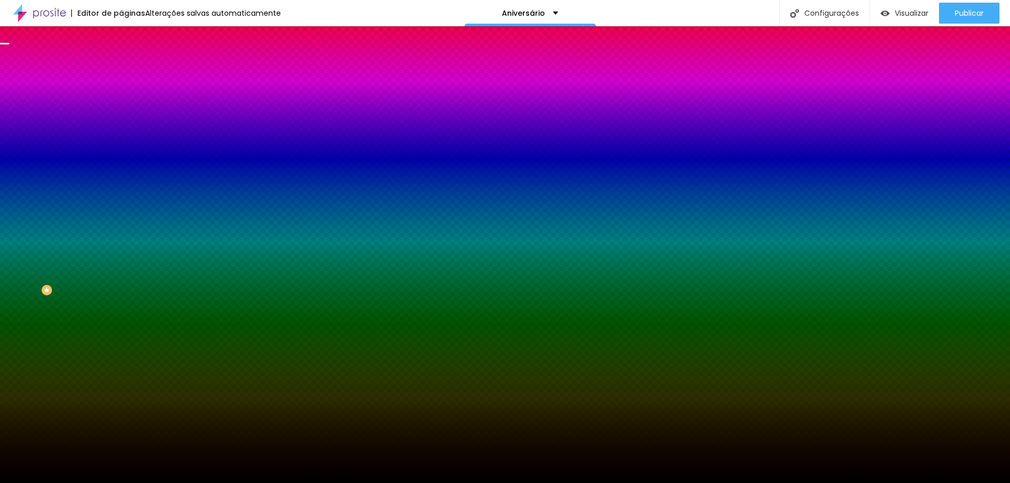
click at [219, 483] on div at bounding box center [505, 490] width 1010 height 0
click at [74, 483] on div at bounding box center [505, 483] width 1010 height 0
click at [130, 62] on span "Conteúdo" at bounding box center [146, 57] width 33 height 9
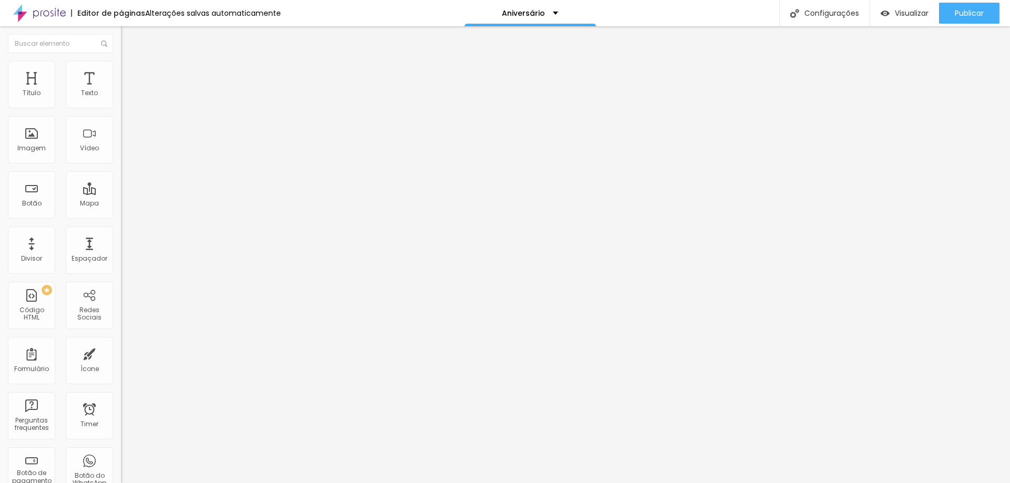
click at [121, 96] on span "Encaixotado" at bounding box center [141, 91] width 41 height 9
click at [121, 112] on span "Completo" at bounding box center [137, 107] width 32 height 9
click at [121, 102] on span "Encaixotado" at bounding box center [141, 97] width 41 height 9
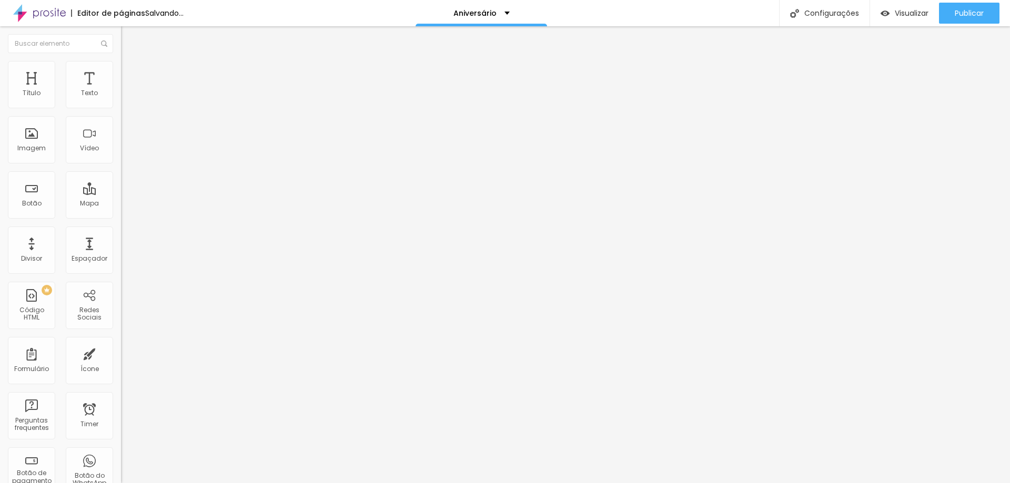
click at [121, 111] on div "Completo" at bounding box center [181, 108] width 121 height 6
click at [121, 102] on span "Encaixotado" at bounding box center [141, 97] width 41 height 9
click at [121, 96] on span "Encaixotado" at bounding box center [141, 91] width 41 height 9
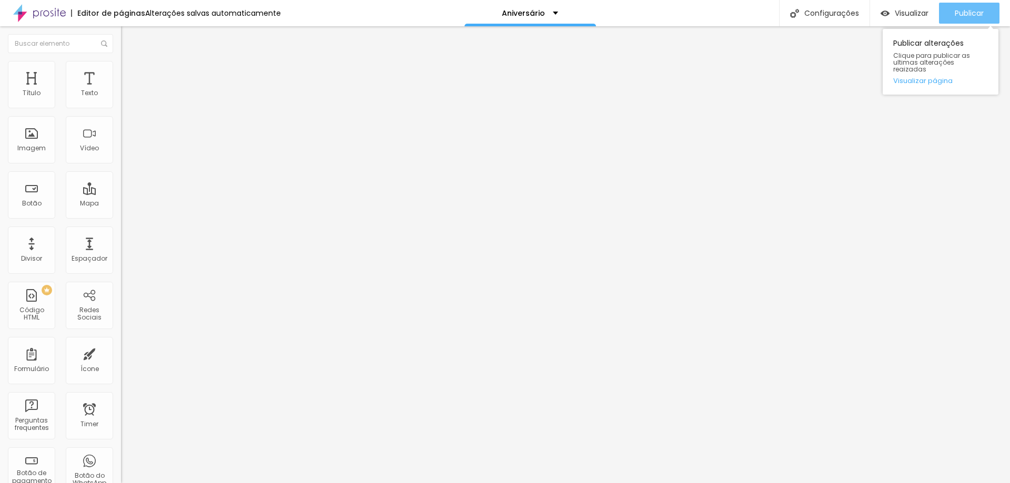
click at [973, 11] on span "Publicar" at bounding box center [969, 13] width 29 height 8
click at [130, 73] on span "Estilo" at bounding box center [138, 68] width 16 height 9
click at [121, 72] on img at bounding box center [125, 76] width 9 height 9
click at [121, 70] on li "Estilo" at bounding box center [181, 66] width 121 height 11
click at [121, 90] on span "Trocar imagem" at bounding box center [149, 86] width 57 height 9
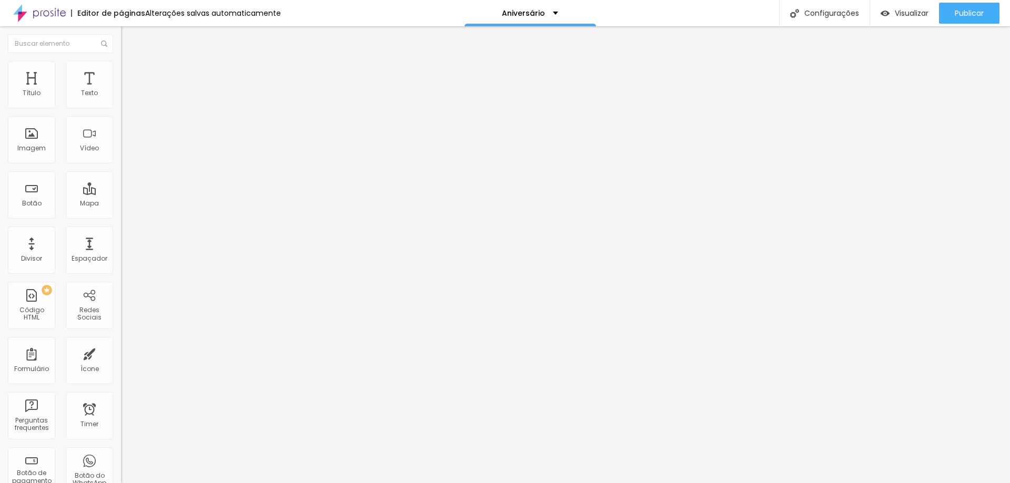
scroll to position [263, 0]
click at [976, 14] on span "Publicar" at bounding box center [969, 13] width 29 height 8
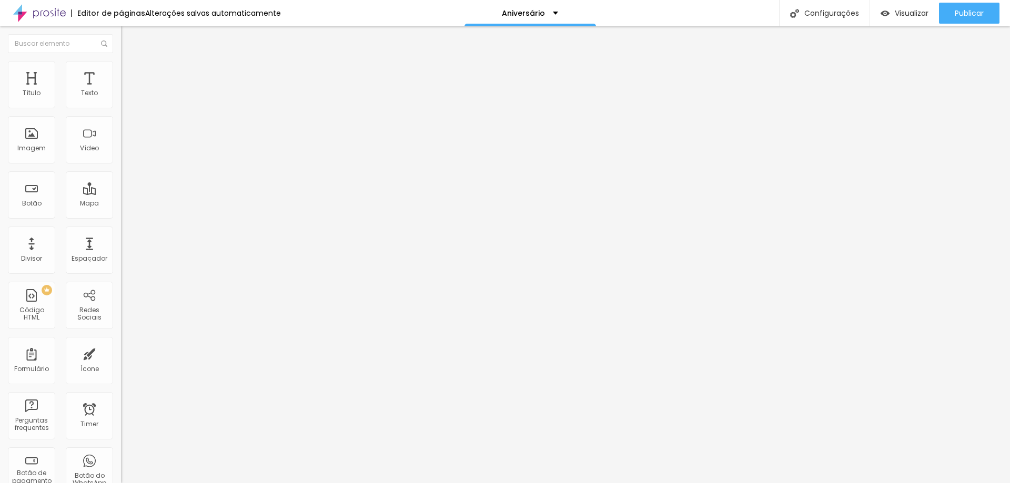
click at [130, 74] on span "Avançado" at bounding box center [147, 78] width 35 height 9
click at [121, 68] on img at bounding box center [125, 65] width 9 height 9
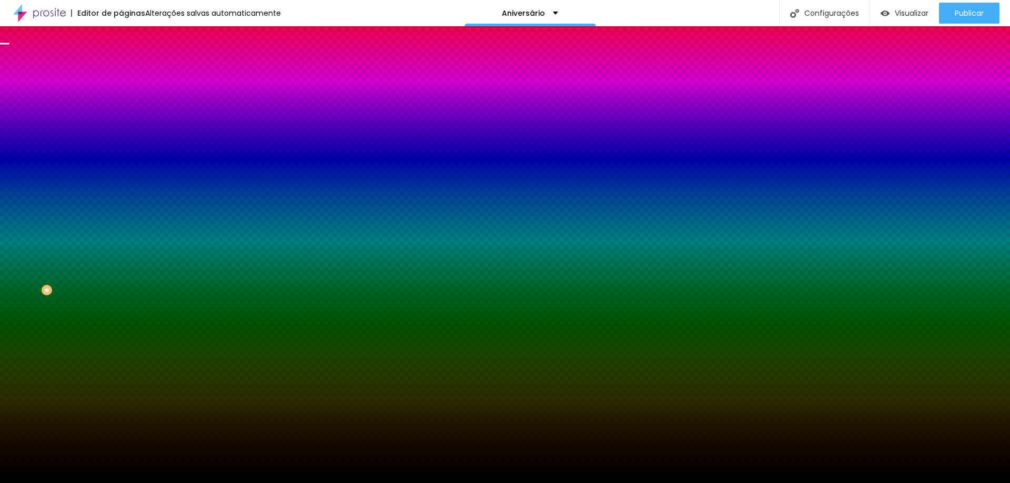
click at [121, 143] on div at bounding box center [181, 143] width 121 height 0
drag, startPoint x: 106, startPoint y: 215, endPoint x: 106, endPoint y: 235, distance: 20.5
click at [9, 194] on div at bounding box center [4, 194] width 11 height 2
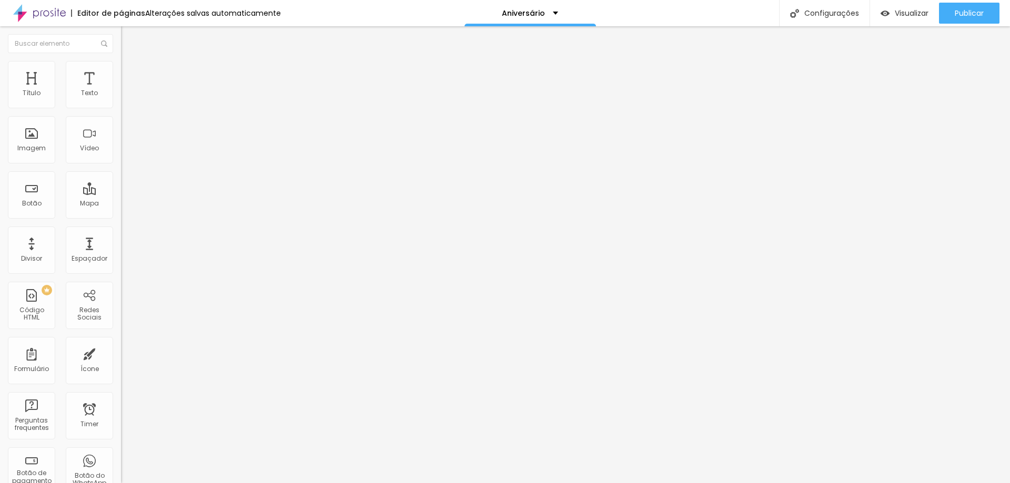
click at [121, 61] on img at bounding box center [125, 65] width 9 height 9
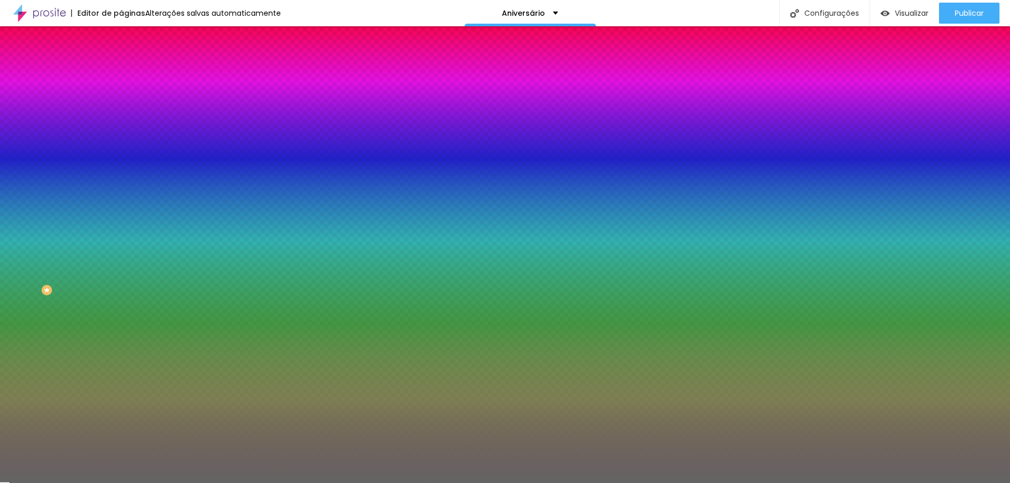
click at [121, 143] on div at bounding box center [181, 143] width 121 height 0
click at [121, 154] on div at bounding box center [181, 154] width 121 height 0
click at [121, 209] on div "Imagem de fundo Adicionar imagem Efeito da Imagem Nenhum Nenhum Parallax Cor de…" at bounding box center [181, 150] width 121 height 136
click at [121, 143] on div at bounding box center [181, 143] width 121 height 0
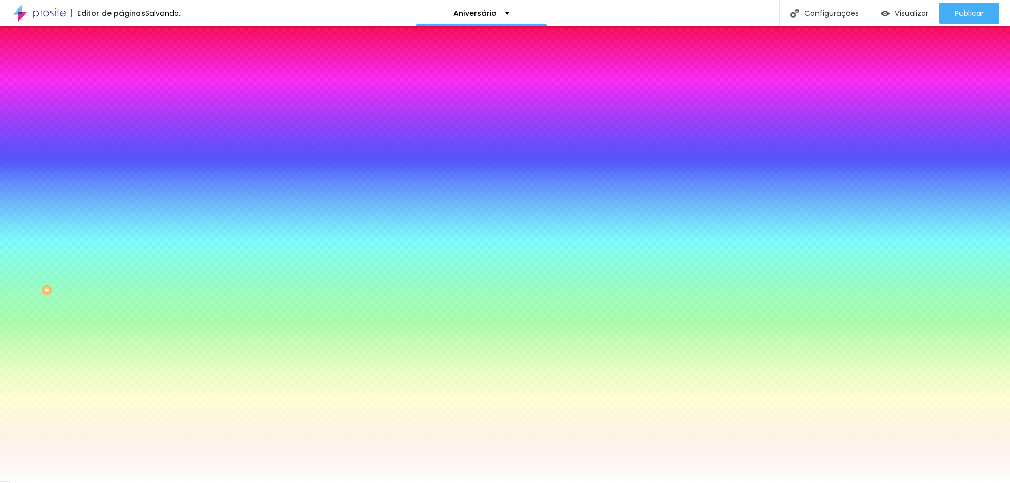
drag, startPoint x: 38, startPoint y: 218, endPoint x: 0, endPoint y: 166, distance: 64.7
click at [121, 166] on div "Imagem de fundo Adicionar imagem Efeito da Imagem Nenhum Nenhum Parallax Cor de…" at bounding box center [181, 150] width 121 height 136
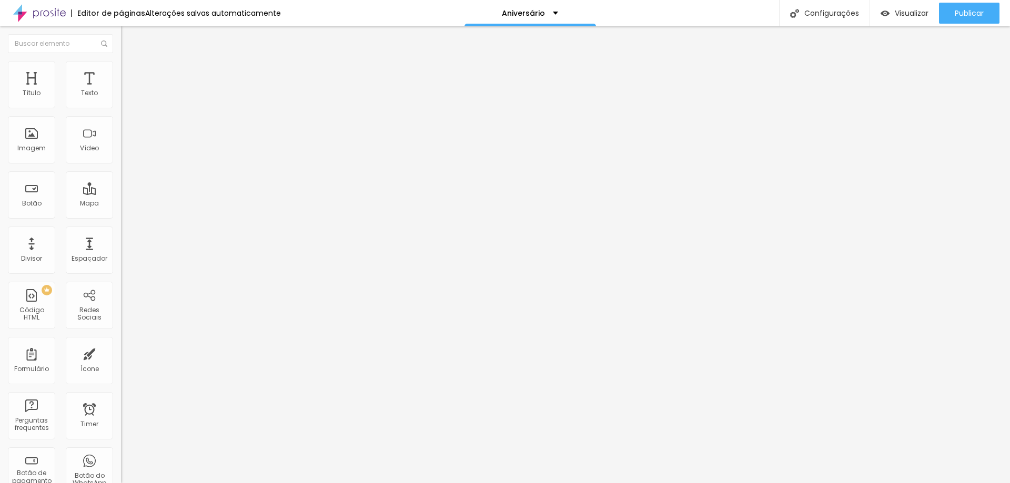
click at [130, 71] on span "Estilo" at bounding box center [138, 68] width 16 height 9
click at [121, 72] on li "Avançado" at bounding box center [181, 77] width 121 height 11
click at [121, 70] on li "Estilo" at bounding box center [181, 66] width 121 height 11
click at [121, 60] on img at bounding box center [125, 54] width 9 height 9
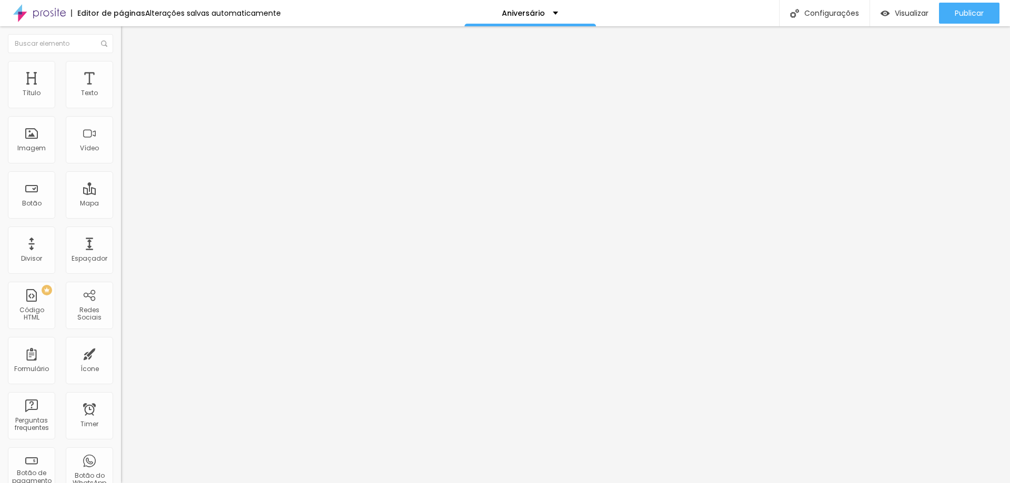
click at [121, 67] on img at bounding box center [125, 65] width 9 height 9
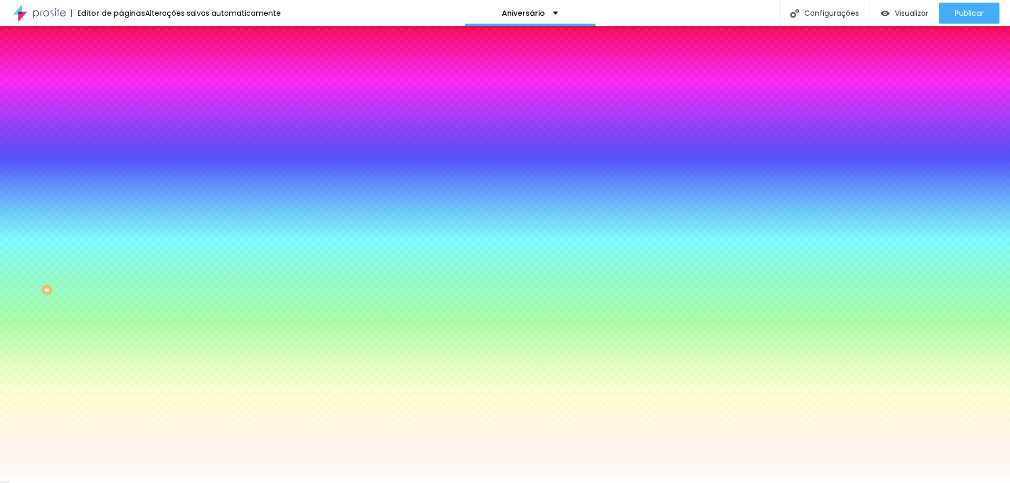
drag, startPoint x: 19, startPoint y: 127, endPoint x: 32, endPoint y: 127, distance: 12.1
click at [121, 127] on div "0 Borda arredondada" at bounding box center [181, 185] width 121 height 149
drag, startPoint x: 23, startPoint y: 127, endPoint x: 21, endPoint y: 113, distance: 14.4
click at [121, 233] on input "range" at bounding box center [155, 237] width 68 height 8
click at [121, 72] on li "Avançado" at bounding box center [181, 77] width 121 height 11
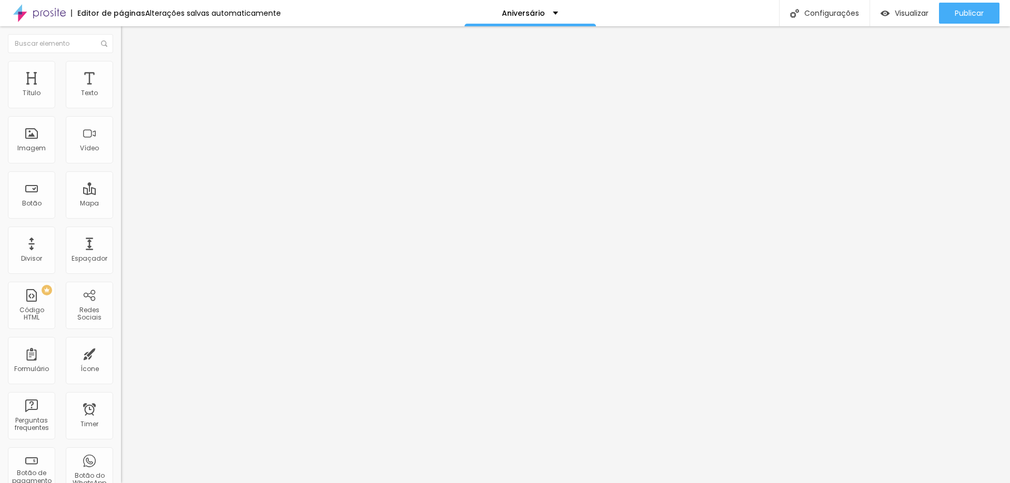
drag, startPoint x: 24, startPoint y: 102, endPoint x: 9, endPoint y: 83, distance: 23.7
click at [121, 204] on input "range" at bounding box center [155, 208] width 68 height 8
click at [121, 61] on li "Conteúdo" at bounding box center [181, 55] width 121 height 11
click at [121, 66] on li "Estilo" at bounding box center [181, 66] width 121 height 11
click at [121, 70] on li "Estilo" at bounding box center [181, 66] width 121 height 11
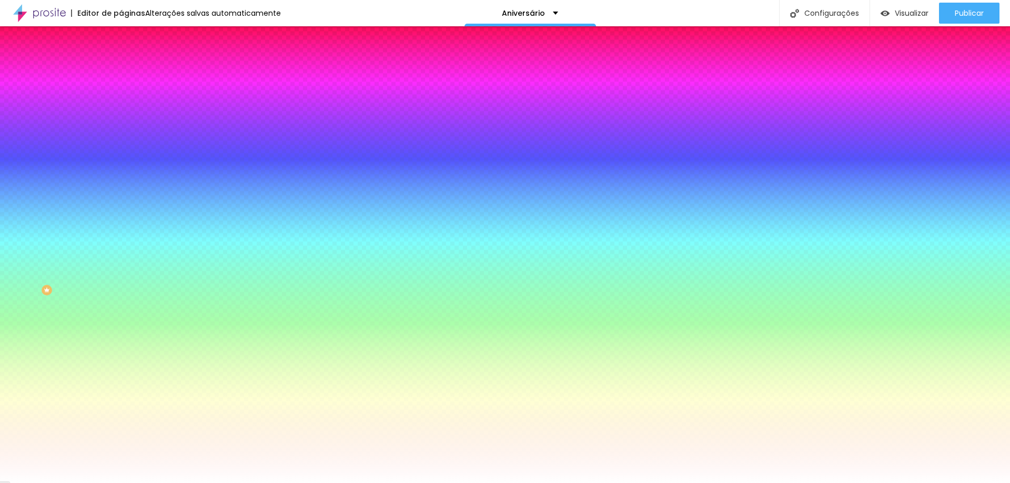
click at [130, 74] on span "Avançado" at bounding box center [147, 78] width 35 height 9
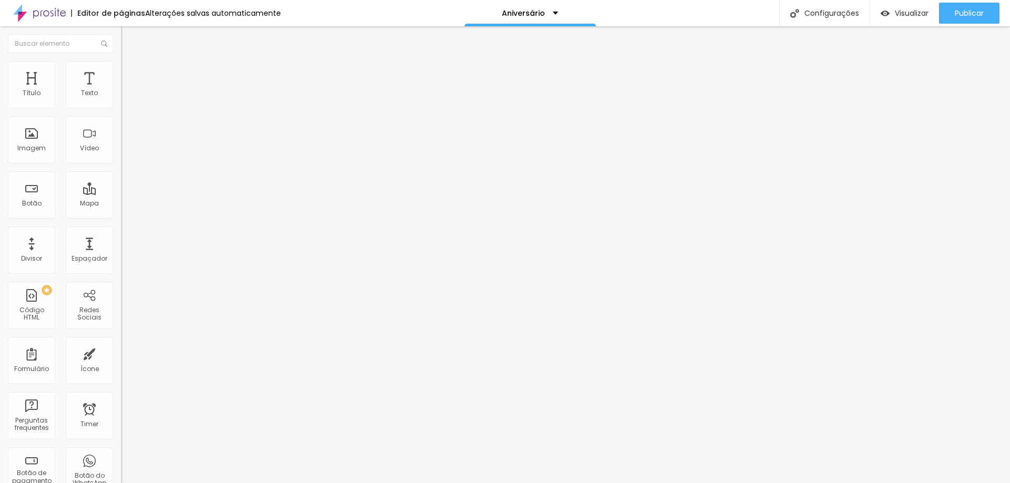
drag, startPoint x: 65, startPoint y: 104, endPoint x: 7, endPoint y: 101, distance: 57.9
click at [121, 204] on input "range" at bounding box center [155, 208] width 68 height 8
drag, startPoint x: 27, startPoint y: 123, endPoint x: 0, endPoint y: 117, distance: 28.0
click at [121, 353] on input "range" at bounding box center [155, 357] width 68 height 8
drag, startPoint x: 23, startPoint y: 107, endPoint x: 32, endPoint y: 107, distance: 8.9
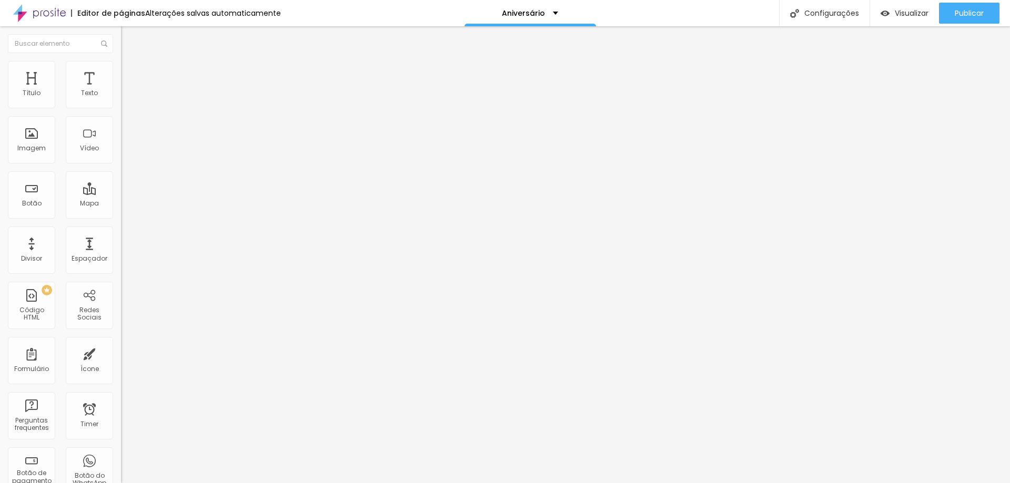
click at [121, 204] on div at bounding box center [181, 208] width 121 height 9
drag, startPoint x: 22, startPoint y: 101, endPoint x: 38, endPoint y: 104, distance: 16.0
click at [121, 204] on input "range" at bounding box center [155, 208] width 68 height 8
drag, startPoint x: 37, startPoint y: 104, endPoint x: 0, endPoint y: 92, distance: 39.1
click at [121, 204] on input "range" at bounding box center [155, 208] width 68 height 8
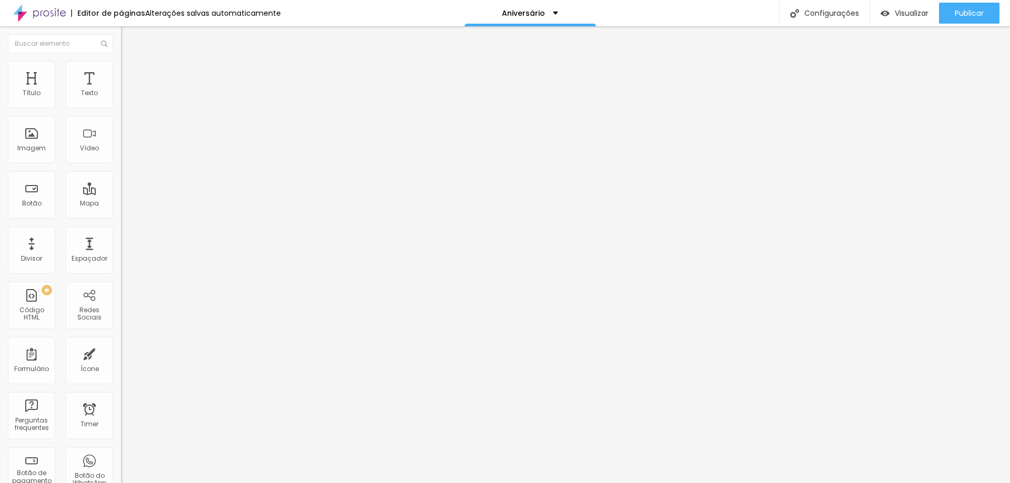
click at [121, 72] on img at bounding box center [125, 76] width 9 height 9
click at [121, 65] on li "Estilo" at bounding box center [181, 66] width 121 height 11
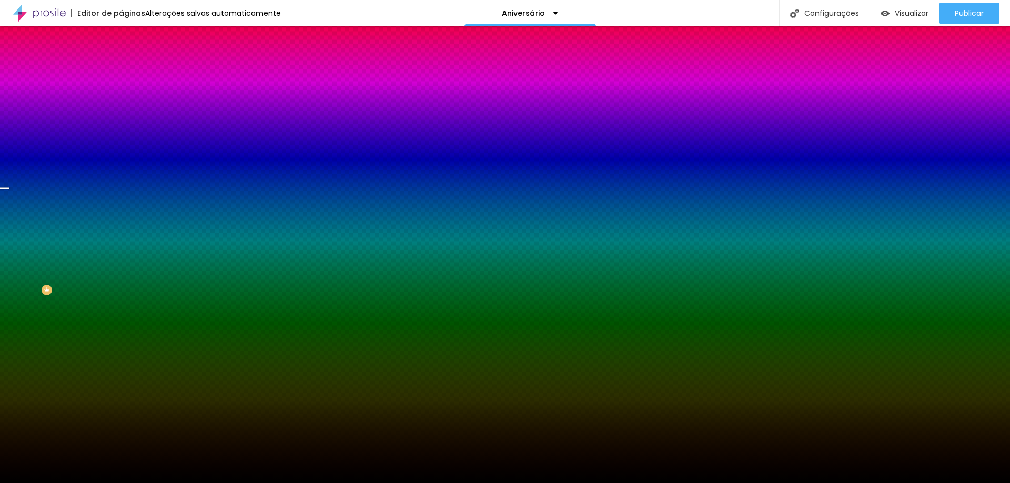
click at [121, 131] on div "Cor de fundo" at bounding box center [181, 128] width 121 height 6
click at [121, 154] on input "#000000" at bounding box center [184, 148] width 126 height 11
click at [121, 143] on div at bounding box center [181, 143] width 121 height 0
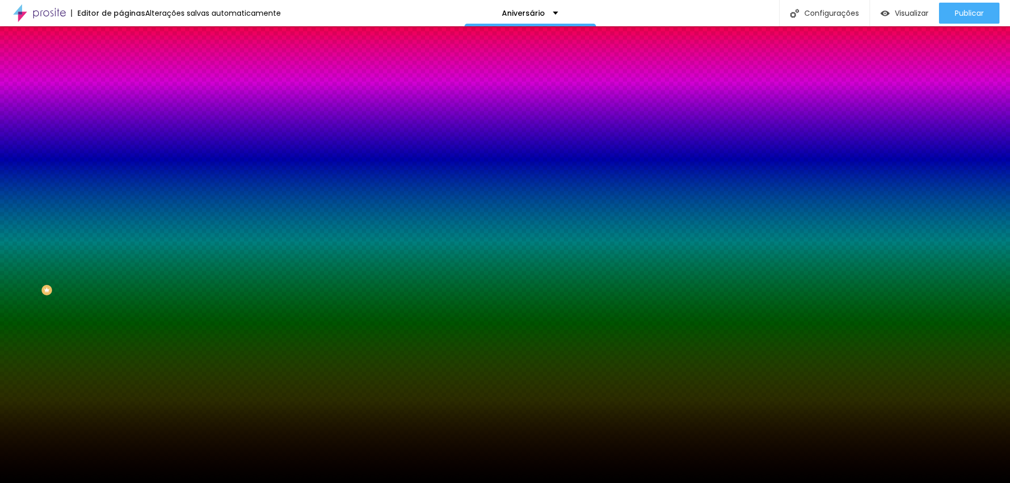
drag, startPoint x: 103, startPoint y: 236, endPoint x: 112, endPoint y: 183, distance: 53.4
click at [121, 154] on div "Cor de fundo Voltar ao padrão #000000" at bounding box center [181, 139] width 121 height 29
drag, startPoint x: 85, startPoint y: 318, endPoint x: 108, endPoint y: 290, distance: 36.6
click at [121, 315] on div "Editar Seção Conteúdo Estilo Avançado Imagem de fundo Trocar imagem Efeito da I…" at bounding box center [181, 254] width 121 height 457
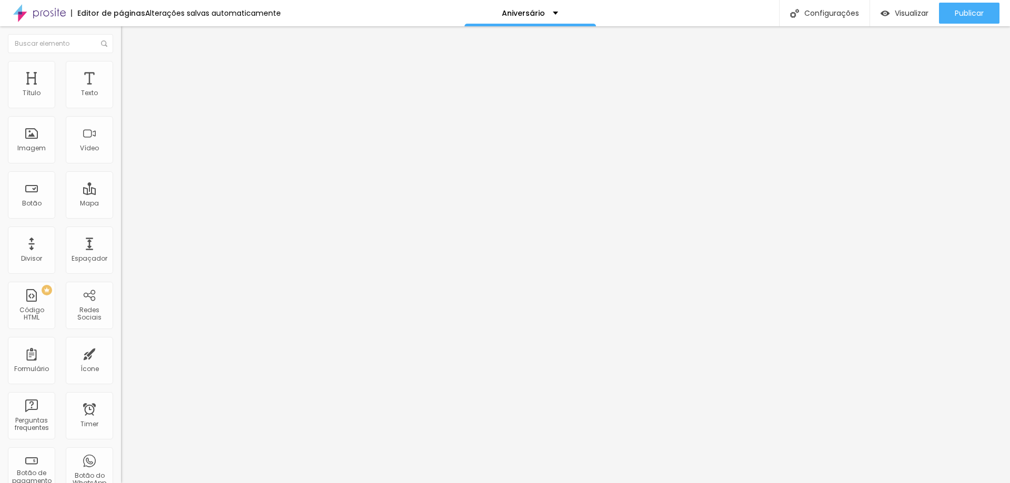
click at [121, 70] on li "Estilo" at bounding box center [181, 66] width 121 height 11
click at [121, 72] on li "Avançado" at bounding box center [181, 77] width 121 height 11
click at [130, 71] on span "Estilo" at bounding box center [138, 68] width 16 height 9
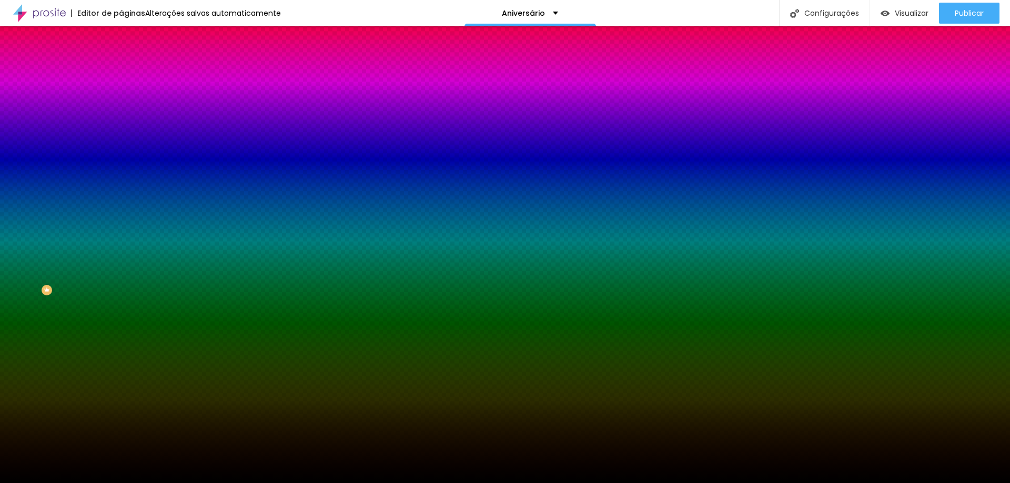
click at [121, 143] on div at bounding box center [181, 143] width 121 height 0
drag, startPoint x: 105, startPoint y: 221, endPoint x: 104, endPoint y: 229, distance: 8.6
click at [104, 229] on div at bounding box center [505, 241] width 1010 height 483
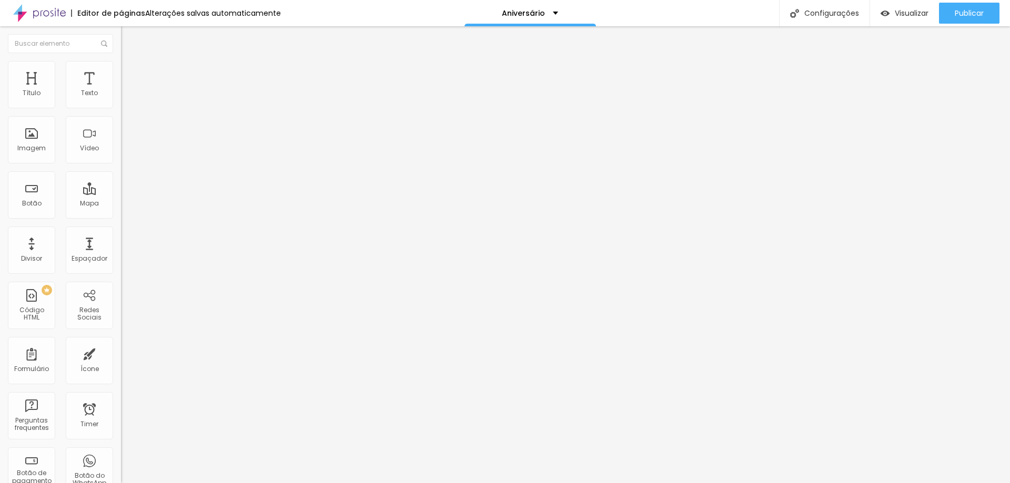
click at [130, 73] on span "Estilo" at bounding box center [138, 68] width 16 height 9
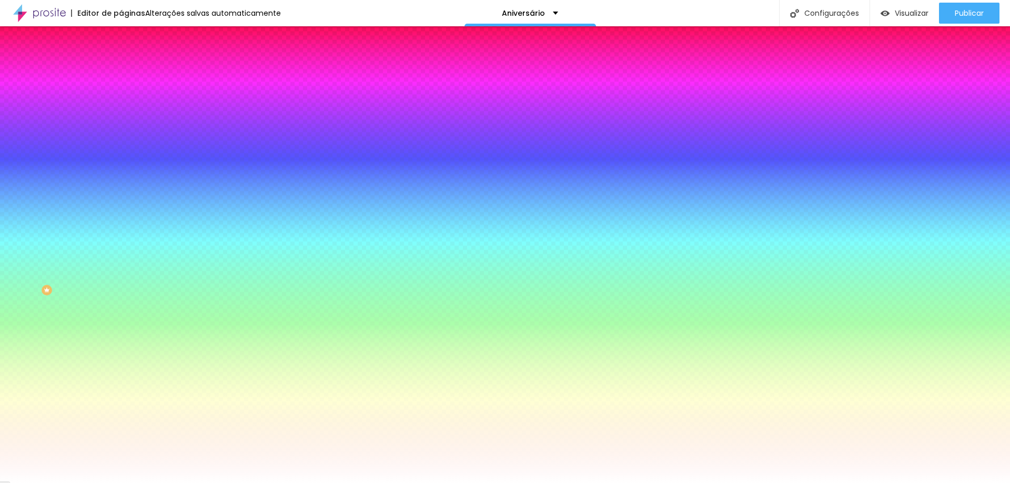
click at [121, 72] on li "Avançado" at bounding box center [181, 77] width 121 height 11
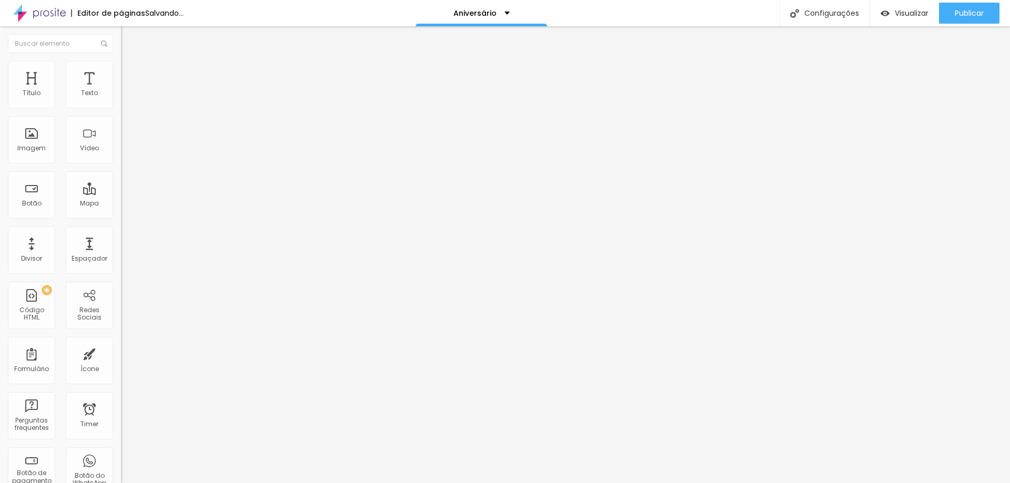
drag, startPoint x: 72, startPoint y: 103, endPoint x: 6, endPoint y: 96, distance: 66.2
click at [121, 204] on input "range" at bounding box center [155, 208] width 68 height 8
drag, startPoint x: 19, startPoint y: 123, endPoint x: 0, endPoint y: 122, distance: 19.0
click at [121, 353] on input "range" at bounding box center [155, 357] width 68 height 8
click at [121, 65] on img at bounding box center [125, 65] width 9 height 9
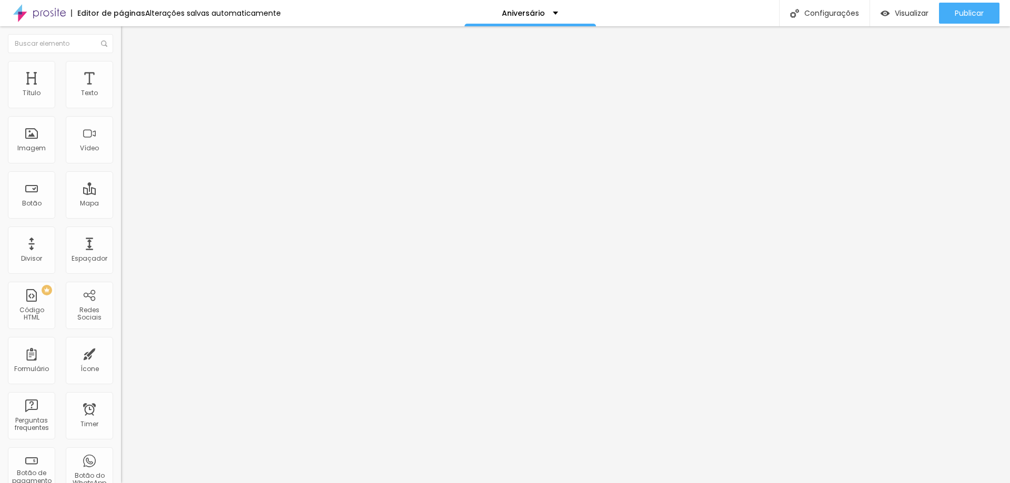
drag, startPoint x: 109, startPoint y: 112, endPoint x: 325, endPoint y: 118, distance: 215.8
click at [189, 108] on input "range" at bounding box center [155, 103] width 68 height 8
drag, startPoint x: 23, startPoint y: 130, endPoint x: 67, endPoint y: 150, distance: 48.8
click at [121, 231] on input "range" at bounding box center [155, 235] width 68 height 8
click at [121, 72] on li "Avançado" at bounding box center [181, 77] width 121 height 11
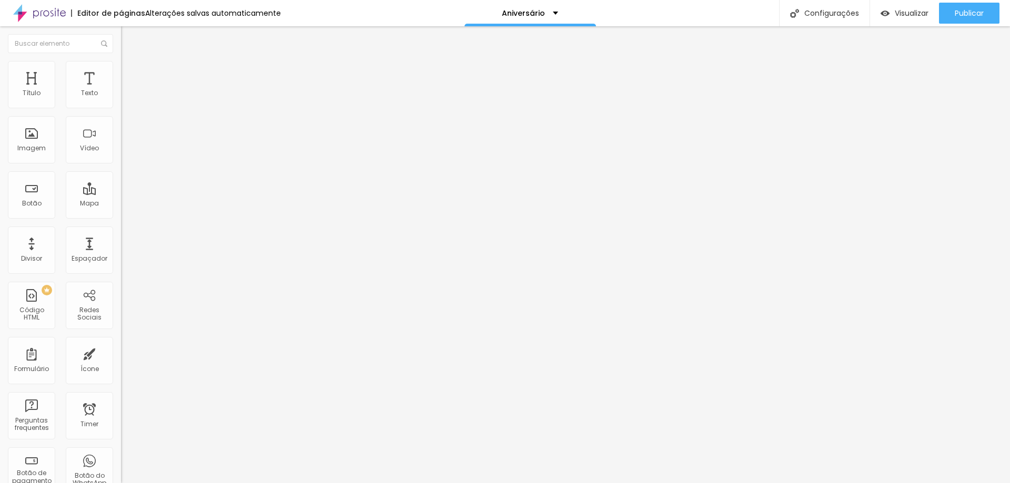
click at [129, 36] on img "button" at bounding box center [133, 38] width 8 height 8
click at [958, 9] on span "Publicar" at bounding box center [969, 13] width 29 height 8
click at [38, 4] on img at bounding box center [39, 13] width 53 height 26
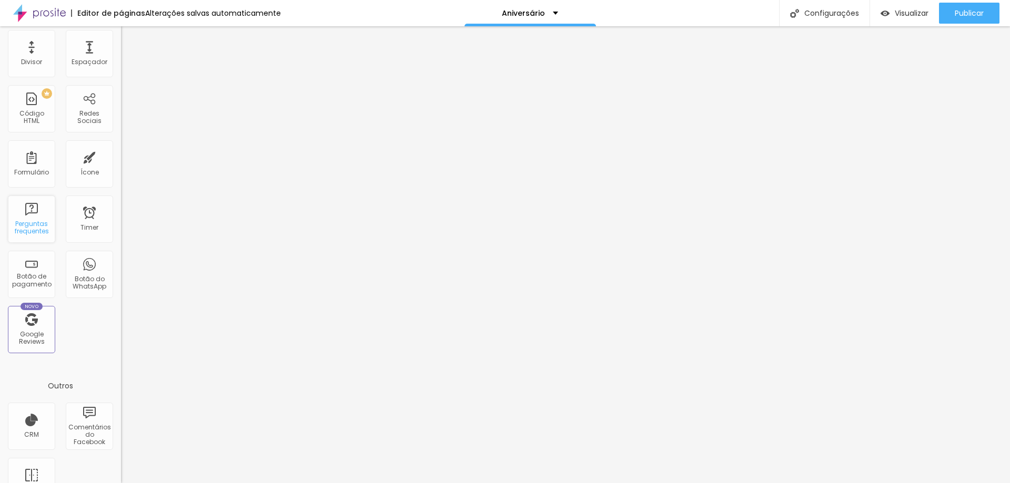
scroll to position [210, 0]
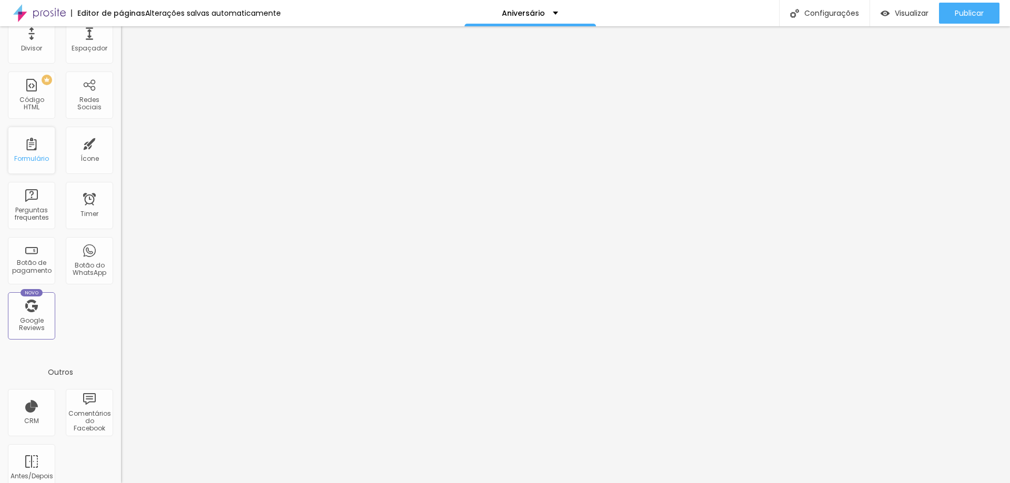
click at [35, 153] on div "Formulário" at bounding box center [31, 150] width 47 height 47
click at [35, 154] on div "Formulário" at bounding box center [31, 150] width 47 height 47
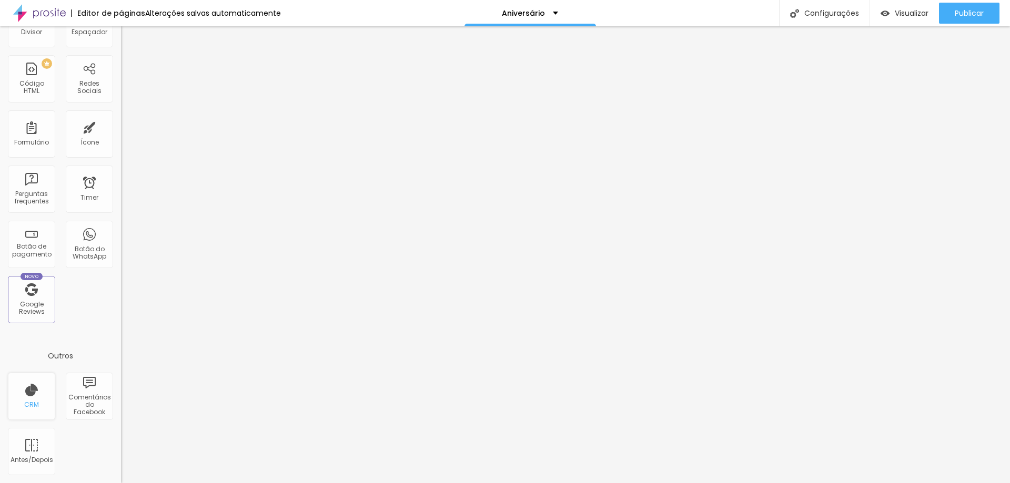
scroll to position [0, 0]
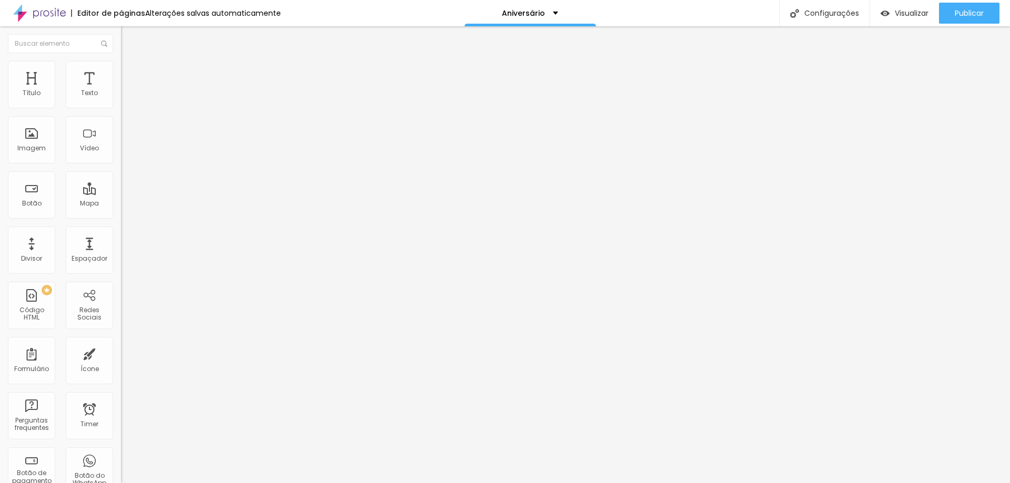
click at [121, 69] on li "Avançado" at bounding box center [181, 66] width 121 height 11
click at [121, 60] on img at bounding box center [125, 54] width 9 height 9
click at [121, 69] on li "Avançado" at bounding box center [181, 66] width 121 height 11
click at [121, 60] on img at bounding box center [125, 54] width 9 height 9
type input "0.2"
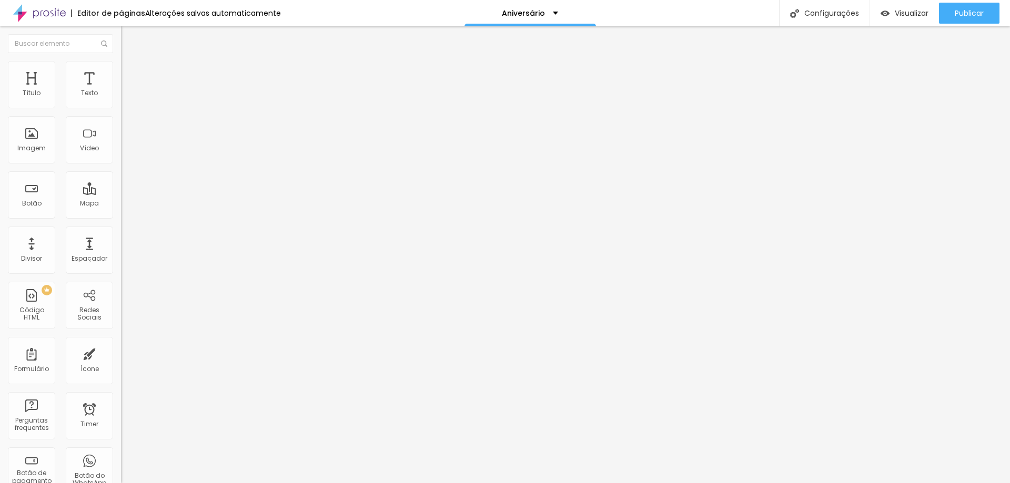
type input "0.2"
type input "0.3"
type input "0.7"
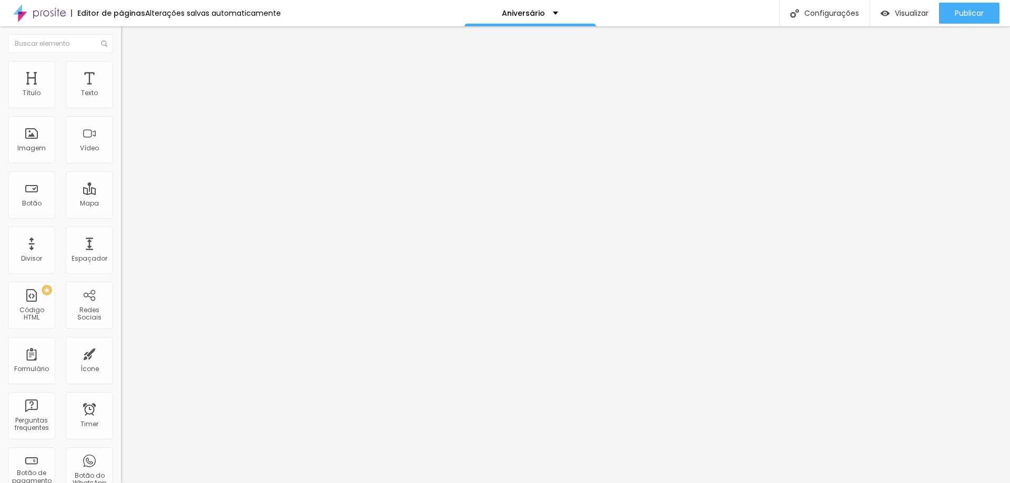
type input "0.8"
type input "1.1"
type input "1.5"
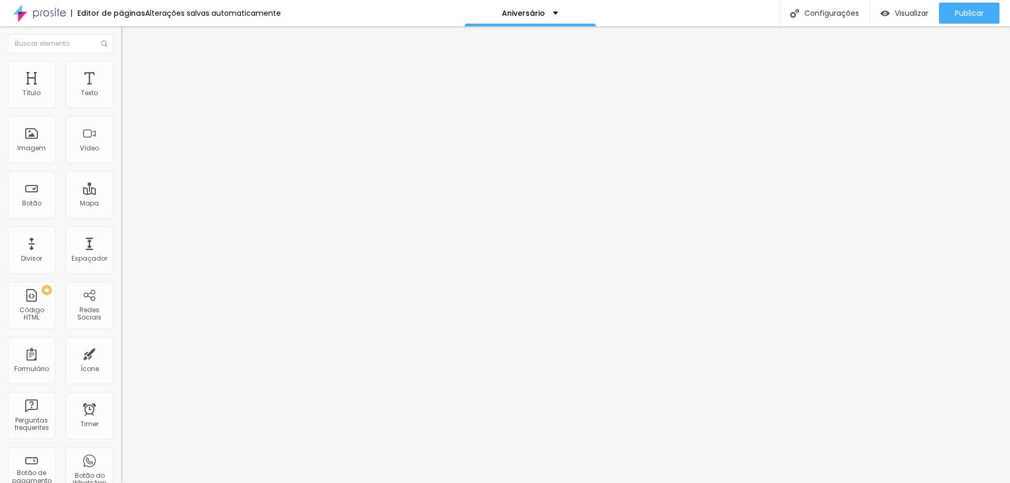
type input "1.5"
type input "1.8"
type input "2.1"
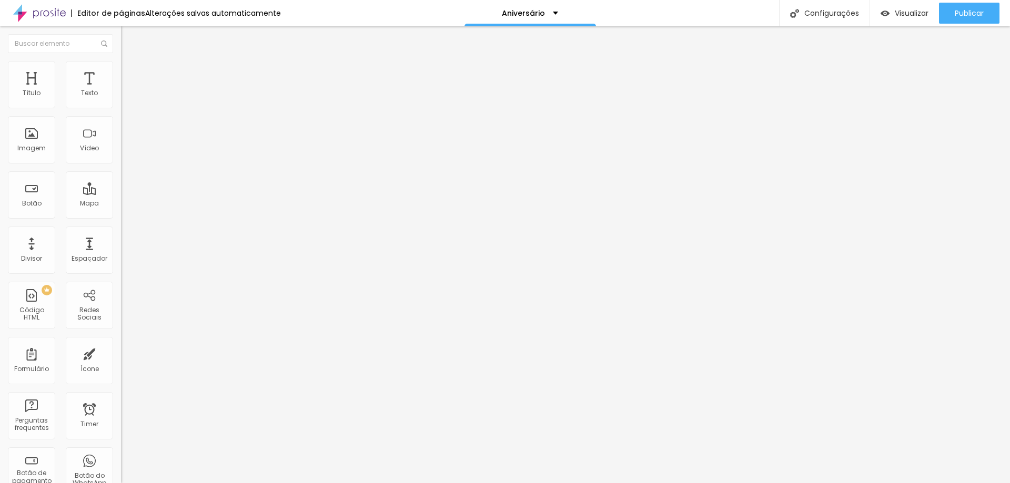
type input "2.5"
type input "2.6"
type input "3"
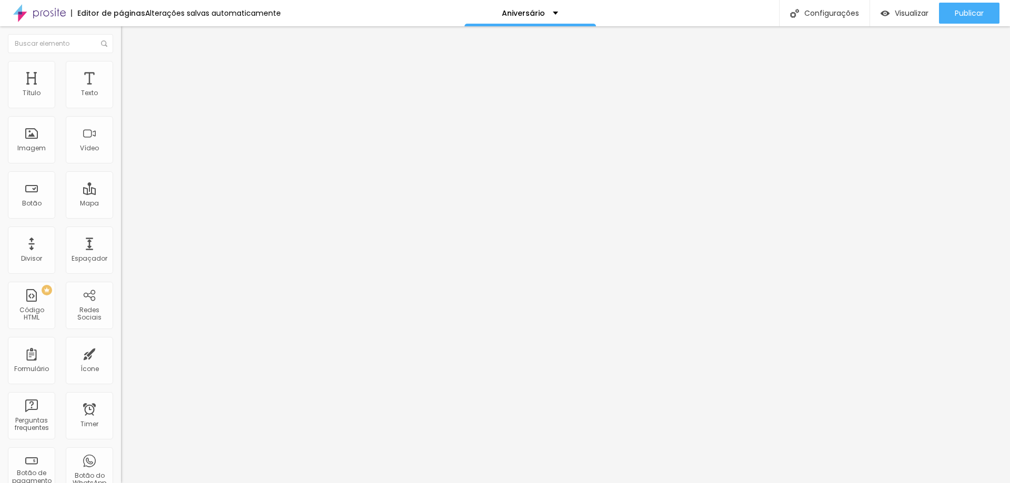
type input "3"
type input "3.1"
type input "3.3"
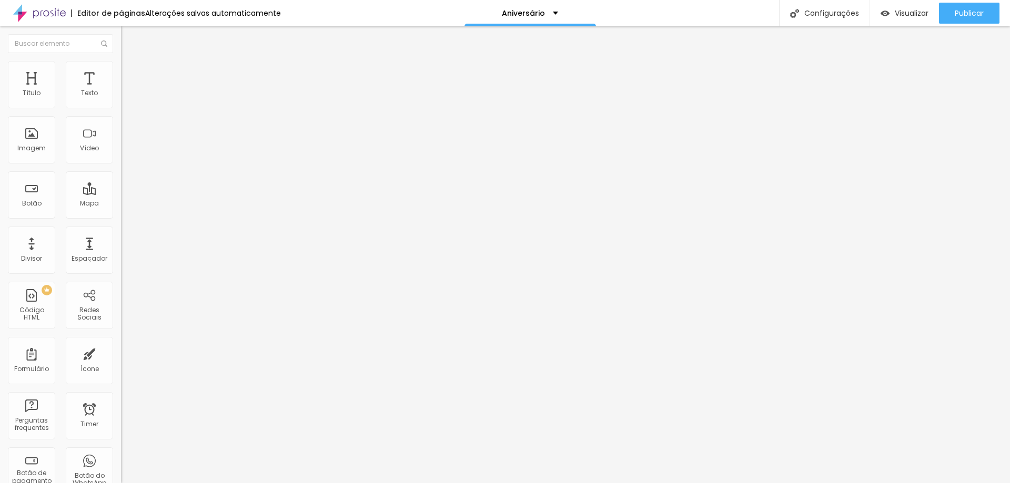
type input "3.5"
type input "3.6"
type input "3"
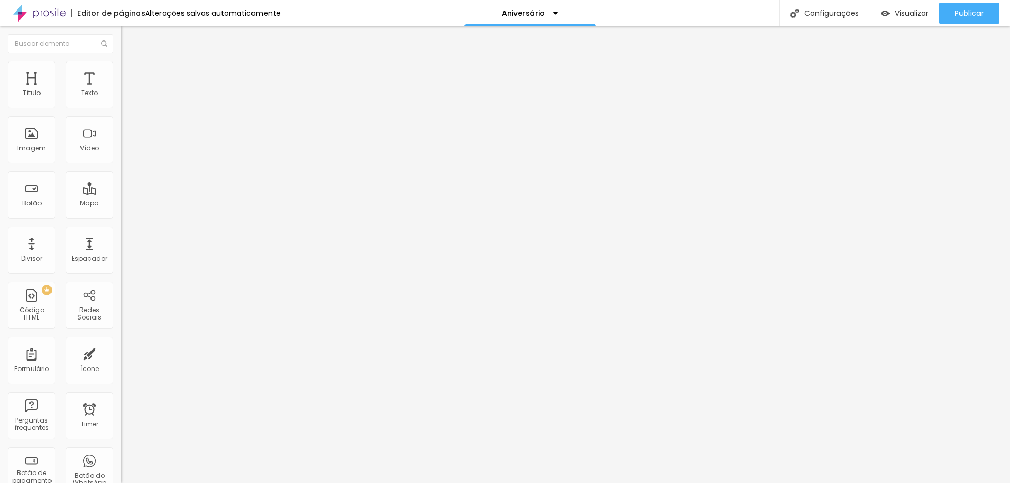
type input "3"
type input "2.5"
type input "1.8"
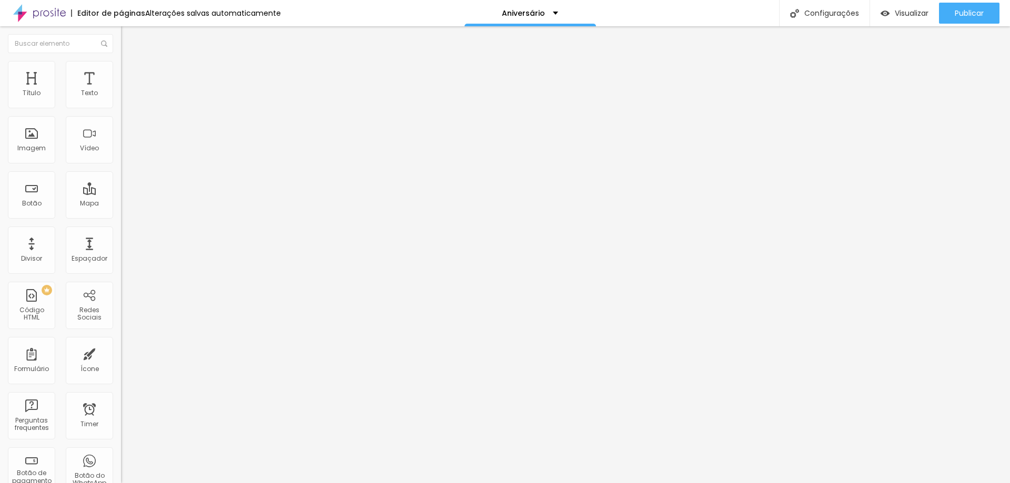
type input "1.5"
type input "1.1"
type input "0.8"
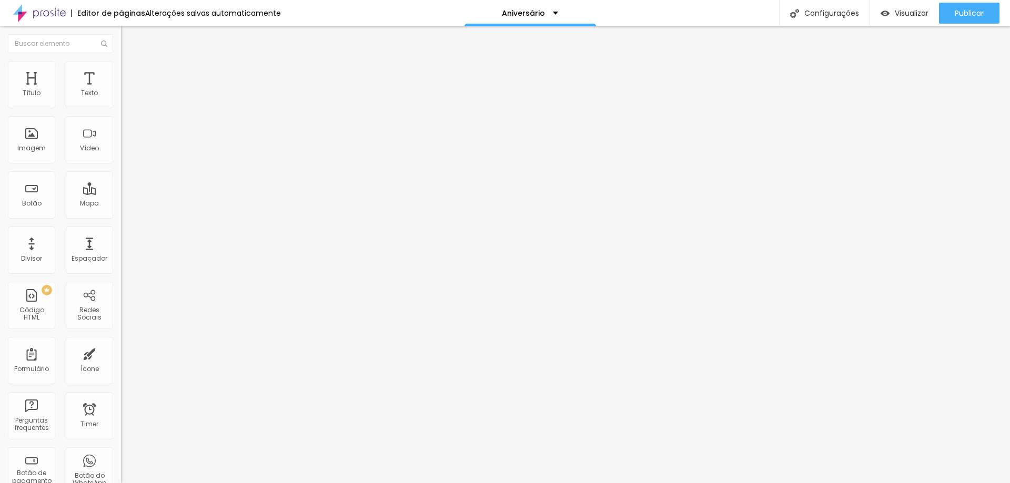
type input "0.8"
type input "0.5"
type input "0.2"
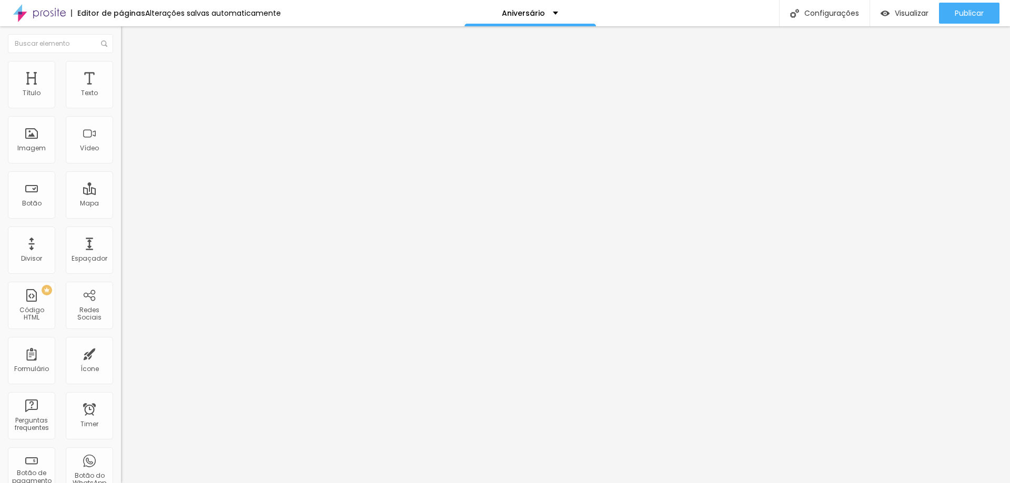
type input "0"
type input "0.3"
type input "0.5"
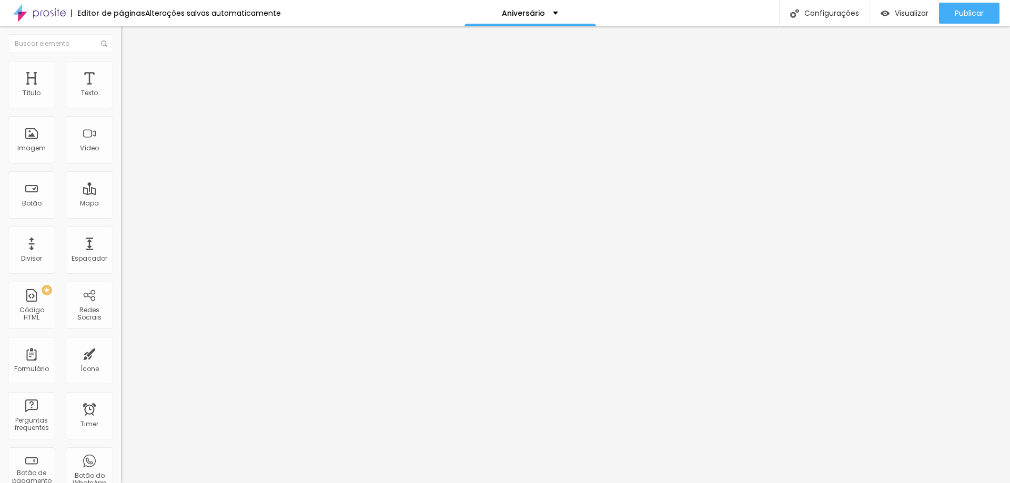
type input "0.5"
click at [121, 397] on input "range" at bounding box center [155, 401] width 68 height 8
click at [979, 9] on span "Publicar" at bounding box center [969, 13] width 29 height 8
click at [121, 66] on li "Avançado" at bounding box center [181, 66] width 121 height 11
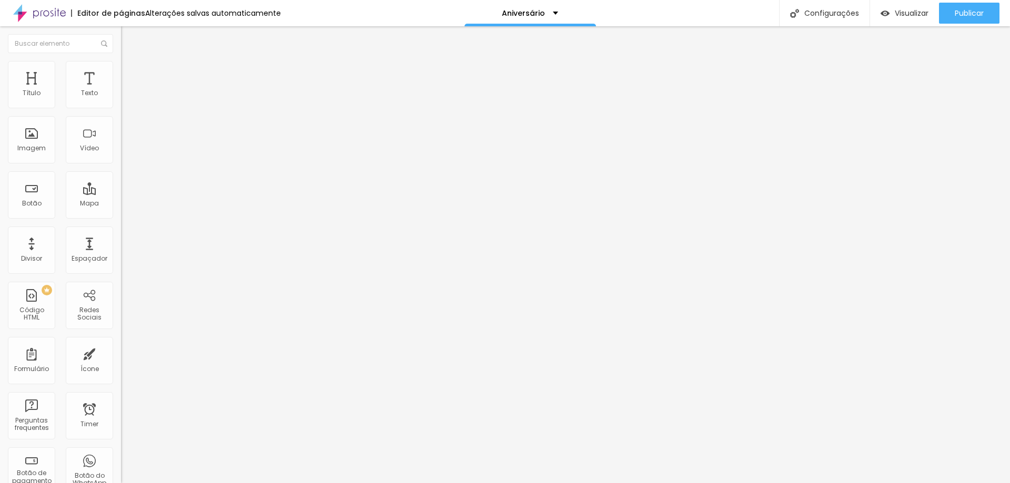
type input "50"
type input "51"
type input "54"
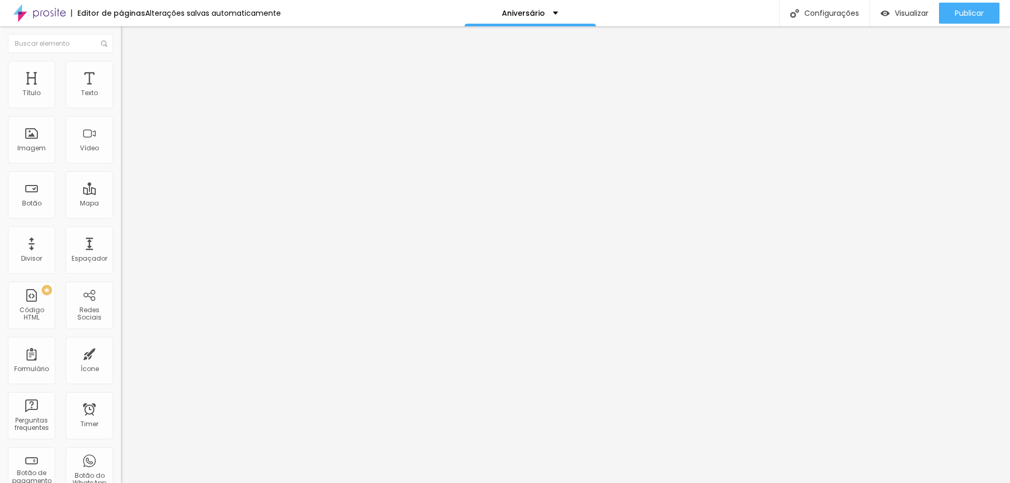
type input "54"
type input "57"
type input "58"
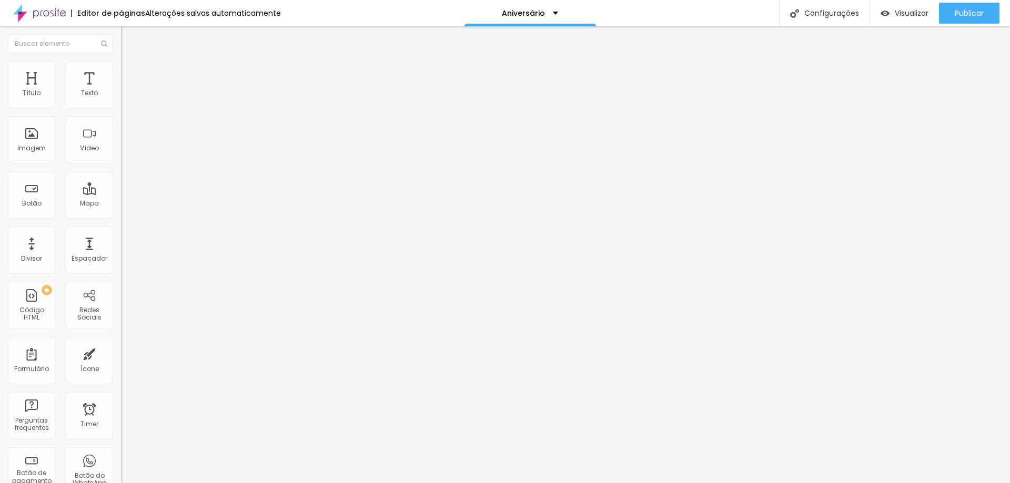
type input "59"
type input "58"
type input "57"
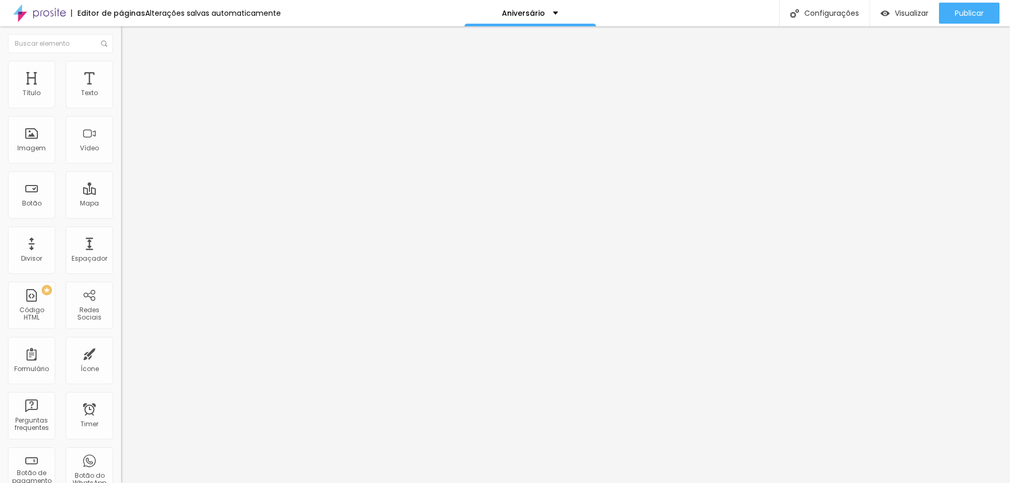
type input "57"
type input "55"
type input "54"
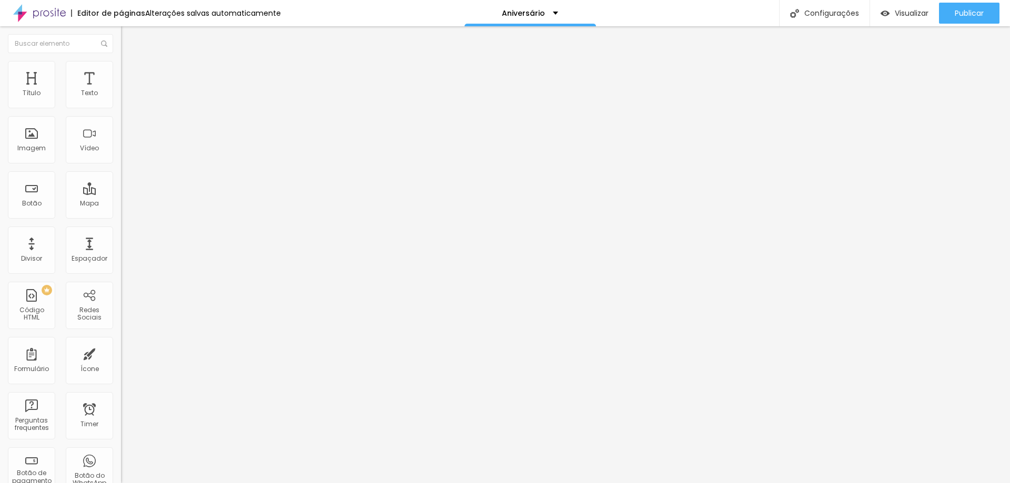
type input "53"
type input "52"
type input "51"
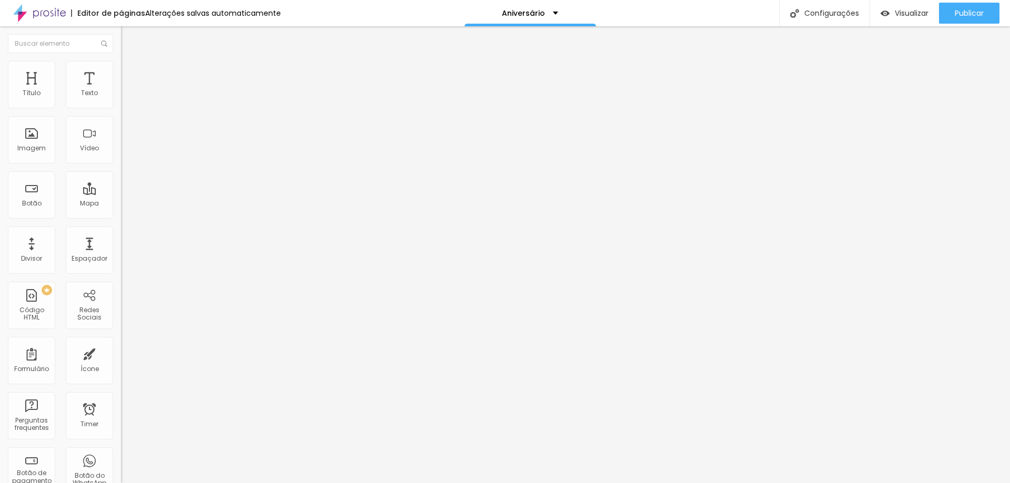
type input "51"
type input "50"
click at [121, 194] on input "range" at bounding box center [155, 198] width 68 height 8
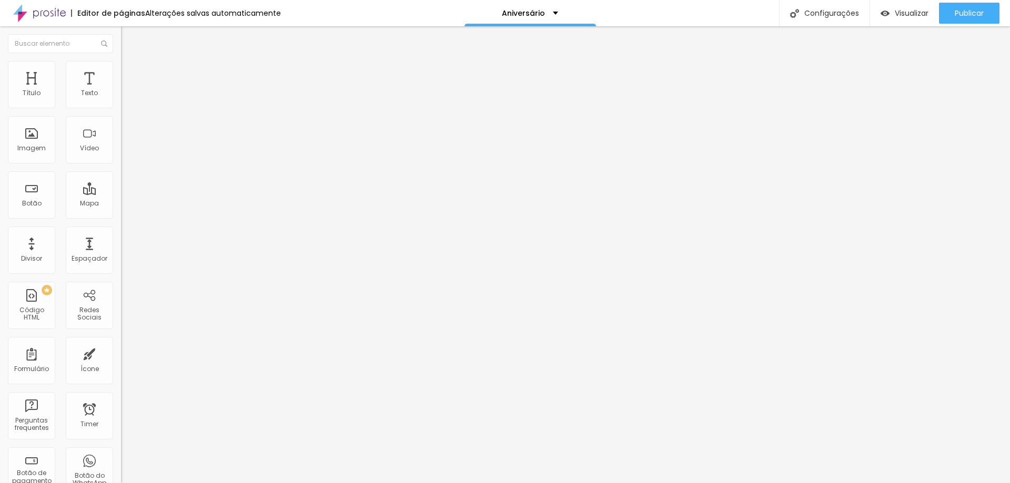
type input "18"
type input "19"
type input "20"
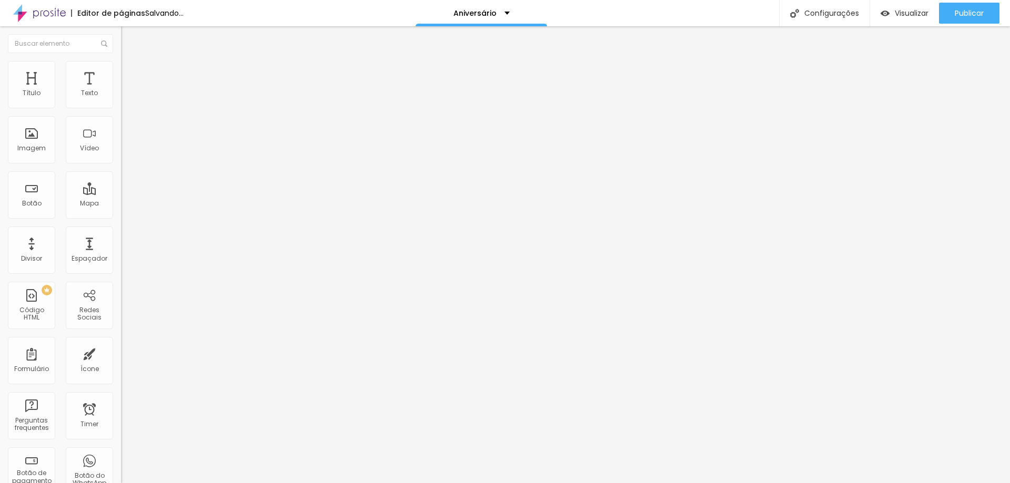
type input "20"
type input "22"
type input "24"
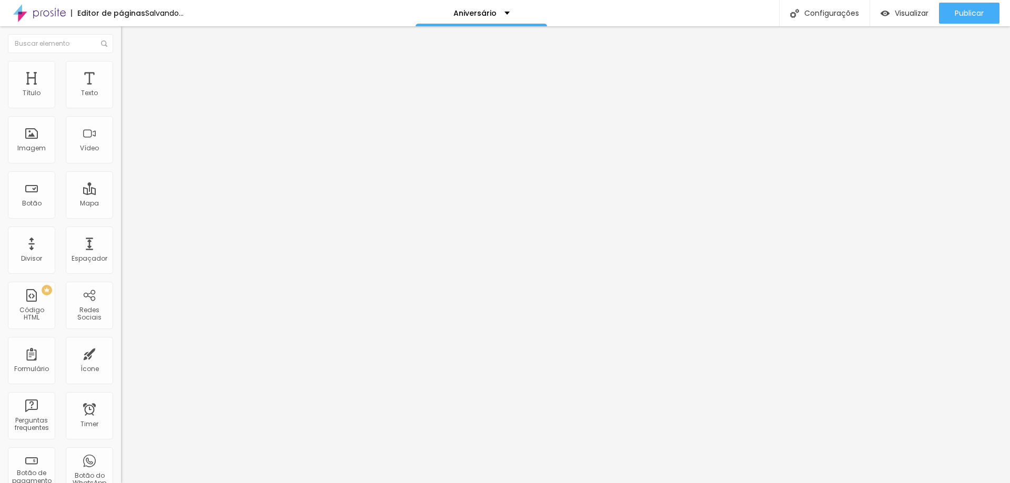
type input "25"
type input "26"
type input "27"
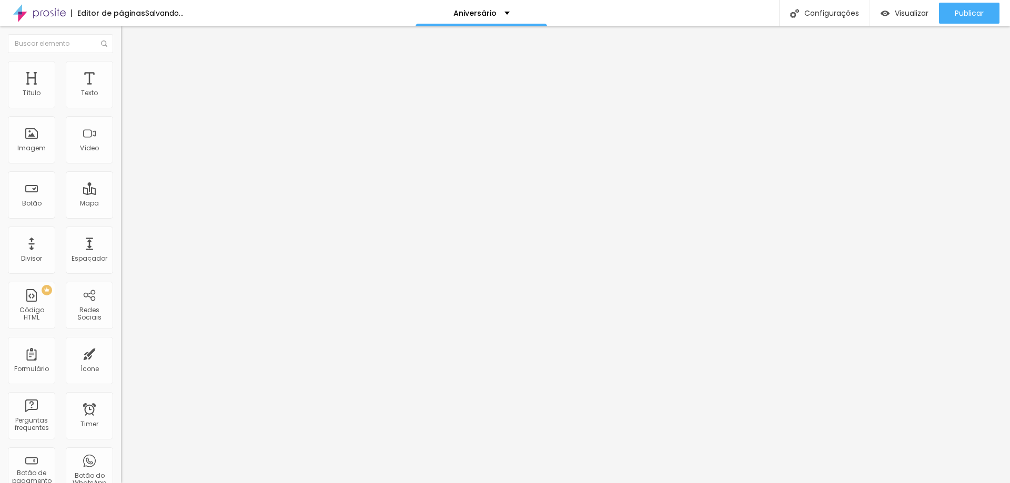
type input "27"
type input "30"
type input "31"
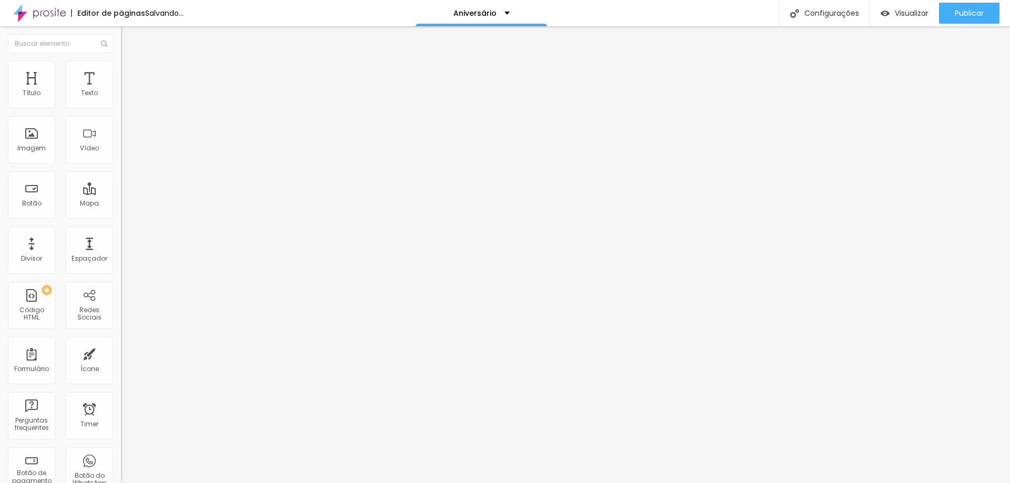
type input "32"
type input "35"
type input "36"
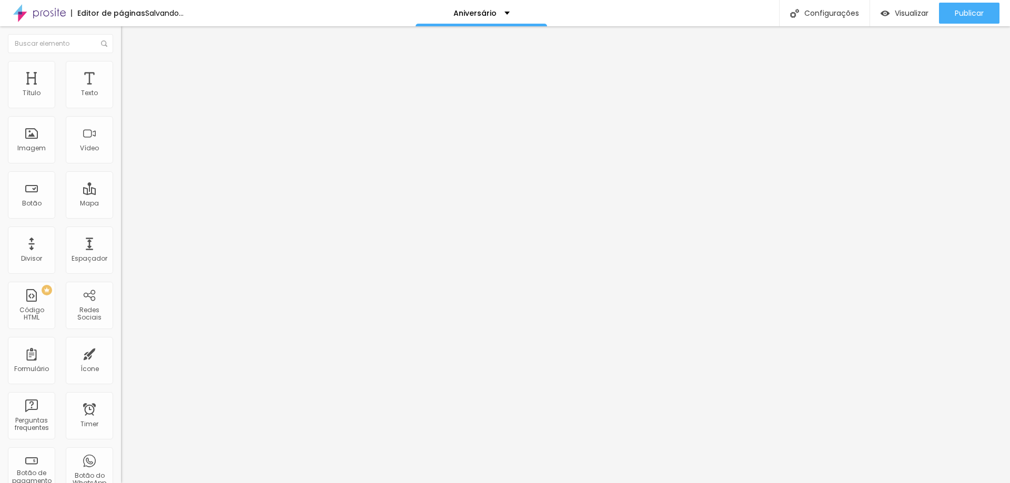
type input "36"
type input "37"
type input "38"
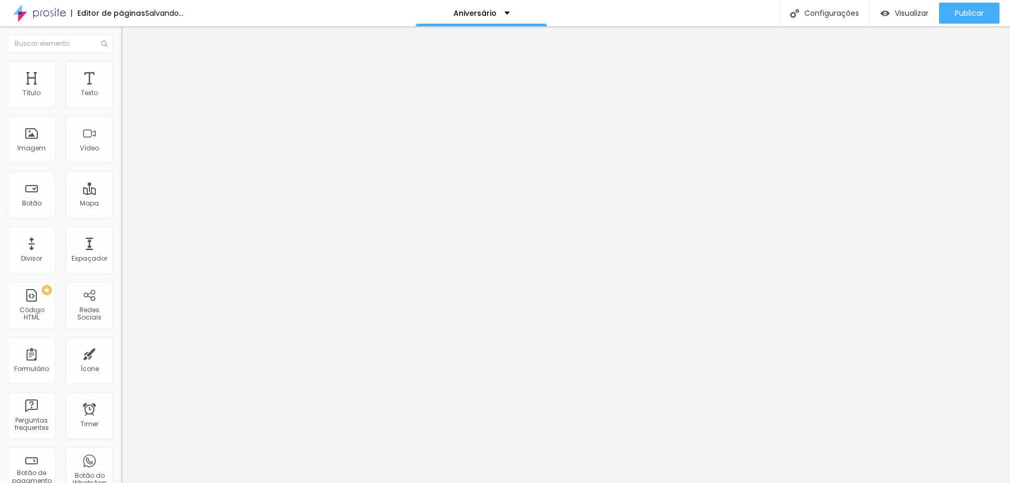
type input "37"
type input "35"
type input "34"
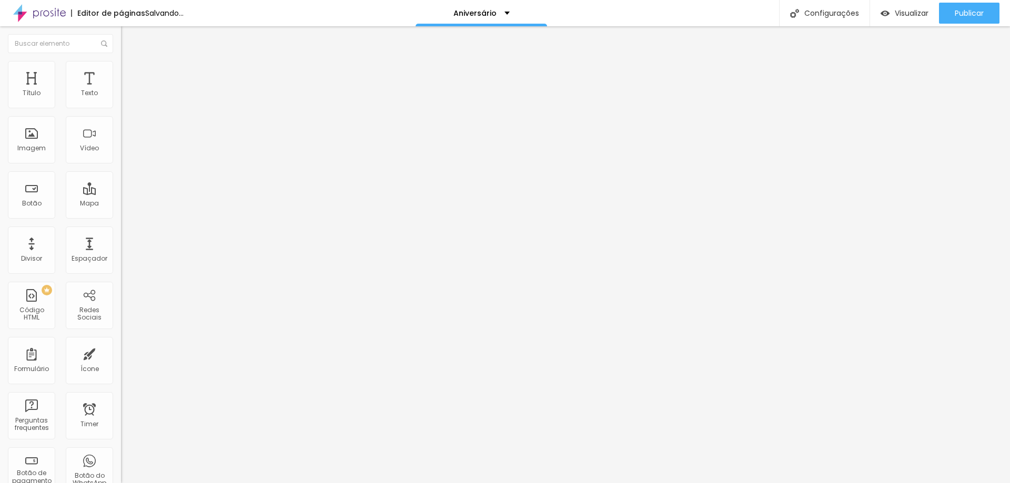
type input "34"
type input "33"
type input "32"
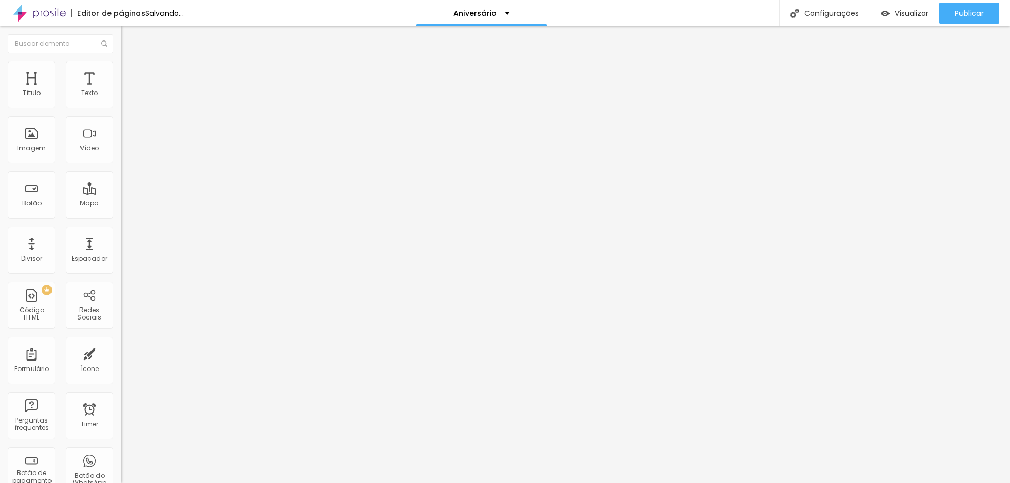
type input "31"
type input "30"
type input "29"
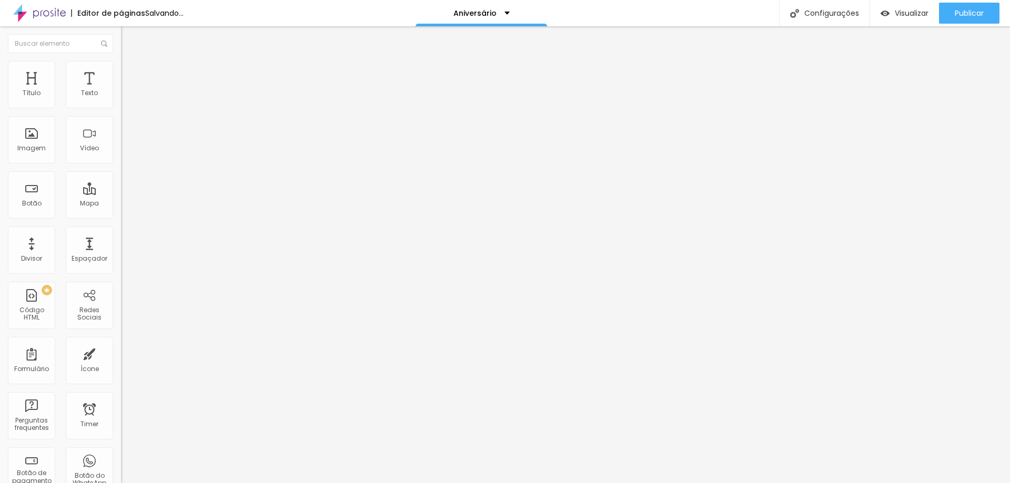
type input "29"
type input "28"
type input "27"
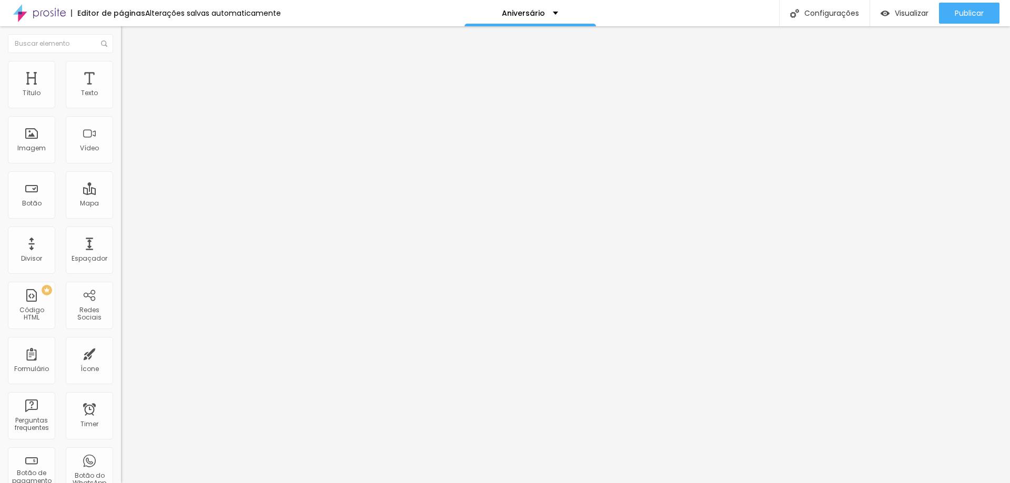
type input "25"
type input "24"
type input "22"
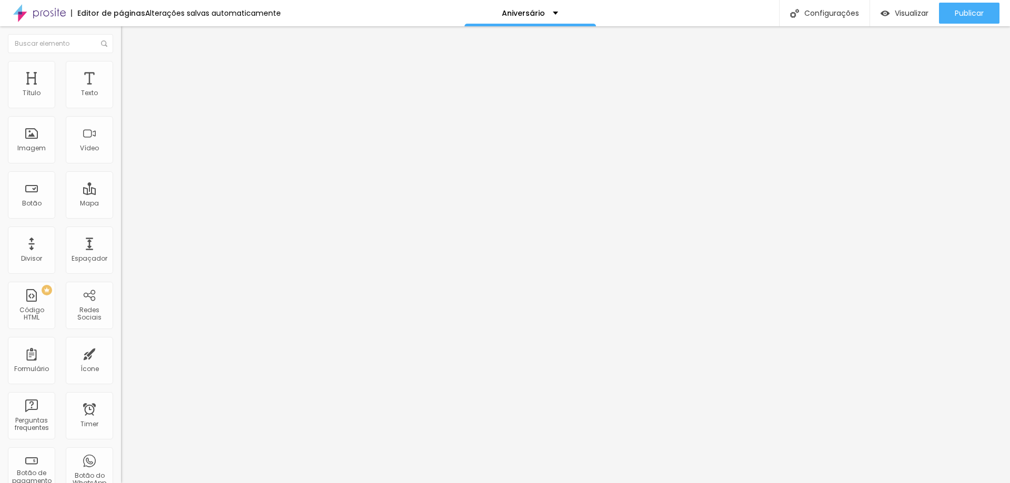
type input "22"
type input "20"
type input "18"
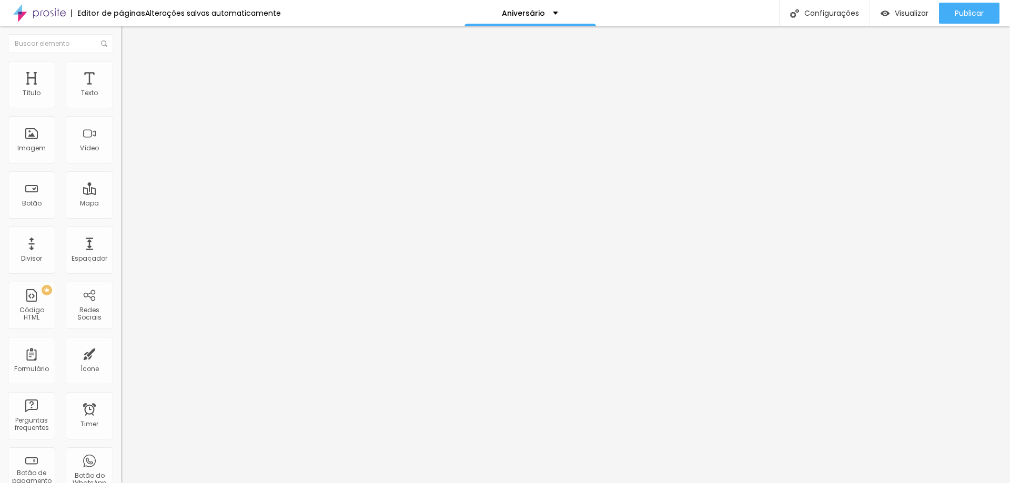
type input "15"
type input "13"
type input "11"
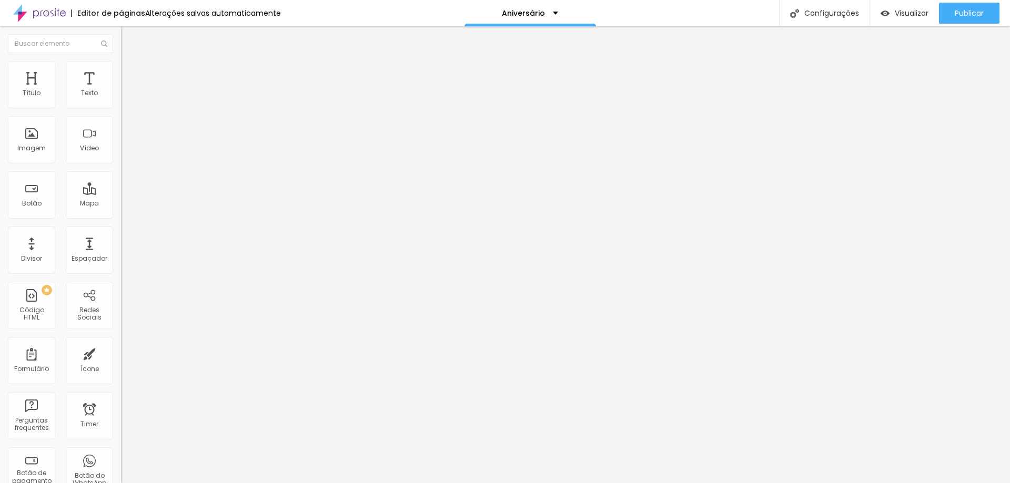
type input "11"
type input "10"
type input "9"
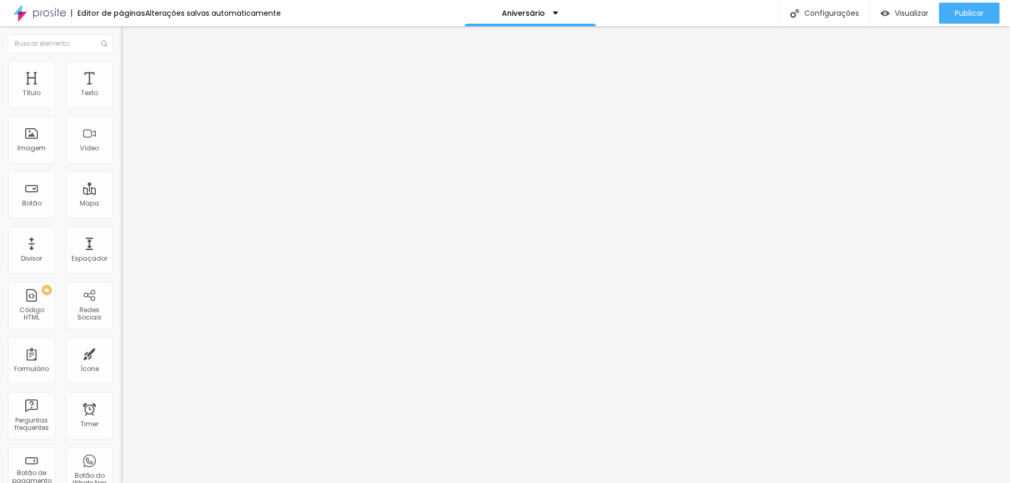
type input "8"
type input "7"
type input "6"
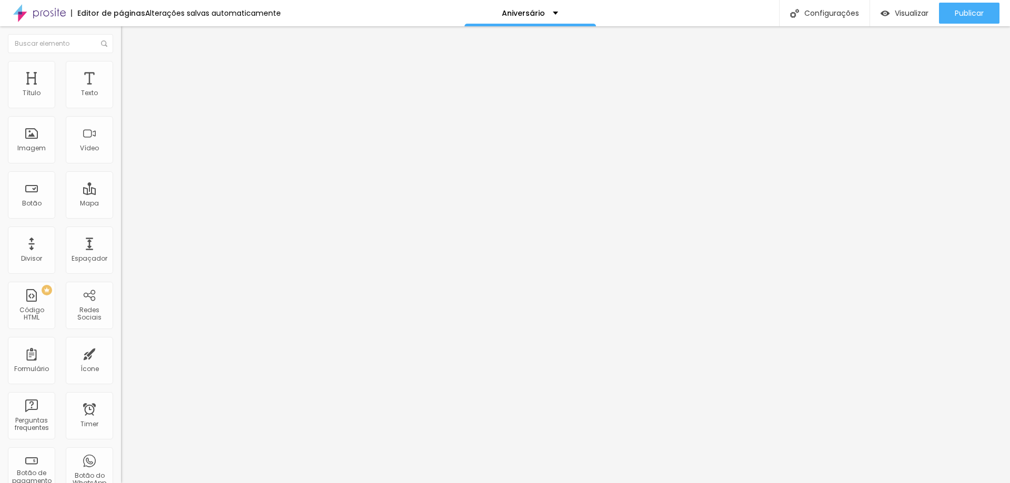
type input "6"
type input "3"
type input "2"
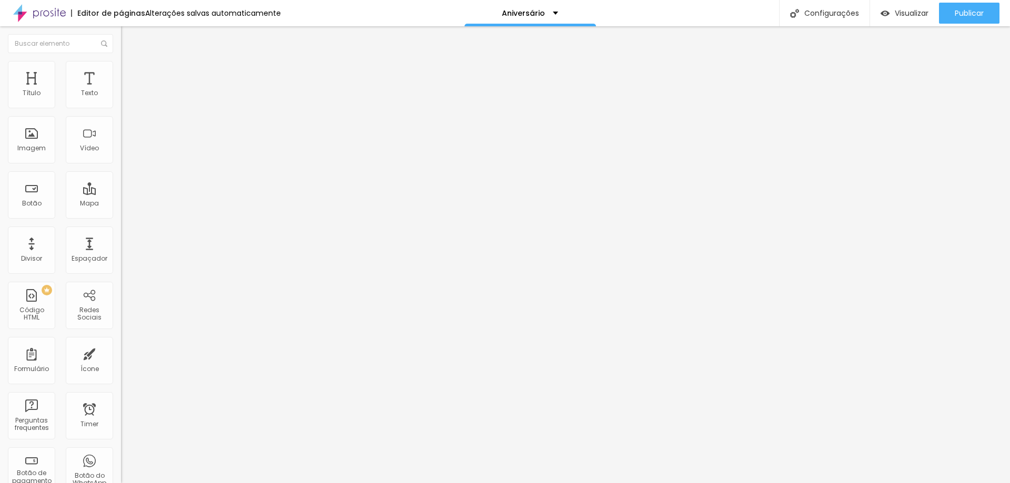
type input "1"
type input "0"
type input "1"
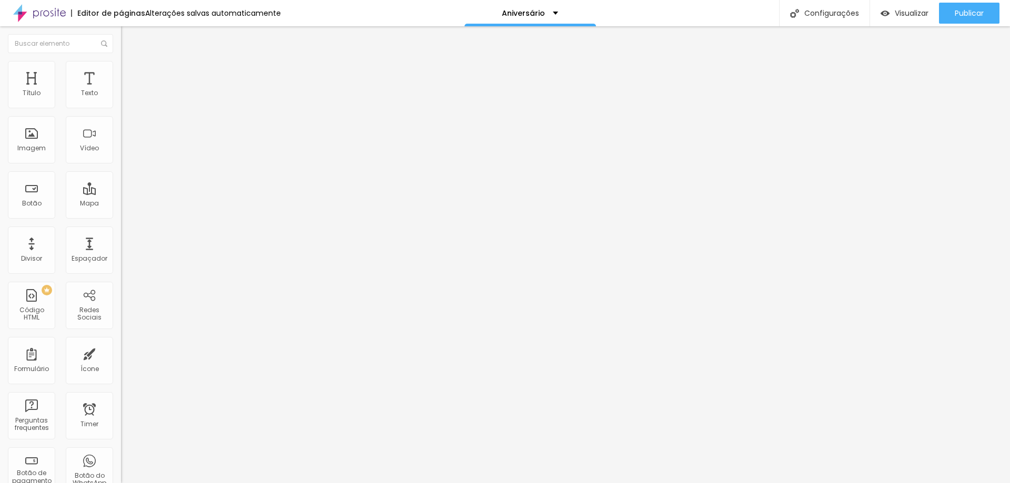
type input "1"
type input "2"
type input "4"
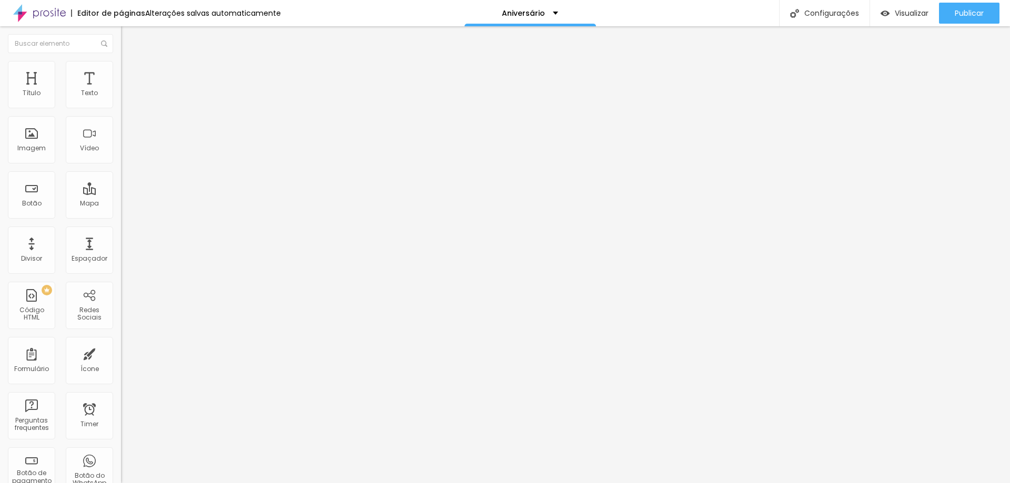
type input "6"
type input "7"
type input "8"
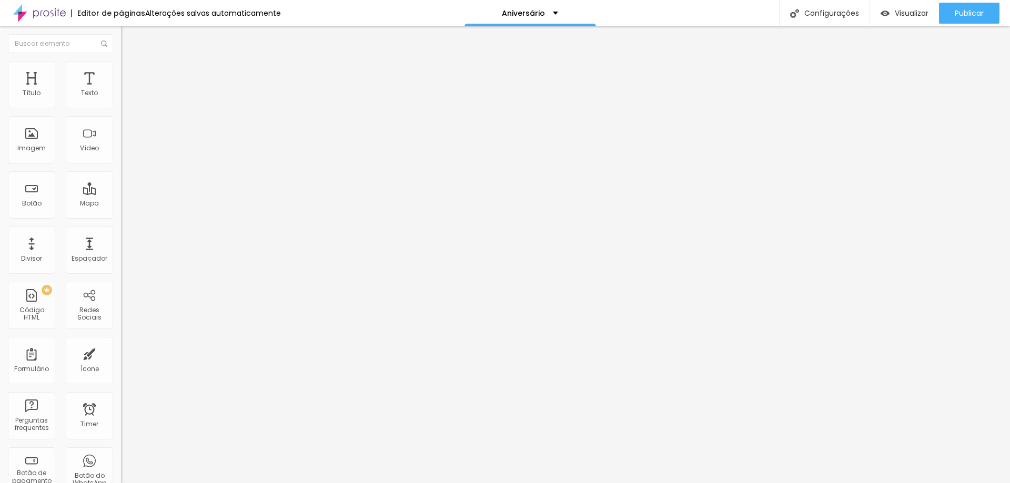
type input "8"
drag, startPoint x: 36, startPoint y: 123, endPoint x: 30, endPoint y: 125, distance: 6.5
type input "8"
click at [121, 342] on input "range" at bounding box center [155, 346] width 68 height 8
type input "48"
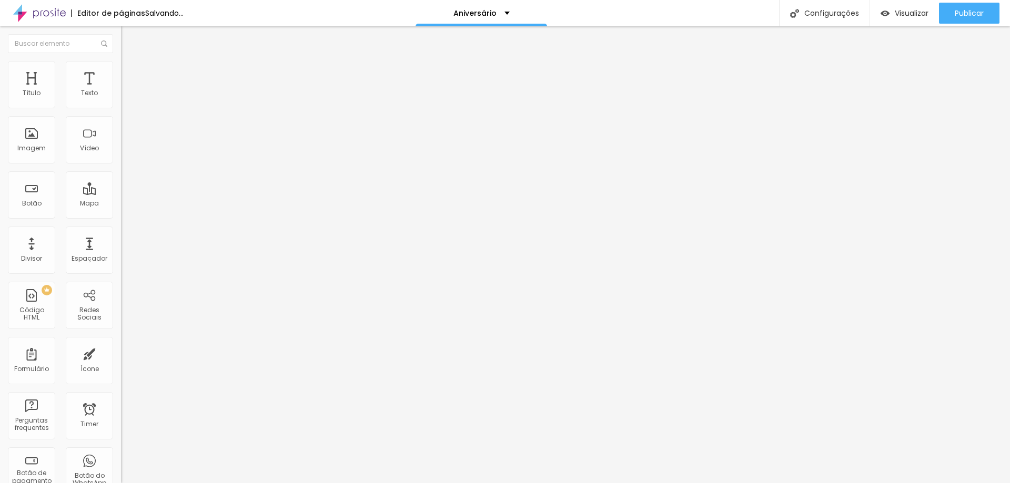
type input "48"
type input "44"
type input "41"
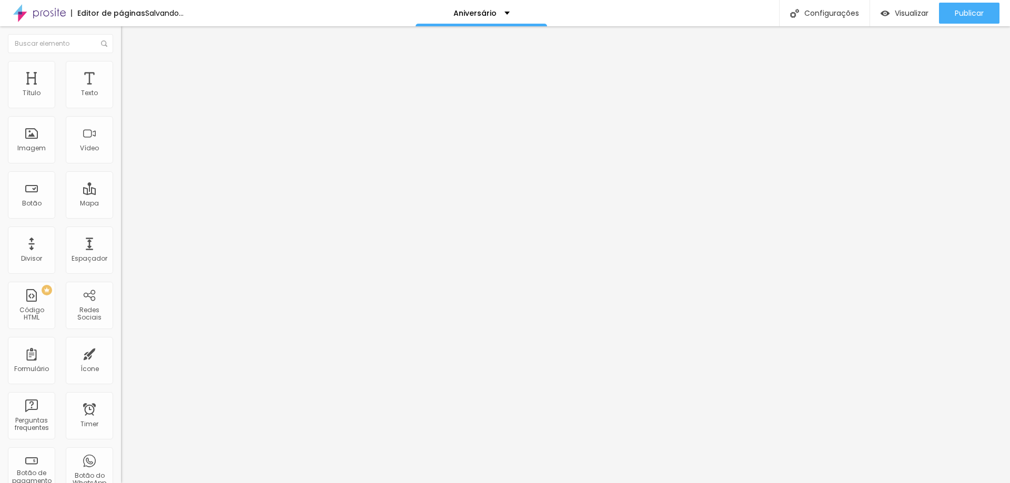
type input "38"
type input "35"
type input "33"
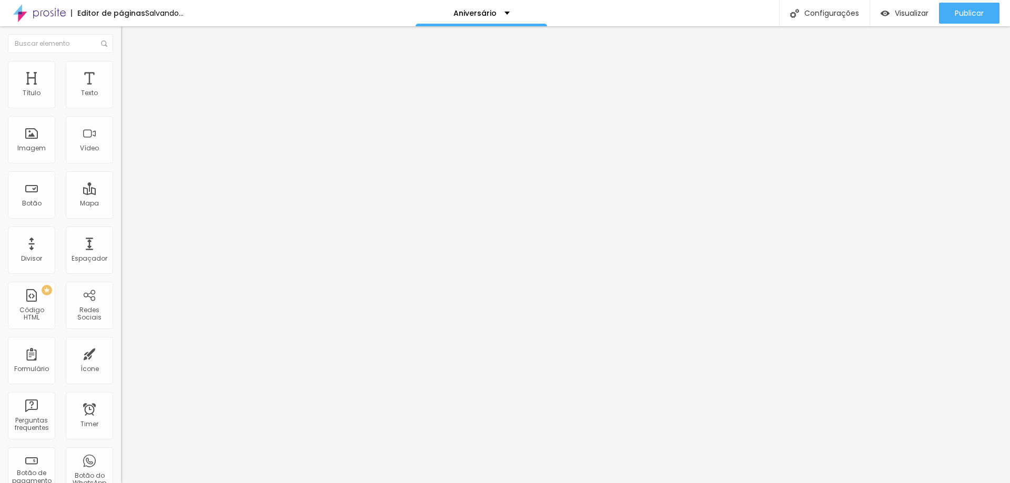
type input "33"
type input "29"
type input "28"
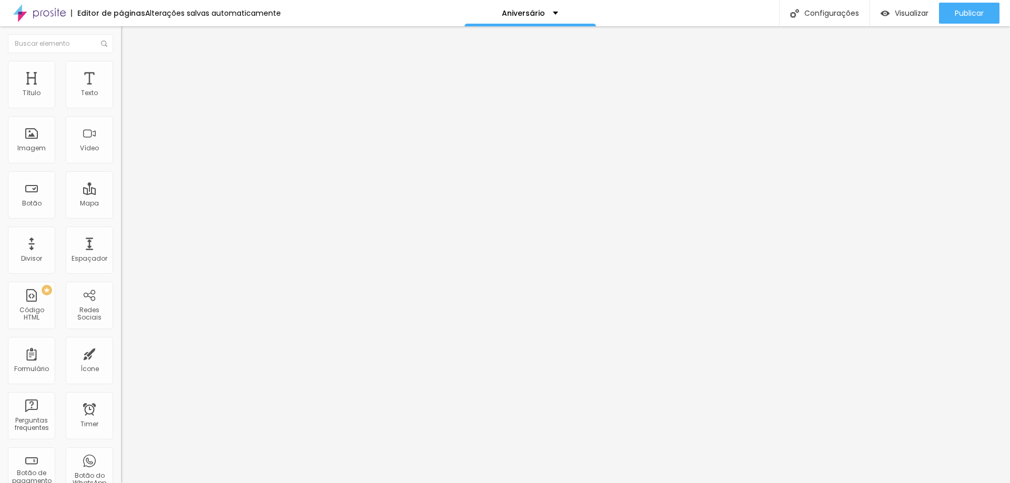
type input "25"
type input "23"
type input "22"
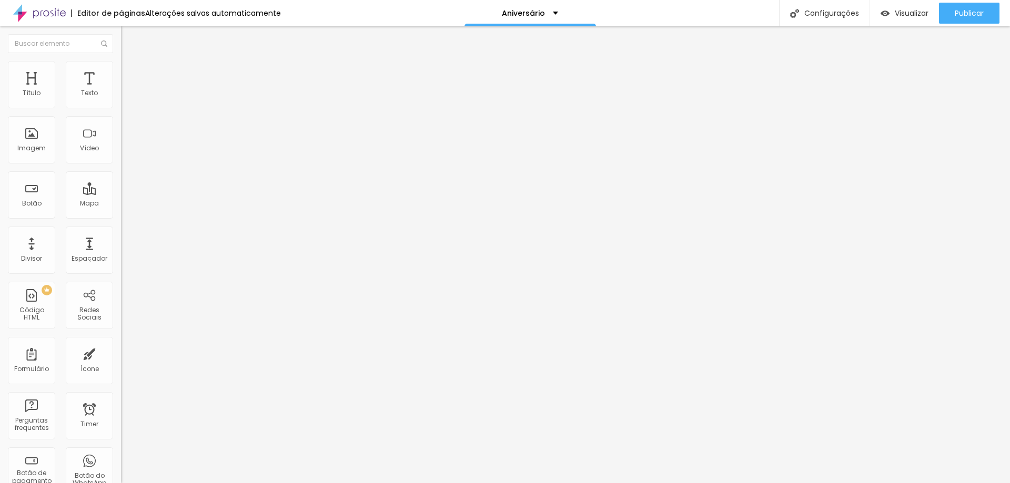
drag, startPoint x: 55, startPoint y: 104, endPoint x: 37, endPoint y: 111, distance: 19.3
click at [121, 194] on input "range" at bounding box center [155, 198] width 68 height 8
click at [121, 60] on img at bounding box center [125, 54] width 9 height 9
click at [121, 68] on li "Avançado" at bounding box center [181, 66] width 121 height 11
click at [121, 61] on li "Estilo" at bounding box center [181, 55] width 121 height 11
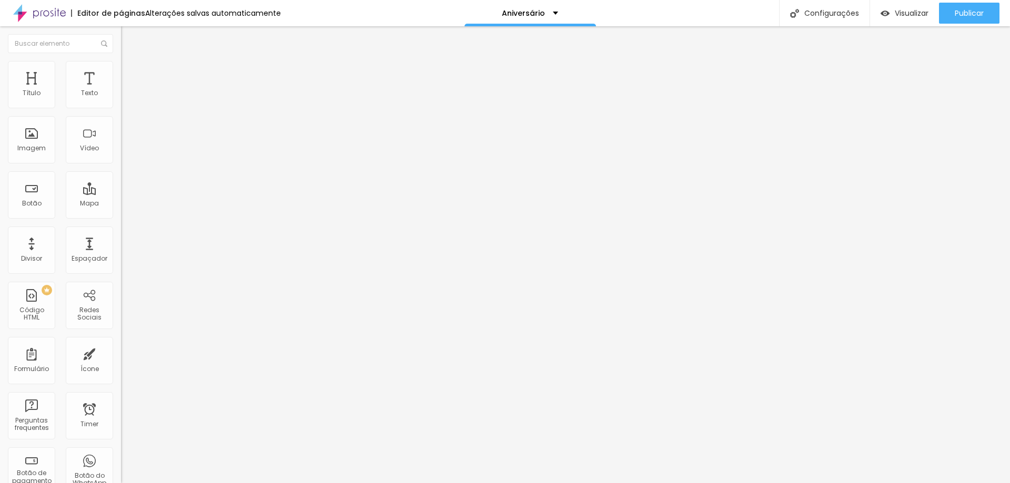
click at [121, 65] on img at bounding box center [125, 65] width 9 height 9
click at [121, 67] on img at bounding box center [125, 65] width 9 height 9
click at [121, 61] on img at bounding box center [125, 65] width 9 height 9
click at [121, 60] on img at bounding box center [125, 54] width 9 height 9
click at [121, 67] on li "Avançado" at bounding box center [181, 66] width 121 height 11
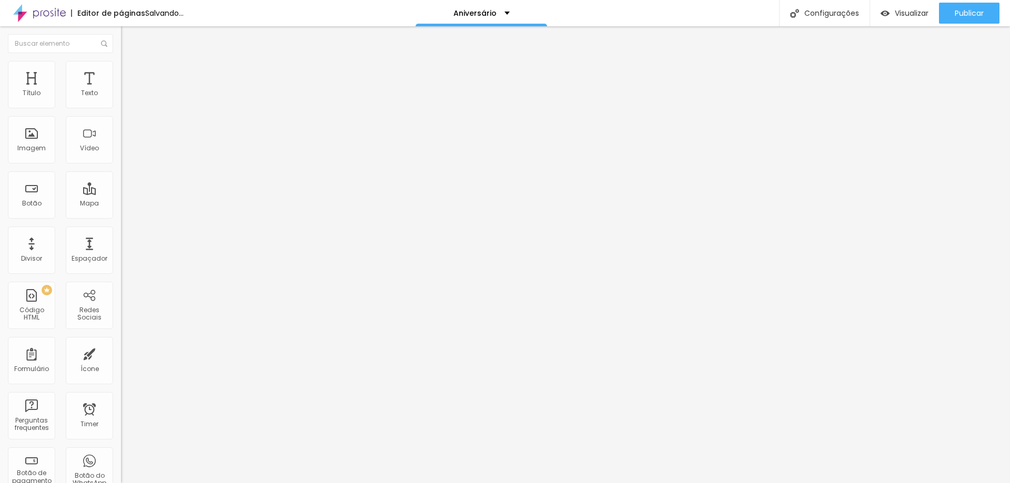
click at [121, 194] on input "range" at bounding box center [155, 198] width 68 height 8
drag, startPoint x: 29, startPoint y: 123, endPoint x: 39, endPoint y: 127, distance: 10.8
click at [121, 342] on input "range" at bounding box center [155, 346] width 68 height 8
drag, startPoint x: 34, startPoint y: 103, endPoint x: 39, endPoint y: 104, distance: 5.3
click at [121, 194] on input "range" at bounding box center [155, 198] width 68 height 8
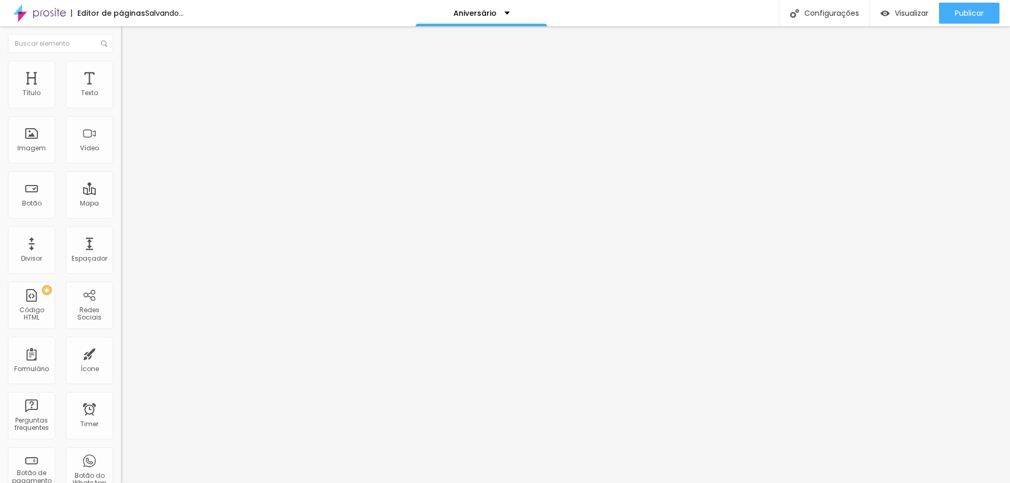
click at [121, 67] on li "Avançado" at bounding box center [181, 66] width 121 height 11
click at [121, 61] on li "Estilo" at bounding box center [181, 55] width 121 height 11
click at [121, 66] on img at bounding box center [125, 65] width 9 height 9
click at [121, 61] on li "Estilo" at bounding box center [181, 55] width 121 height 11
click at [121, 67] on img at bounding box center [125, 65] width 9 height 9
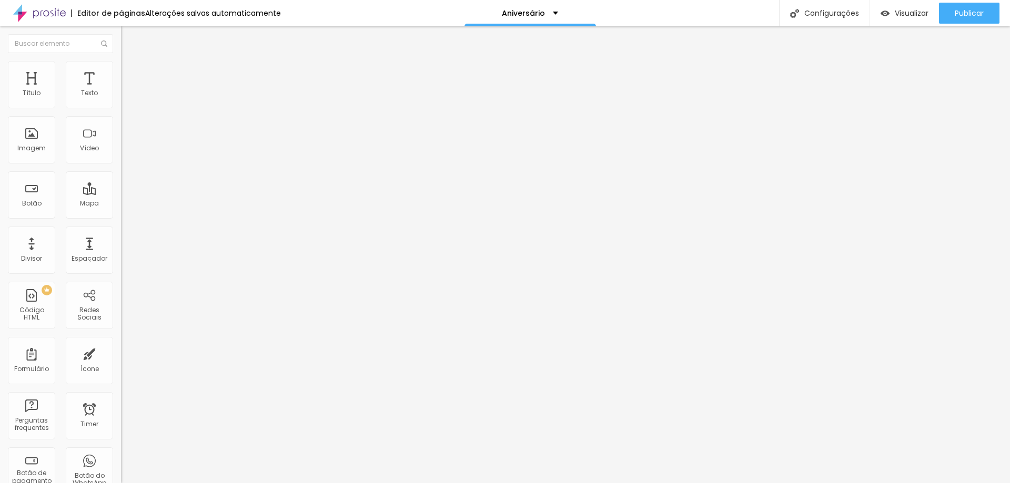
click at [129, 38] on img "button" at bounding box center [133, 38] width 8 height 8
click at [125, 98] on icon "button" at bounding box center [128, 95] width 6 height 6
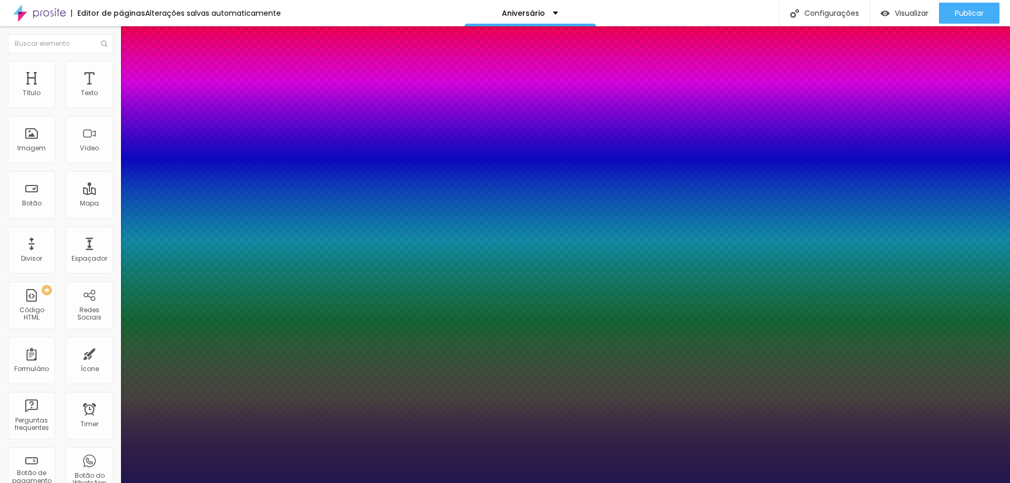
drag, startPoint x: 181, startPoint y: 203, endPoint x: 157, endPoint y: 204, distance: 24.8
drag, startPoint x: 157, startPoint y: 200, endPoint x: 149, endPoint y: 202, distance: 8.6
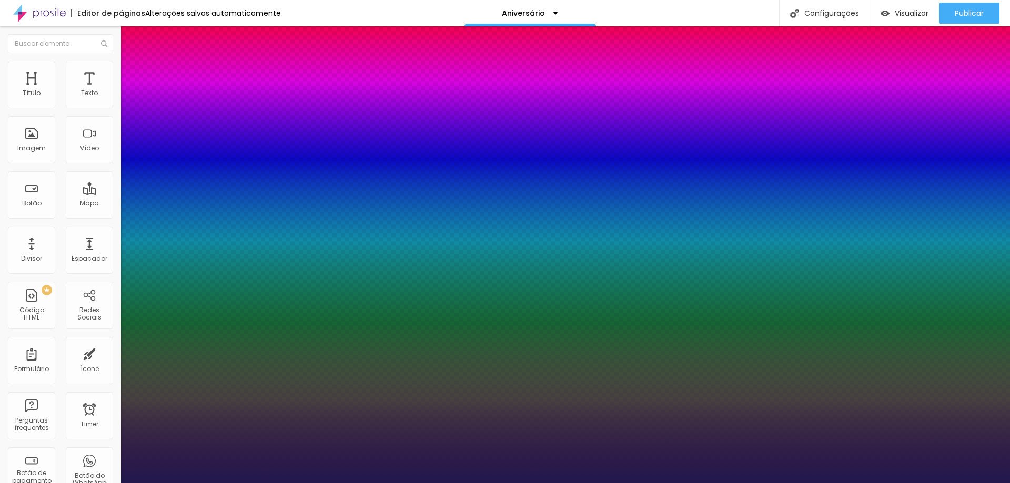
drag, startPoint x: 157, startPoint y: 227, endPoint x: 136, endPoint y: 226, distance: 20.6
drag, startPoint x: 151, startPoint y: 203, endPoint x: 157, endPoint y: 203, distance: 5.8
click at [663, 483] on div at bounding box center [505, 483] width 1010 height 0
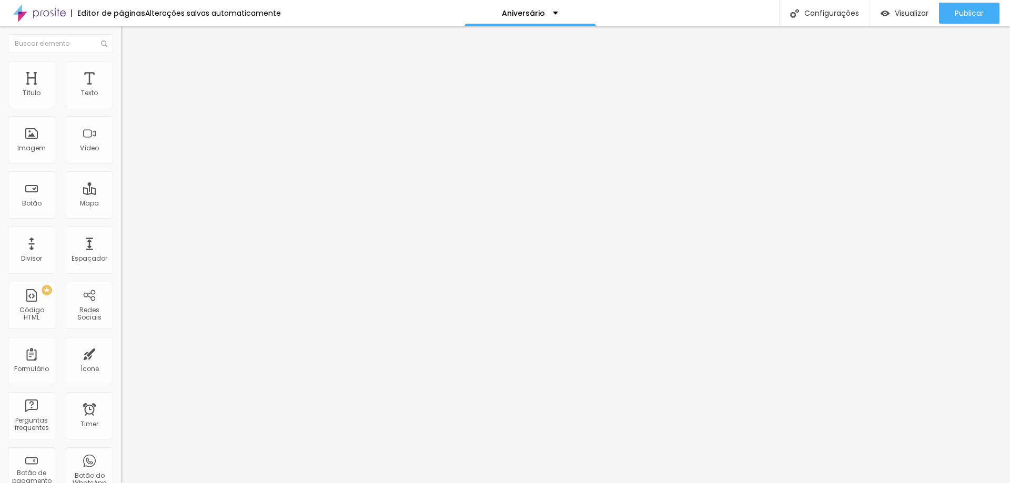
click at [130, 72] on span "Avançado" at bounding box center [147, 68] width 35 height 9
click at [121, 60] on img at bounding box center [125, 54] width 9 height 9
click at [129, 38] on div "Editar Texto" at bounding box center [159, 38] width 60 height 8
click at [85, 89] on div "Texto" at bounding box center [89, 92] width 17 height 7
click at [126, 97] on icon "button" at bounding box center [128, 95] width 4 height 4
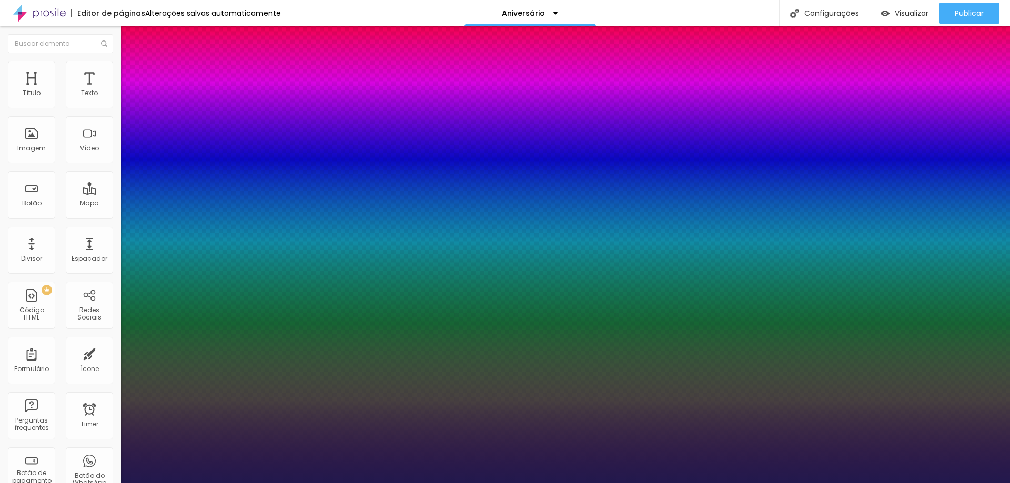
drag, startPoint x: 148, startPoint y: 178, endPoint x: 154, endPoint y: 177, distance: 5.4
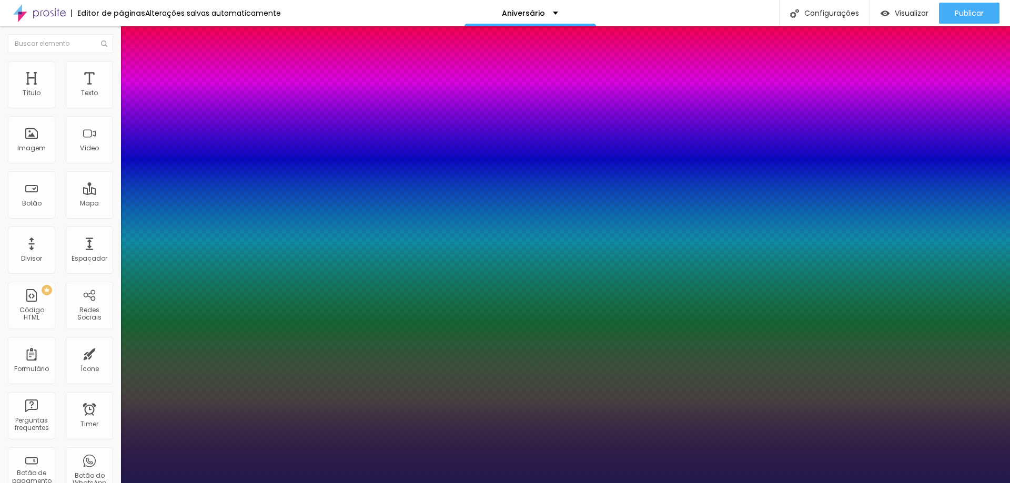
click at [42, 483] on div at bounding box center [505, 483] width 1010 height 0
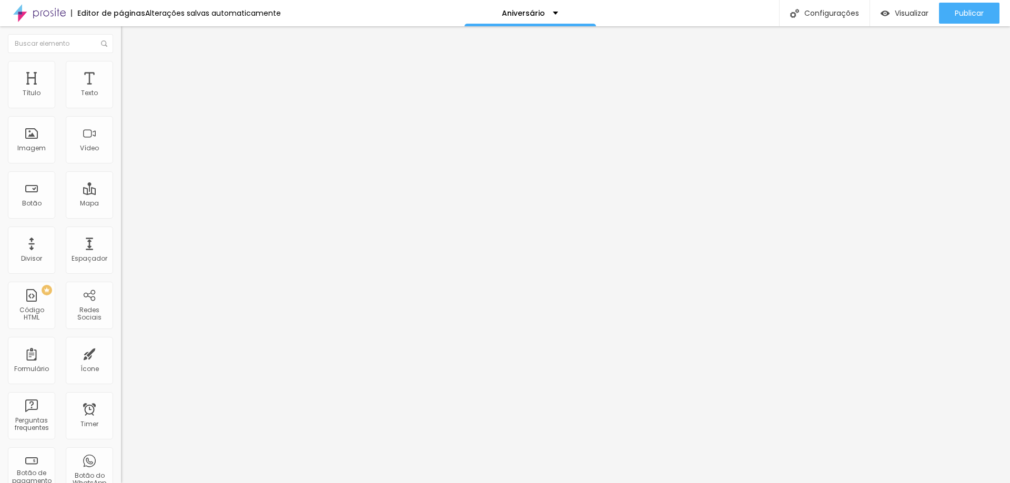
click at [121, 69] on li "Avançado" at bounding box center [181, 66] width 121 height 11
drag, startPoint x: 59, startPoint y: 101, endPoint x: 37, endPoint y: 104, distance: 22.3
click at [121, 194] on input "range" at bounding box center [155, 198] width 68 height 8
click at [130, 72] on span "Avançado" at bounding box center [147, 68] width 35 height 9
click at [121, 60] on img at bounding box center [125, 54] width 9 height 9
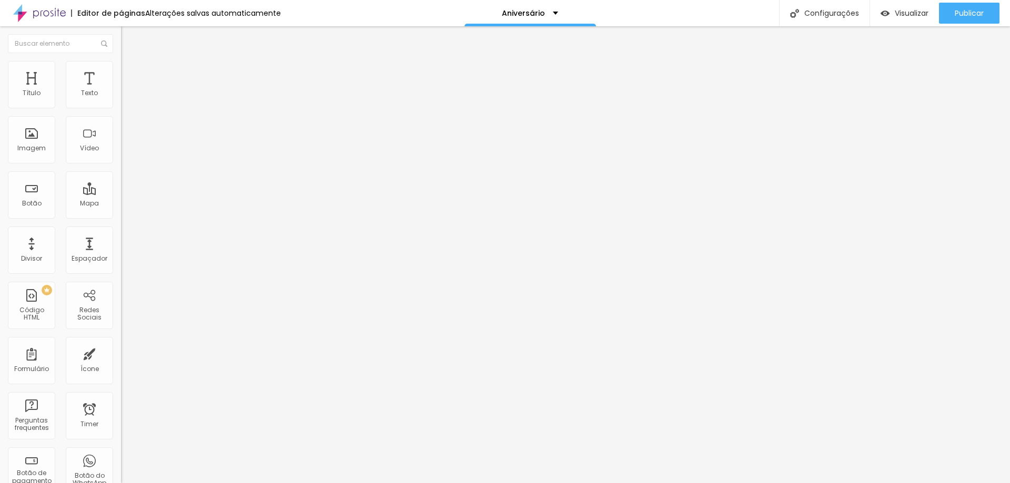
click at [130, 70] on span "Avançado" at bounding box center [147, 68] width 35 height 9
click at [130, 62] on span "Estilo" at bounding box center [138, 57] width 16 height 9
click at [121, 67] on li "Avançado" at bounding box center [181, 66] width 121 height 11
click at [121, 60] on img at bounding box center [125, 54] width 9 height 9
click at [121, 101] on button "button" at bounding box center [128, 95] width 15 height 11
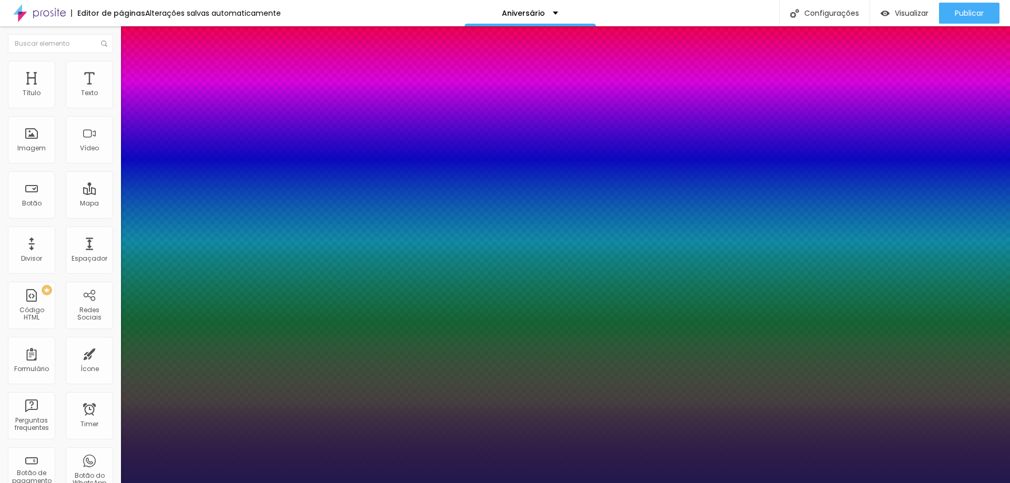
click at [622, 483] on div at bounding box center [505, 483] width 1010 height 0
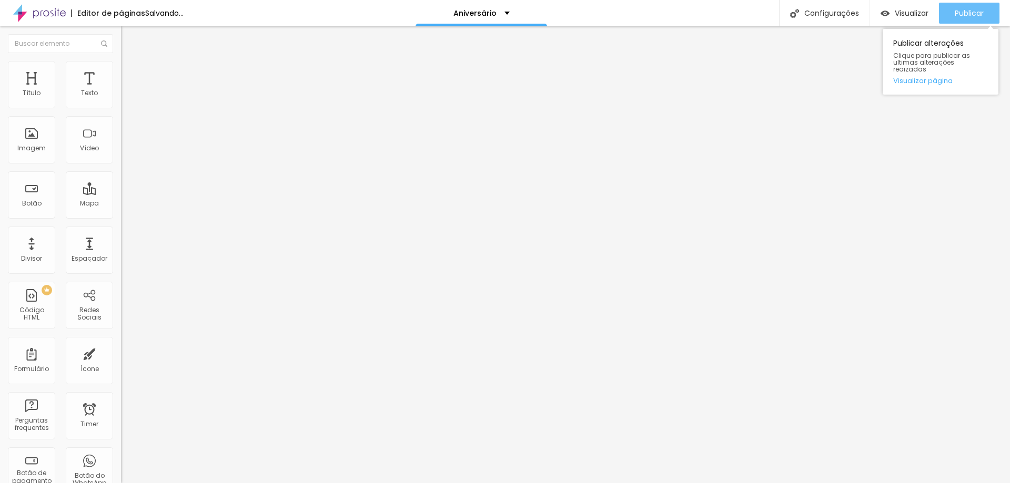
click at [978, 11] on span "Publicar" at bounding box center [969, 13] width 29 height 8
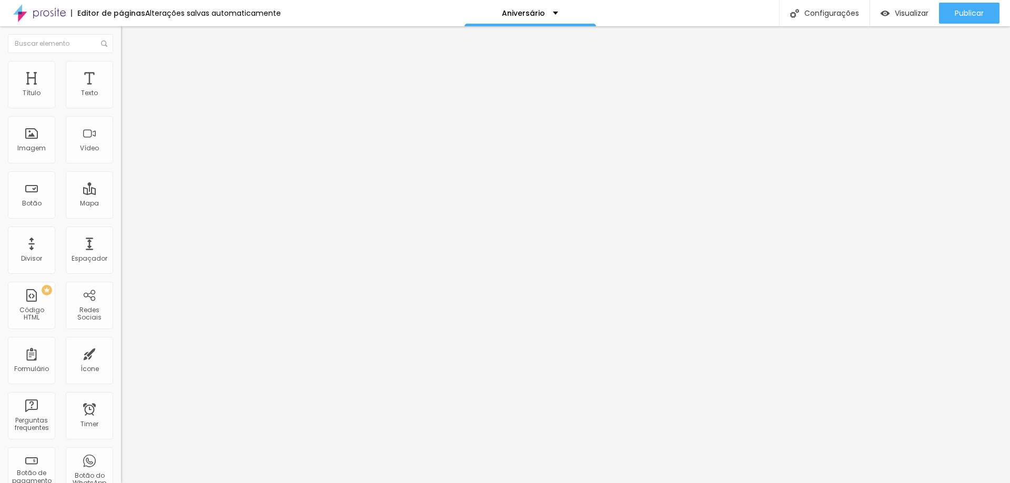
click at [121, 72] on img at bounding box center [125, 76] width 9 height 9
click at [121, 64] on img at bounding box center [125, 65] width 9 height 9
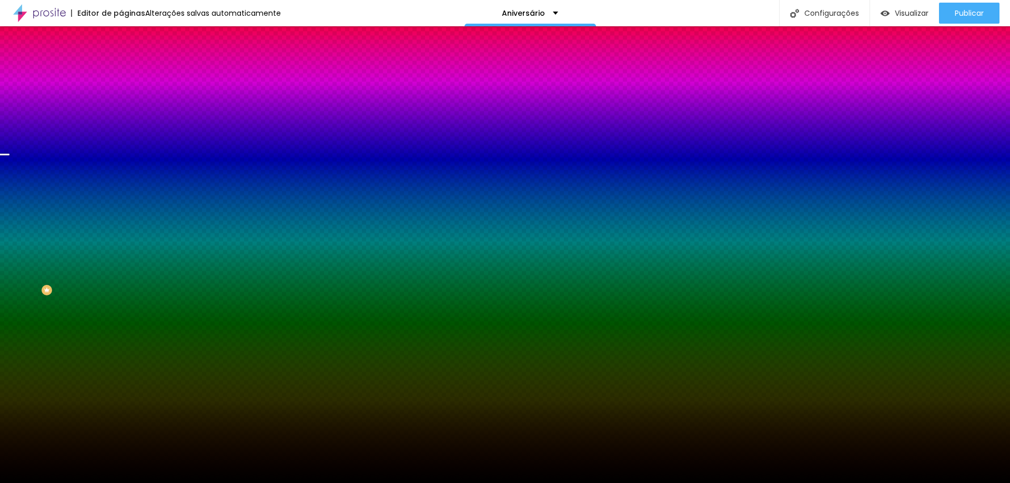
click at [121, 143] on div at bounding box center [181, 143] width 121 height 0
drag, startPoint x: 104, startPoint y: 230, endPoint x: 106, endPoint y: 236, distance: 6.4
click at [9, 194] on div at bounding box center [4, 194] width 11 height 2
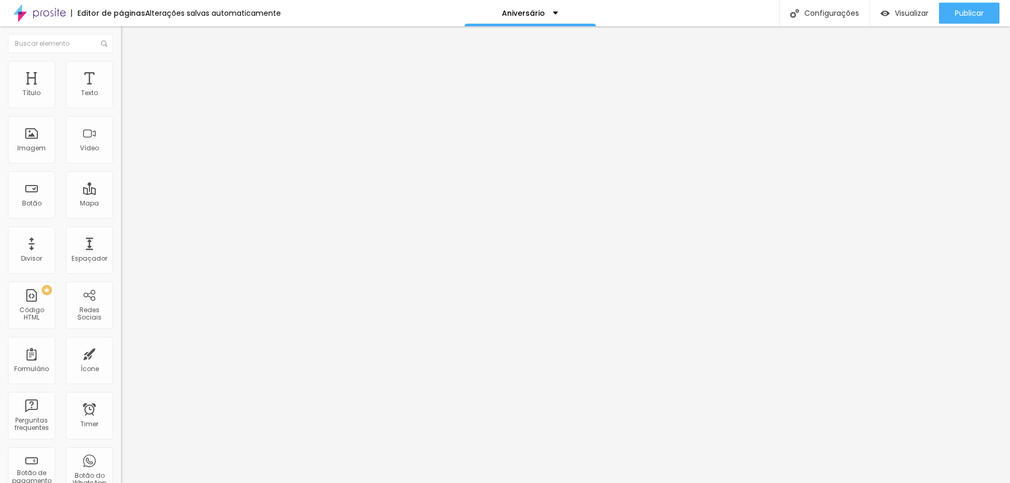
click at [121, 72] on li "Avançado" at bounding box center [181, 77] width 121 height 11
click at [121, 67] on ul "Conteúdo Estilo Avançado" at bounding box center [181, 66] width 121 height 32
click at [121, 66] on img at bounding box center [125, 65] width 9 height 9
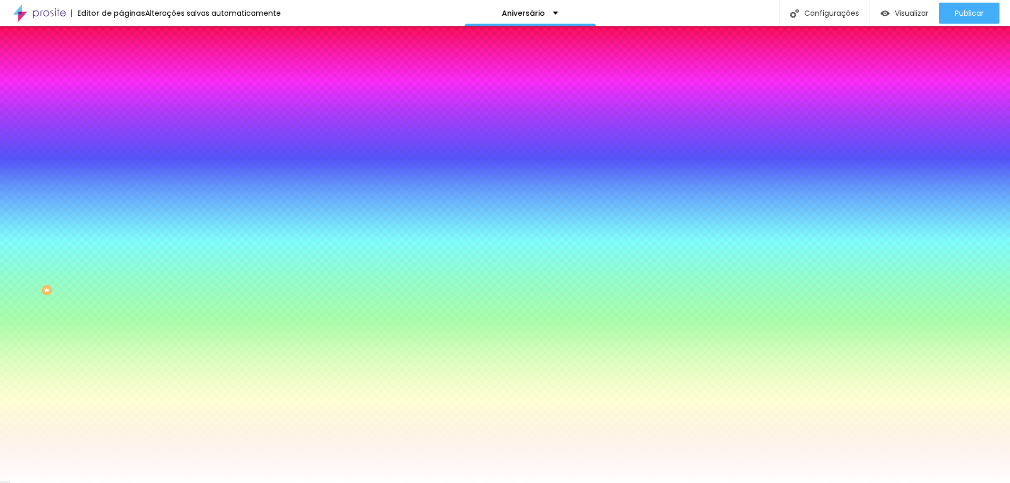
click at [121, 143] on div at bounding box center [181, 143] width 121 height 0
drag, startPoint x: 107, startPoint y: 282, endPoint x: 106, endPoint y: 336, distance: 54.2
click at [121, 336] on div "Editar Seção Conteúdo Estilo Avançado Imagem de fundo Adicionar imagem Efeito d…" at bounding box center [181, 254] width 121 height 457
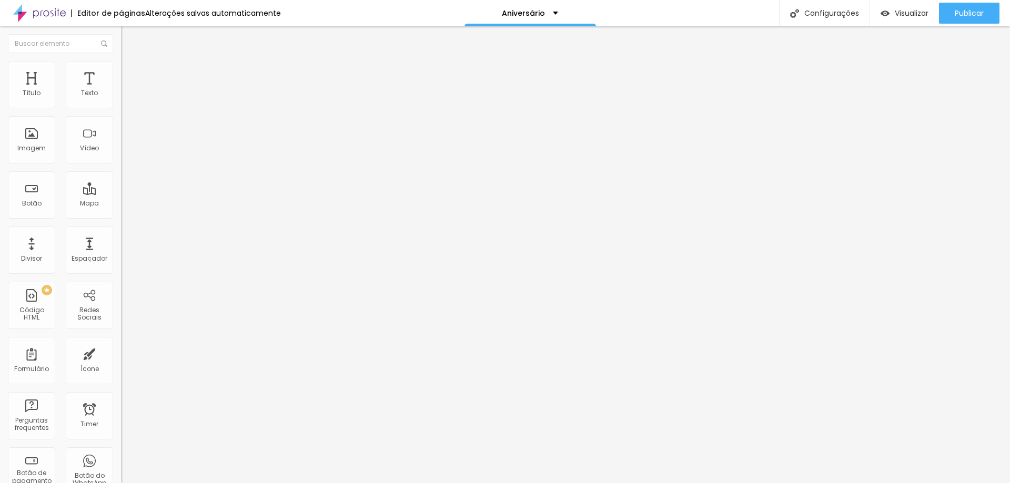
click at [121, 72] on li "Avançado" at bounding box center [181, 77] width 121 height 11
click at [121, 66] on img at bounding box center [125, 65] width 9 height 9
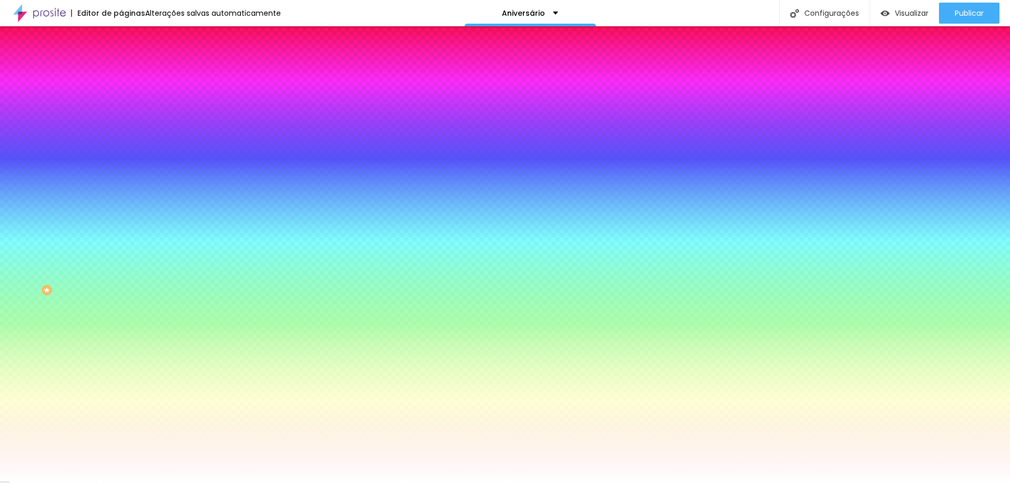
click at [121, 143] on div at bounding box center [181, 143] width 121 height 0
drag, startPoint x: 28, startPoint y: 203, endPoint x: 21, endPoint y: 216, distance: 14.9
click at [121, 154] on div at bounding box center [181, 154] width 121 height 0
click at [121, 216] on div "Imagem de fundo Adicionar imagem Efeito da Imagem Nenhum Nenhum Parallax Cor de…" at bounding box center [181, 150] width 121 height 136
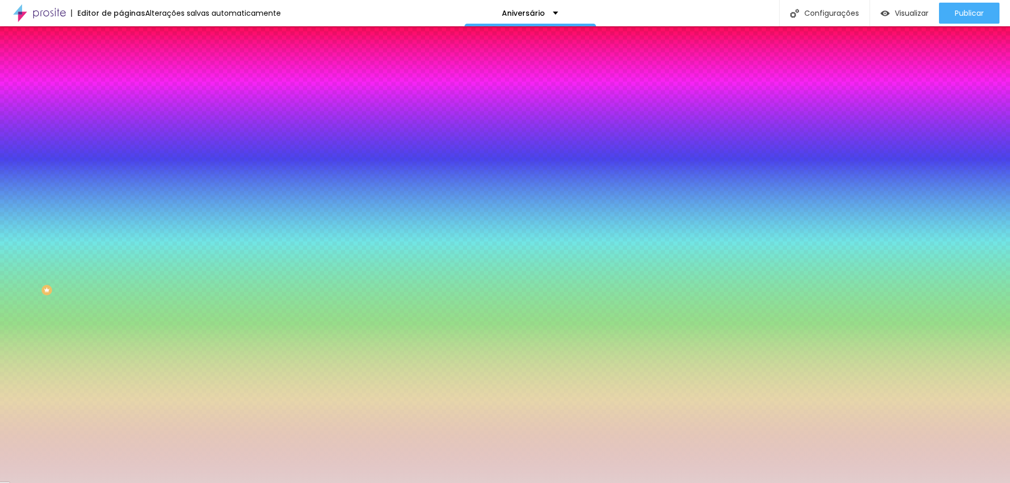
click at [121, 143] on div at bounding box center [181, 143] width 121 height 0
drag, startPoint x: 42, startPoint y: 213, endPoint x: 21, endPoint y: 215, distance: 21.2
click at [21, 215] on div at bounding box center [505, 241] width 1010 height 483
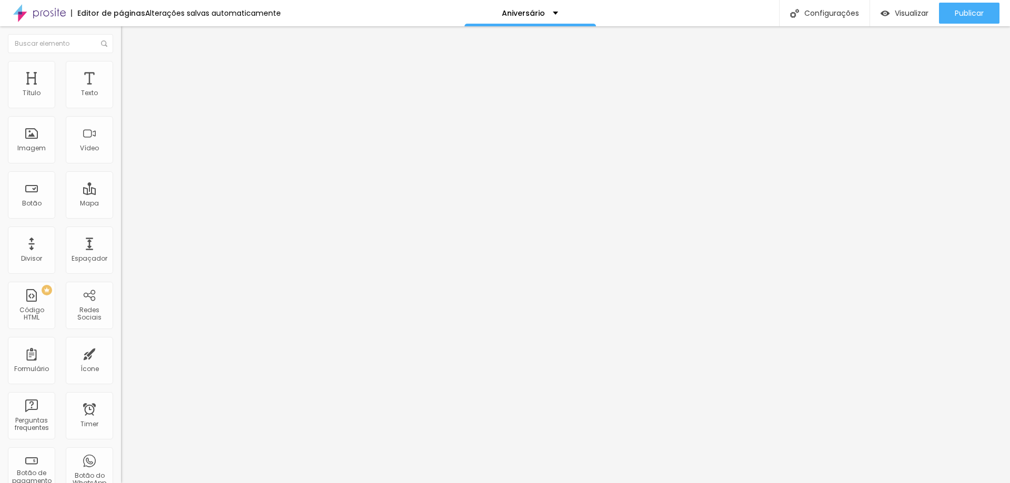
click at [130, 74] on span "Avançado" at bounding box center [147, 78] width 35 height 9
click at [130, 70] on span "Estilo" at bounding box center [138, 68] width 16 height 9
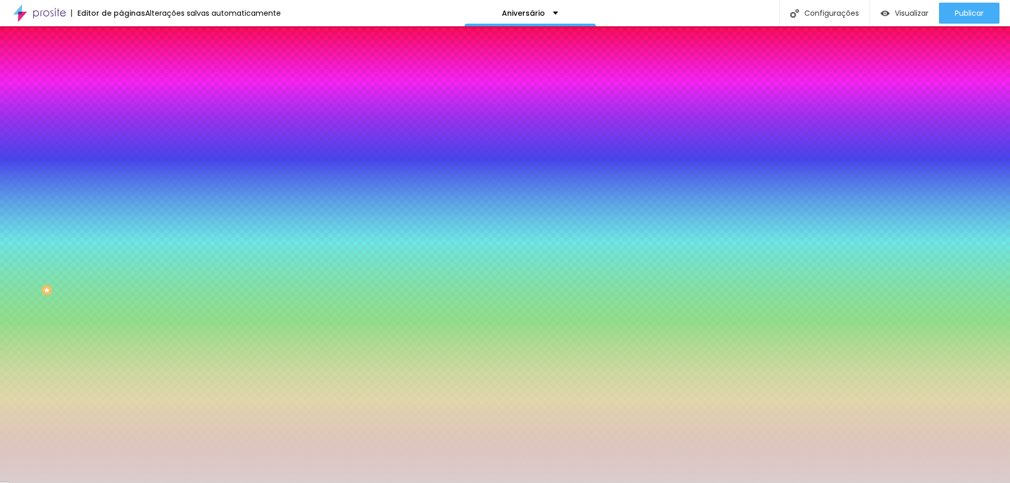
click at [121, 72] on img at bounding box center [125, 76] width 9 height 9
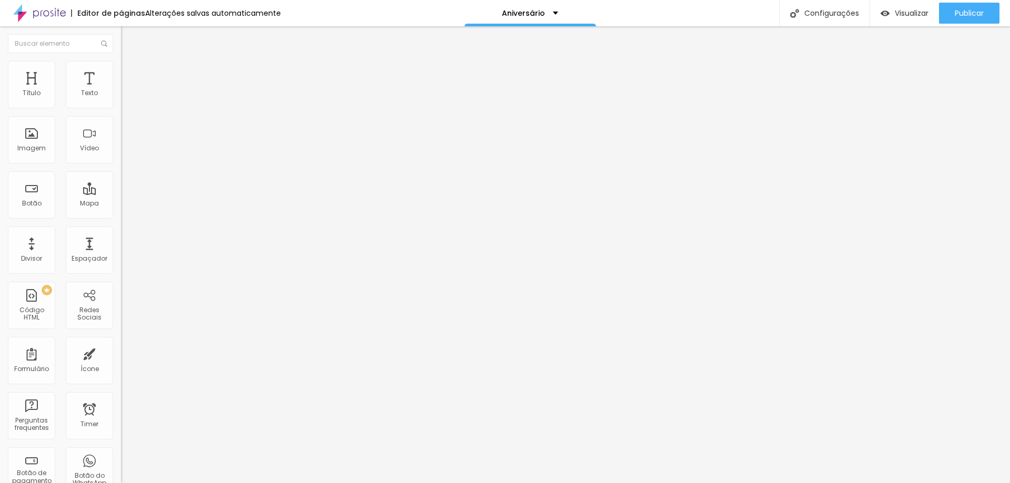
click at [121, 72] on img at bounding box center [125, 76] width 9 height 9
drag, startPoint x: 24, startPoint y: 105, endPoint x: 12, endPoint y: 105, distance: 12.1
click at [121, 204] on input "range" at bounding box center [155, 208] width 68 height 8
click at [121, 65] on img at bounding box center [125, 65] width 9 height 9
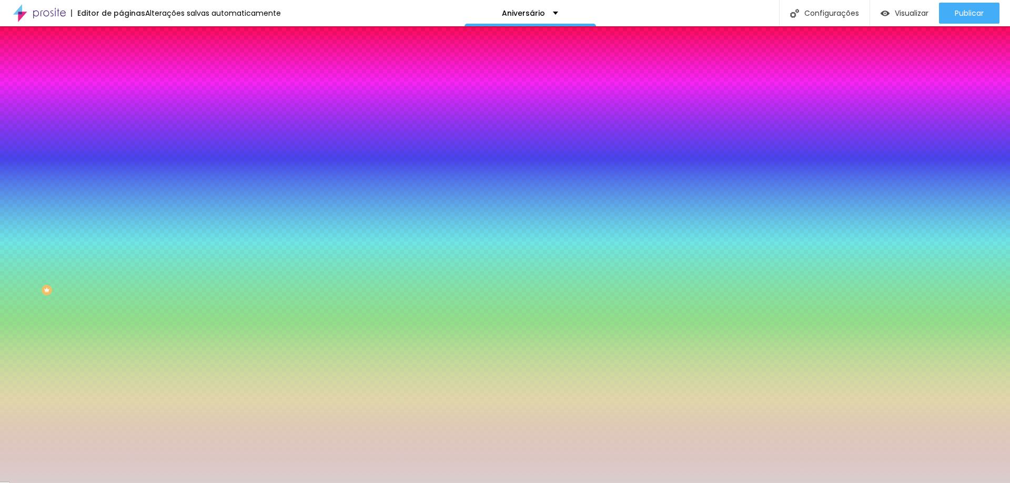
click at [121, 60] on img at bounding box center [125, 54] width 9 height 9
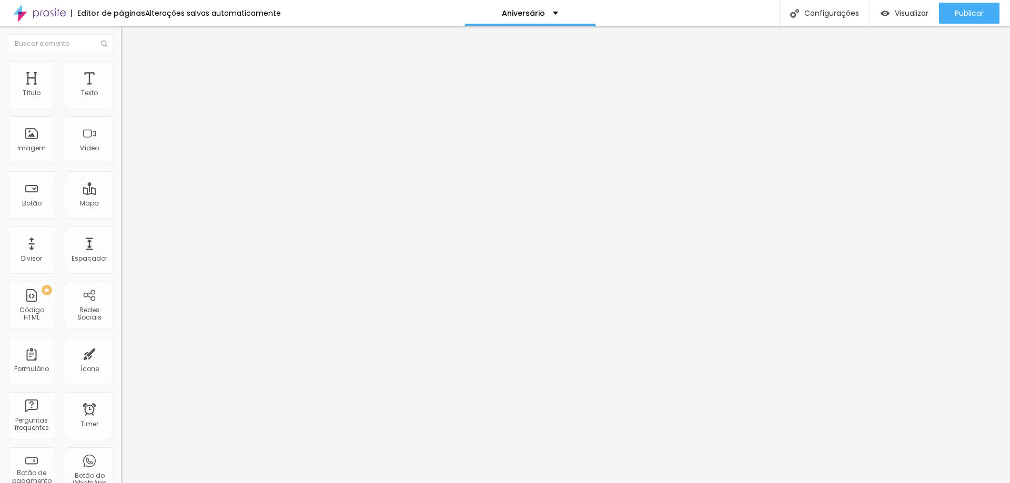
click at [121, 72] on li "Avançado" at bounding box center [181, 77] width 121 height 11
click at [121, 70] on li "Estilo" at bounding box center [181, 66] width 121 height 11
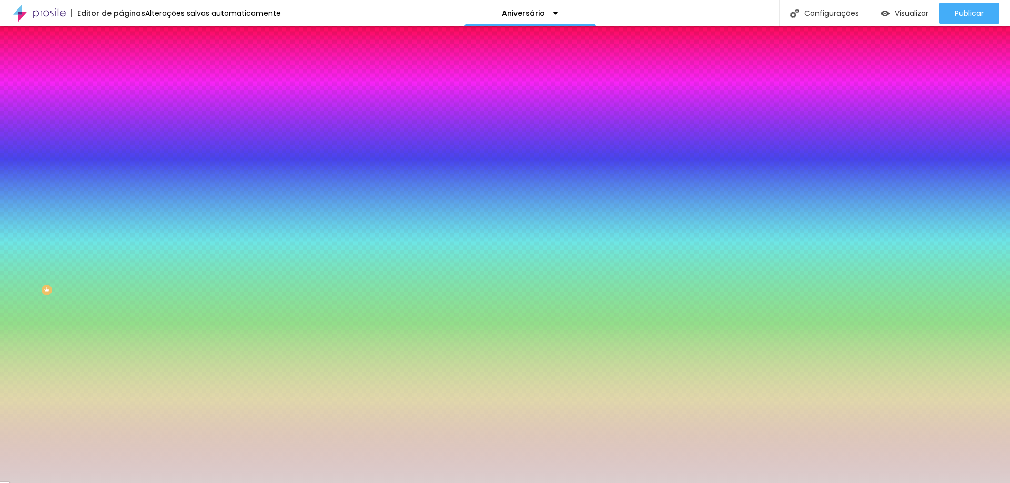
click at [121, 60] on img at bounding box center [125, 54] width 9 height 9
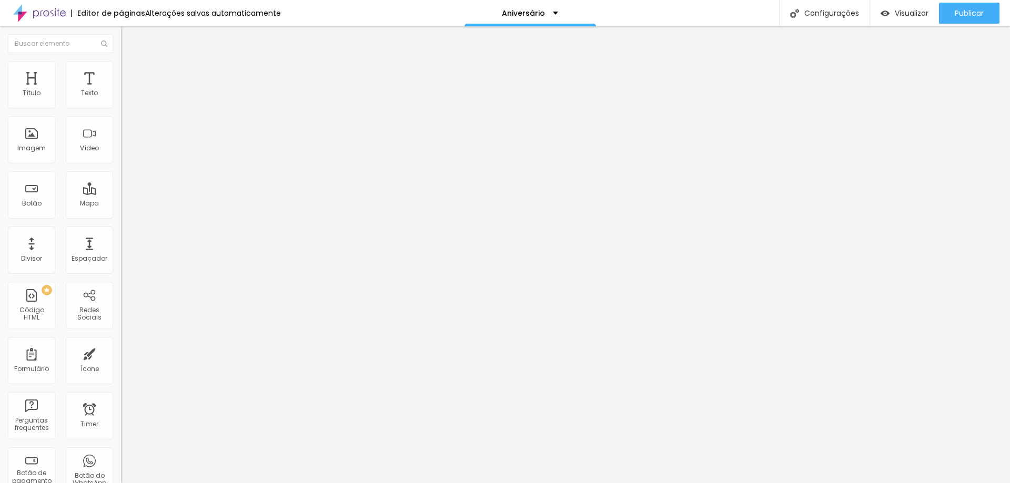
click at [121, 96] on span "Encaixotado" at bounding box center [141, 91] width 41 height 9
click at [121, 72] on img at bounding box center [125, 76] width 9 height 9
drag, startPoint x: 23, startPoint y: 100, endPoint x: 37, endPoint y: 100, distance: 13.7
click at [121, 204] on div at bounding box center [181, 208] width 121 height 9
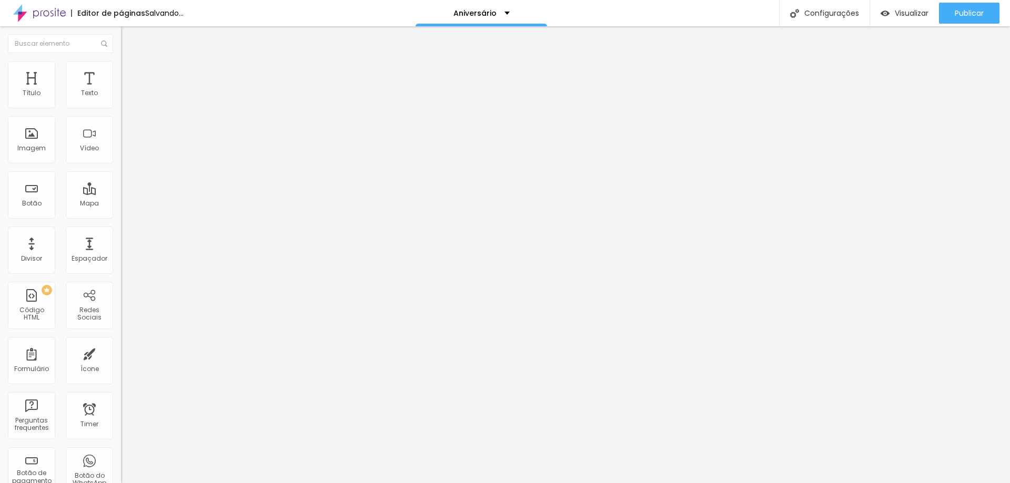
drag, startPoint x: 25, startPoint y: 103, endPoint x: 0, endPoint y: 109, distance: 25.5
click at [121, 204] on input "range" at bounding box center [155, 208] width 68 height 8
drag, startPoint x: 25, startPoint y: 124, endPoint x: 7, endPoint y: 132, distance: 19.3
click at [121, 353] on input "range" at bounding box center [155, 357] width 68 height 8
click at [121, 70] on ul "Conteúdo Estilo Avançado" at bounding box center [181, 66] width 121 height 32
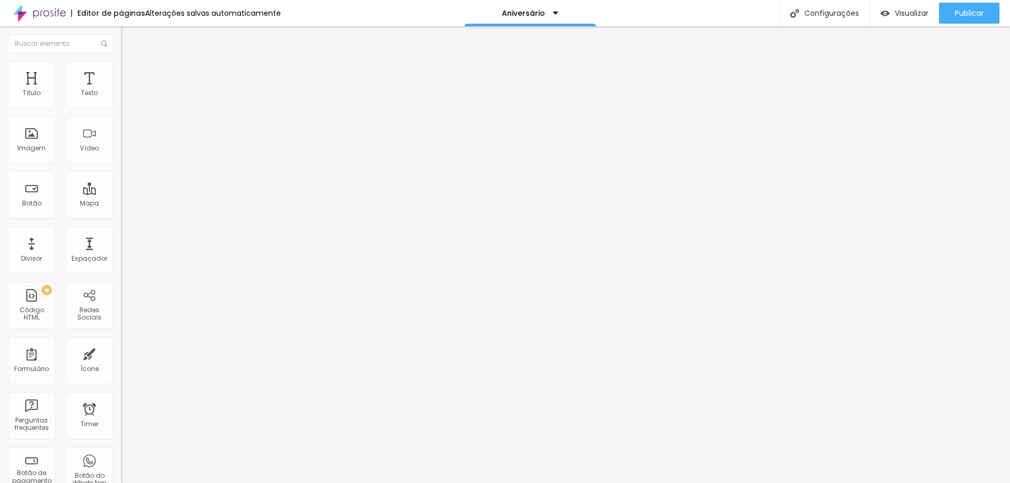
click at [130, 73] on span "Estilo" at bounding box center [138, 68] width 16 height 9
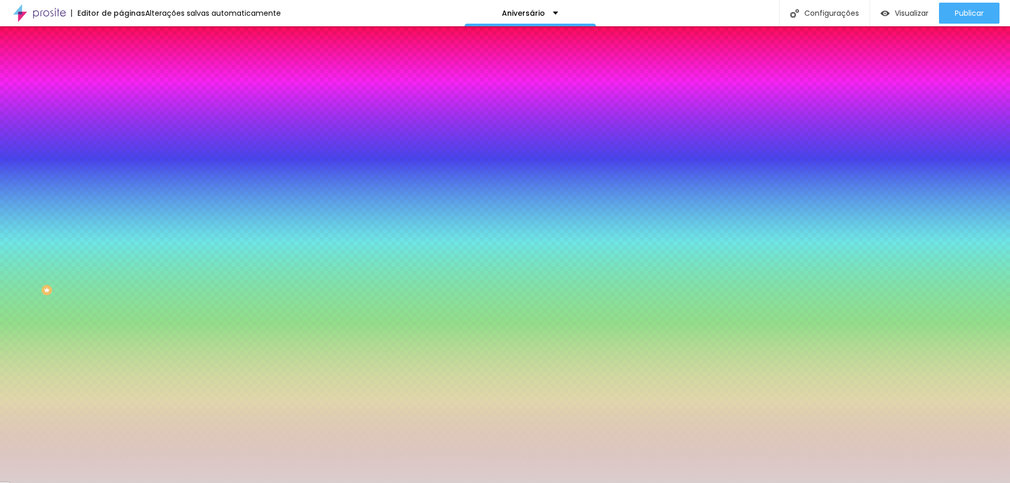
click at [121, 143] on div at bounding box center [181, 143] width 121 height 0
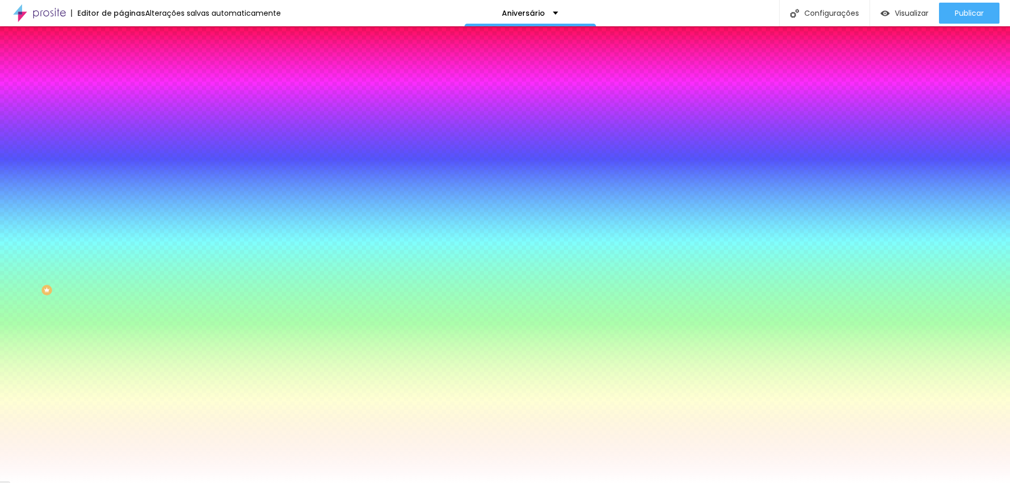
drag, startPoint x: 23, startPoint y: 210, endPoint x: 1, endPoint y: 192, distance: 28.8
click at [121, 192] on div "Imagem de fundo Adicionar imagem Efeito da Imagem Nenhum Nenhum Parallax Cor de…" at bounding box center [181, 150] width 121 height 136
click at [121, 143] on div at bounding box center [181, 143] width 121 height 0
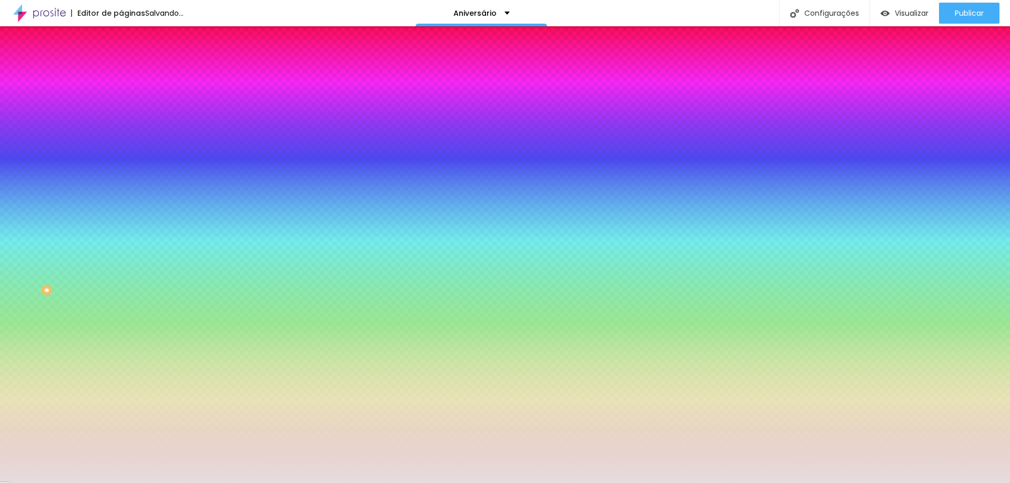
click at [19, 212] on div at bounding box center [505, 241] width 1010 height 483
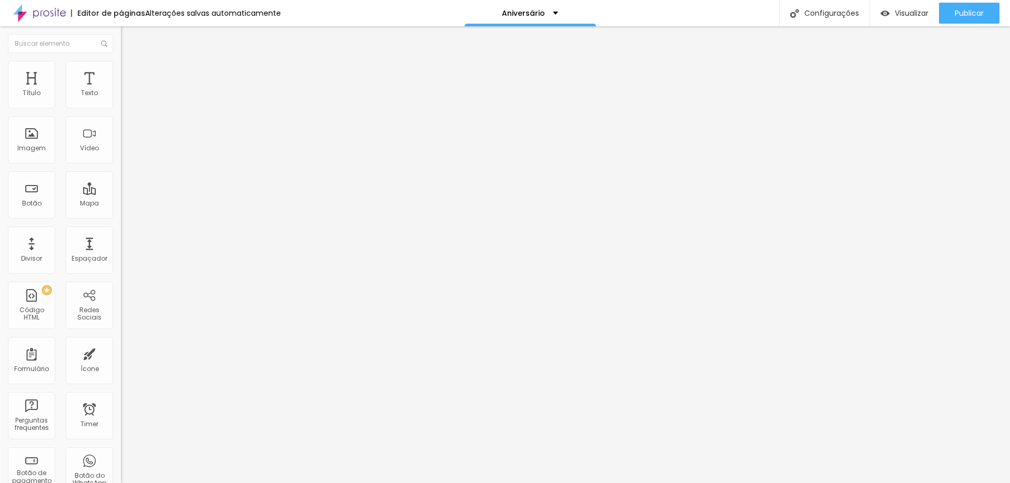
click at [121, 65] on img at bounding box center [125, 65] width 9 height 9
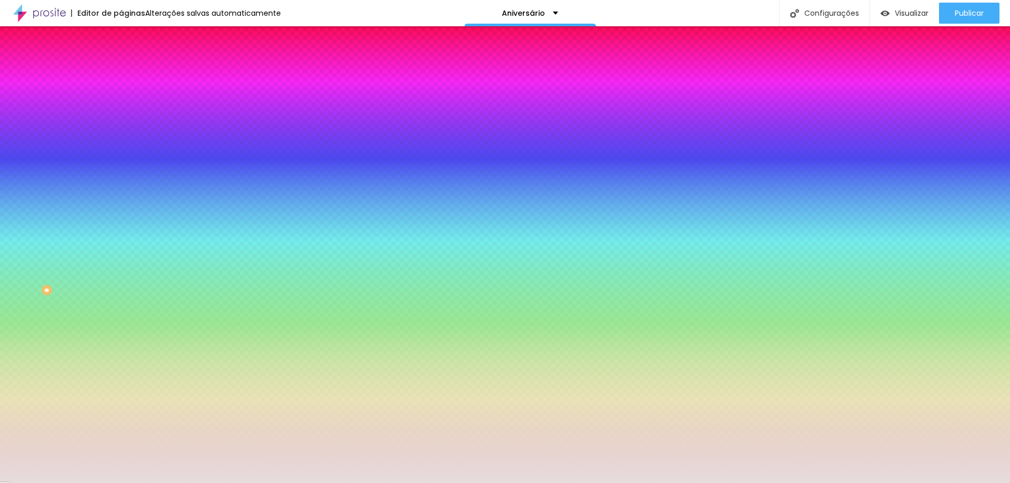
click at [121, 72] on li "Avançado" at bounding box center [181, 77] width 121 height 11
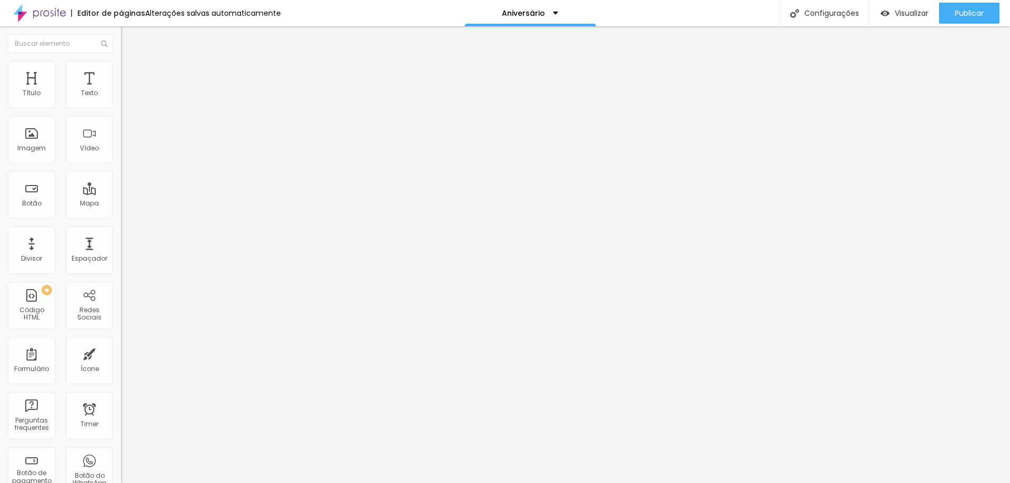
click at [121, 68] on li "Estilo" at bounding box center [181, 66] width 121 height 11
click at [41, 140] on div "Imagem" at bounding box center [31, 139] width 47 height 47
click at [121, 72] on li "Avançado" at bounding box center [181, 77] width 121 height 11
click at [121, 63] on img at bounding box center [125, 65] width 9 height 9
drag, startPoint x: 27, startPoint y: 131, endPoint x: 0, endPoint y: 131, distance: 26.8
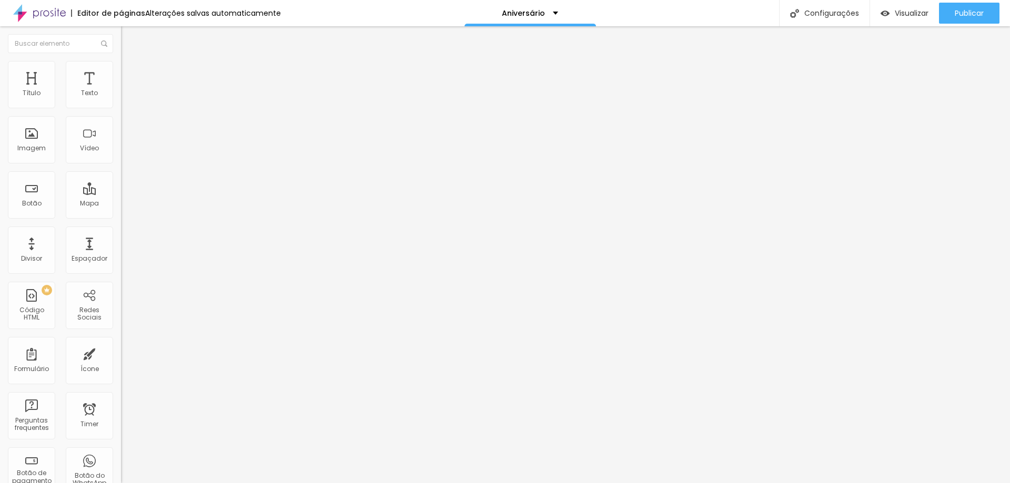
click at [121, 231] on input "range" at bounding box center [155, 235] width 68 height 8
click at [125, 284] on icon "button" at bounding box center [128, 287] width 6 height 6
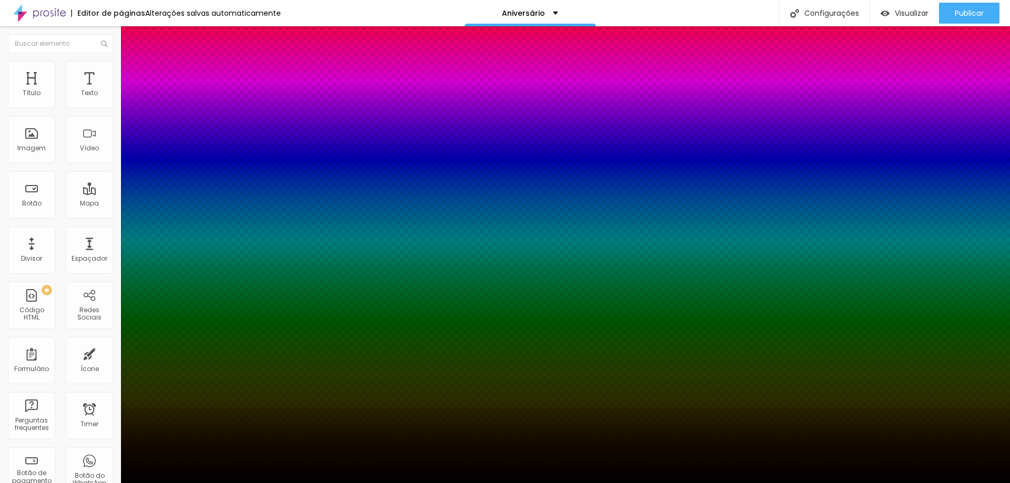
click at [93, 483] on div at bounding box center [505, 483] width 1010 height 0
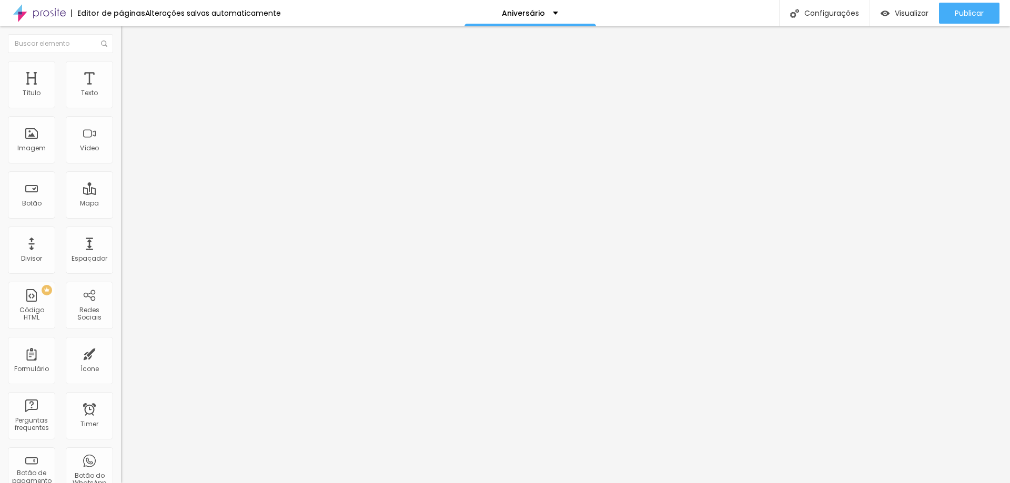
click at [121, 258] on div "Sombra" at bounding box center [181, 261] width 121 height 6
click at [126, 285] on icon "button" at bounding box center [128, 287] width 4 height 4
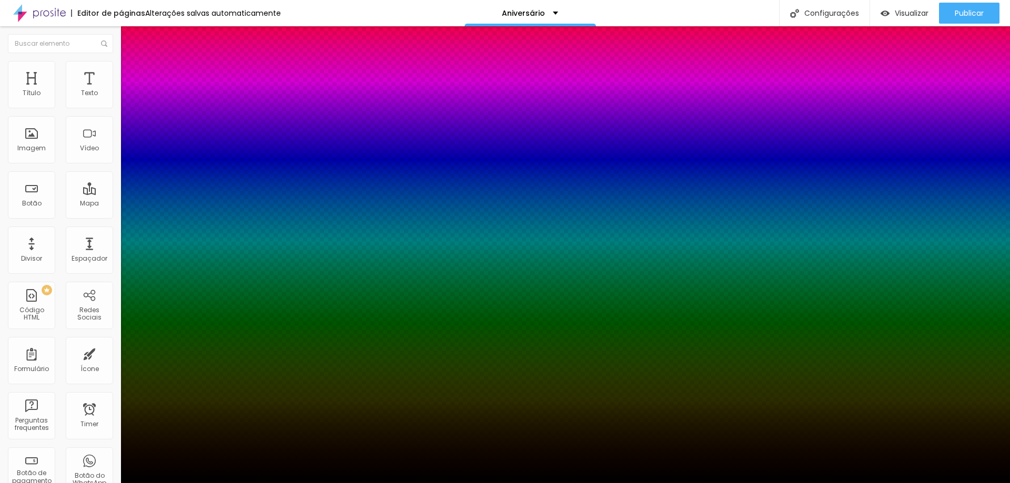
drag, startPoint x: 79, startPoint y: 257, endPoint x: 77, endPoint y: 231, distance: 25.9
click at [78, 483] on div at bounding box center [505, 483] width 1010 height 0
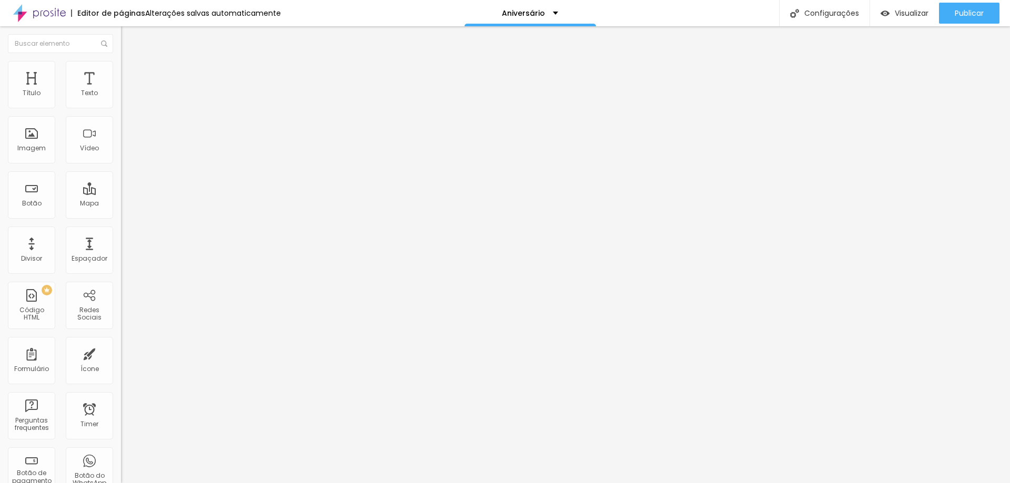
click at [121, 60] on li "Conteúdo" at bounding box center [181, 55] width 121 height 11
click at [121, 69] on li "Estilo" at bounding box center [181, 66] width 121 height 11
click at [121, 72] on li "Avançado" at bounding box center [181, 77] width 121 height 11
click at [121, 68] on img at bounding box center [125, 65] width 9 height 9
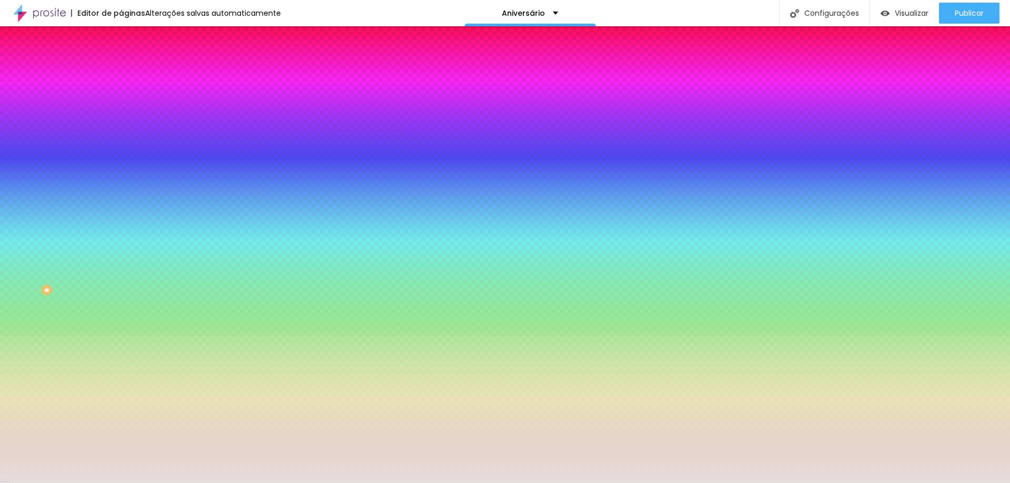
click at [130, 74] on span "Avançado" at bounding box center [147, 78] width 35 height 9
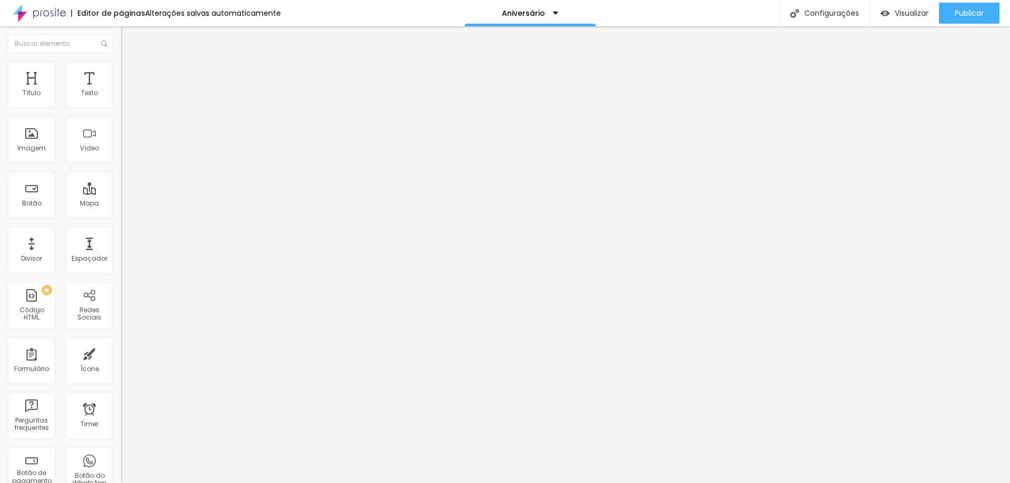
click at [121, 68] on li "Estilo" at bounding box center [181, 66] width 121 height 11
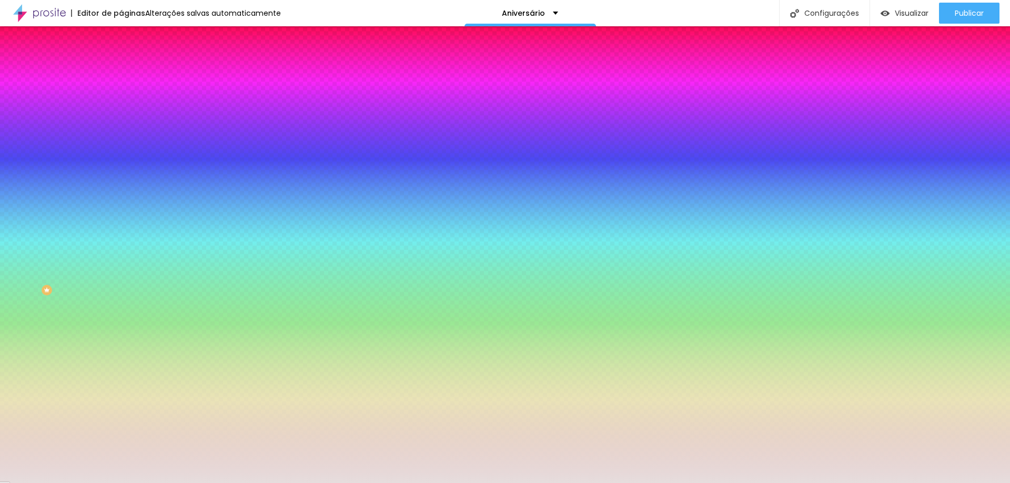
click at [121, 61] on li "Conteúdo" at bounding box center [181, 55] width 121 height 11
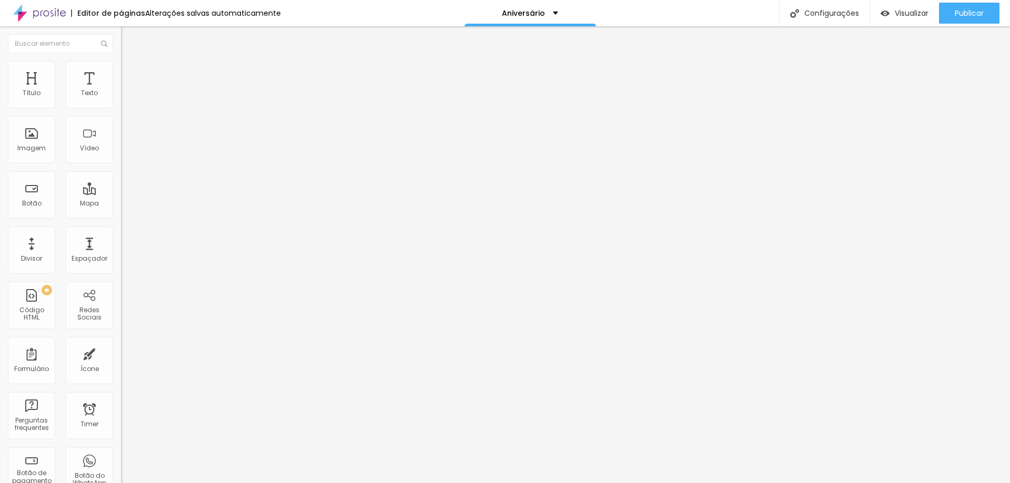
click at [121, 96] on span "Encaixotado" at bounding box center [141, 91] width 41 height 9
click at [121, 61] on li "Estilo" at bounding box center [181, 66] width 121 height 11
drag, startPoint x: 109, startPoint y: 112, endPoint x: 148, endPoint y: 109, distance: 39.1
click at [148, 108] on input "range" at bounding box center [155, 103] width 68 height 8
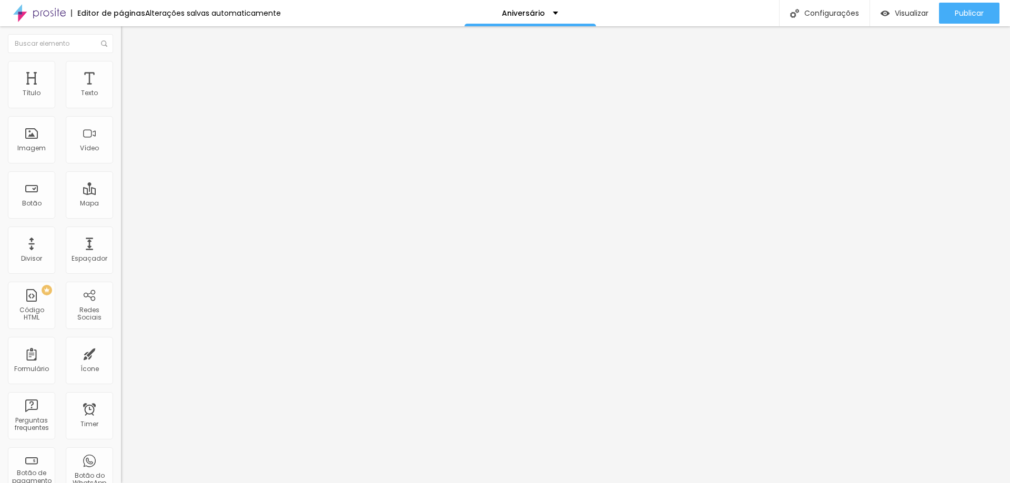
click at [121, 72] on li "Avançado" at bounding box center [181, 77] width 121 height 11
drag, startPoint x: 31, startPoint y: 102, endPoint x: 0, endPoint y: 103, distance: 31.0
click at [121, 204] on input "range" at bounding box center [155, 208] width 68 height 8
drag, startPoint x: 33, startPoint y: 122, endPoint x: 7, endPoint y: 116, distance: 26.5
click at [121, 353] on input "range" at bounding box center [155, 357] width 68 height 8
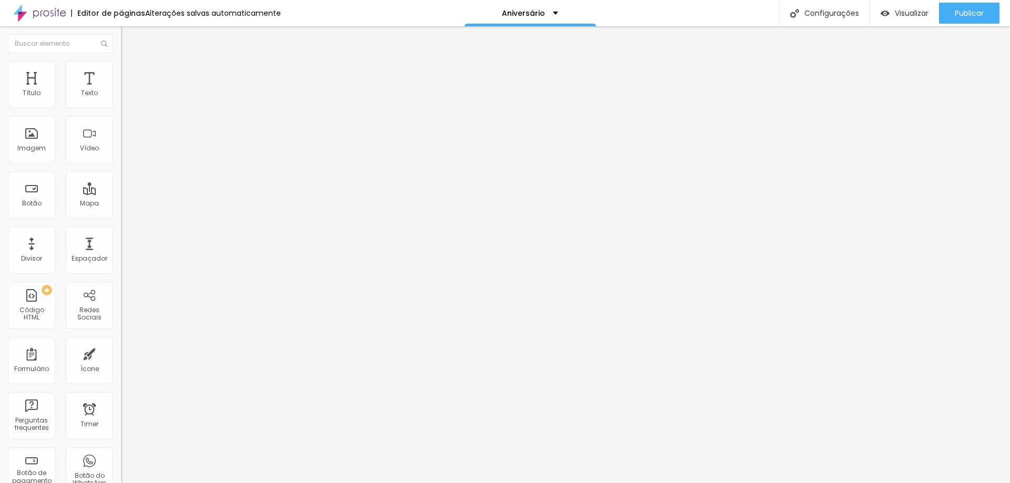
click at [121, 165] on span "Original" at bounding box center [133, 160] width 25 height 9
click at [121, 177] on span "Padrão" at bounding box center [133, 172] width 24 height 9
click at [121, 193] on div "Proporção Original Cinema 16:9 Padrão 4:3 Quadrado 1:1 Original" at bounding box center [181, 172] width 121 height 42
click at [121, 165] on span "Original" at bounding box center [133, 160] width 25 height 9
click at [121, 177] on span "Padrão" at bounding box center [133, 172] width 24 height 9
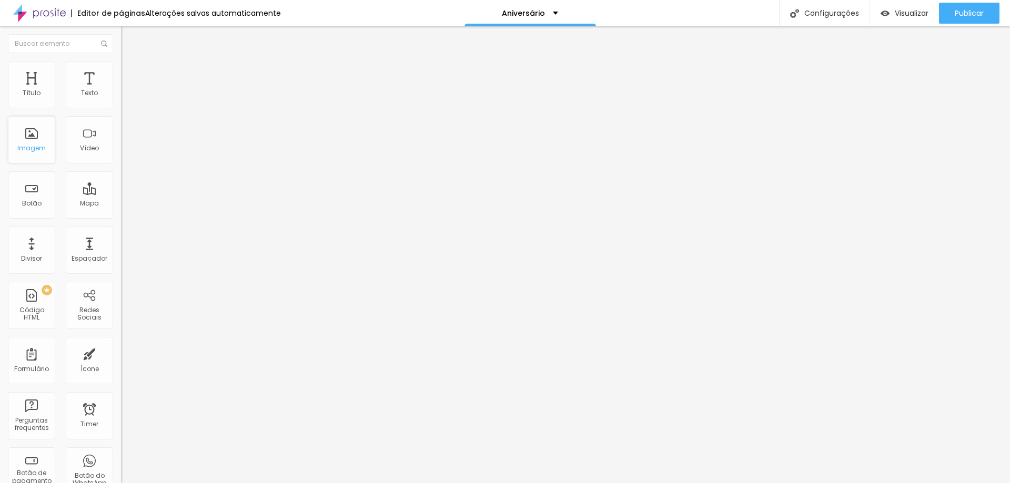
click at [43, 140] on div "Imagem" at bounding box center [31, 139] width 47 height 47
click at [121, 90] on span "Adicionar imagem" at bounding box center [155, 86] width 68 height 9
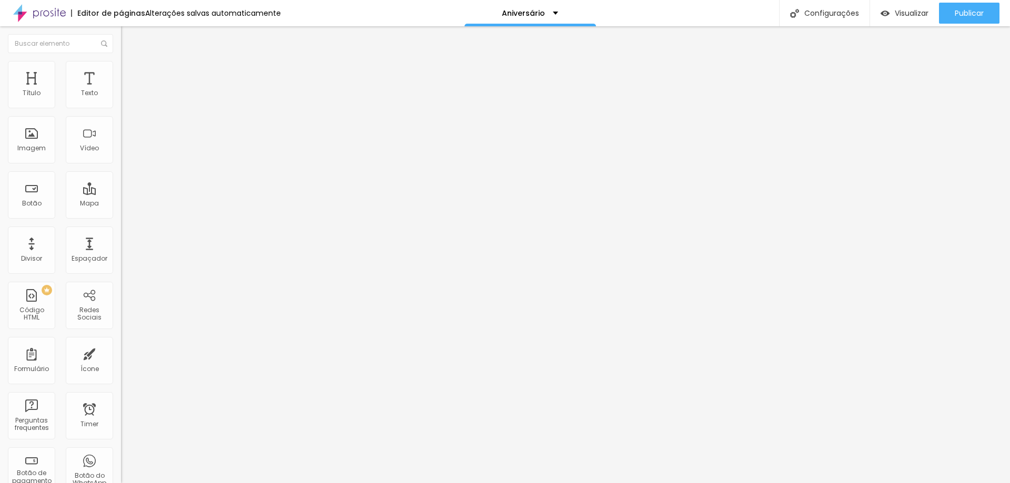
scroll to position [526, 0]
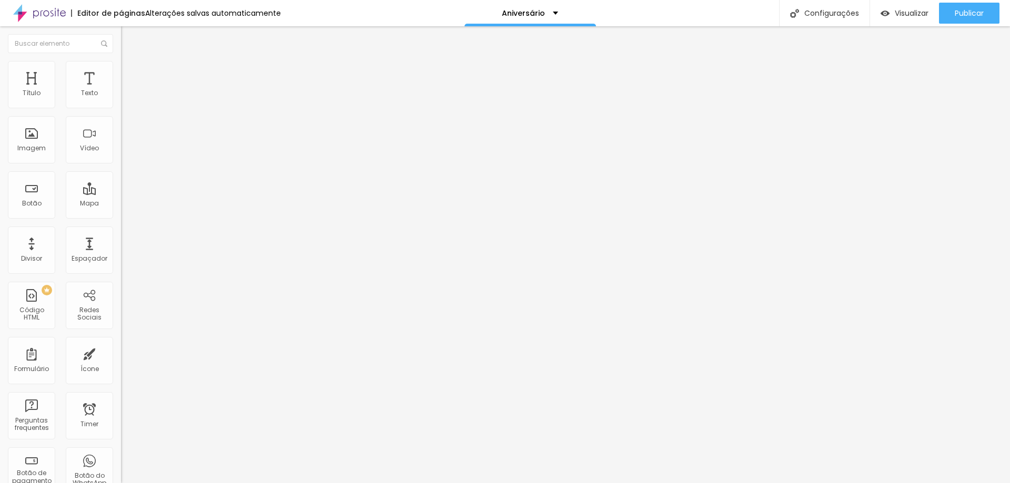
click at [121, 90] on span "Trocar imagem" at bounding box center [149, 86] width 57 height 9
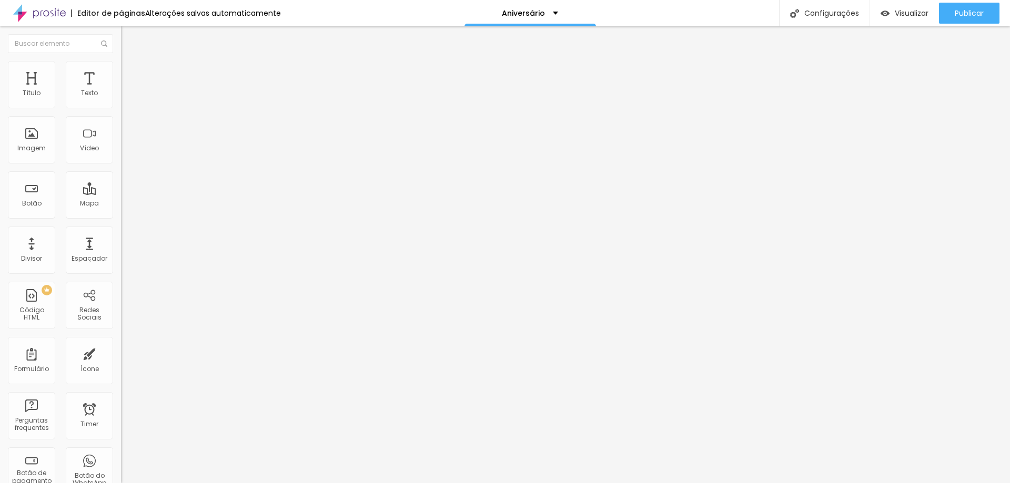
click at [121, 89] on div "Trocar imagem" at bounding box center [181, 85] width 121 height 7
click at [121, 90] on span "Trocar imagem" at bounding box center [149, 86] width 57 height 9
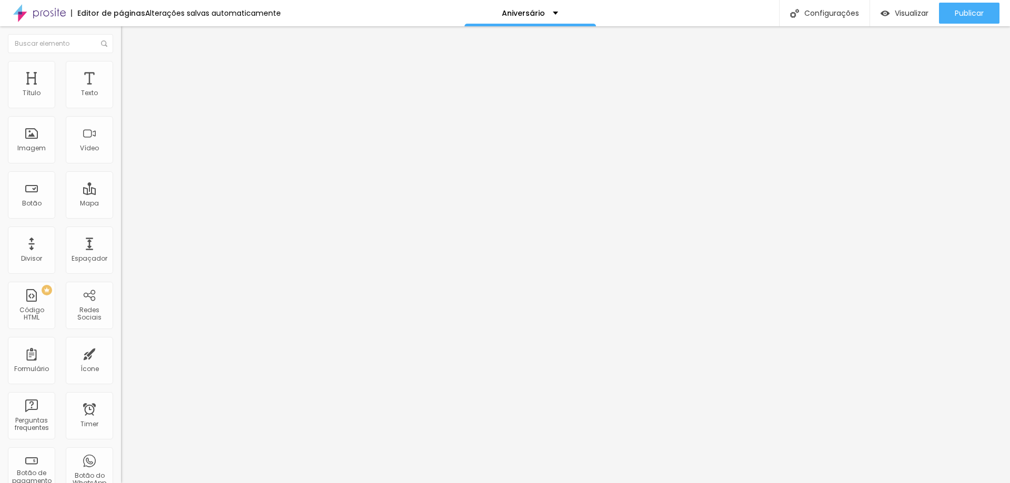
click at [121, 90] on span "Trocar imagem" at bounding box center [149, 86] width 57 height 9
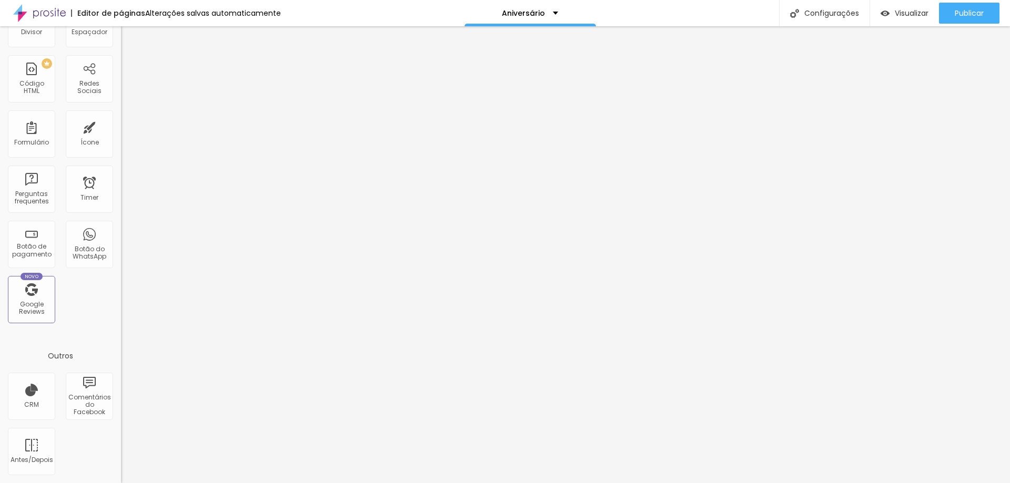
scroll to position [0, 0]
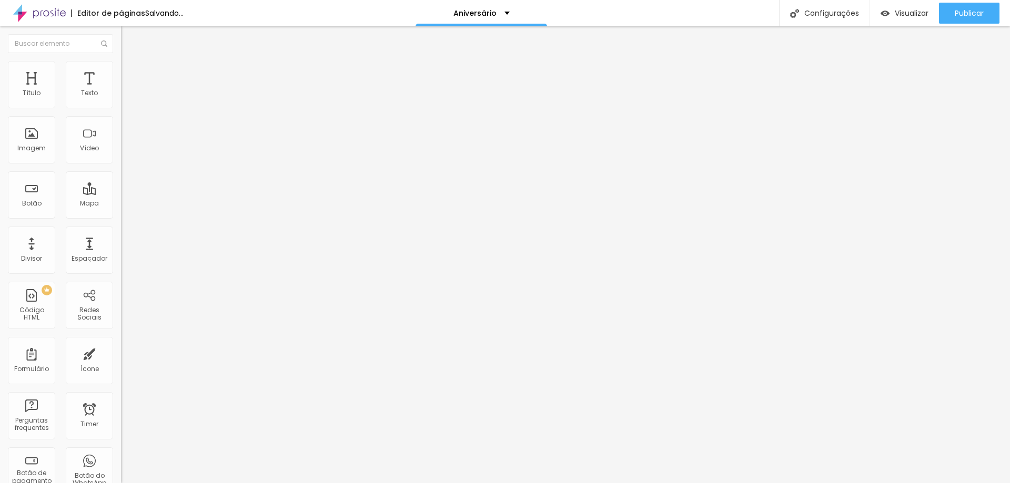
click at [121, 90] on span "Trocar imagem" at bounding box center [149, 86] width 57 height 9
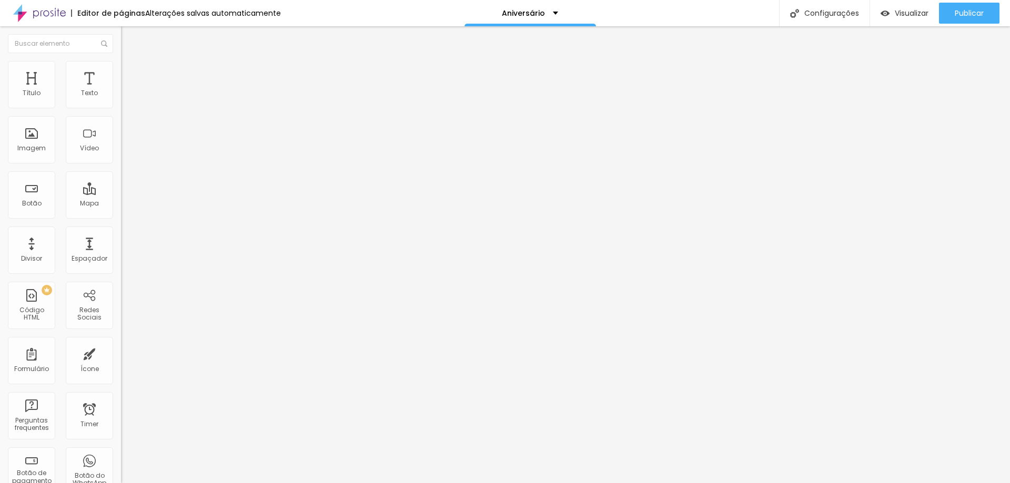
scroll to position [263, 0]
click at [121, 90] on span "Trocar imagem" at bounding box center [149, 86] width 57 height 9
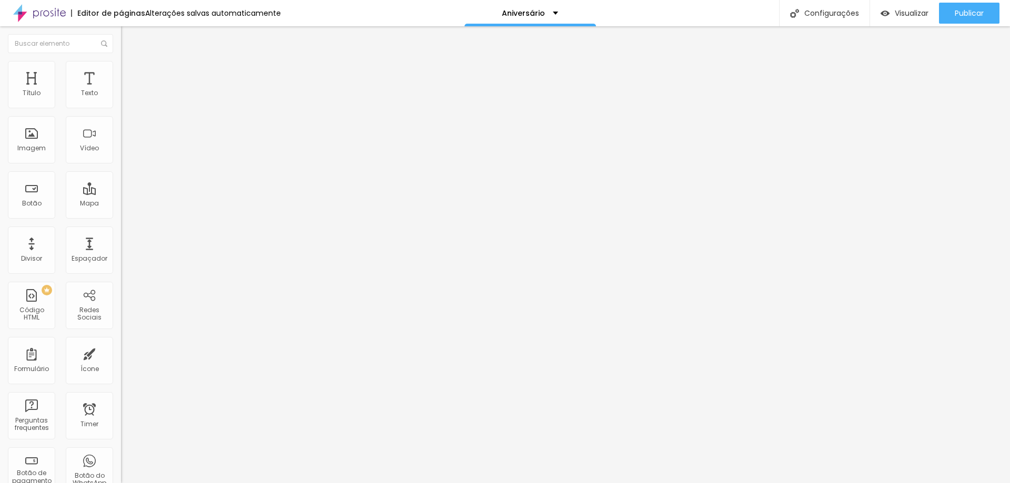
click at [121, 90] on span "Trocar imagem" at bounding box center [149, 86] width 57 height 9
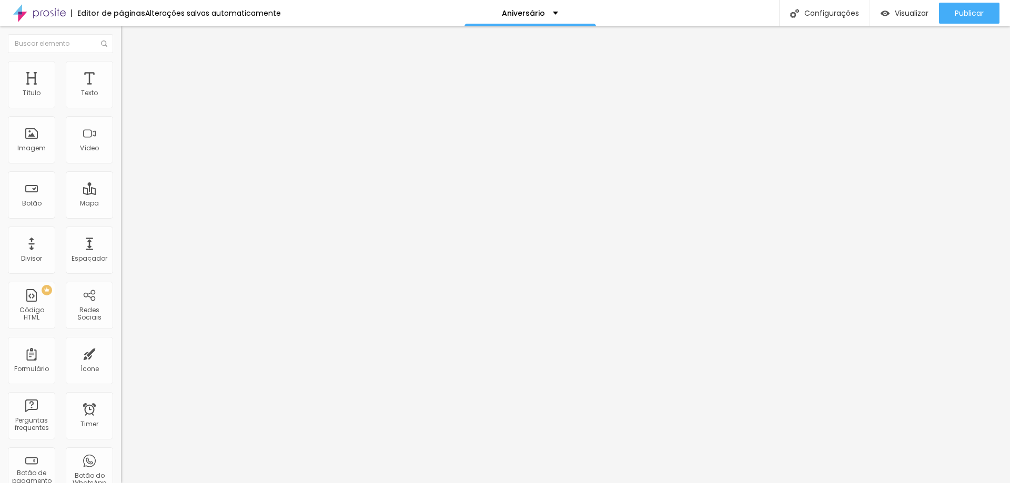
click at [121, 90] on span "Trocar imagem" at bounding box center [149, 86] width 57 height 9
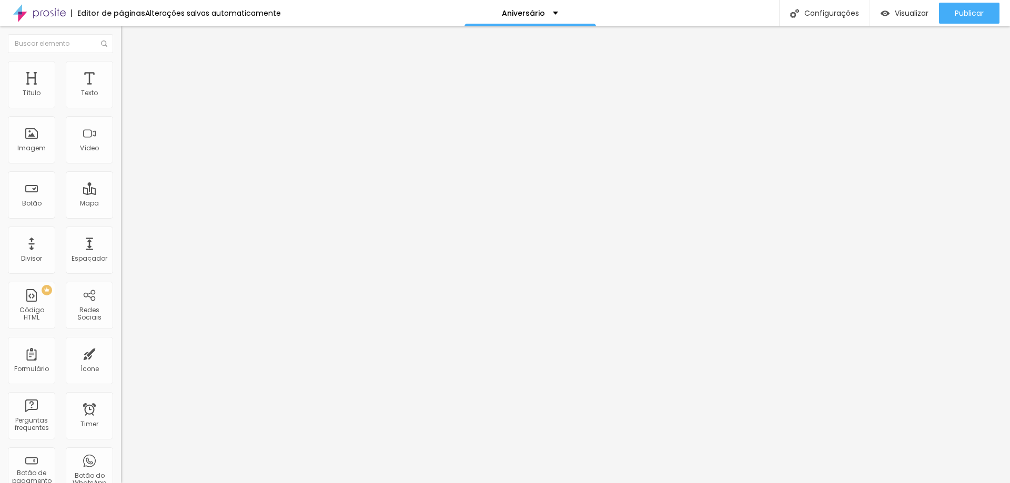
scroll to position [526, 0]
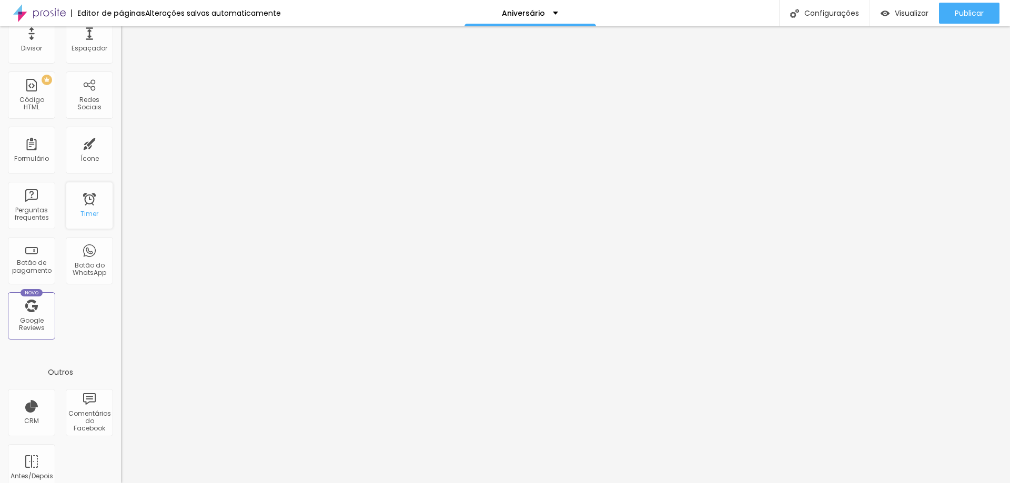
scroll to position [0, 0]
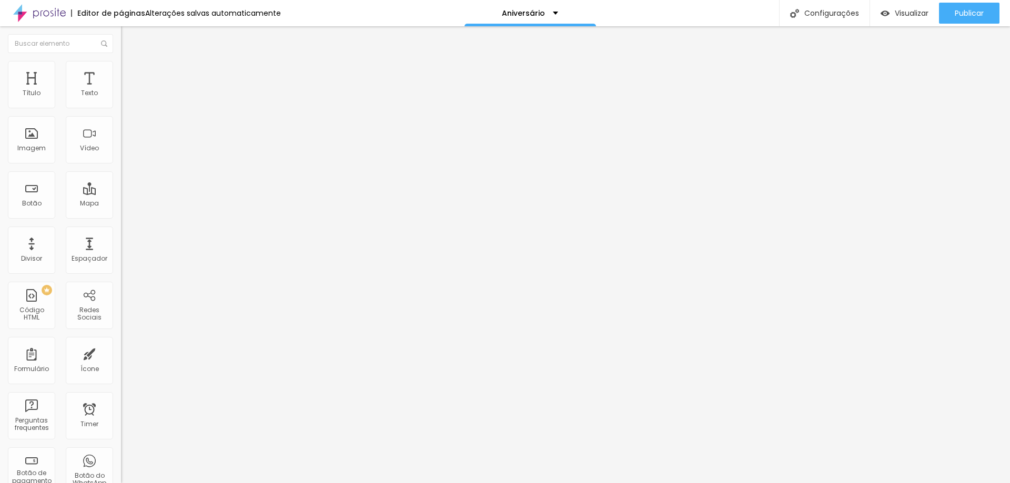
click at [121, 90] on span "Trocar imagem" at bounding box center [149, 86] width 57 height 9
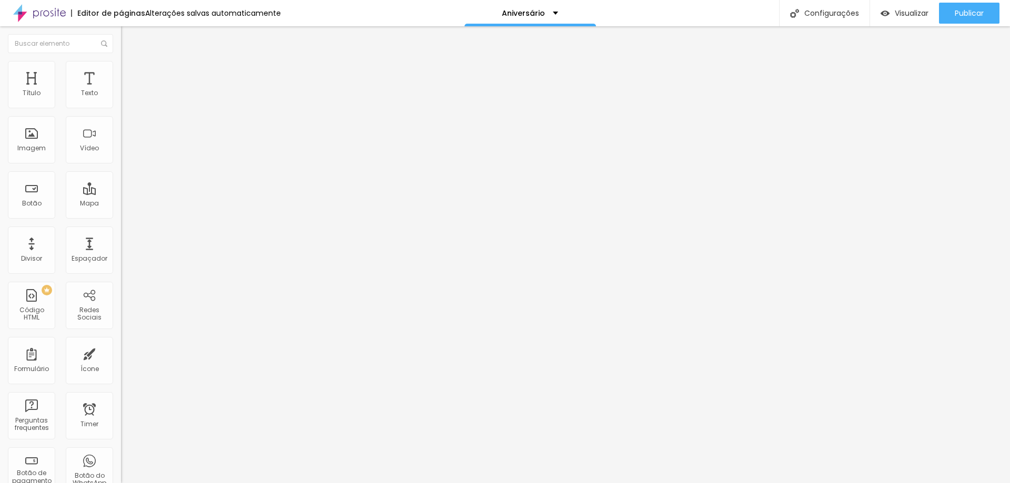
click at [121, 90] on span "Trocar imagem" at bounding box center [149, 86] width 57 height 9
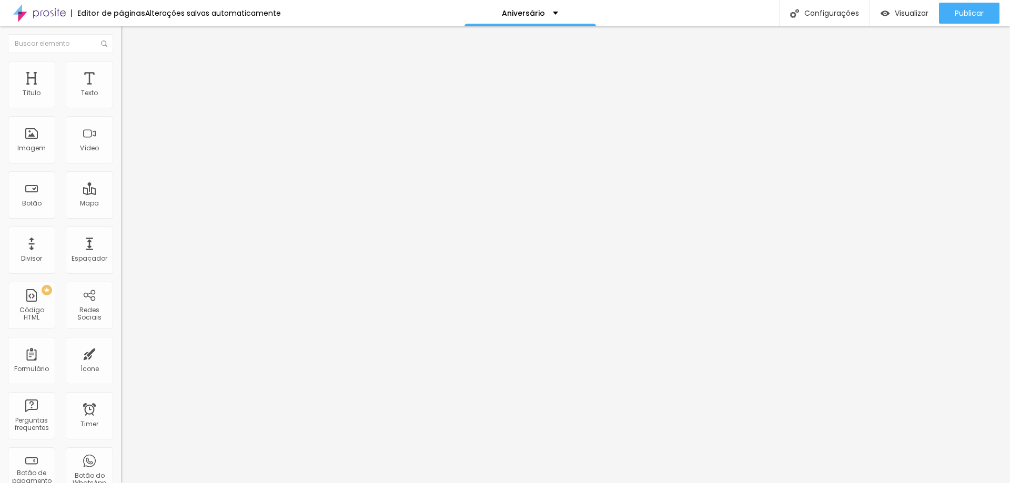
scroll to position [631, 0]
click at [121, 90] on span "Trocar imagem" at bounding box center [149, 86] width 57 height 9
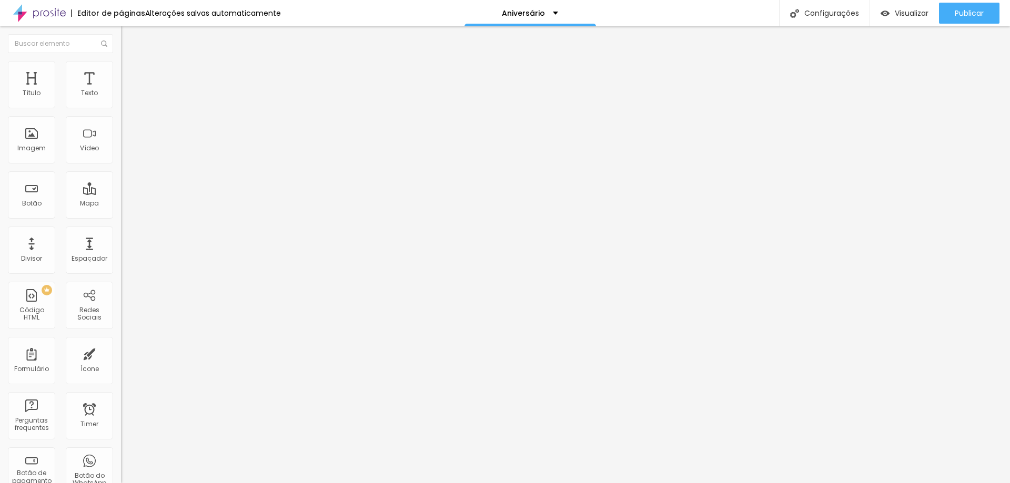
click at [121, 90] on span "Trocar imagem" at bounding box center [149, 86] width 57 height 9
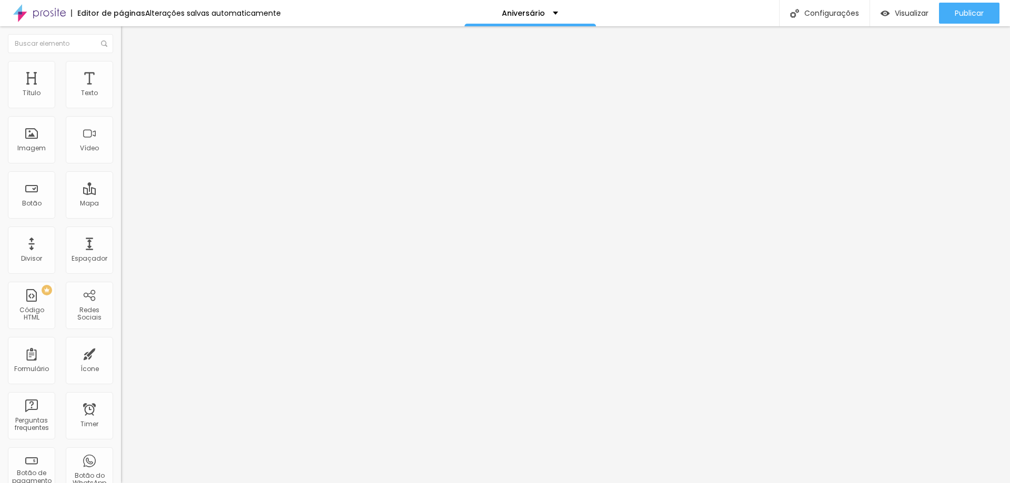
scroll to position [473, 0]
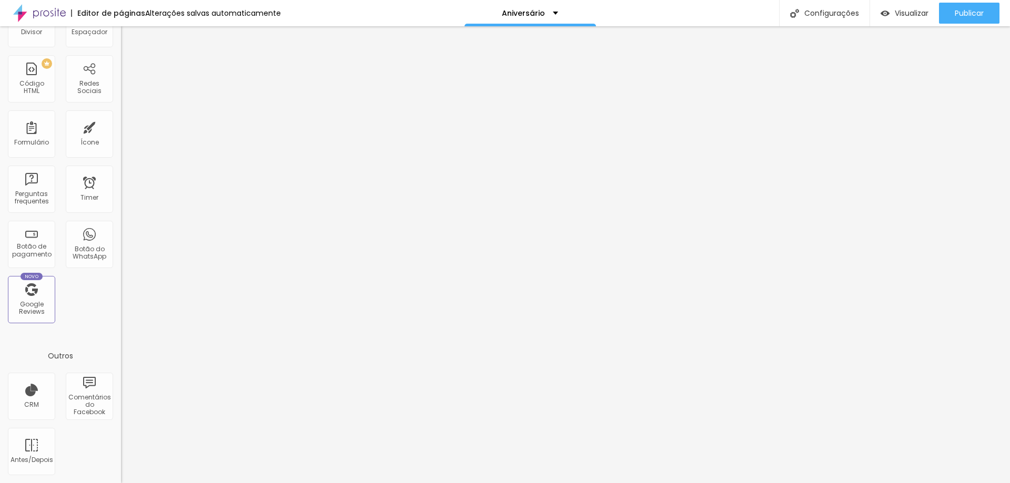
scroll to position [0, 0]
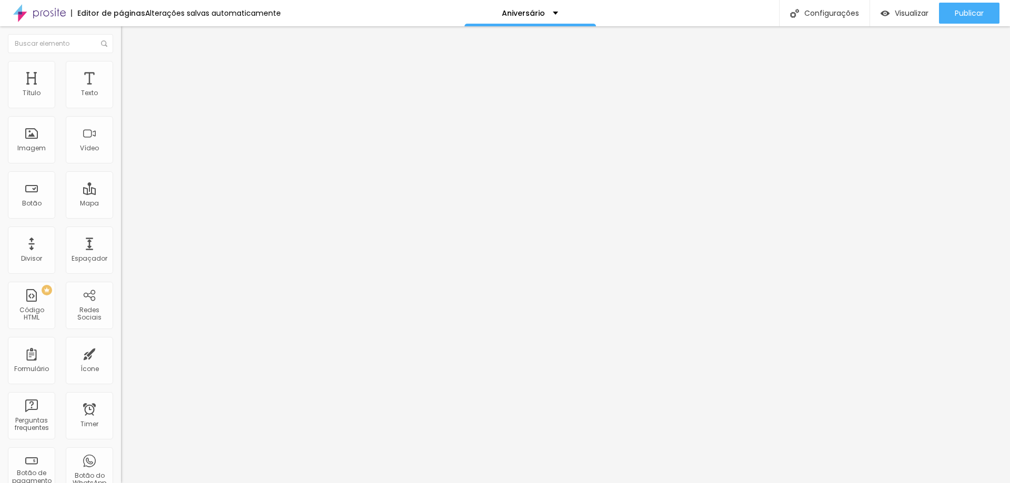
click at [121, 90] on span "Trocar imagem" at bounding box center [149, 86] width 57 height 9
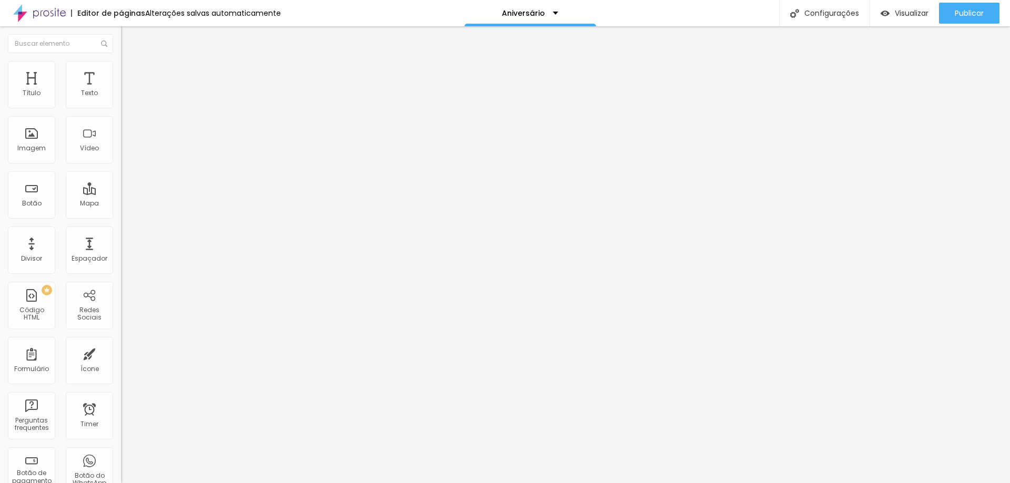
scroll to position [631, 0]
click at [121, 90] on span "Trocar imagem" at bounding box center [149, 86] width 57 height 9
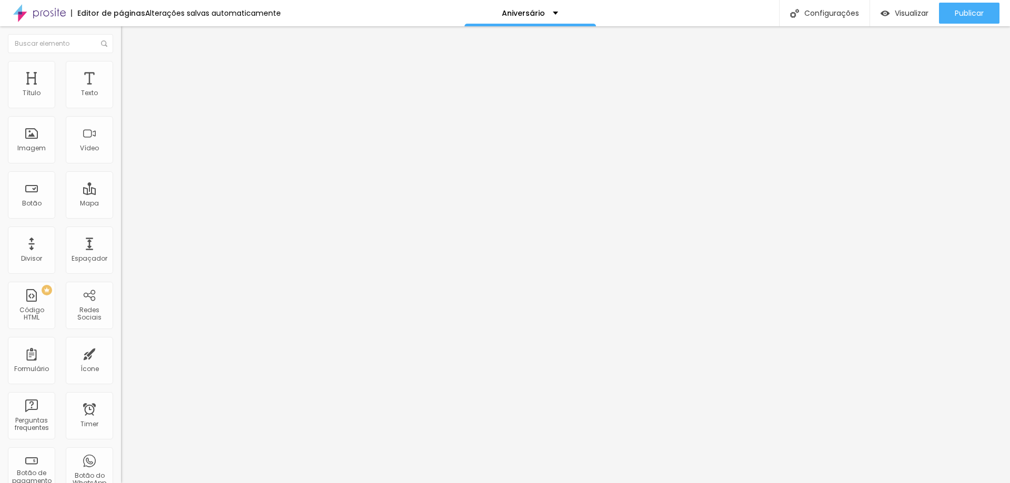
click at [959, 6] on div "Publicar" at bounding box center [969, 13] width 29 height 21
click at [959, 17] on span "Publicar" at bounding box center [969, 13] width 29 height 8
click at [121, 88] on img at bounding box center [124, 85] width 6 height 6
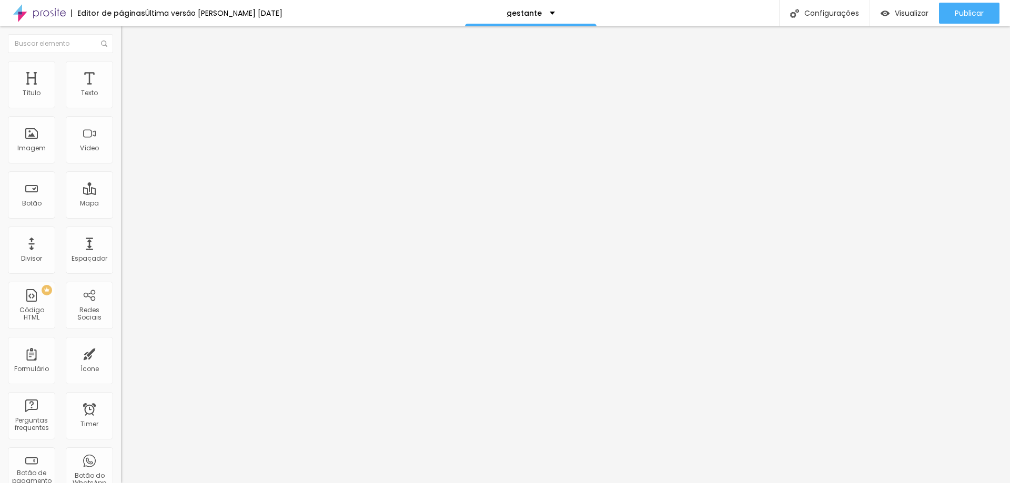
click at [121, 90] on span "Trocar imagem" at bounding box center [149, 86] width 57 height 9
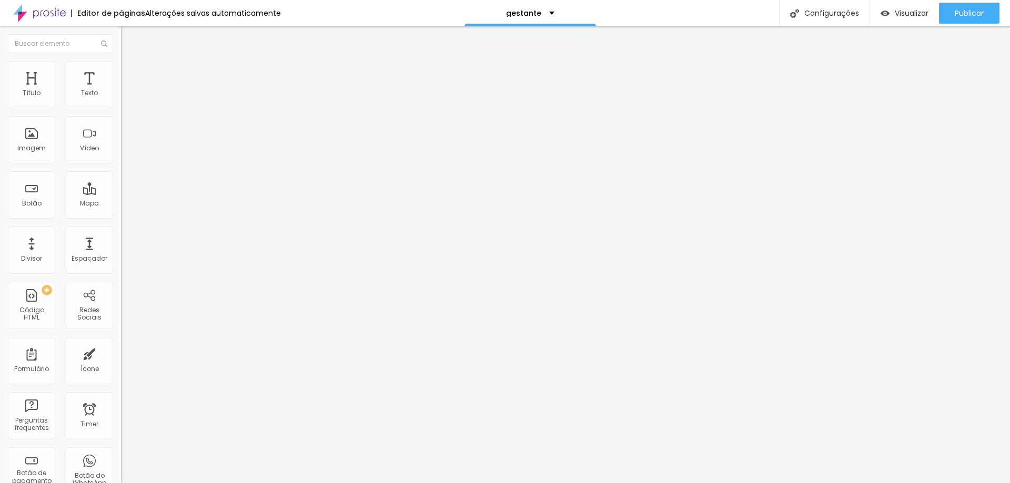
click at [121, 90] on span "Trocar imagem" at bounding box center [149, 86] width 57 height 9
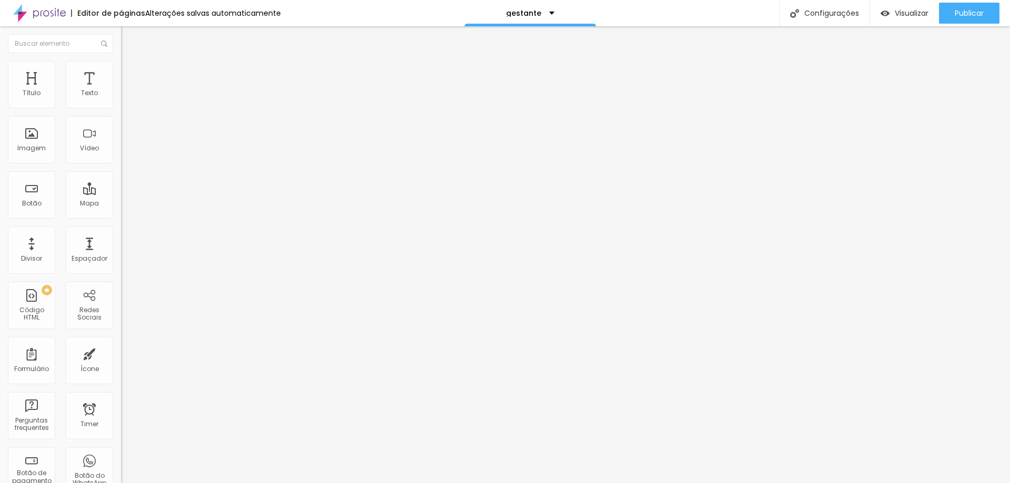
click at [121, 90] on span "Trocar imagem" at bounding box center [149, 86] width 57 height 9
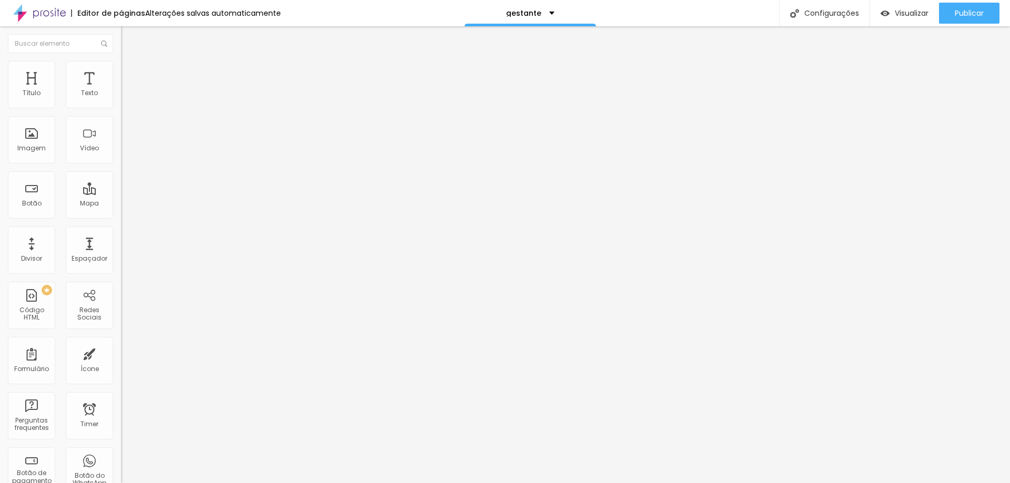
click at [121, 90] on span "Trocar imagem" at bounding box center [149, 86] width 57 height 9
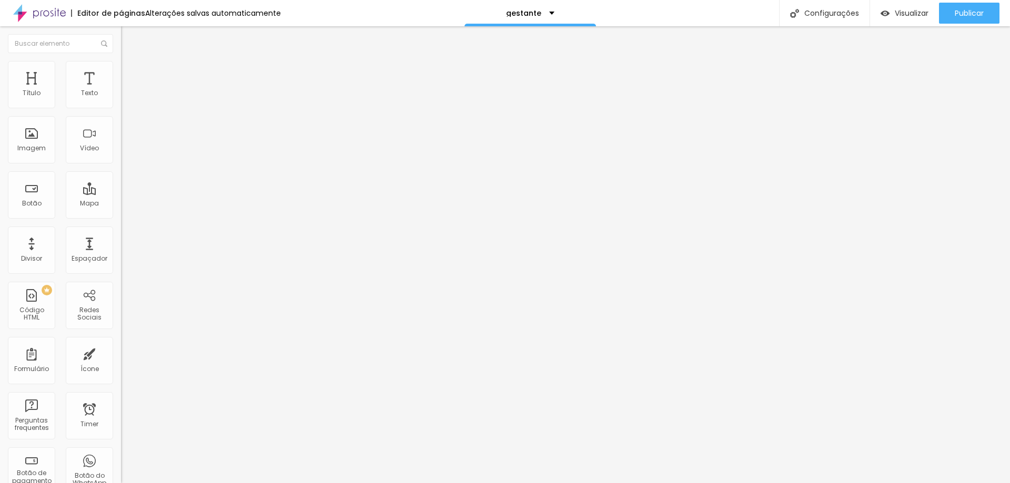
click at [121, 90] on span "Trocar imagem" at bounding box center [149, 86] width 57 height 9
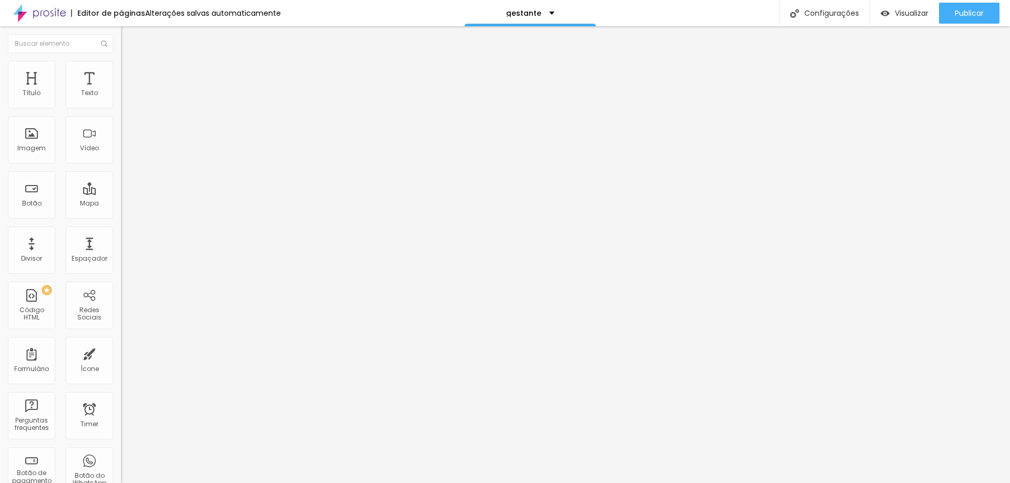
scroll to position [210, 0]
click at [121, 90] on span "Trocar imagem" at bounding box center [149, 86] width 57 height 9
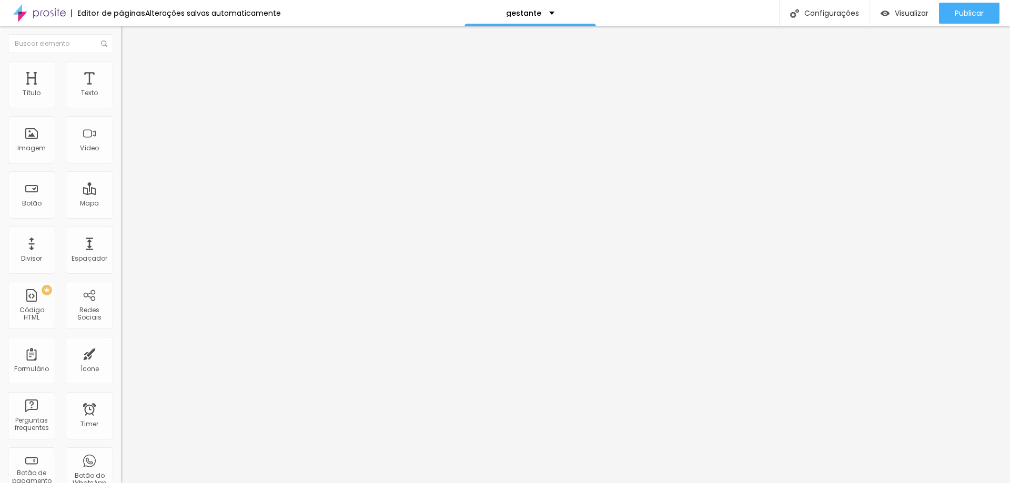
click at [121, 90] on span "Trocar imagem" at bounding box center [149, 86] width 57 height 9
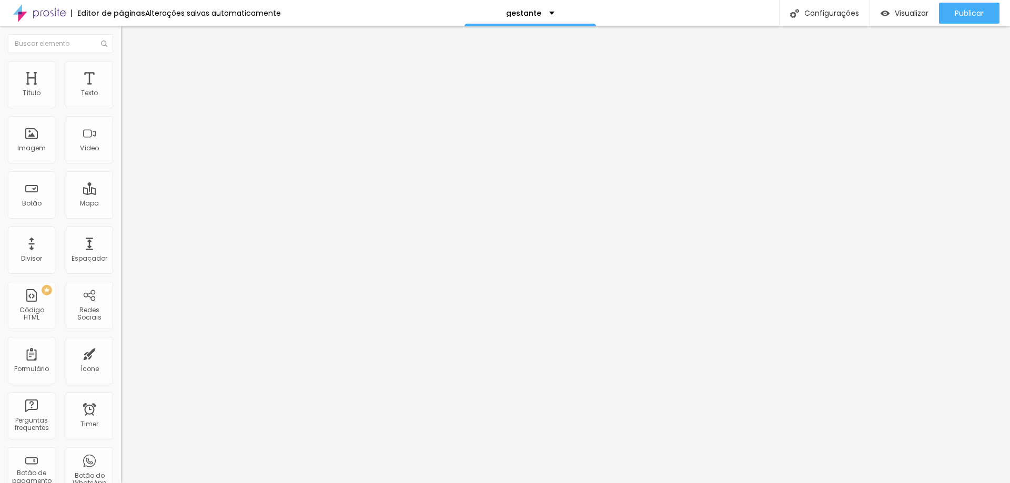
click at [121, 90] on span "Trocar imagem" at bounding box center [149, 86] width 57 height 9
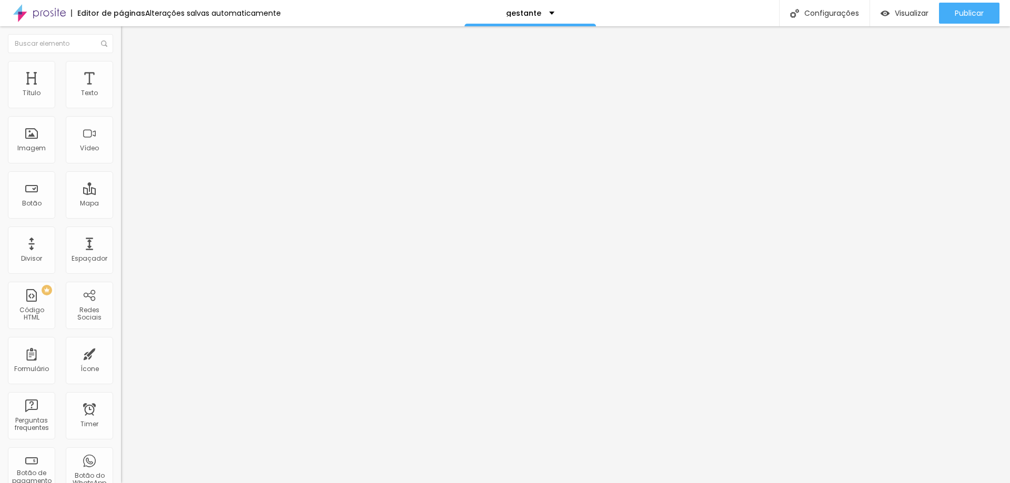
click at [121, 90] on span "Trocar imagem" at bounding box center [149, 86] width 57 height 9
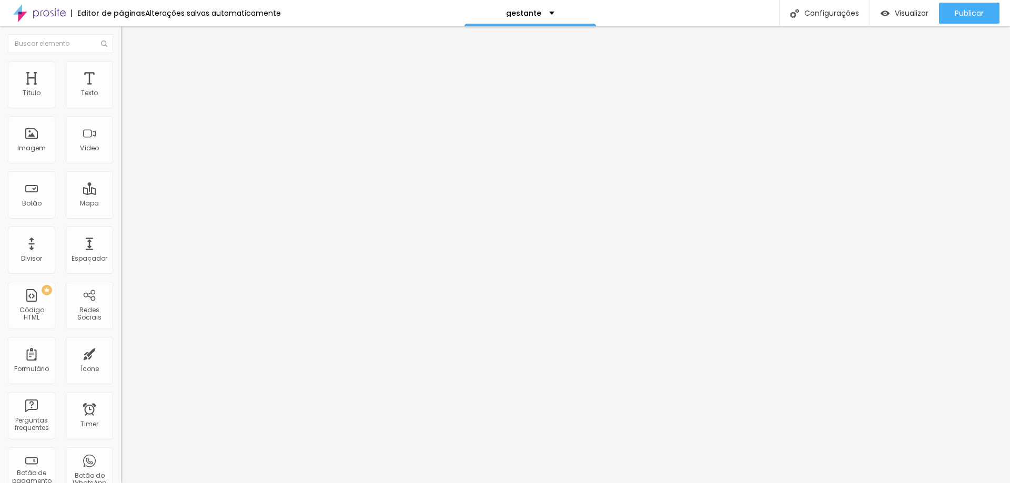
click at [121, 90] on span "Trocar imagem" at bounding box center [149, 86] width 57 height 9
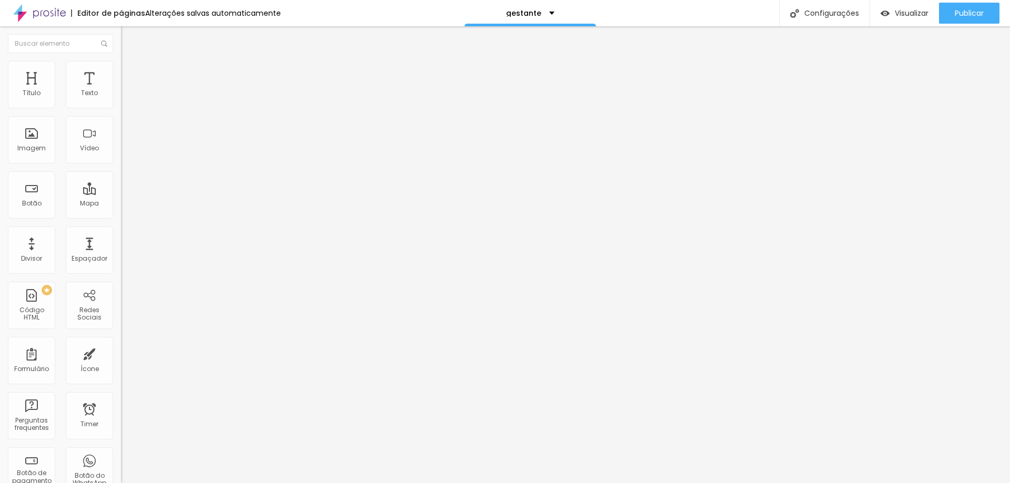
scroll to position [631, 0]
click at [121, 90] on span "Trocar imagem" at bounding box center [149, 86] width 57 height 9
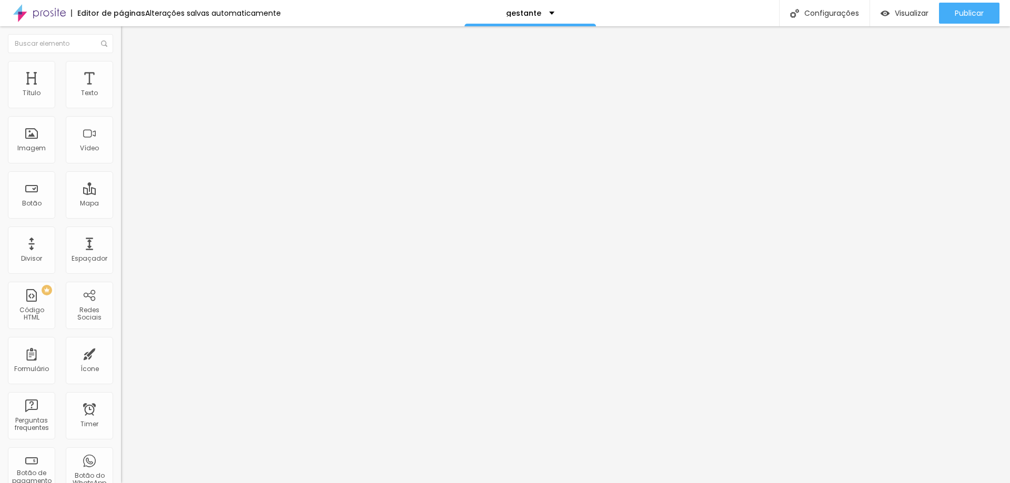
click at [985, 15] on button "Publicar" at bounding box center [969, 13] width 60 height 21
click at [185, 483] on div at bounding box center [505, 490] width 1010 height 0
click at [129, 38] on img "button" at bounding box center [133, 38] width 8 height 8
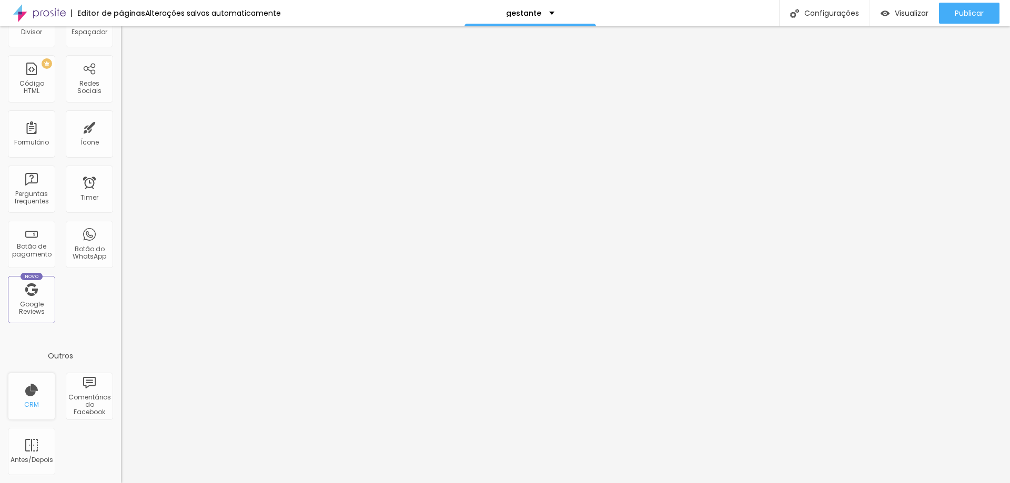
scroll to position [0, 0]
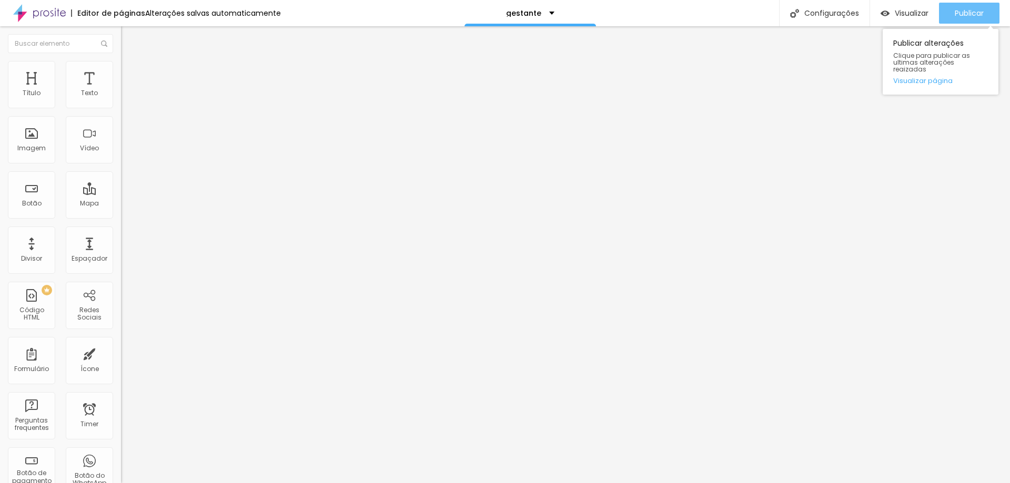
click at [979, 11] on span "Publicar" at bounding box center [969, 13] width 29 height 8
